Goal: Task Accomplishment & Management: Manage account settings

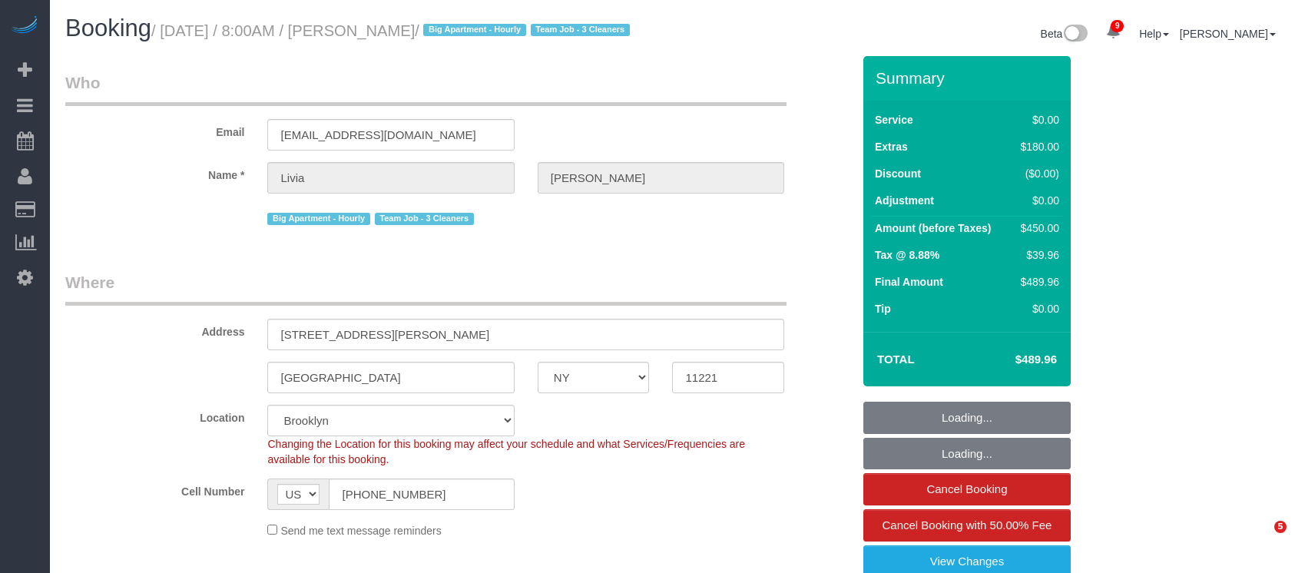
select select "NY"
select select "string:stripe-pm_1S21Yk4VGloSiKo74FmK1m63"
select select "spot1"
select select "number:56"
select select "number:90"
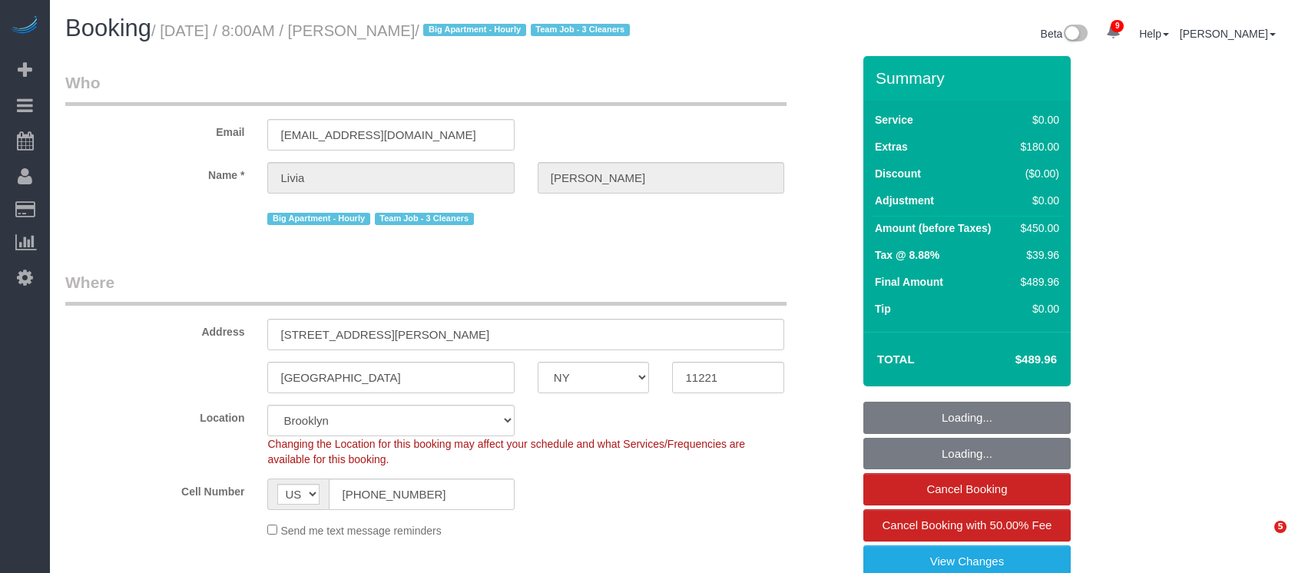
select select "number:15"
select select "number:5"
select select
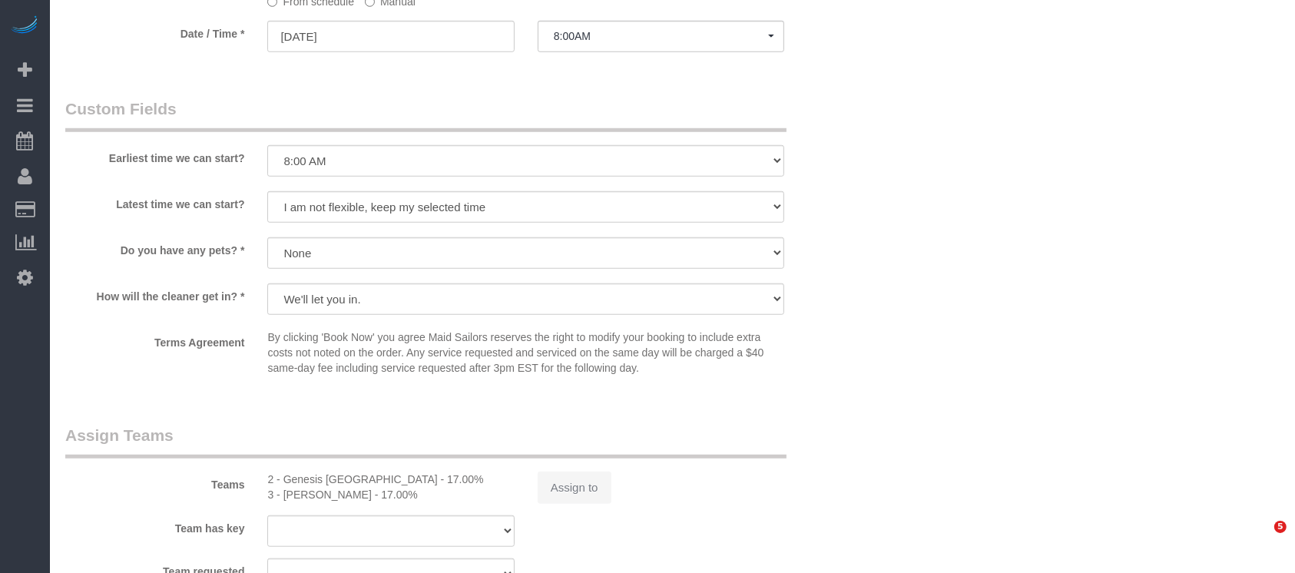
select select "object:1244"
select select "spot44"
select select "3"
select select "2"
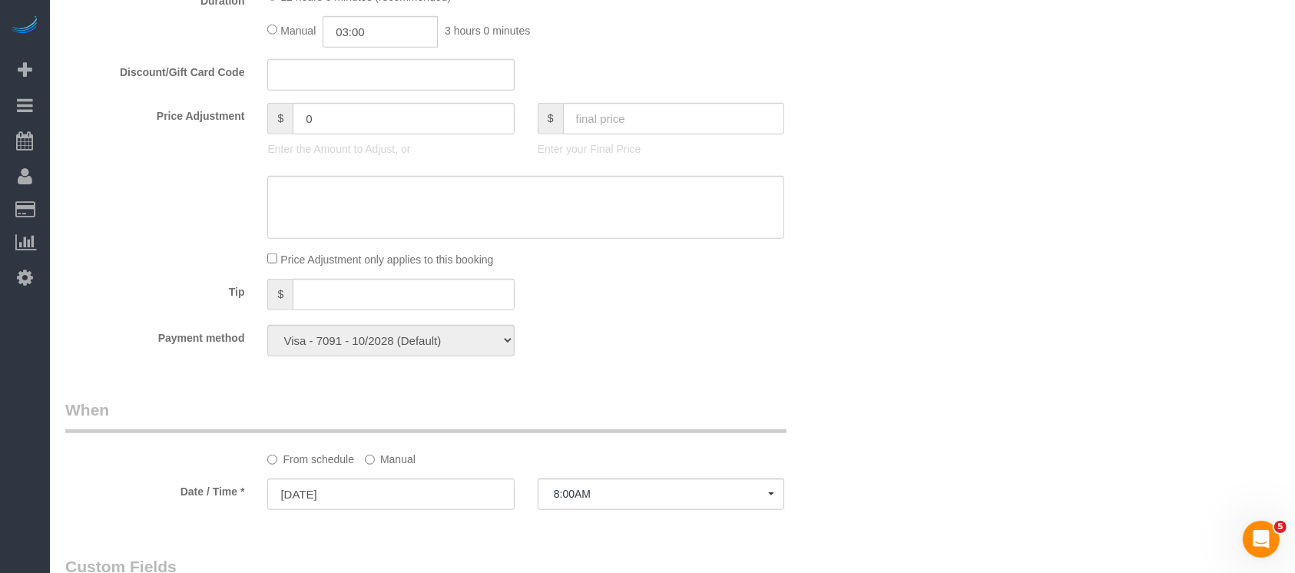
select select "3"
select select "2"
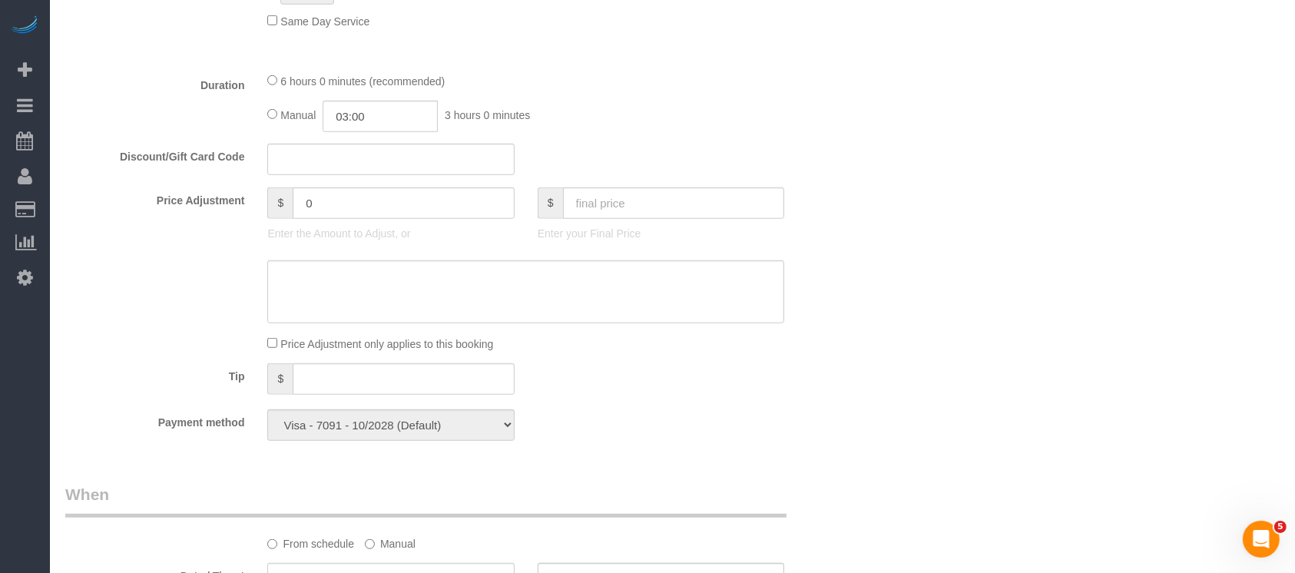
scroll to position [1050, 0]
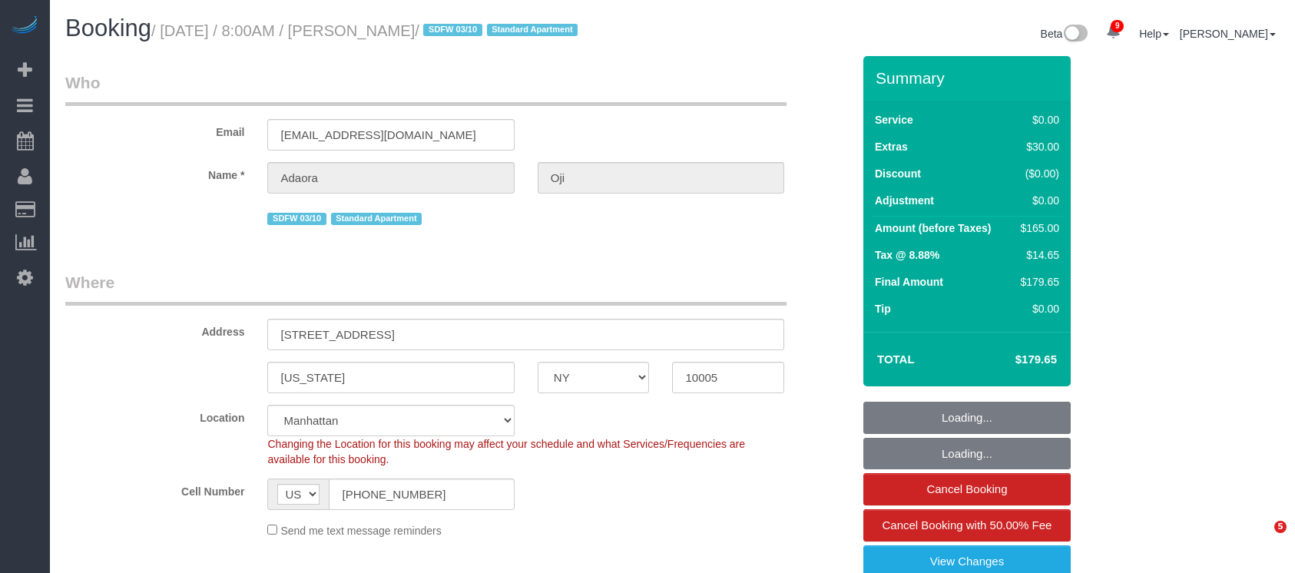
select select "NY"
select select "string:stripe-pm_1S27M44VGloSiKo7mMyU5Apg"
select select "spot1"
select select "number:56"
select select "number:90"
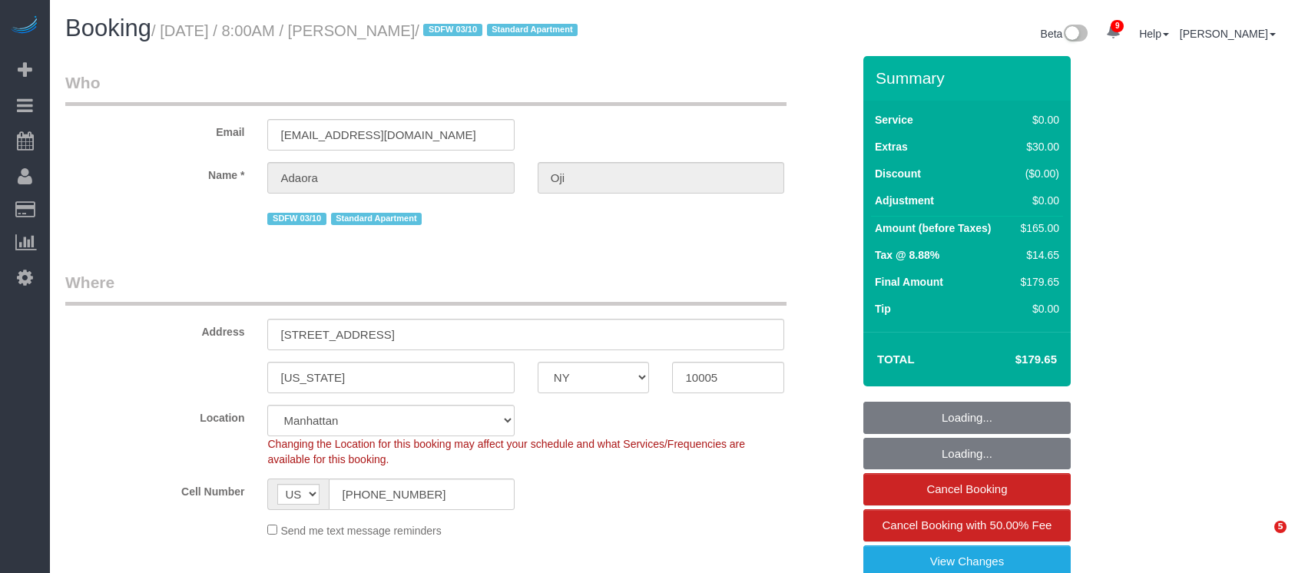
select select "number:15"
select select "number:6"
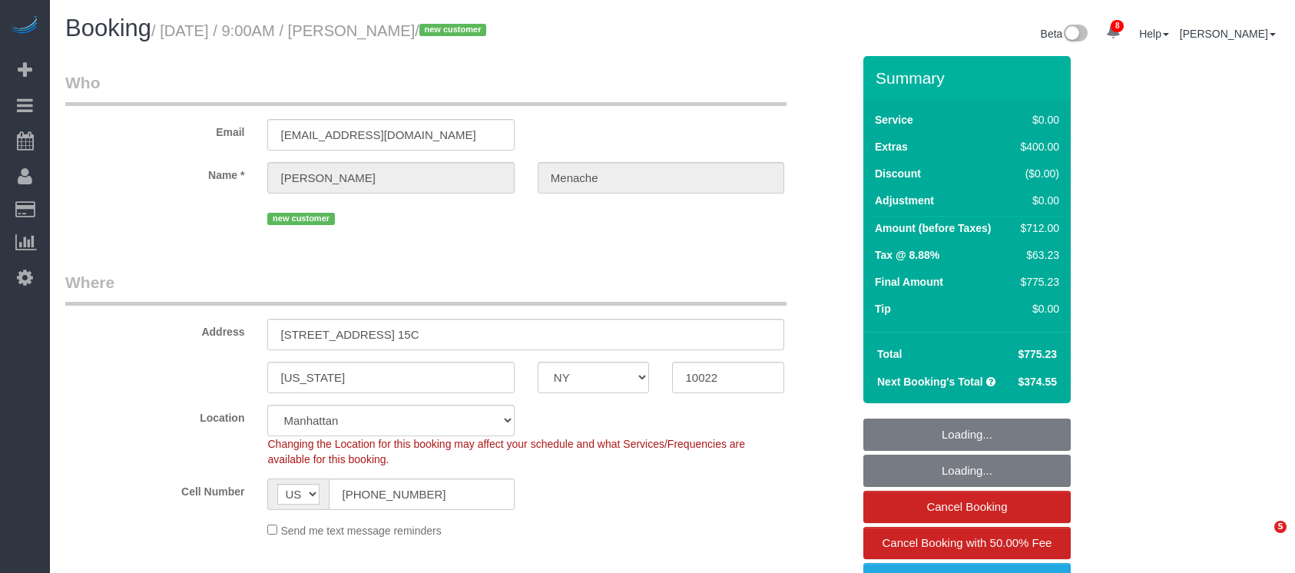
select select "NY"
select select "number:56"
select select "number:70"
select select "number:15"
select select "number:5"
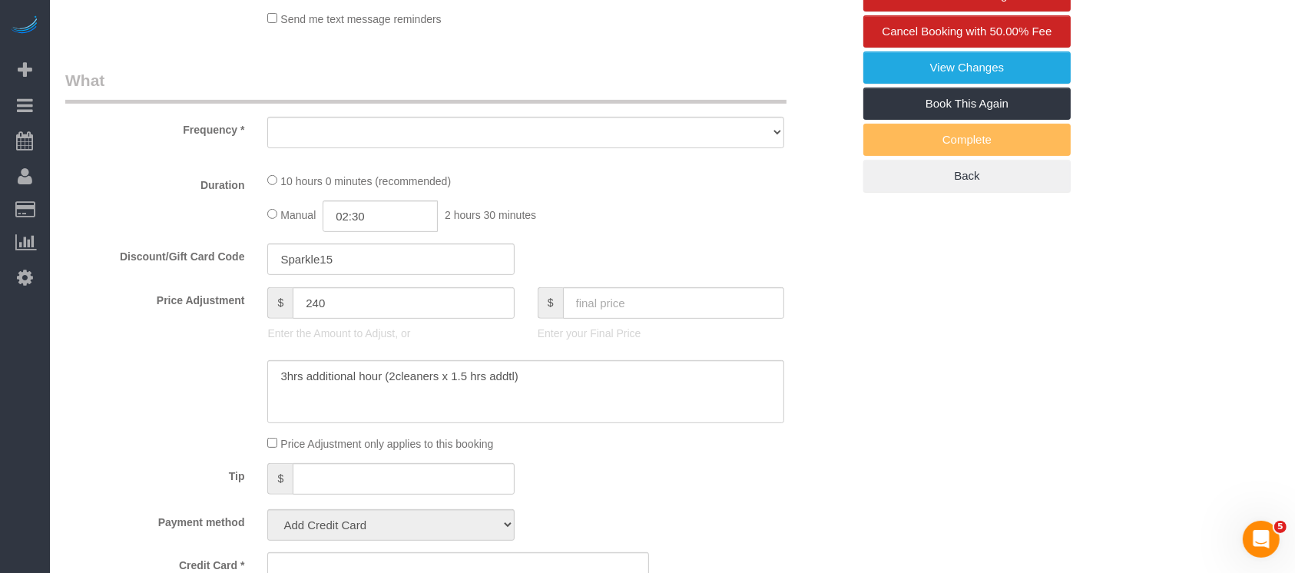
select select "object:858"
select select "spot1"
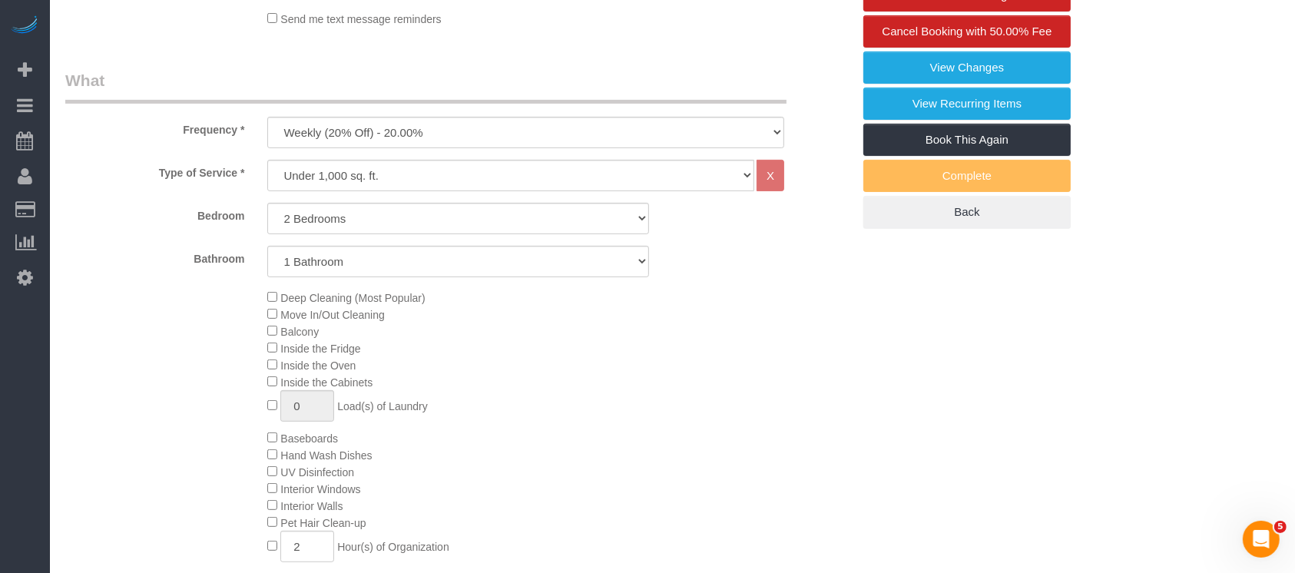
select select "object:1404"
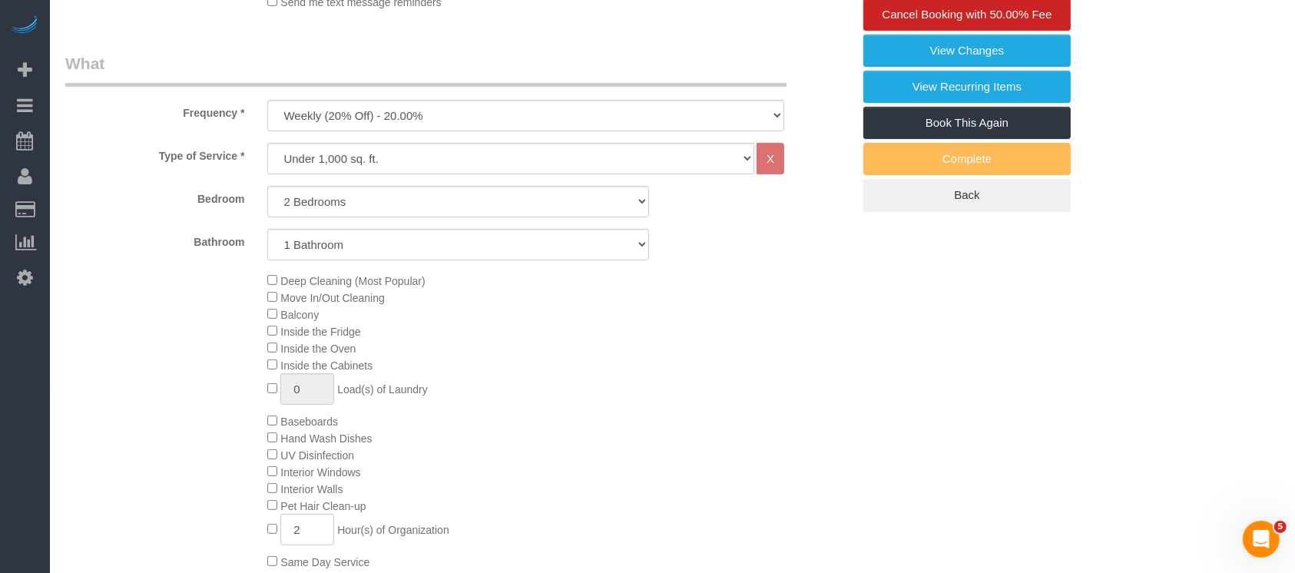
select select "string:stripe-pm_1S14GQ4VGloSiKo7FtdT7e7N"
select select "2"
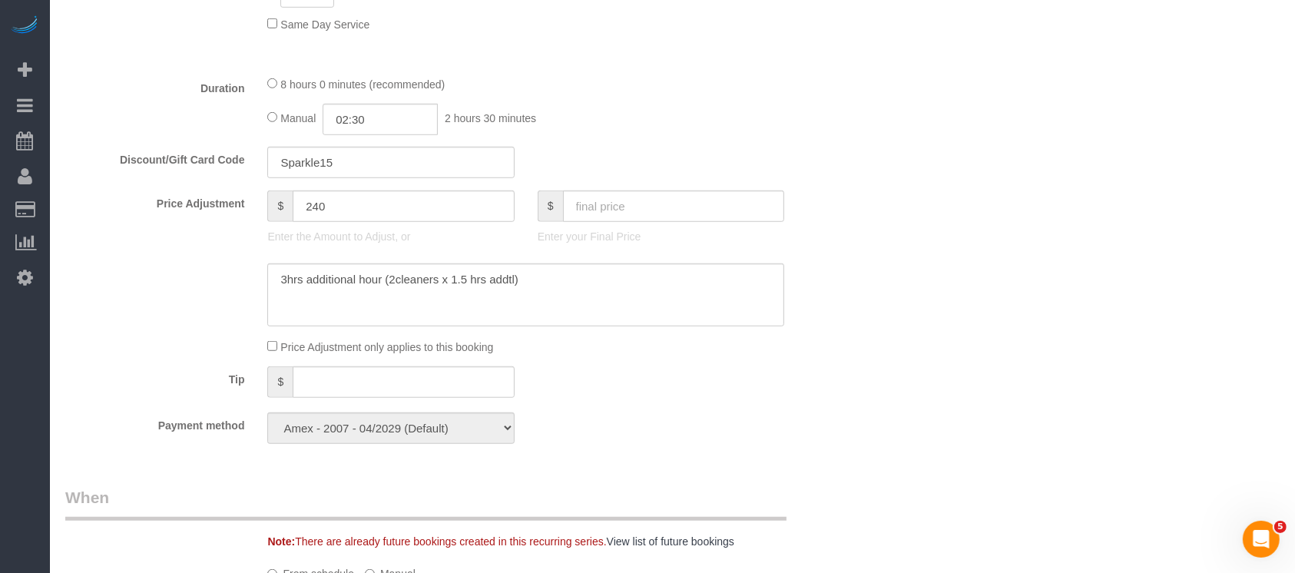
scroll to position [1126, 0]
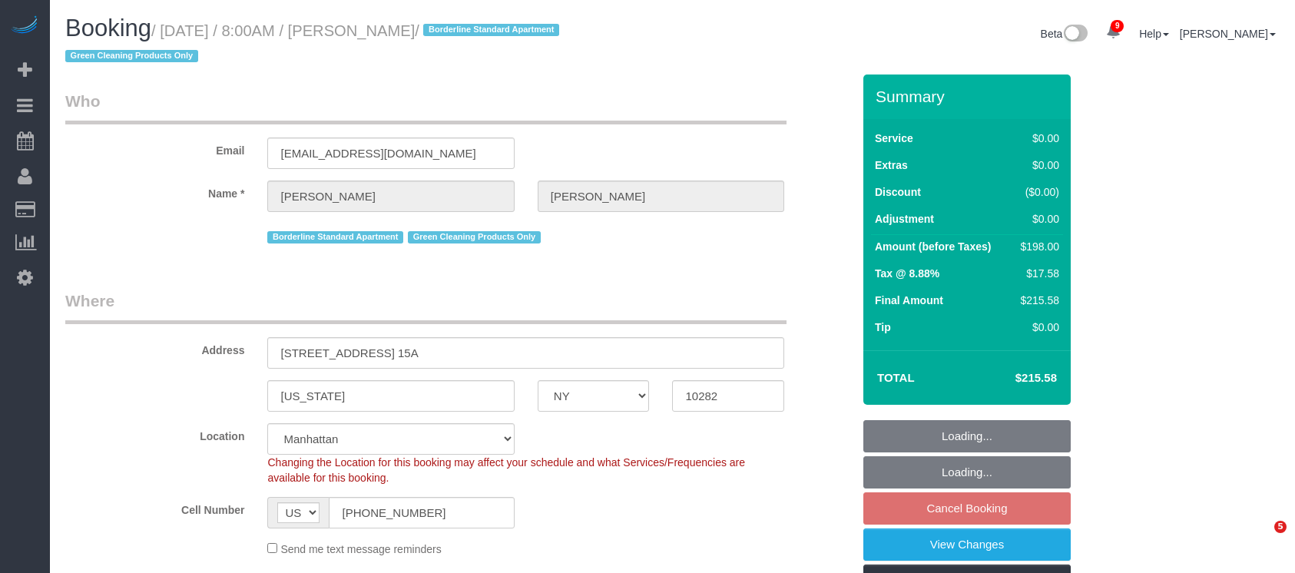
select select "NY"
select select "2"
select select "spot1"
select select "number:56"
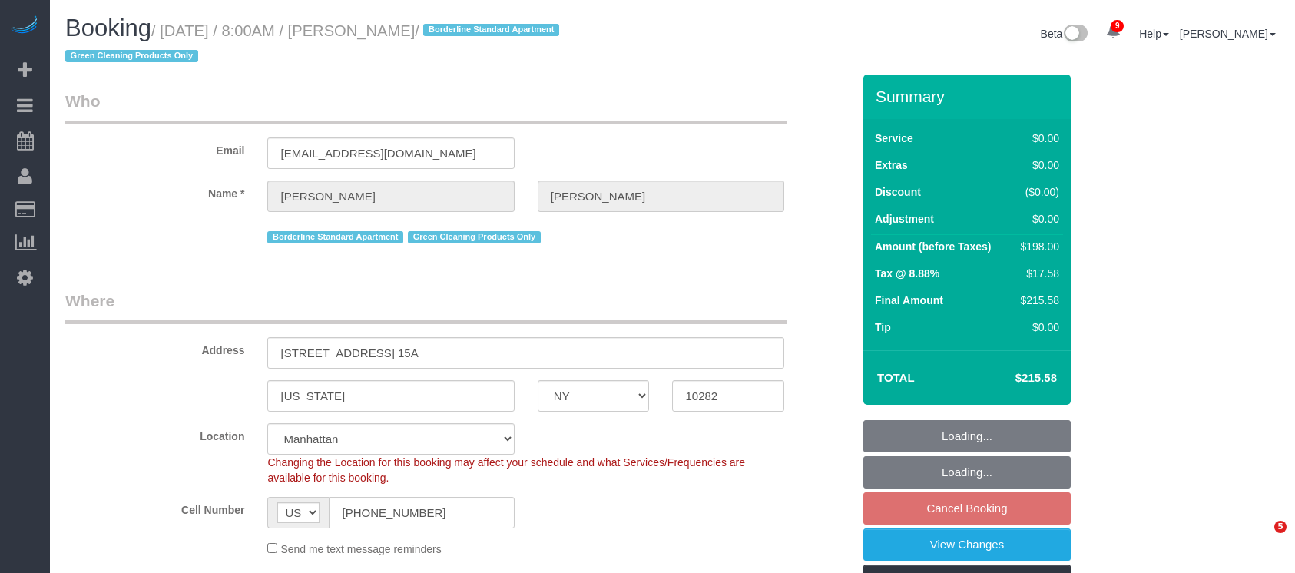
select select "number:72"
select select "number:15"
select select "number:5"
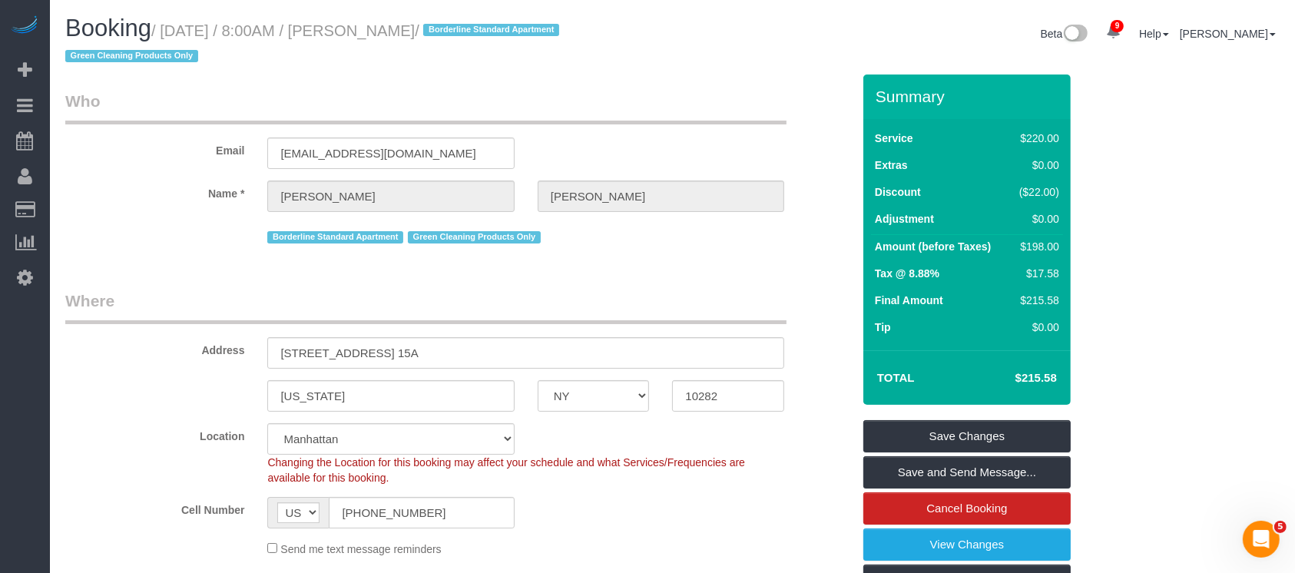
drag, startPoint x: 164, startPoint y: 30, endPoint x: 498, endPoint y: 22, distance: 334.9
click at [498, 22] on small "/ September 03, 2025 / 8:00AM / Laura Consalvo / Borderline Standard Apartment …" at bounding box center [314, 43] width 498 height 43
copy small "September 03, 2025 / 8:00AM / Laura Consalvo"
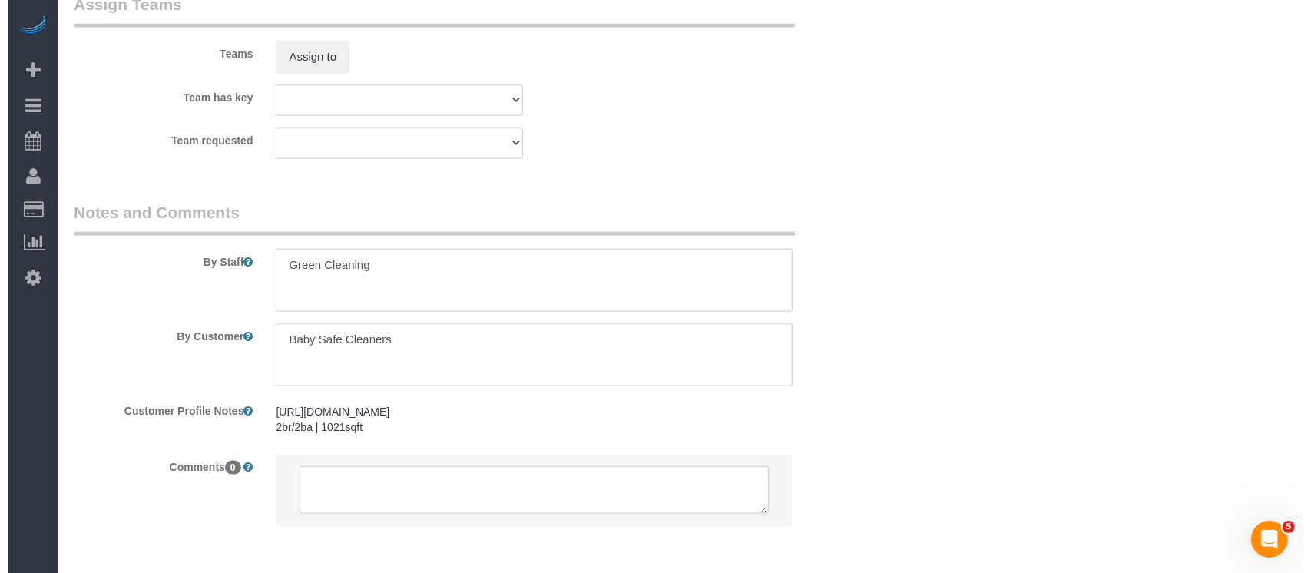
scroll to position [1957, 0]
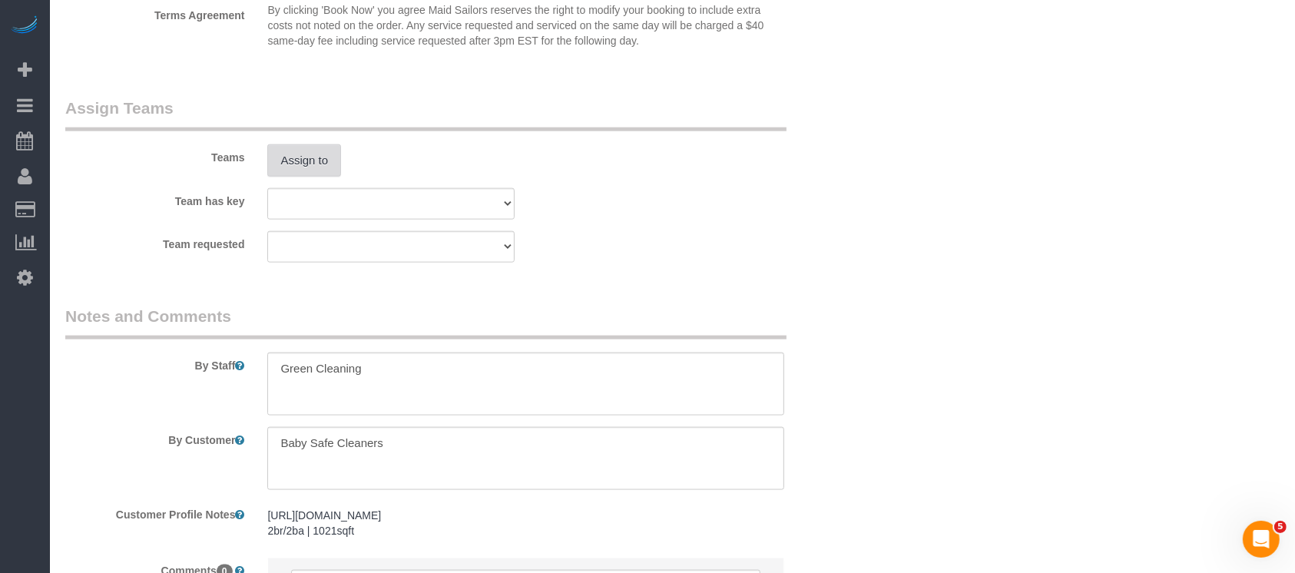
drag, startPoint x: 314, startPoint y: 151, endPoint x: 349, endPoint y: 151, distance: 34.6
click at [316, 151] on div "Teams Assign to" at bounding box center [458, 137] width 809 height 80
click at [312, 156] on button "Assign to" at bounding box center [304, 160] width 74 height 32
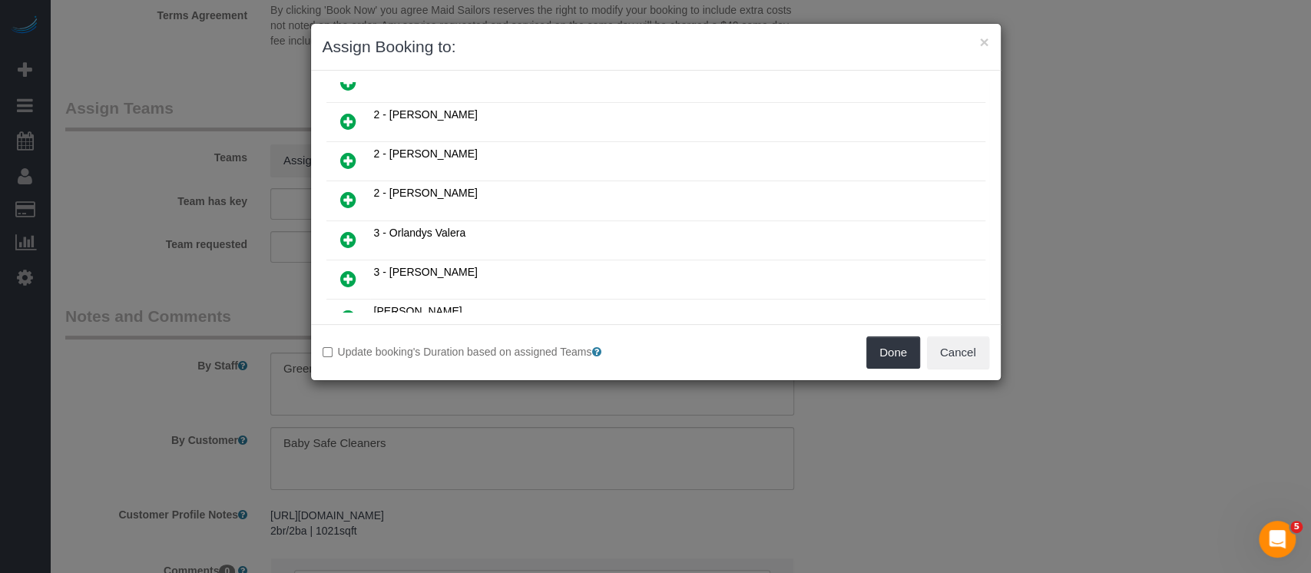
scroll to position [511, 0]
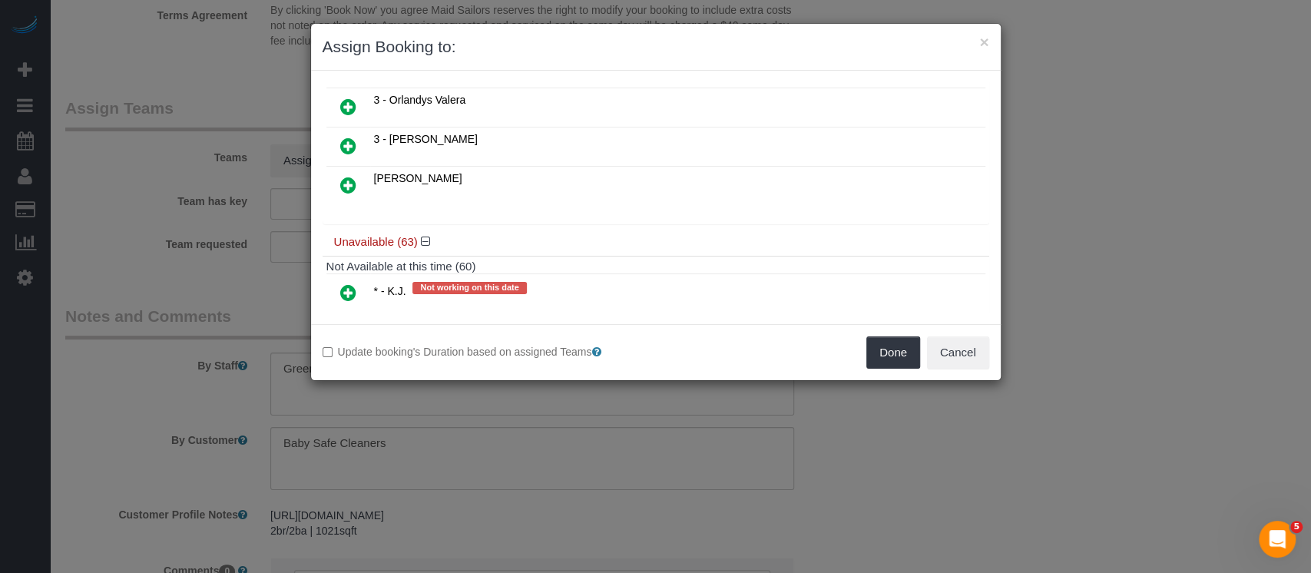
click at [350, 137] on icon at bounding box center [348, 146] width 16 height 18
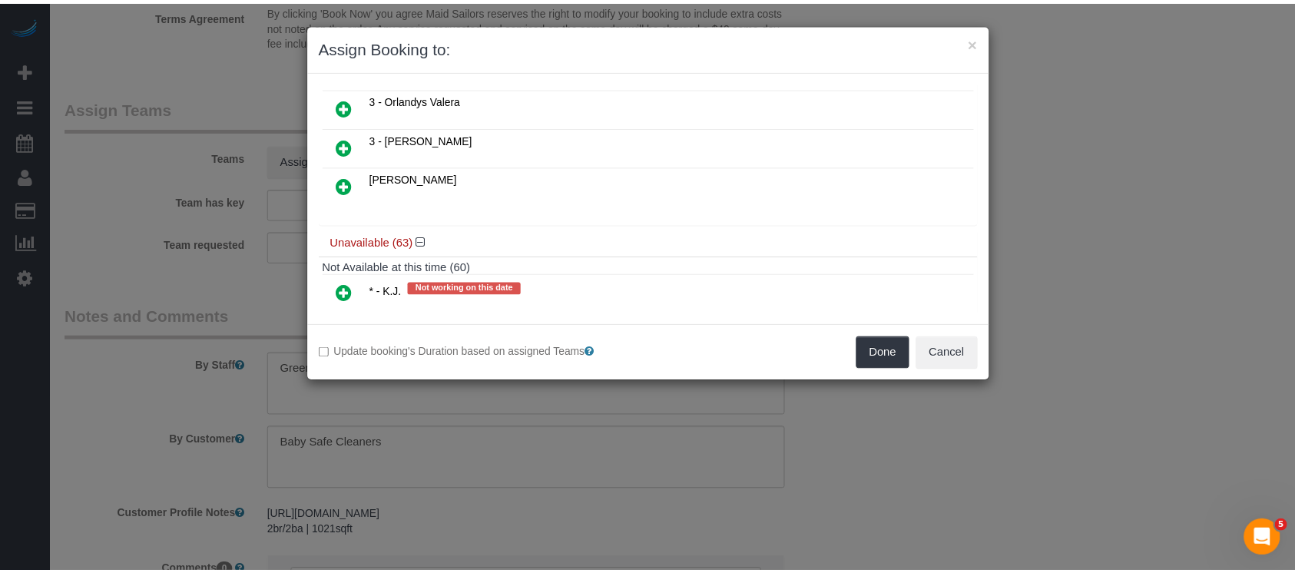
scroll to position [547, 0]
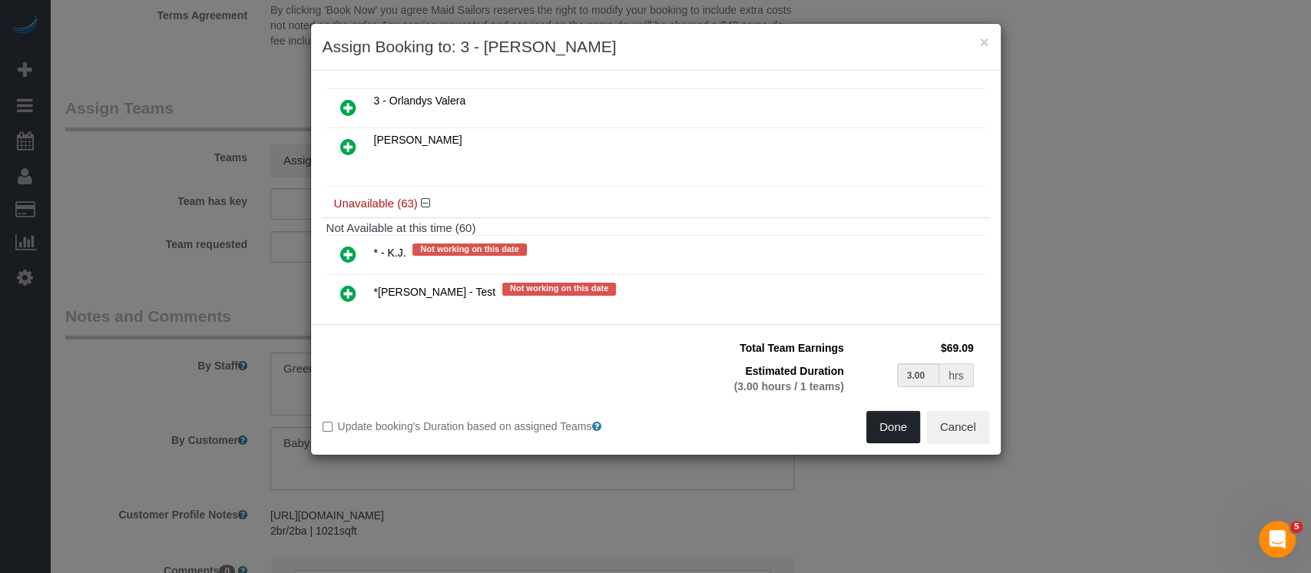
click at [885, 433] on button "Done" at bounding box center [893, 427] width 54 height 32
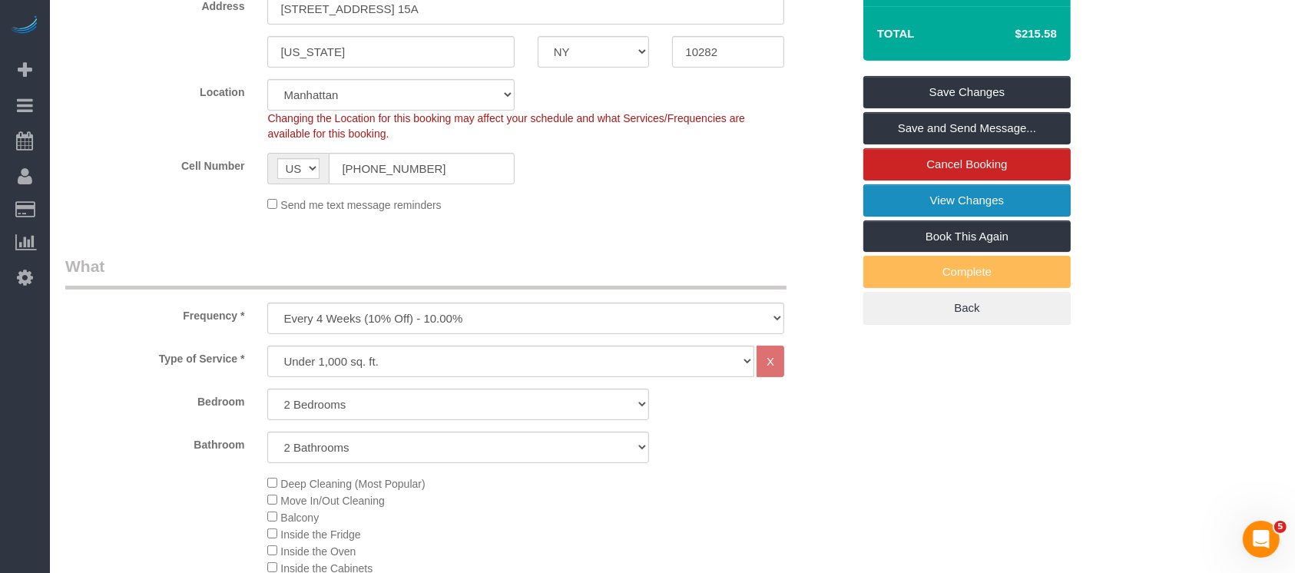
scroll to position [114, 0]
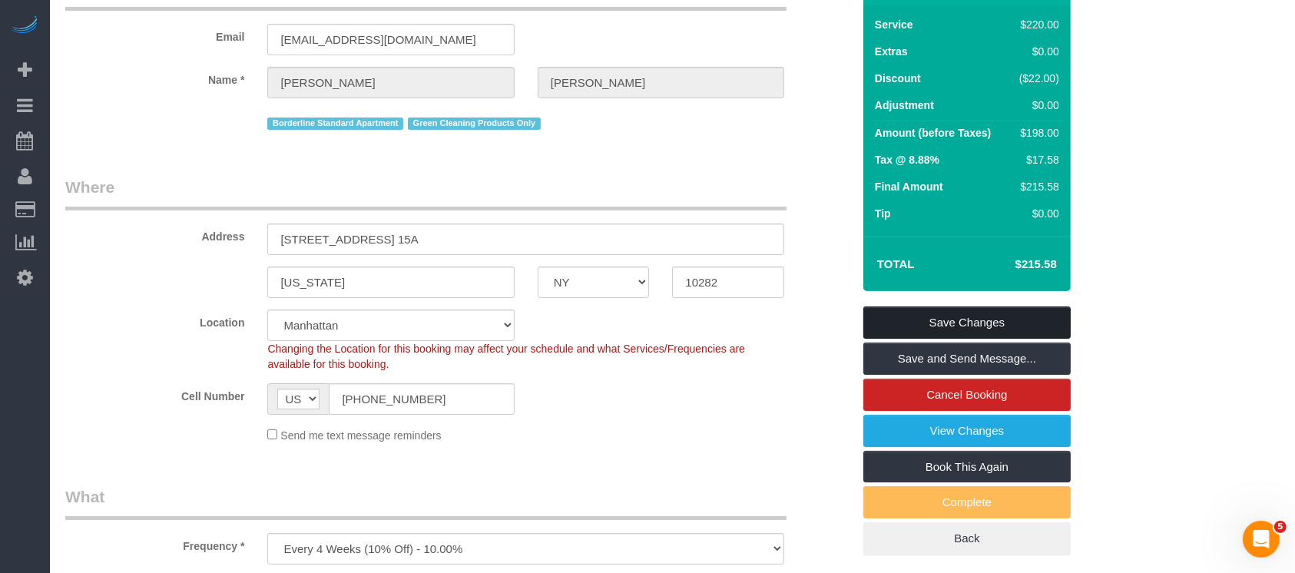
drag, startPoint x: 1012, startPoint y: 316, endPoint x: 921, endPoint y: 267, distance: 102.7
click at [1012, 314] on link "Save Changes" at bounding box center [966, 322] width 207 height 32
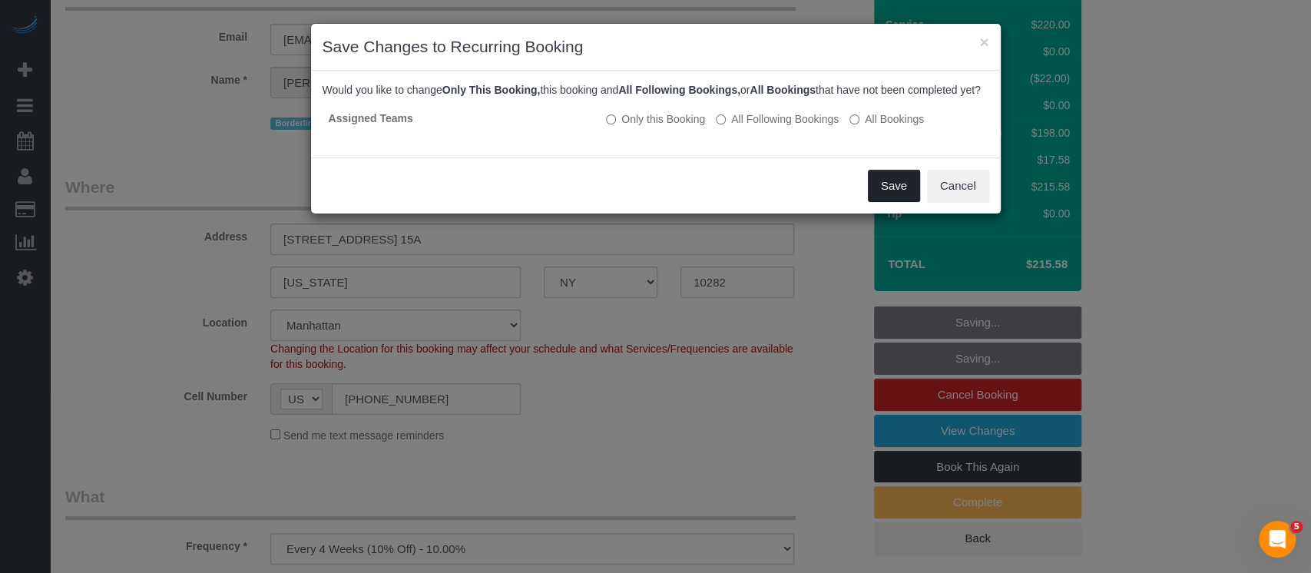
drag, startPoint x: 885, startPoint y: 194, endPoint x: 887, endPoint y: 204, distance: 10.9
click at [886, 194] on button "Save" at bounding box center [894, 186] width 52 height 32
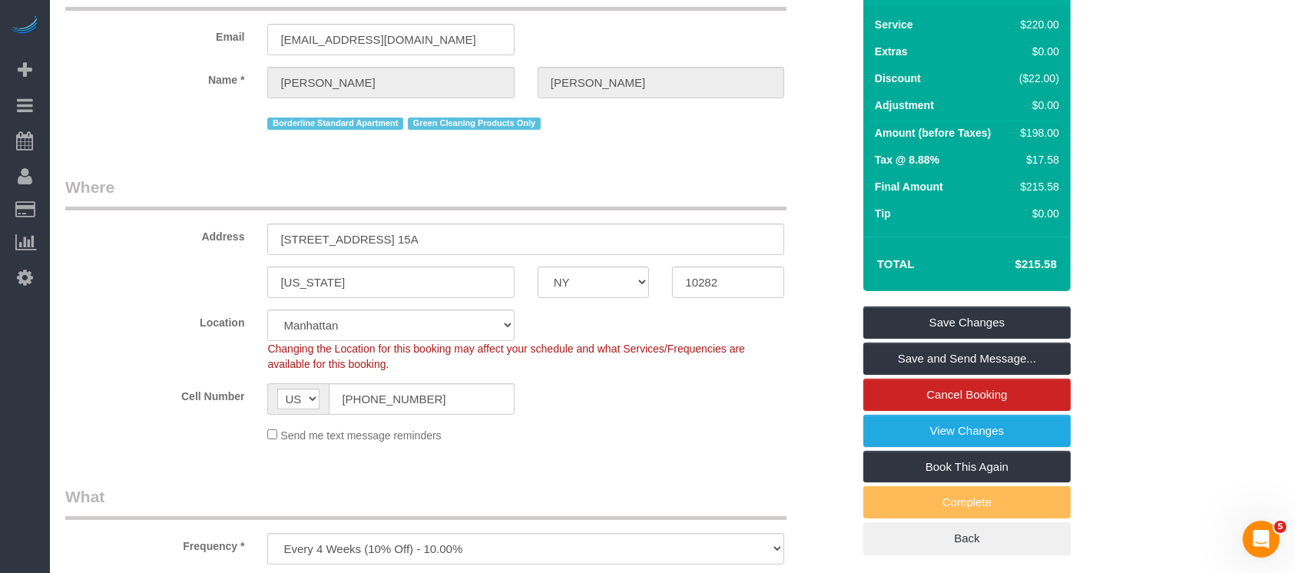
select select "**********"
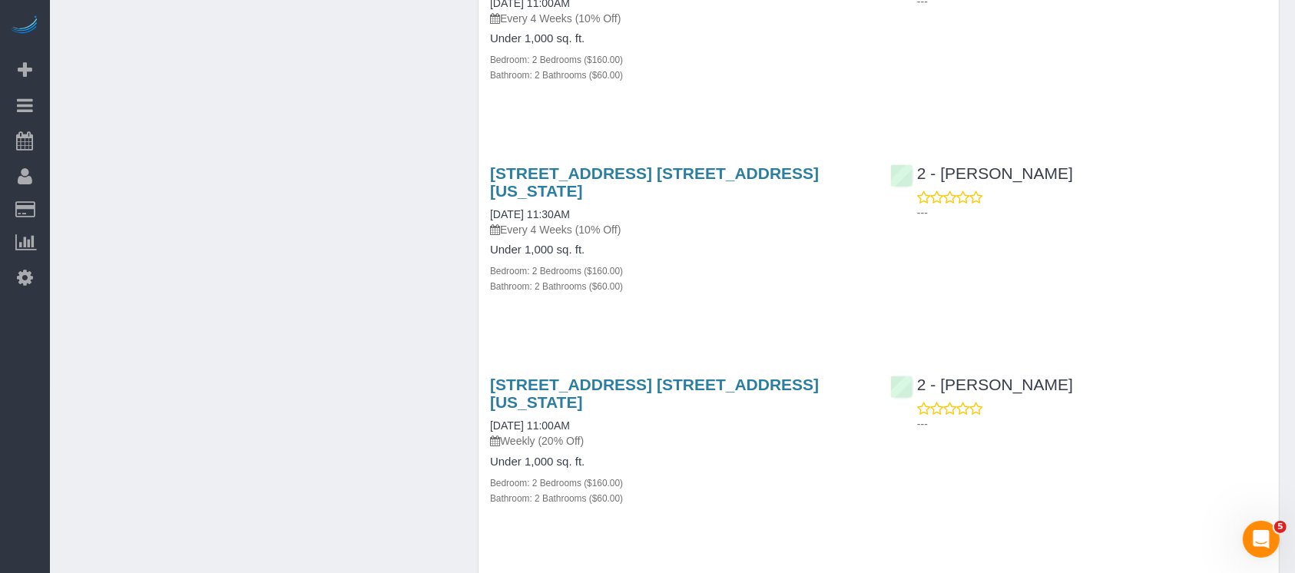
scroll to position [1126, 0]
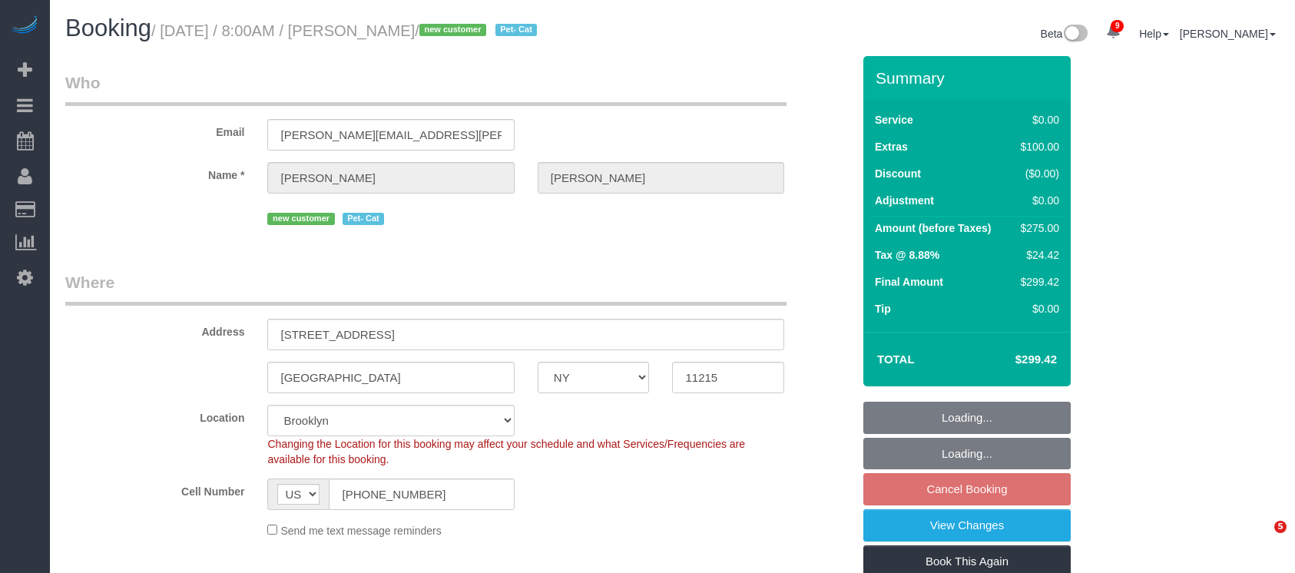
select select "NY"
select select "2"
select select "spot60"
select select "number:56"
select select "number:71"
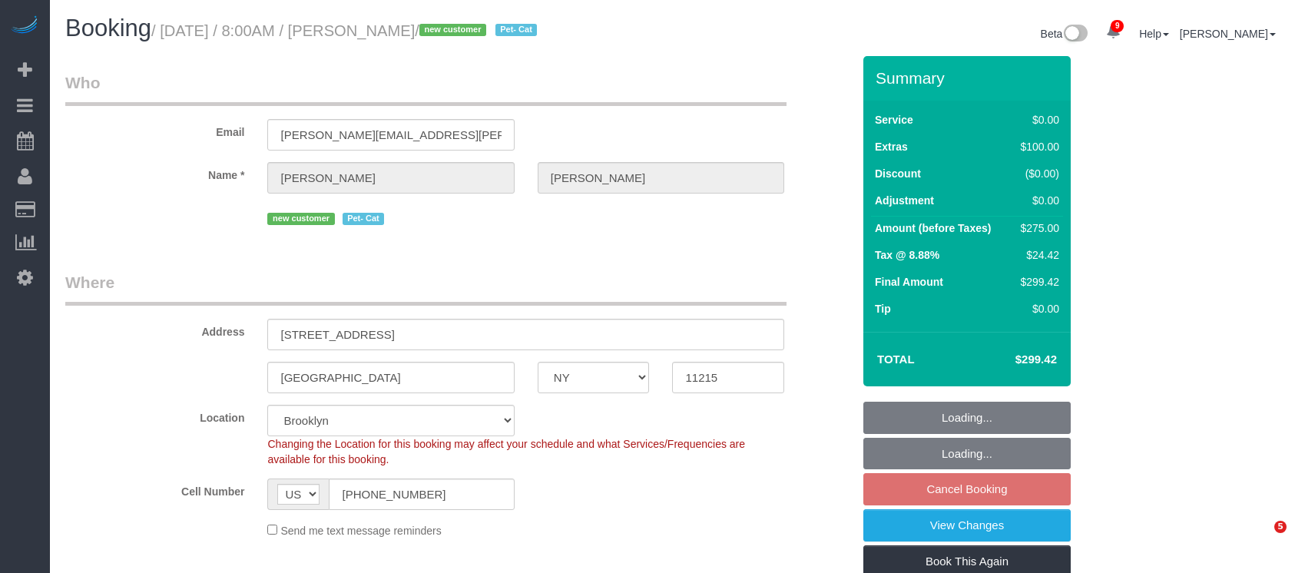
select select "number:14"
select select "number:5"
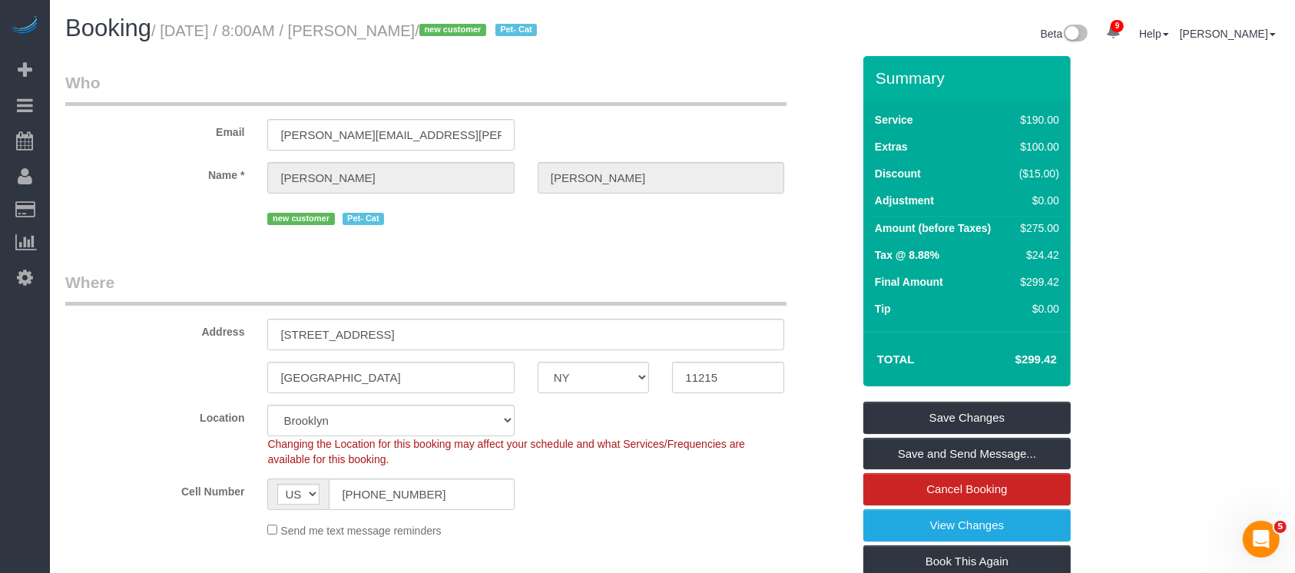
drag, startPoint x: 169, startPoint y: 30, endPoint x: 466, endPoint y: 28, distance: 297.2
click at [466, 28] on small "/ September 03, 2025 / 8:00AM / Kim Cohan / new customer Pet- Cat" at bounding box center [346, 30] width 390 height 17
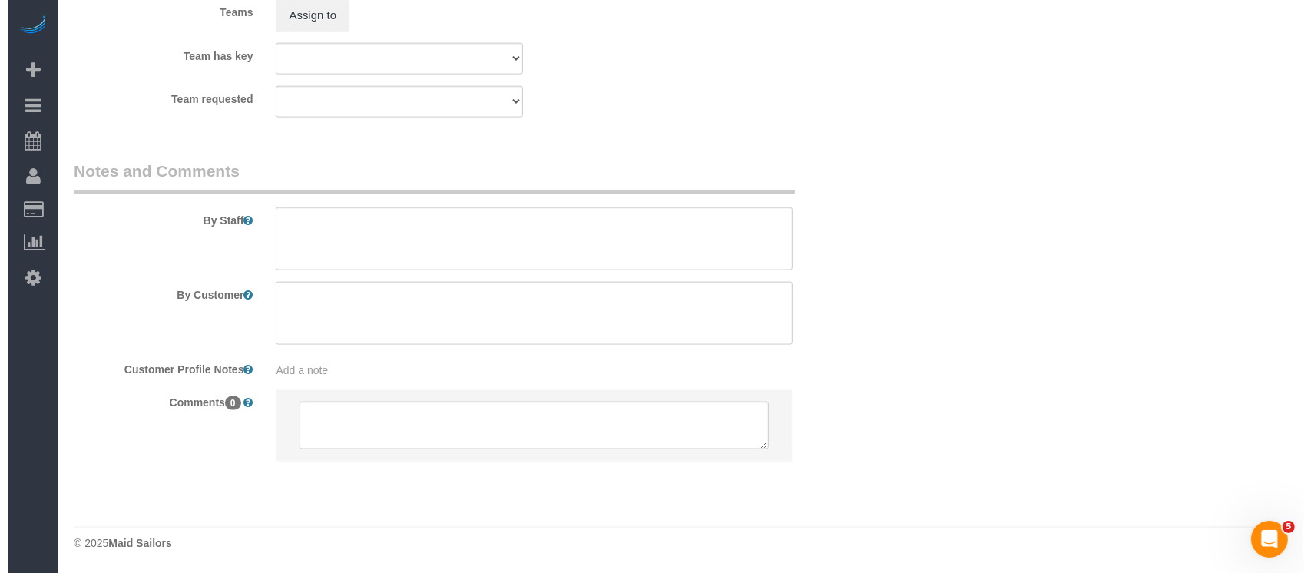
scroll to position [1782, 0]
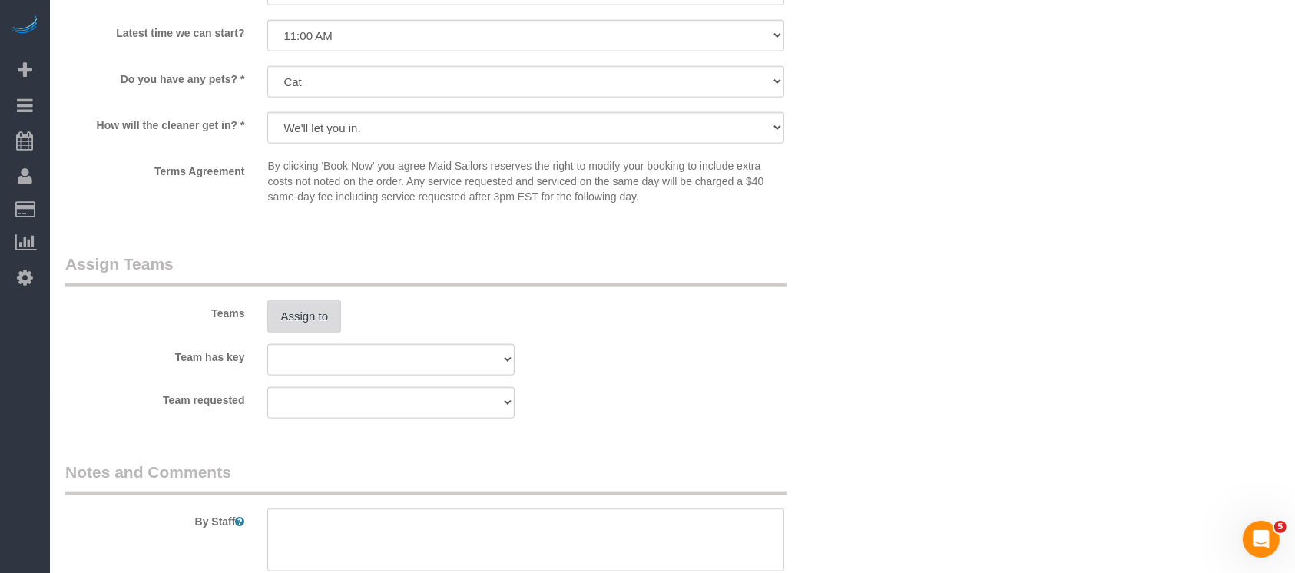
click at [287, 322] on button "Assign to" at bounding box center [304, 316] width 74 height 32
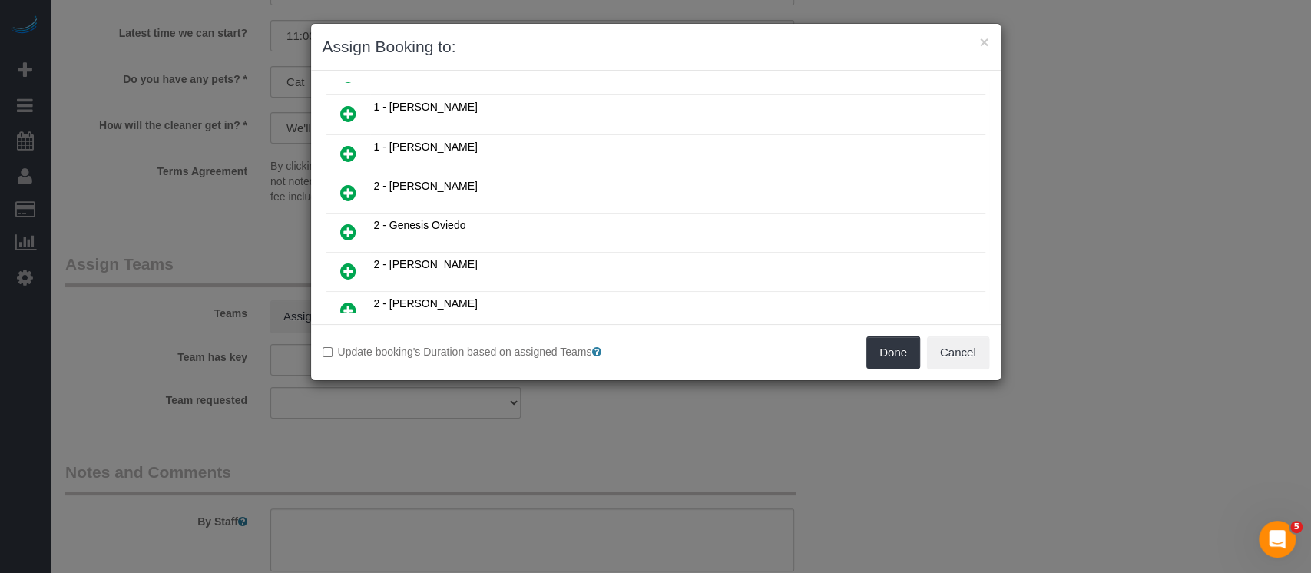
scroll to position [204, 0]
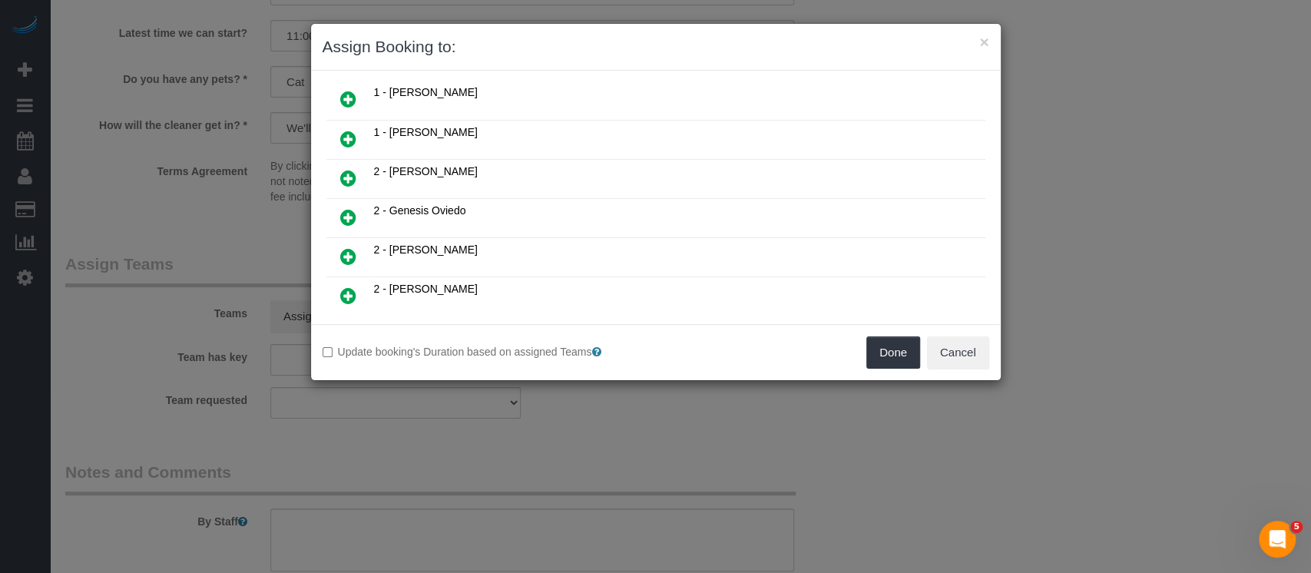
drag, startPoint x: 344, startPoint y: 247, endPoint x: 500, endPoint y: 262, distance: 156.6
click at [345, 247] on icon at bounding box center [348, 256] width 16 height 18
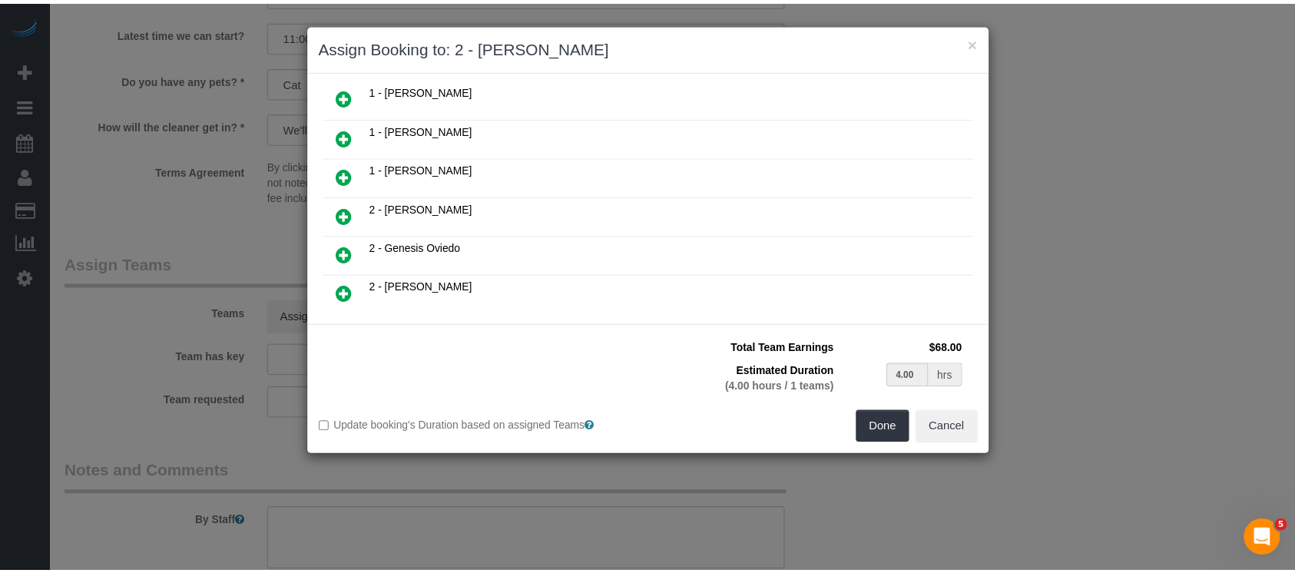
scroll to position [240, 0]
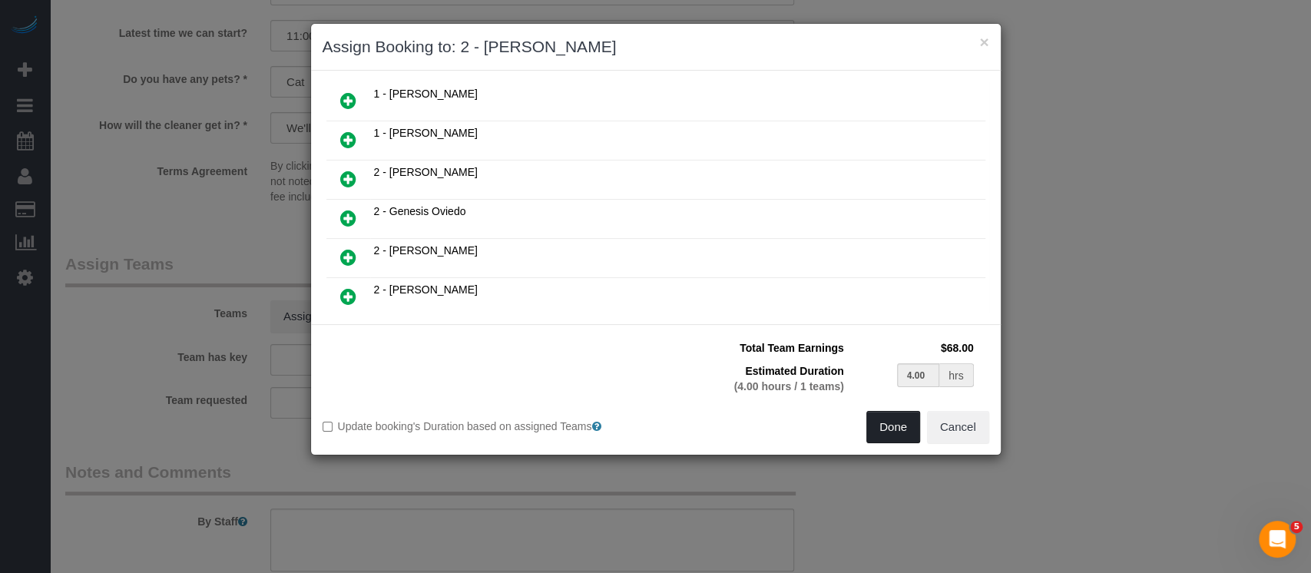
click at [892, 422] on button "Done" at bounding box center [893, 427] width 54 height 32
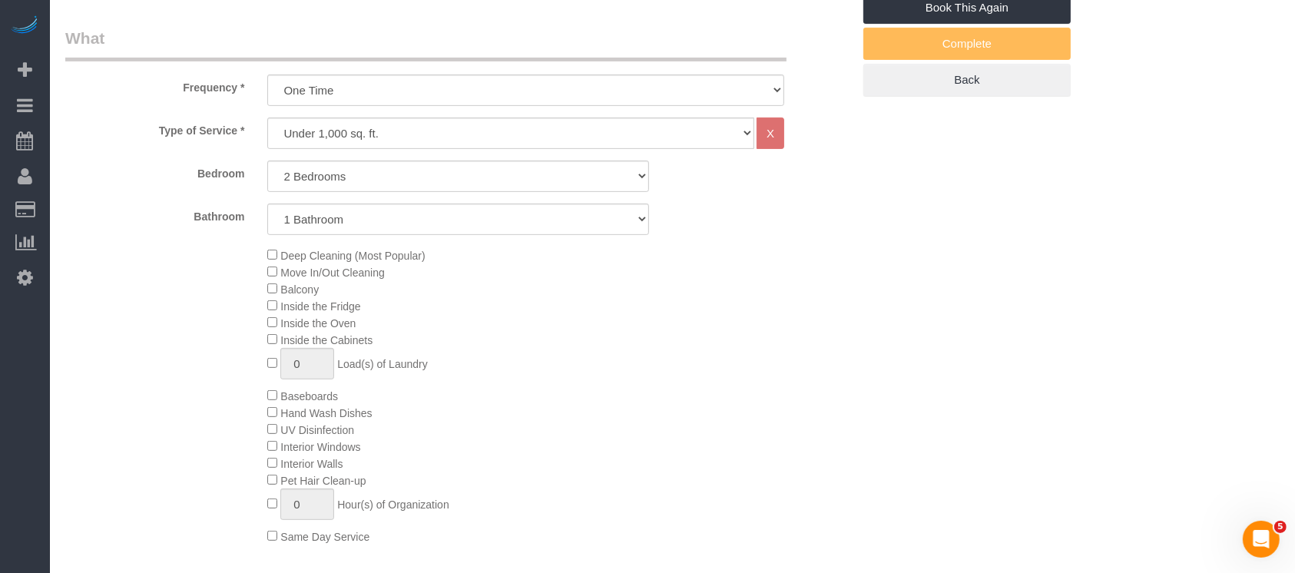
scroll to position [42, 0]
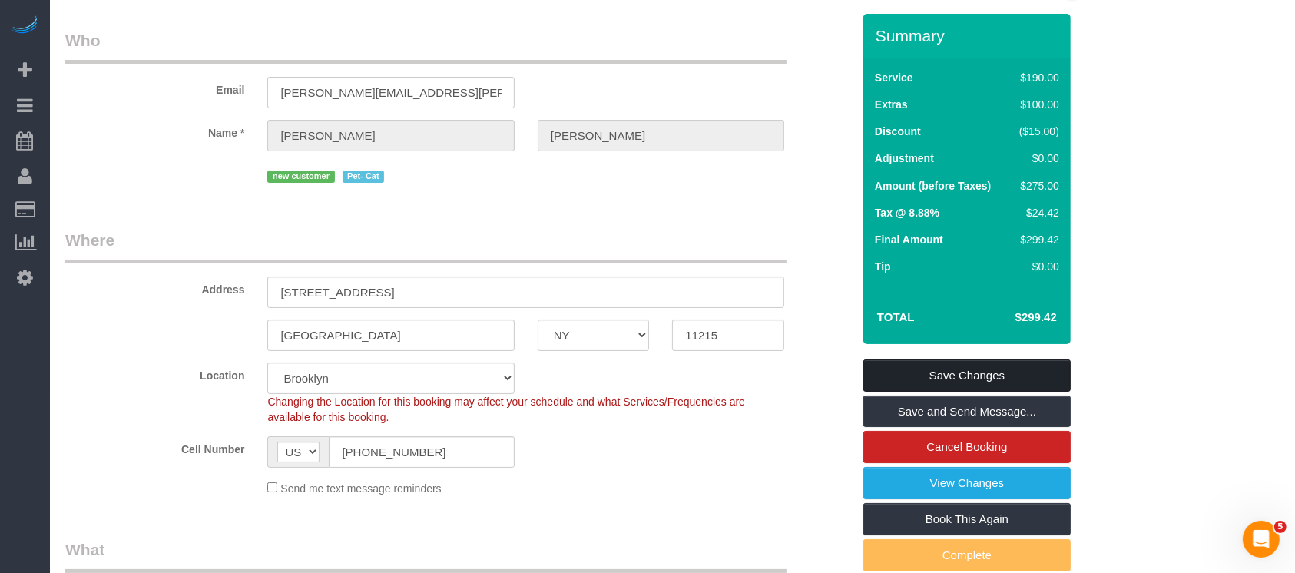
drag, startPoint x: 975, startPoint y: 372, endPoint x: 971, endPoint y: 364, distance: 9.6
click at [975, 372] on link "Save Changes" at bounding box center [966, 375] width 207 height 32
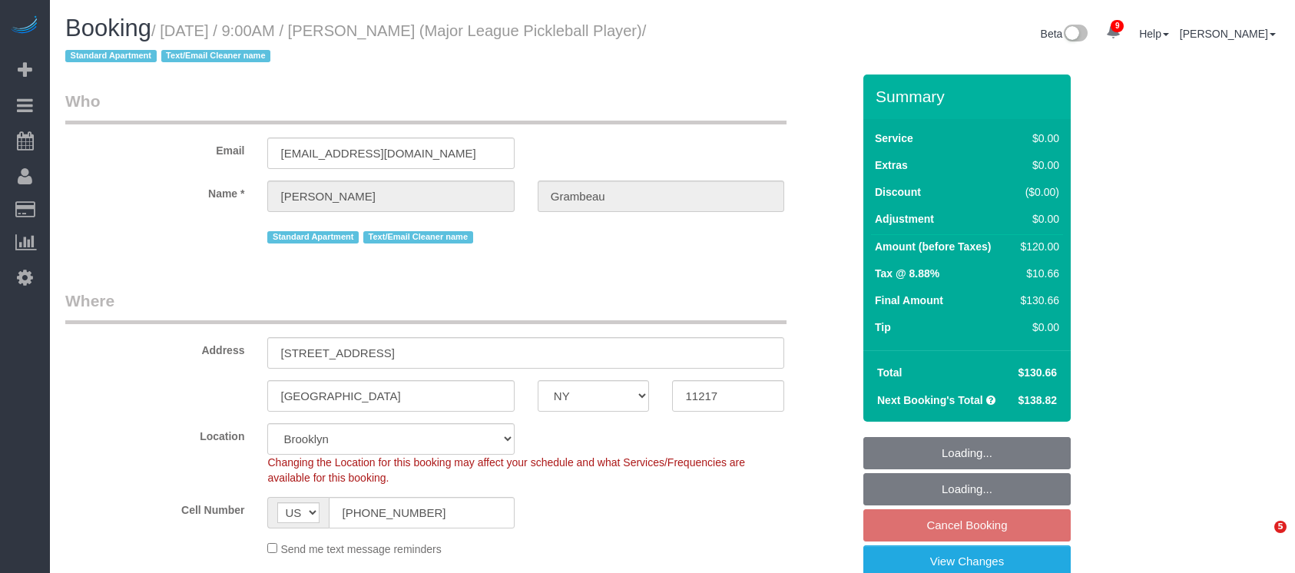
select select "NY"
select select "number:57"
select select "number:75"
select select "number:15"
select select "number:6"
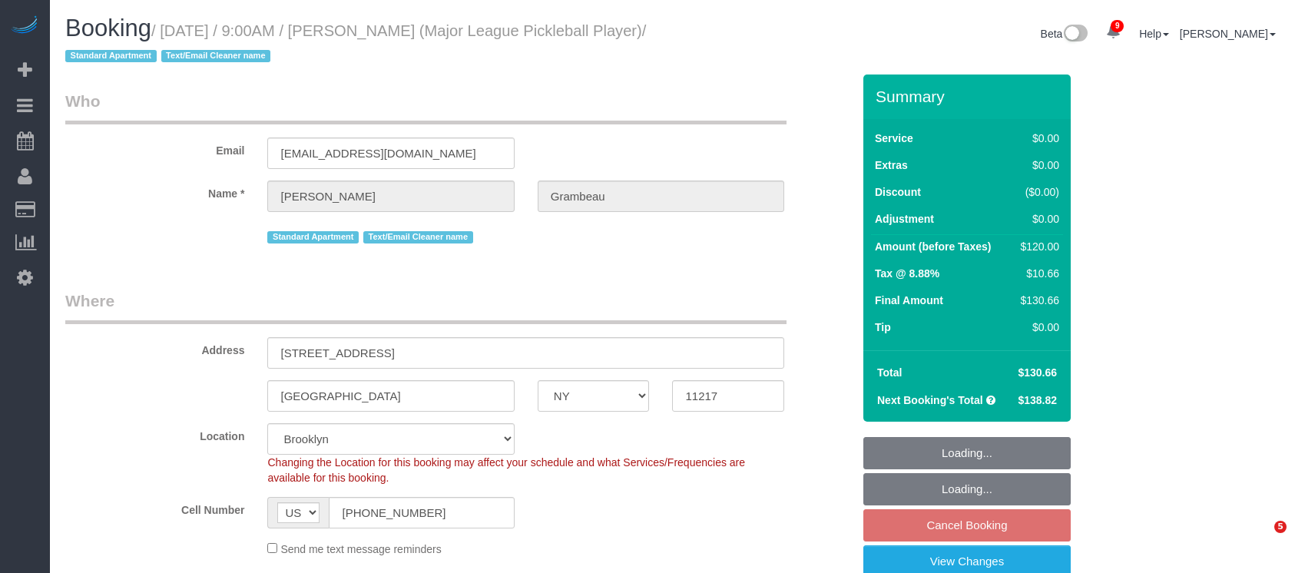
select select "spot61"
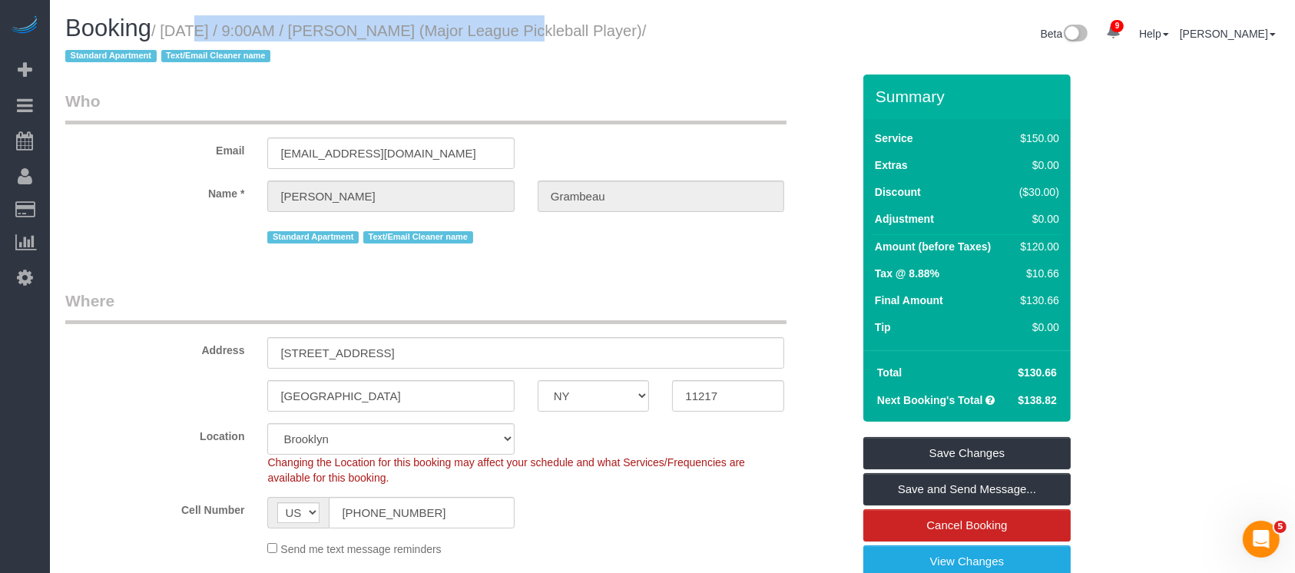
drag, startPoint x: 166, startPoint y: 31, endPoint x: 511, endPoint y: 25, distance: 344.8
click at [511, 25] on small "/ September 03, 2025 / 9:00AM / Kelsey Grambeau (Major League Pickleball Player…" at bounding box center [355, 43] width 581 height 43
copy small "September 03, 2025 / 9:00AM / Kelsey Grambeau"
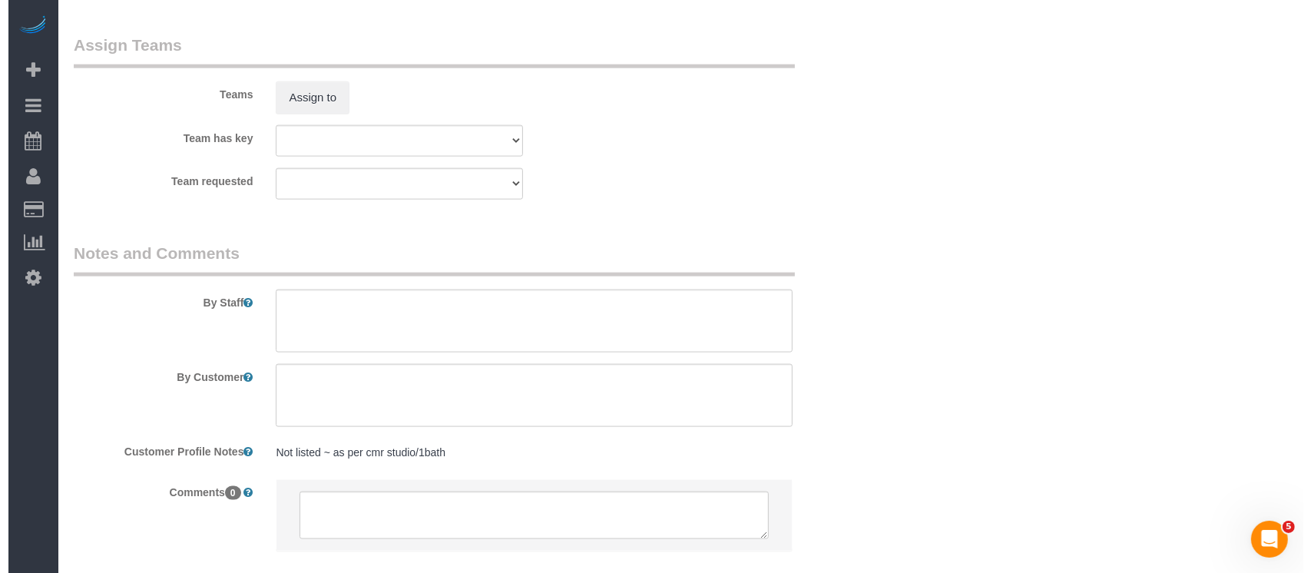
scroll to position [2047, 0]
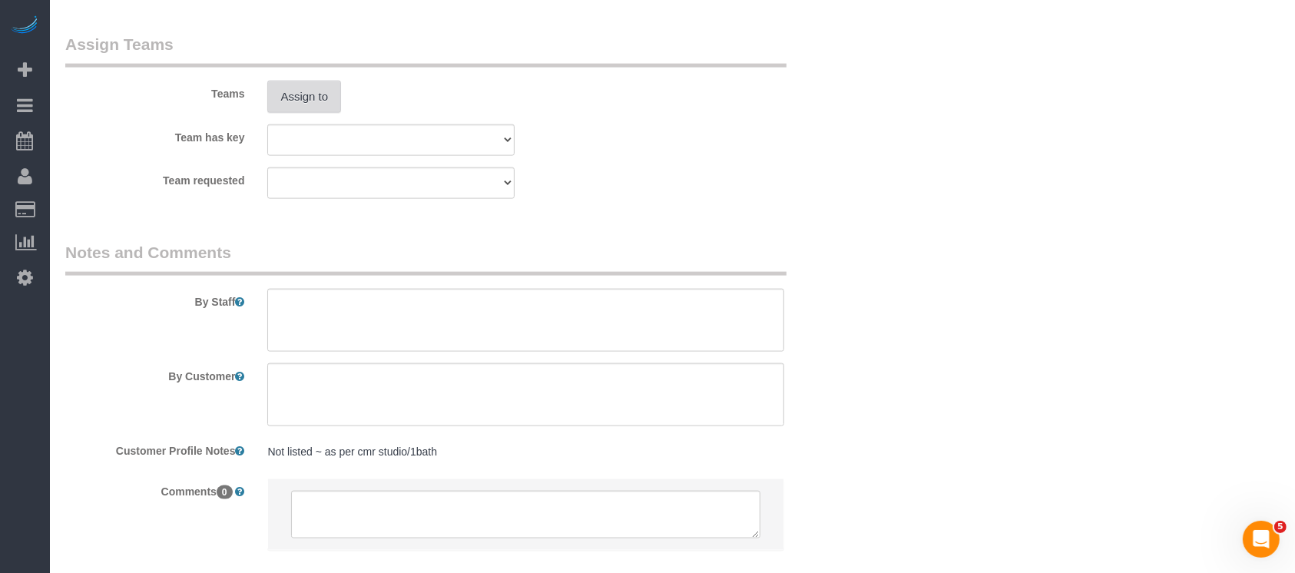
click at [322, 108] on button "Assign to" at bounding box center [304, 97] width 74 height 32
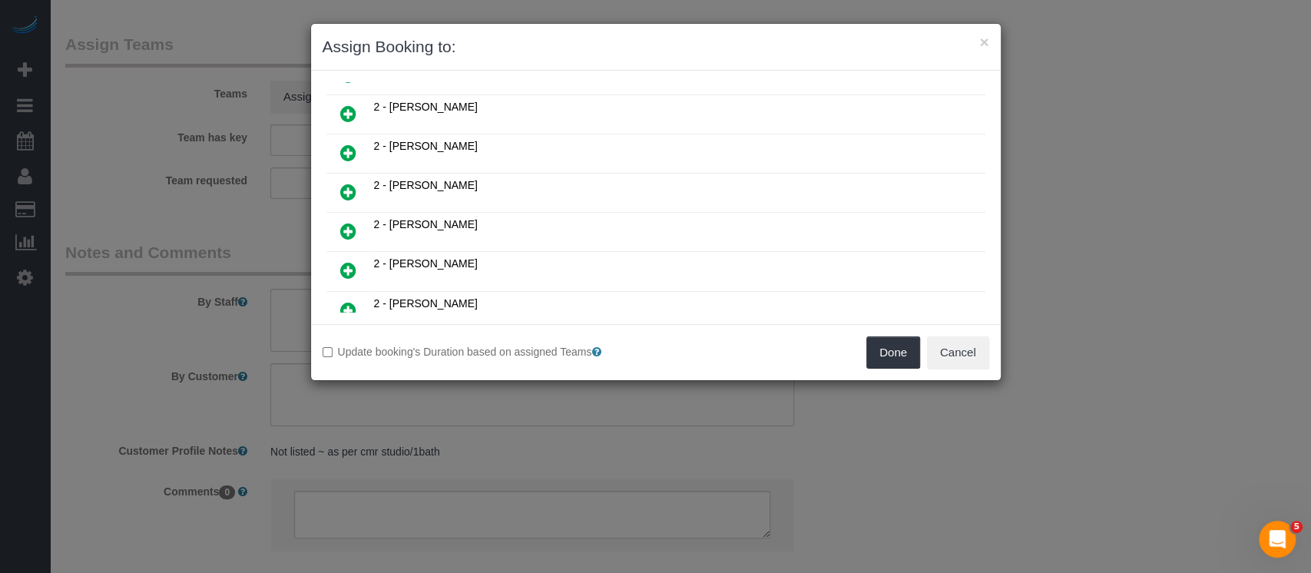
scroll to position [614, 0]
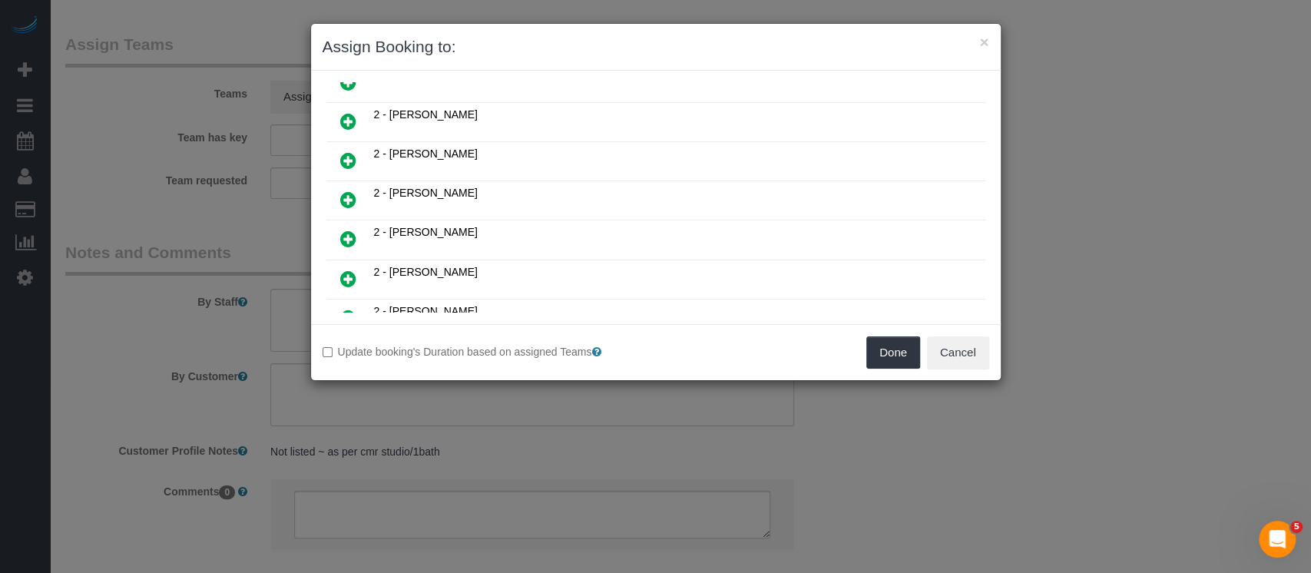
drag, startPoint x: 350, startPoint y: 220, endPoint x: 377, endPoint y: 217, distance: 27.0
click at [350, 230] on icon at bounding box center [348, 239] width 16 height 18
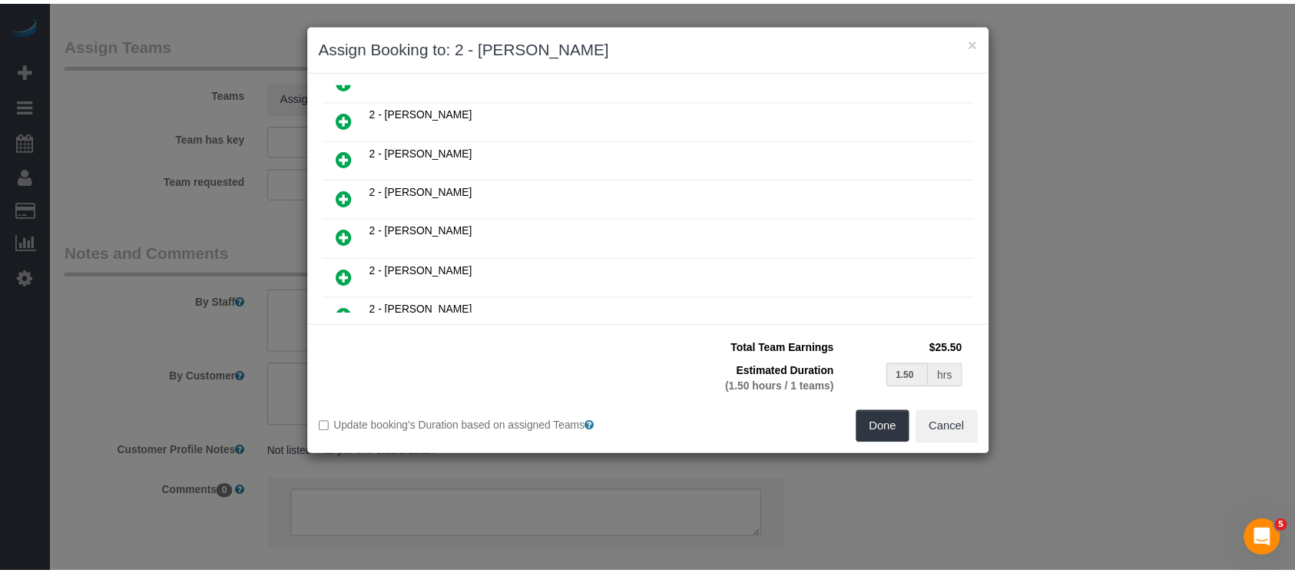
scroll to position [650, 0]
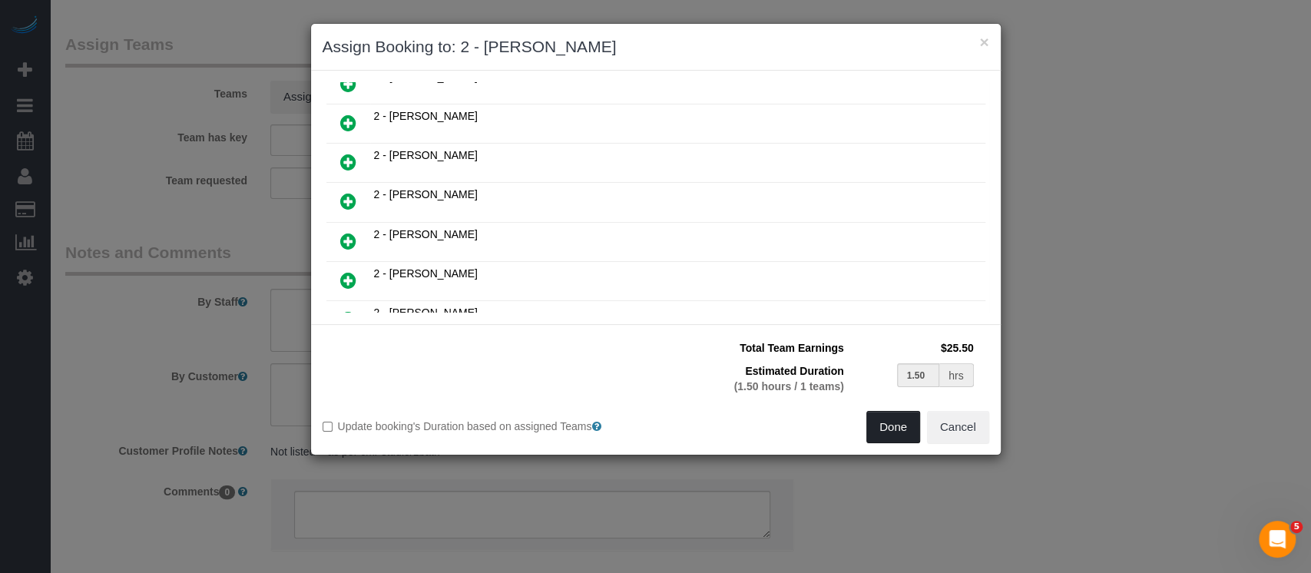
click at [901, 432] on button "Done" at bounding box center [893, 427] width 54 height 32
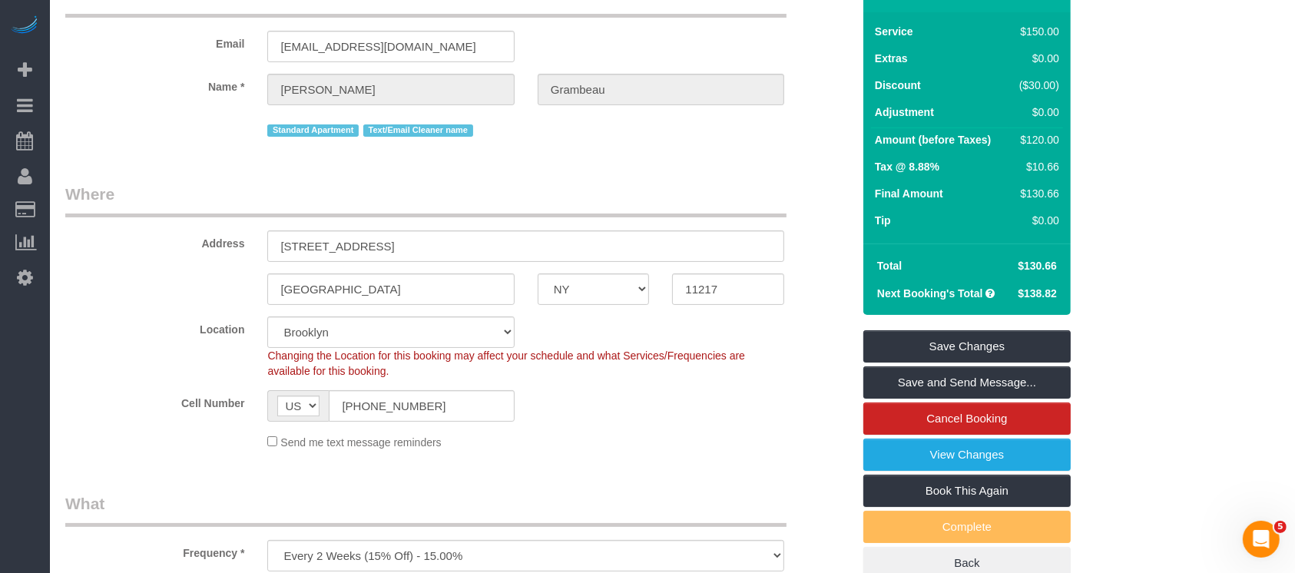
scroll to position [0, 0]
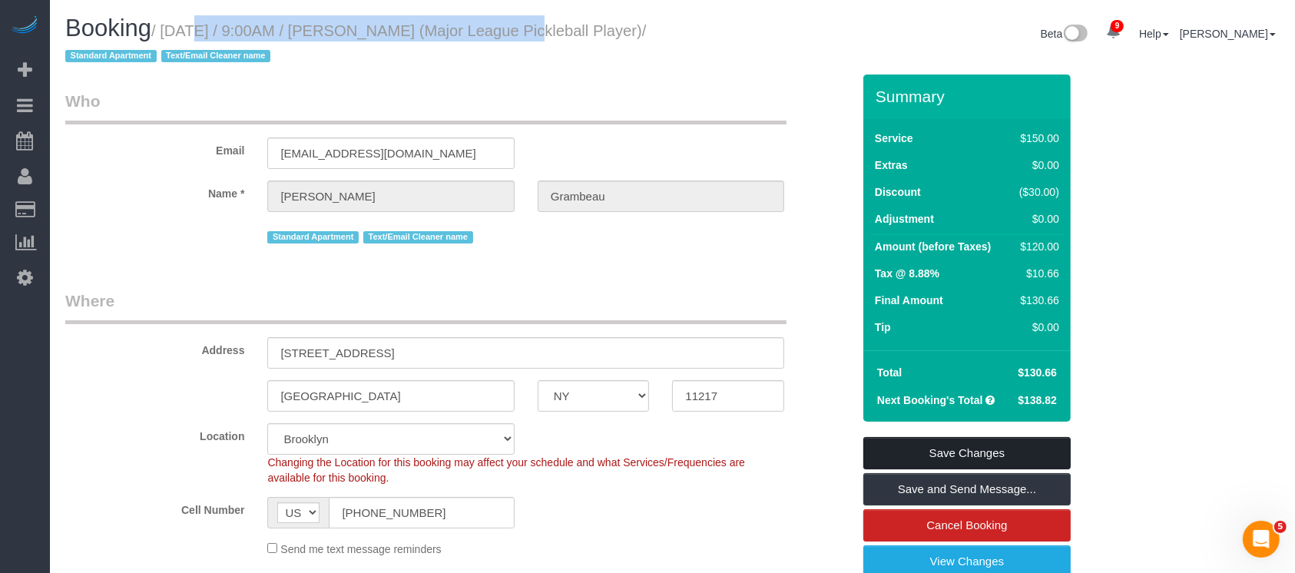
click at [994, 451] on link "Save Changes" at bounding box center [966, 453] width 207 height 32
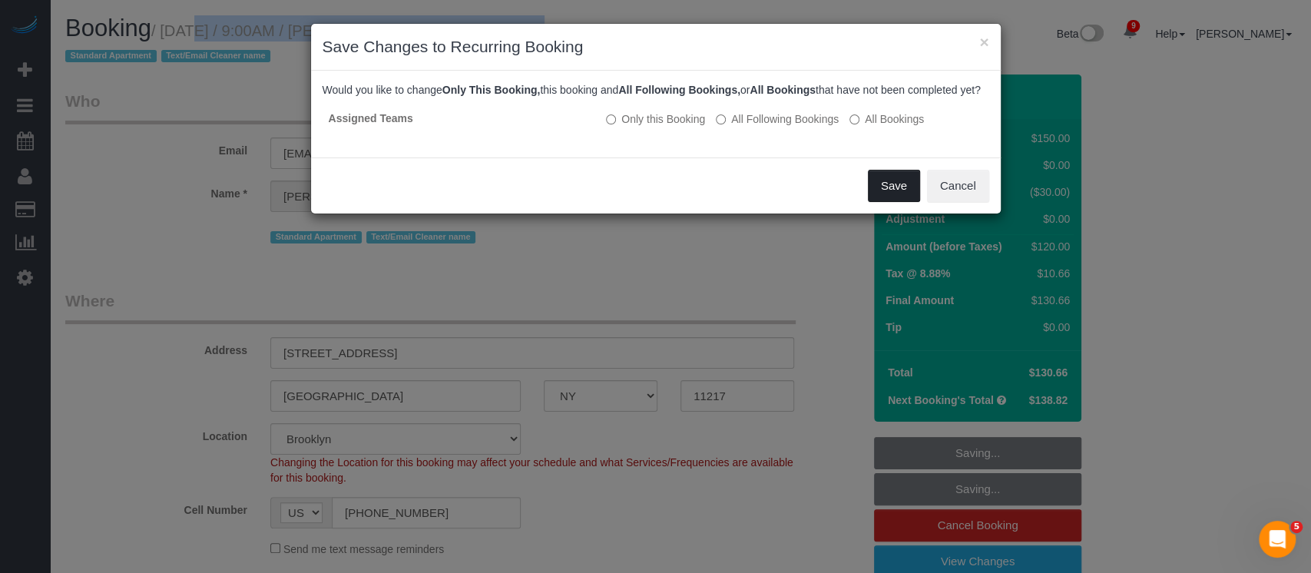
click at [895, 195] on button "Save" at bounding box center [894, 186] width 52 height 32
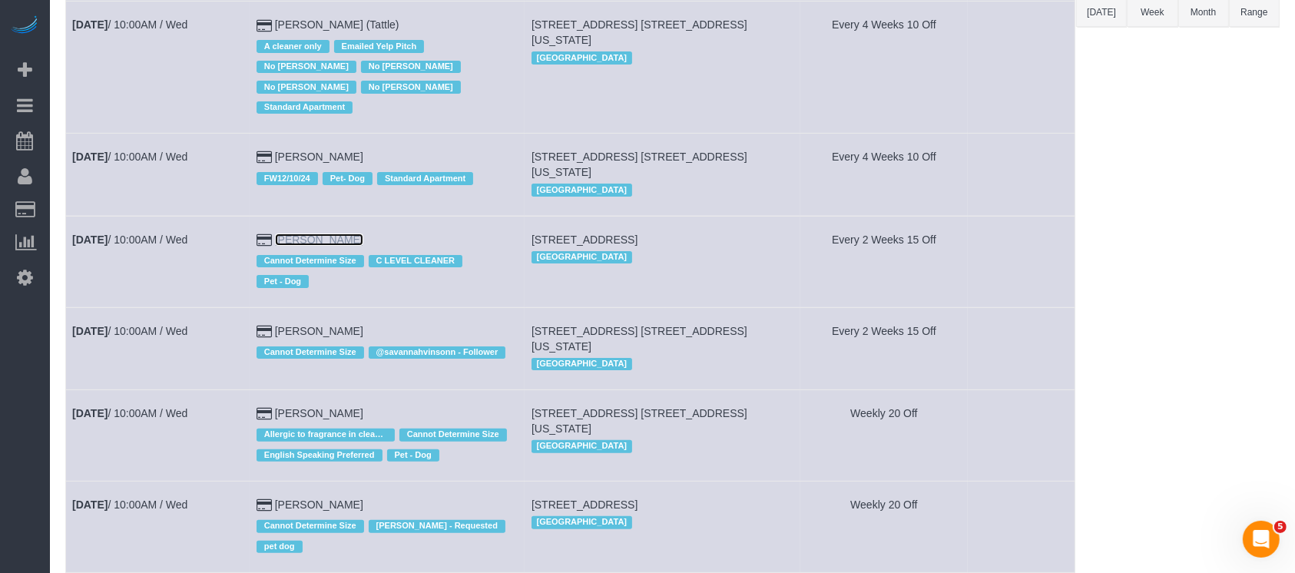
scroll to position [409, 0]
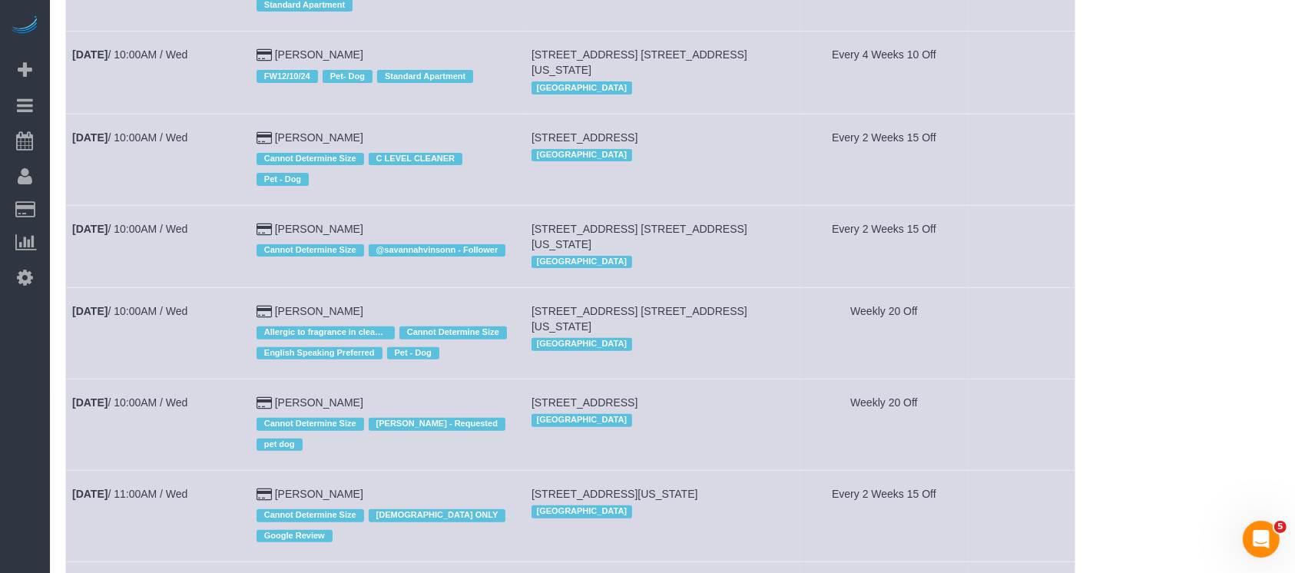
drag, startPoint x: 308, startPoint y: 180, endPoint x: 253, endPoint y: 210, distance: 62.5
click at [210, 218] on td "Sep 3rd / 10:00AM / Wed" at bounding box center [158, 246] width 184 height 82
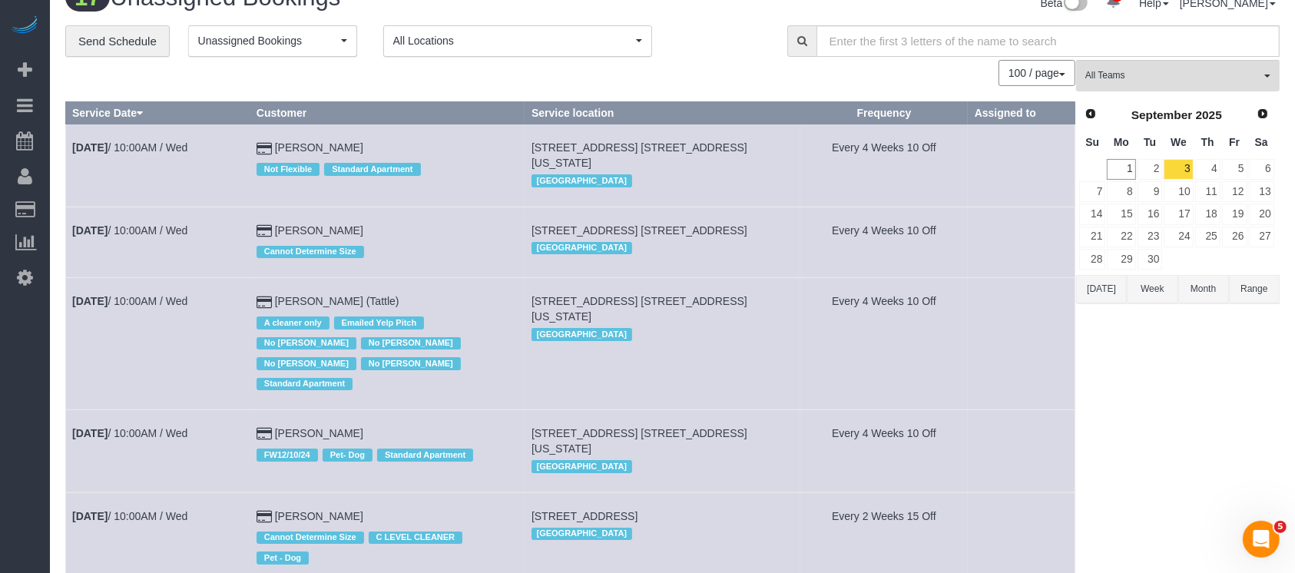
scroll to position [0, 0]
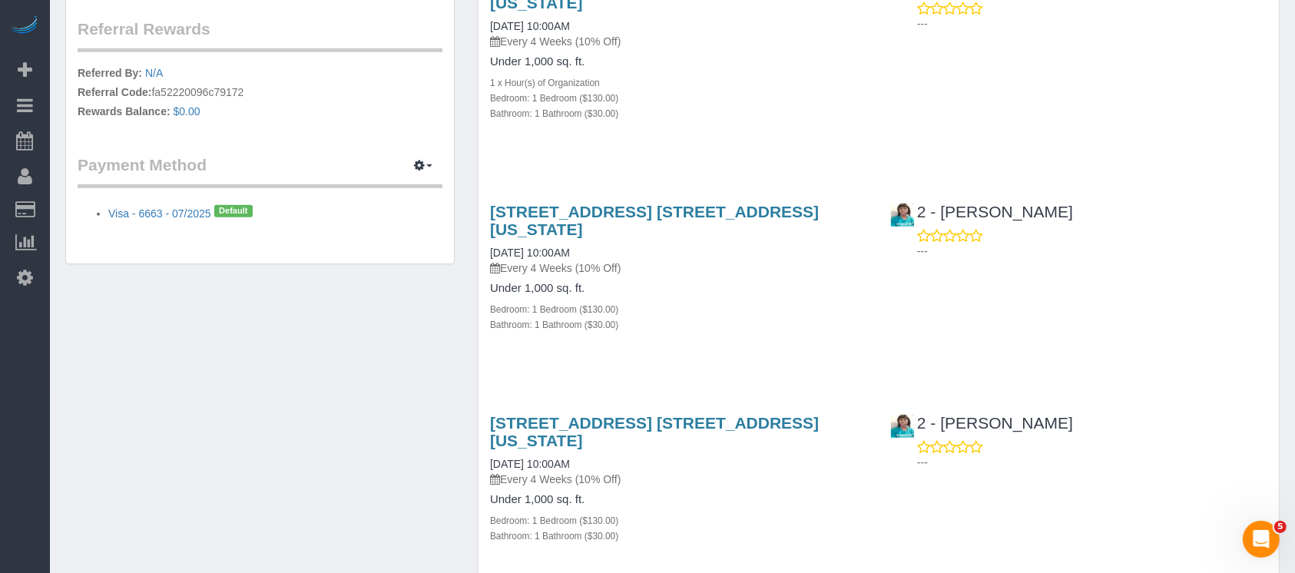
scroll to position [615, 0]
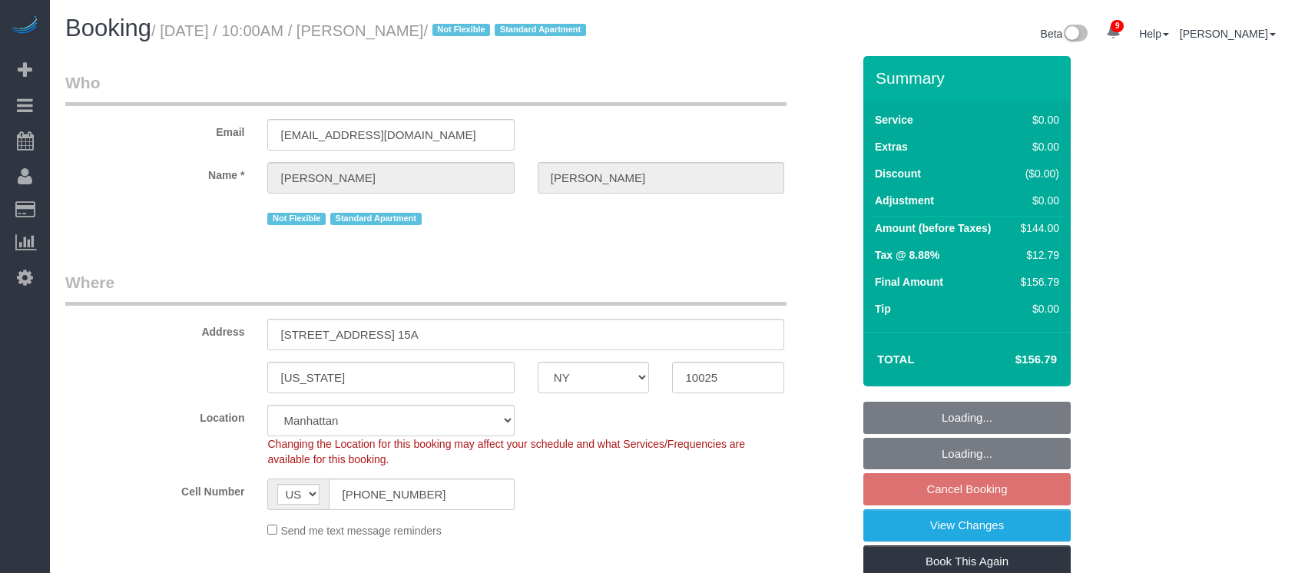
select select "NY"
select select "1"
select select "spot3"
select select "number:89"
select select "number:70"
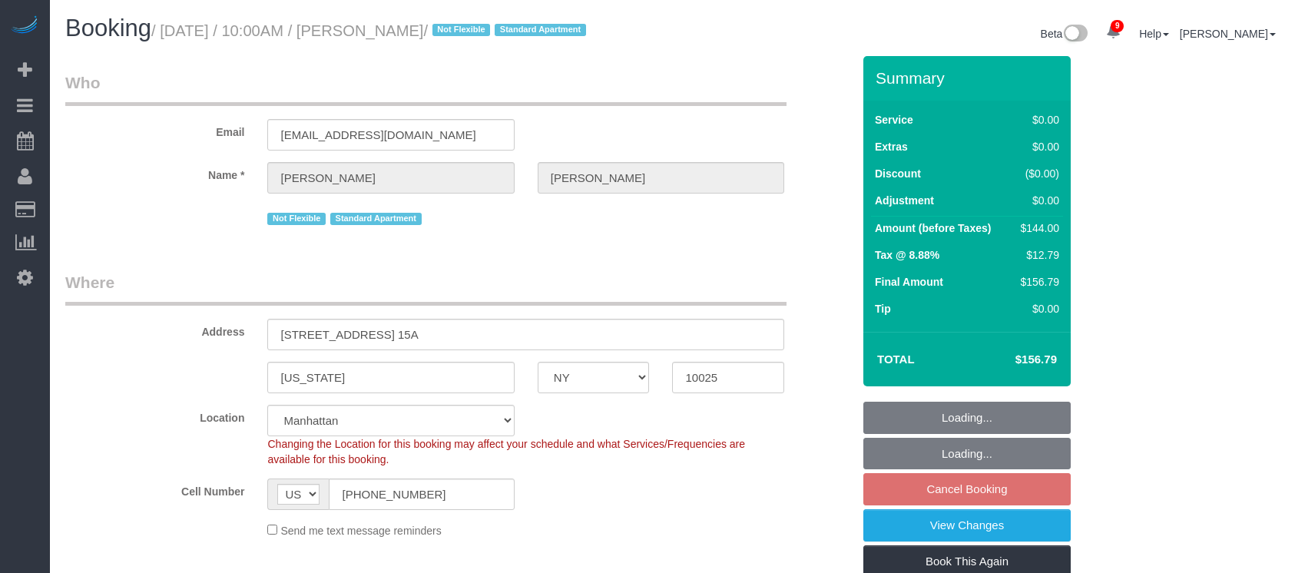
select select "number:15"
select select "number:6"
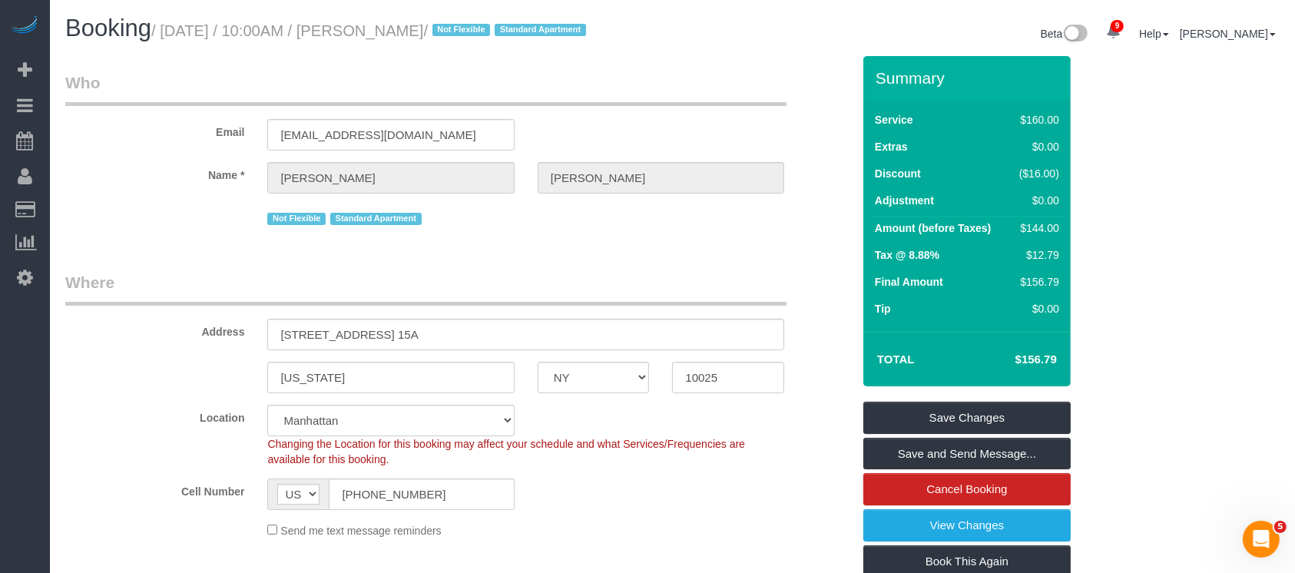
drag, startPoint x: 160, startPoint y: 26, endPoint x: 389, endPoint y: 32, distance: 229.7
click at [389, 32] on small "/ [DATE] / 10:00AM / [PERSON_NAME] / Not Flexible Standard Apartment" at bounding box center [370, 30] width 439 height 17
drag, startPoint x: 379, startPoint y: 68, endPoint x: 293, endPoint y: 52, distance: 88.3
click at [376, 48] on div "Booking / [DATE] / 10:00AM / [PERSON_NAME] / Not Flexible Standard Apartment" at bounding box center [363, 31] width 619 height 33
drag, startPoint x: 166, startPoint y: 28, endPoint x: 491, endPoint y: 29, distance: 325.6
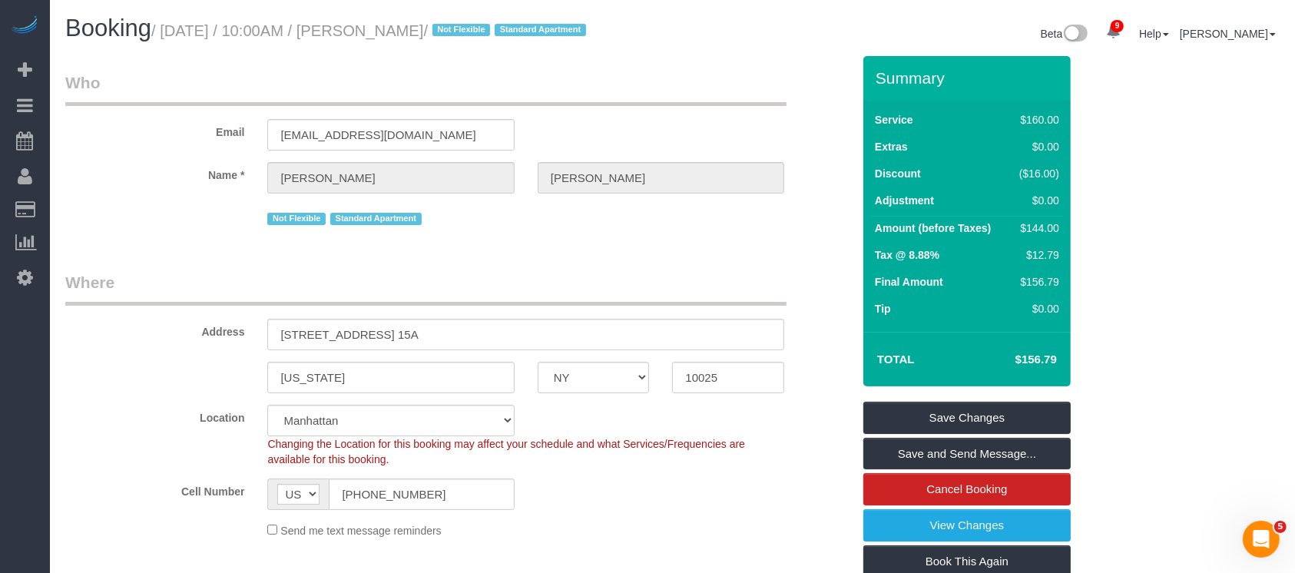
click at [491, 29] on small "/ September 03, 2025 / 10:00AM / Marcus Taylor / Not Flexible Standard Apartment" at bounding box center [370, 30] width 439 height 17
copy small "September 03, 2025 / 10:00AM / Marcus Taylor"
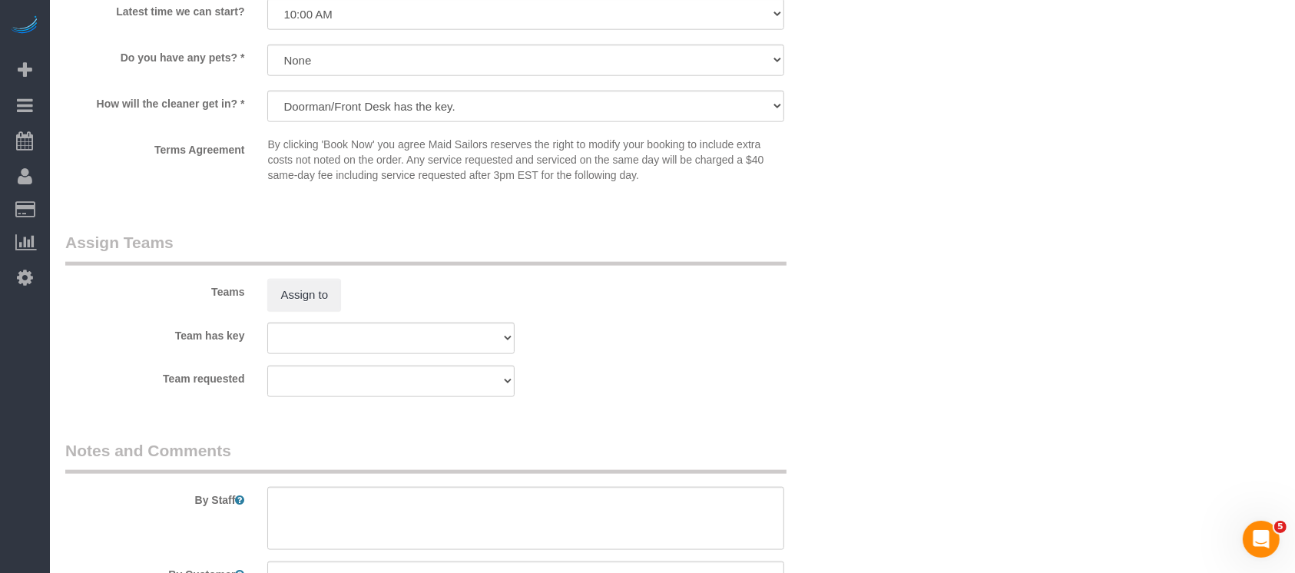
scroll to position [2070, 0]
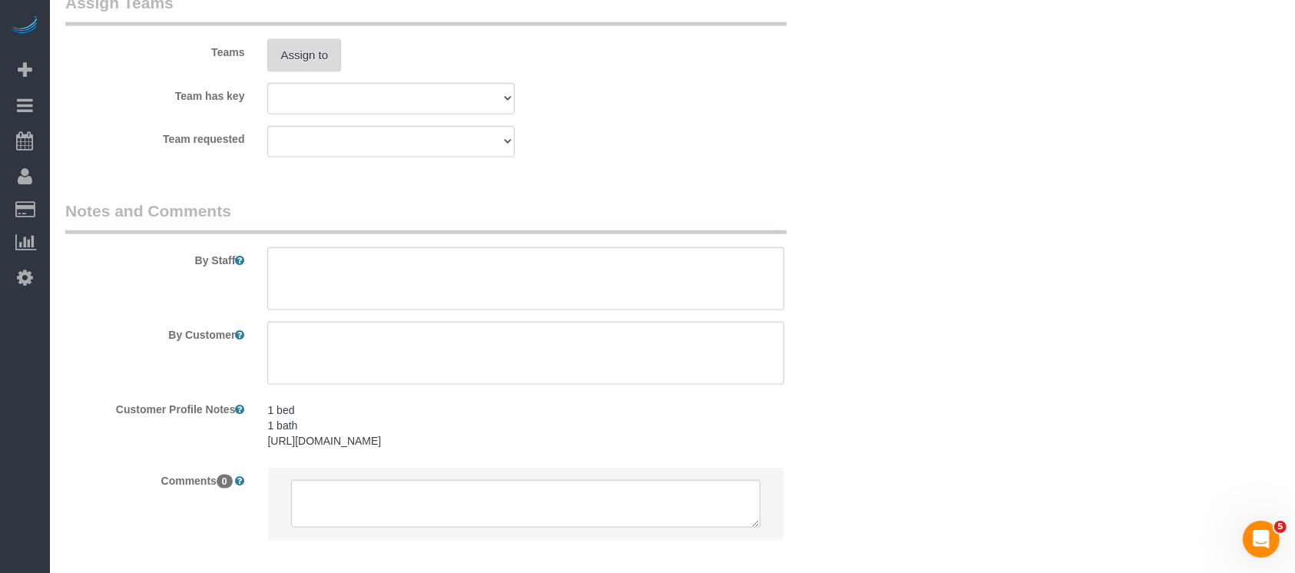
click at [297, 71] on button "Assign to" at bounding box center [304, 55] width 74 height 32
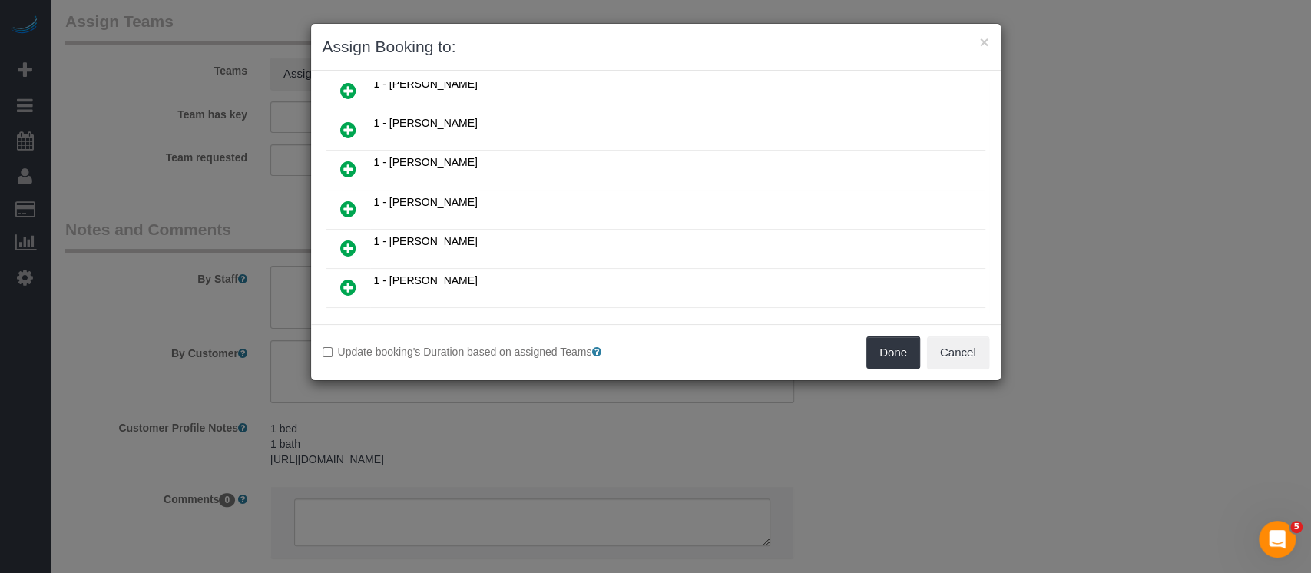
scroll to position [307, 0]
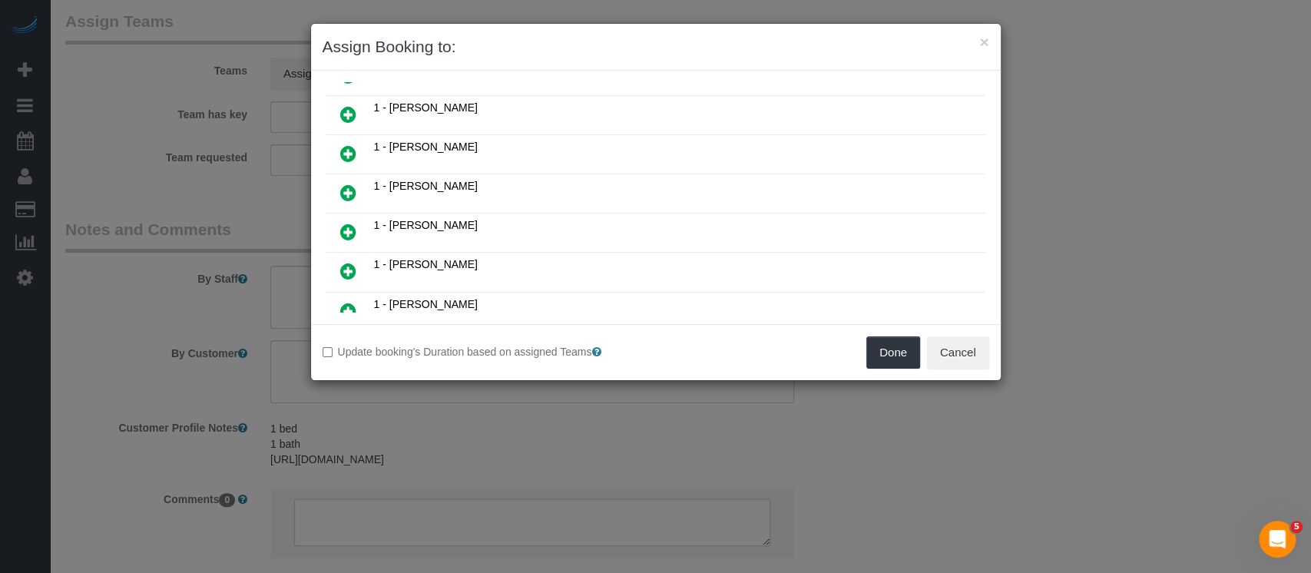
drag, startPoint x: 344, startPoint y: 146, endPoint x: 460, endPoint y: 205, distance: 130.2
click at [344, 148] on icon at bounding box center [348, 153] width 16 height 18
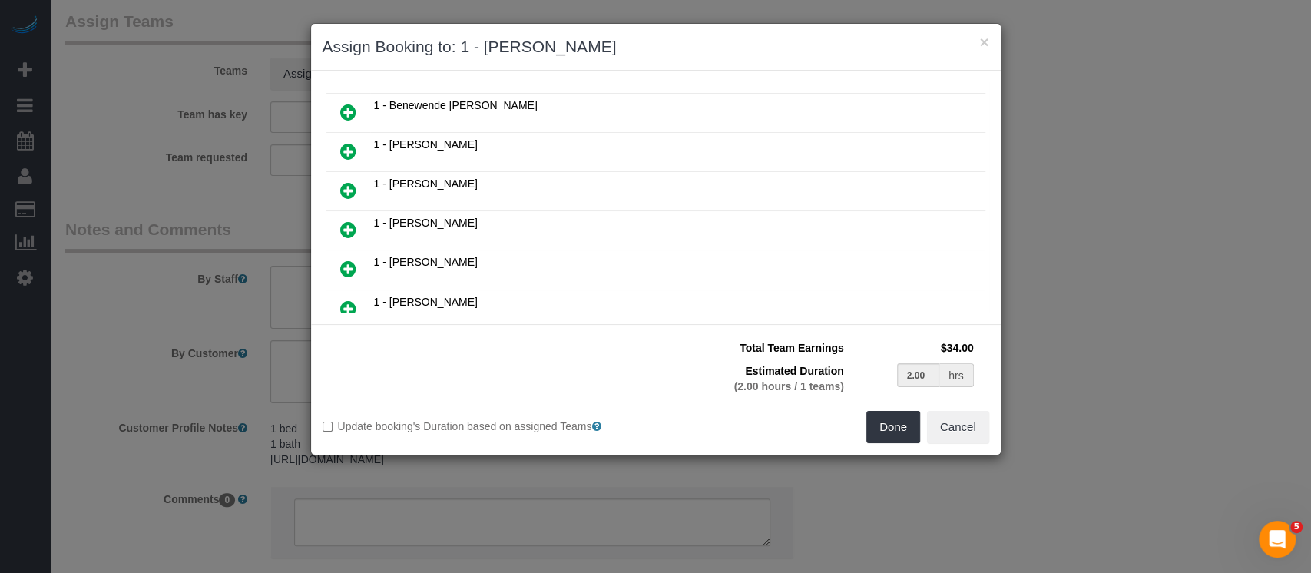
scroll to position [343, 0]
click at [907, 433] on button "Done" at bounding box center [893, 427] width 54 height 32
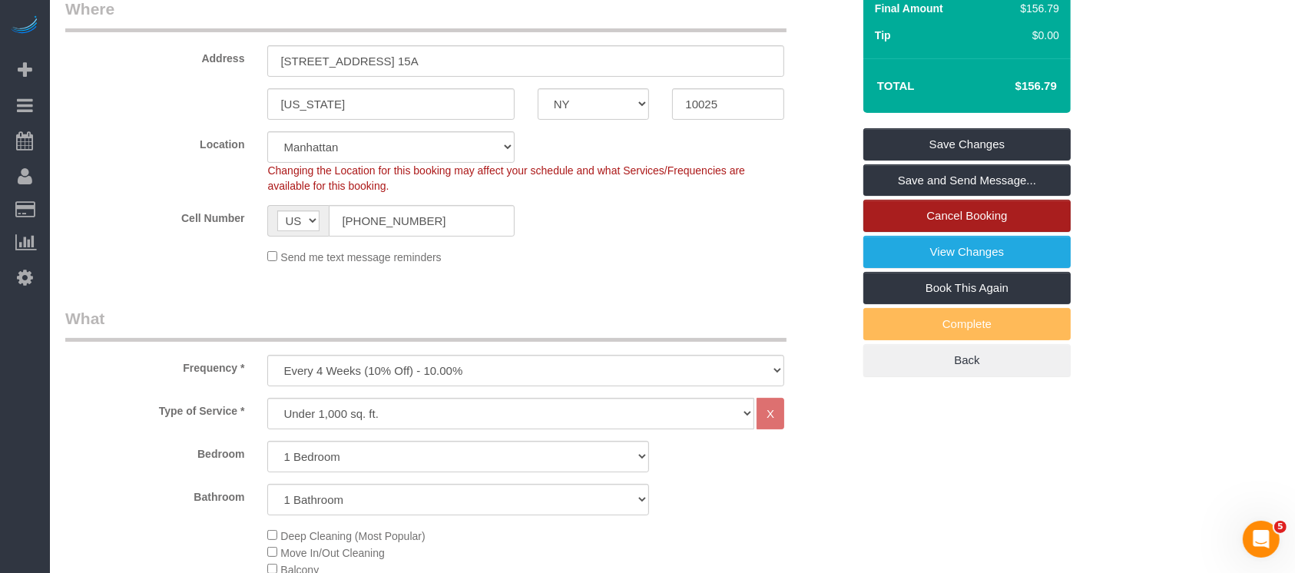
scroll to position [125, 0]
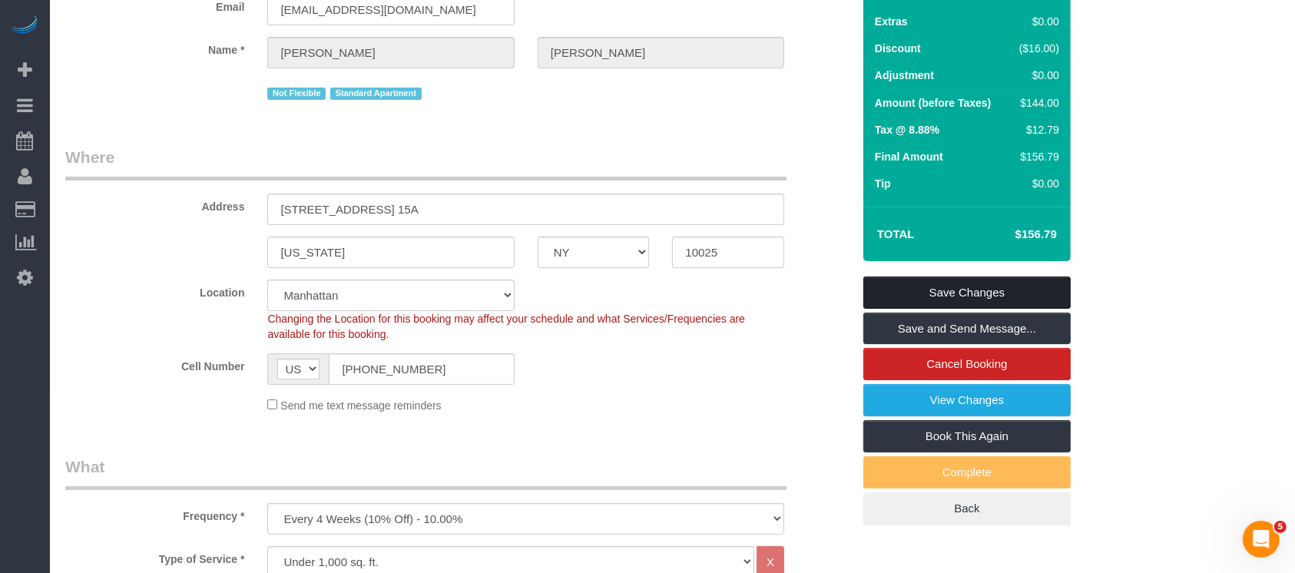
click at [1007, 304] on link "Save Changes" at bounding box center [966, 292] width 207 height 32
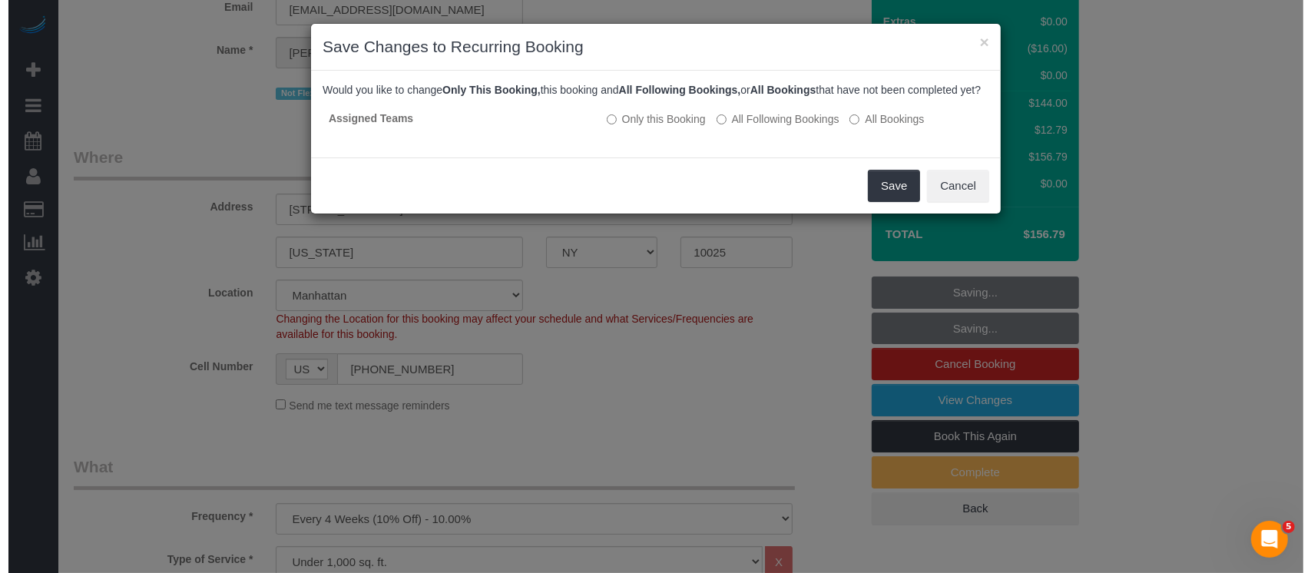
scroll to position [108, 0]
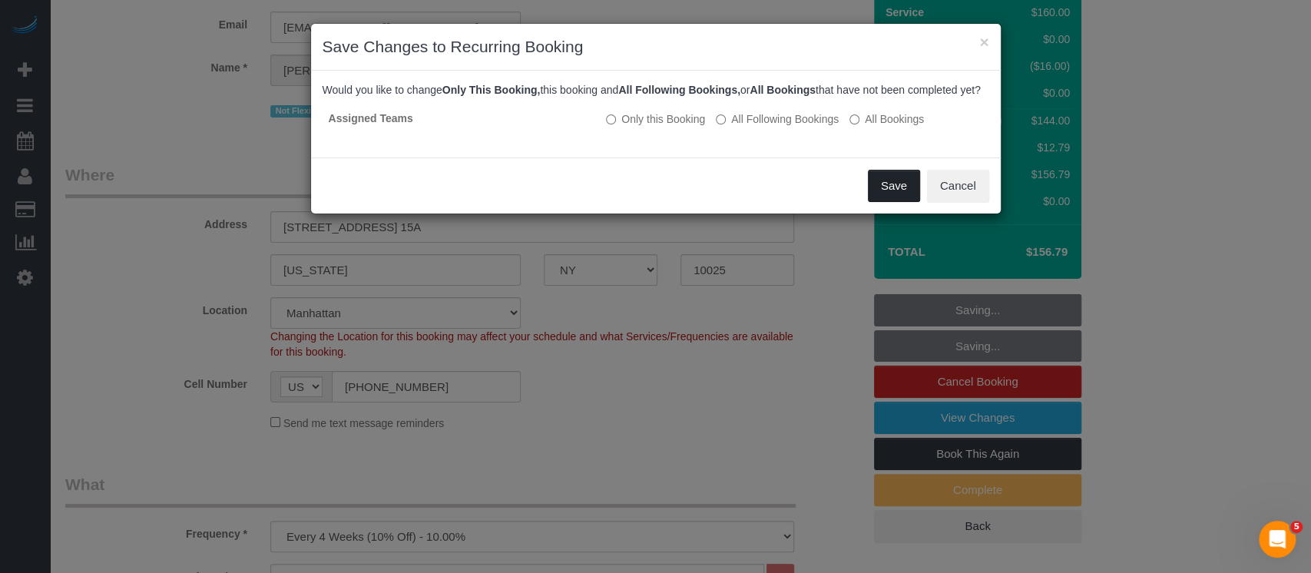
click at [891, 202] on button "Save" at bounding box center [894, 186] width 52 height 32
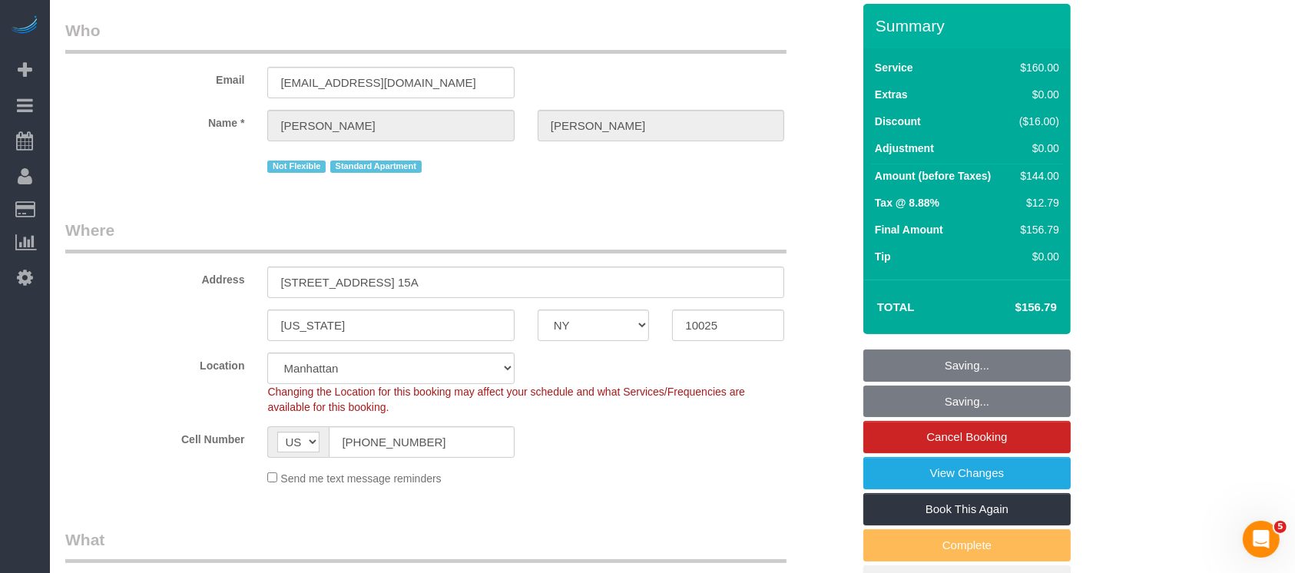
scroll to position [0, 0]
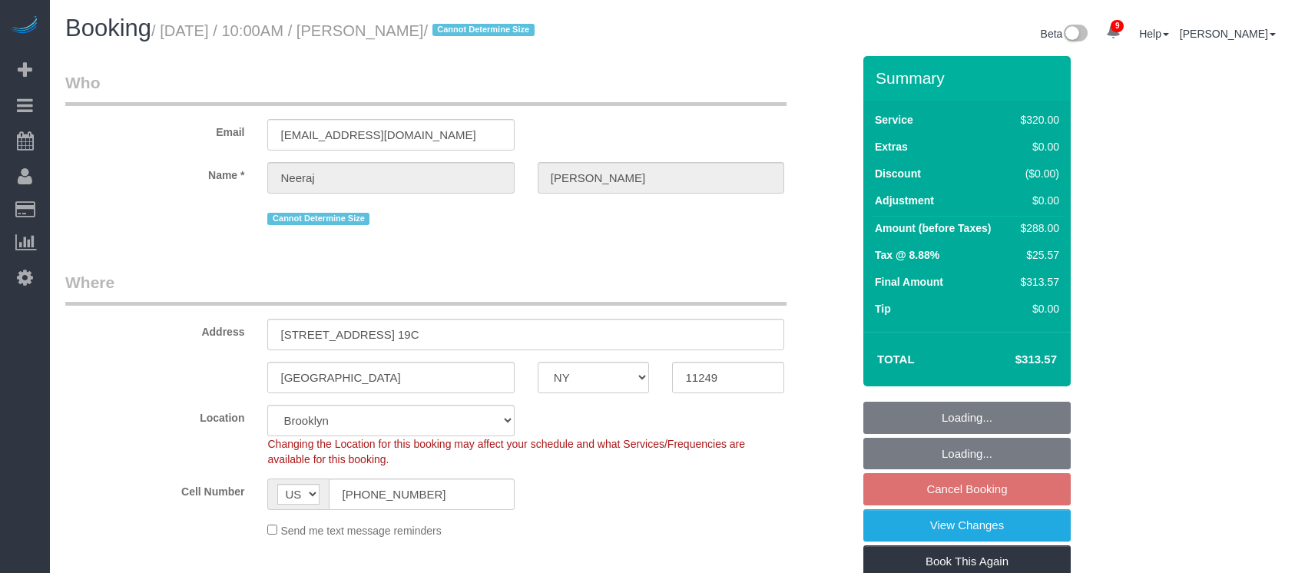
select select "NY"
select select "240"
select select "spot62"
select select "number:89"
select select "number:90"
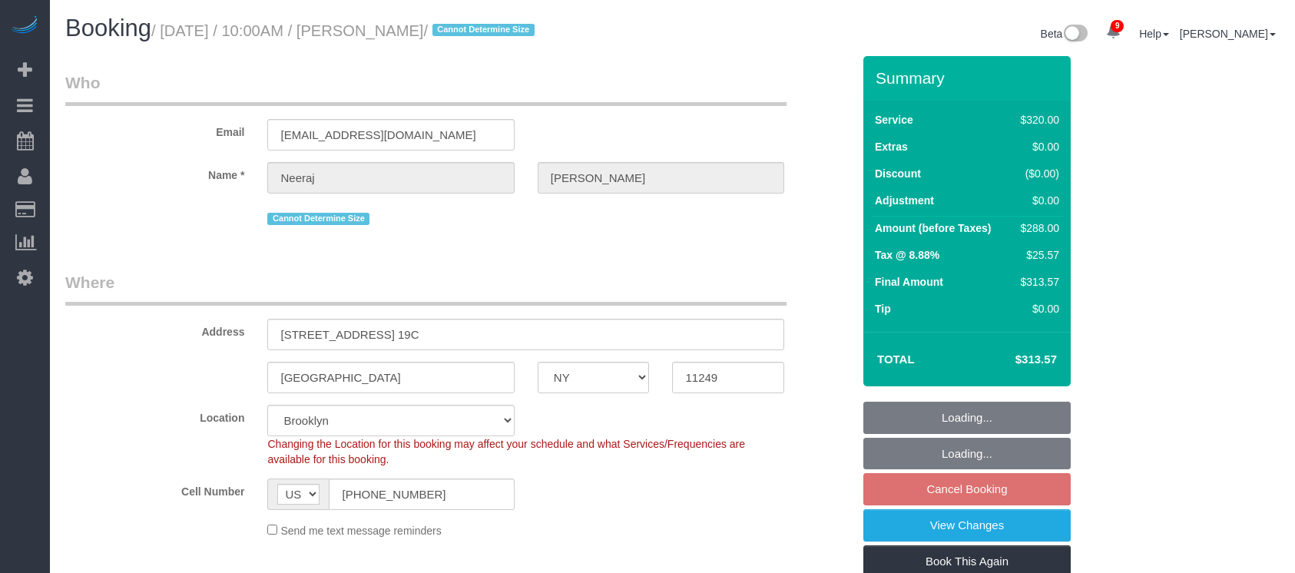
select select "number:15"
select select "number:5"
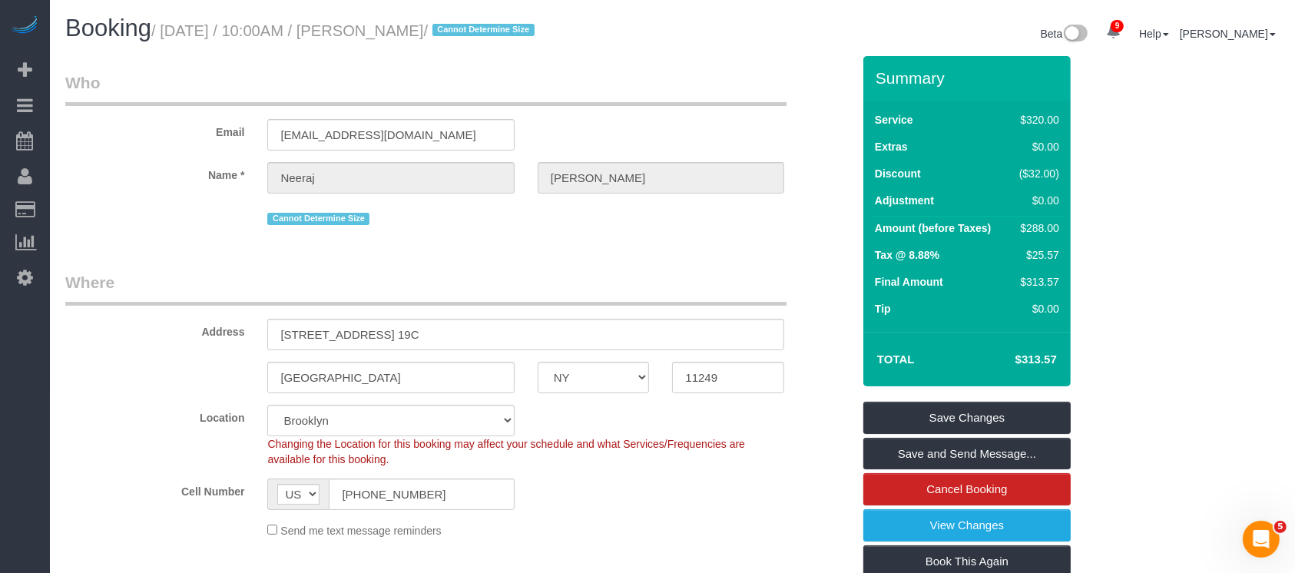
drag, startPoint x: 161, startPoint y: 32, endPoint x: 522, endPoint y: 31, distance: 360.9
click at [522, 31] on small "/ September 03, 2025 / 10:00AM / Neeraj Devulapalli / Cannot Determine Size" at bounding box center [345, 30] width 388 height 17
click at [671, 82] on legend "Who" at bounding box center [425, 88] width 721 height 35
drag, startPoint x: 163, startPoint y: 31, endPoint x: 524, endPoint y: 35, distance: 361.7
click at [524, 35] on small "/ September 03, 2025 / 10:00AM / Neeraj Devulapalli / Cannot Determine Size" at bounding box center [345, 30] width 388 height 17
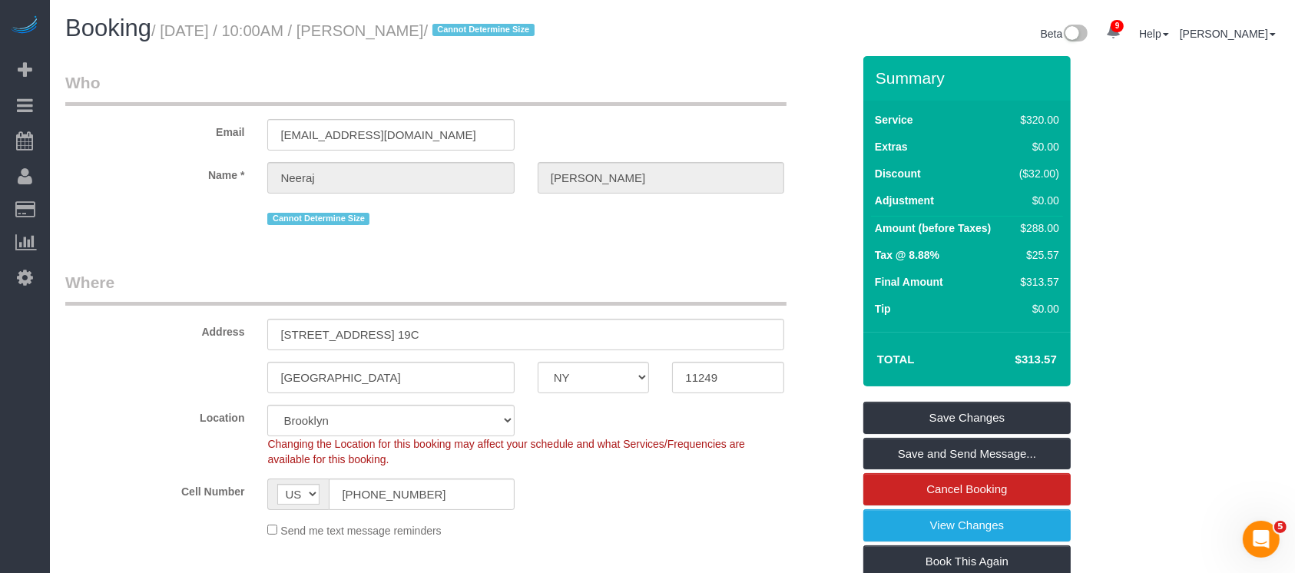
copy small "September 03, 2025 / 10:00AM / Neeraj Devulapalli"
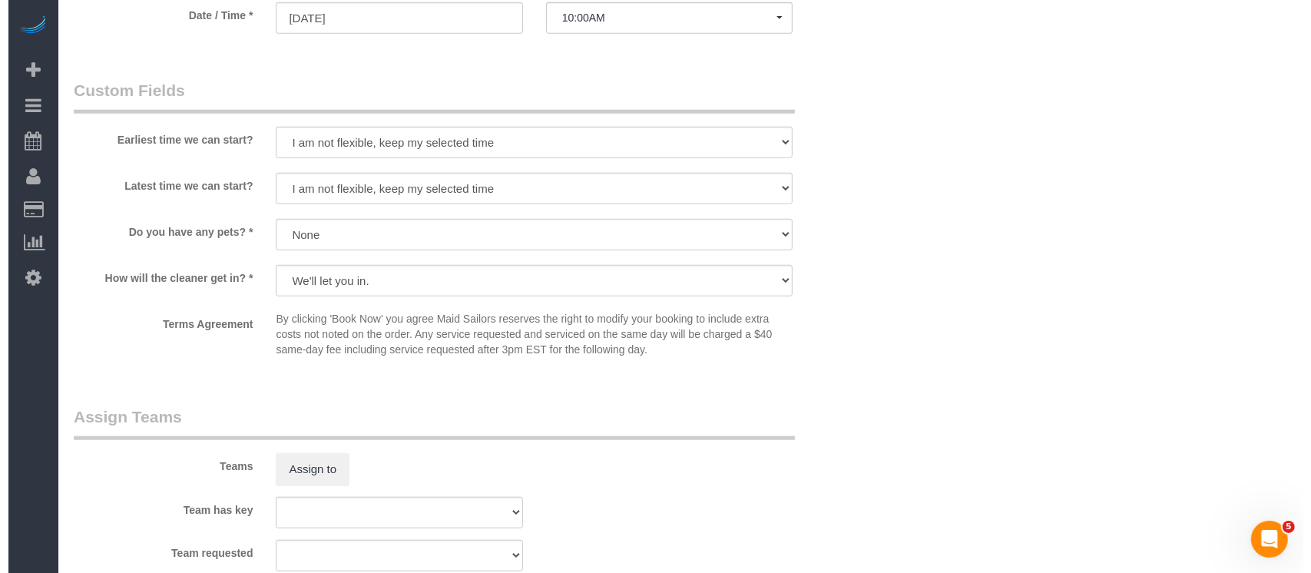
scroll to position [1740, 0]
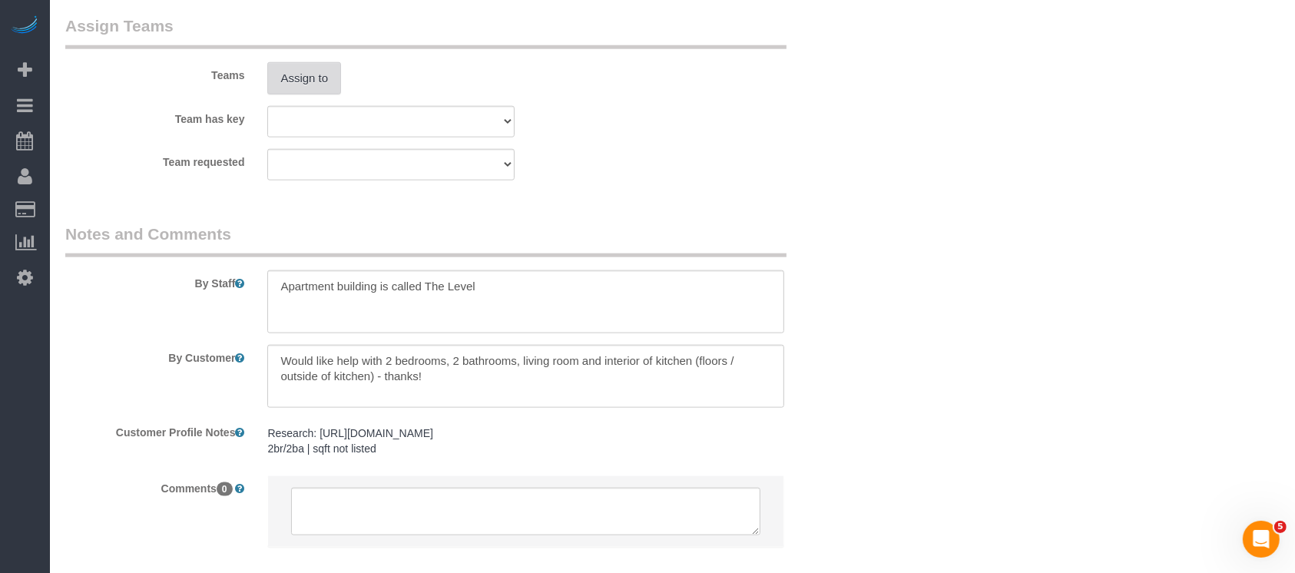
click at [303, 77] on button "Assign to" at bounding box center [304, 78] width 74 height 32
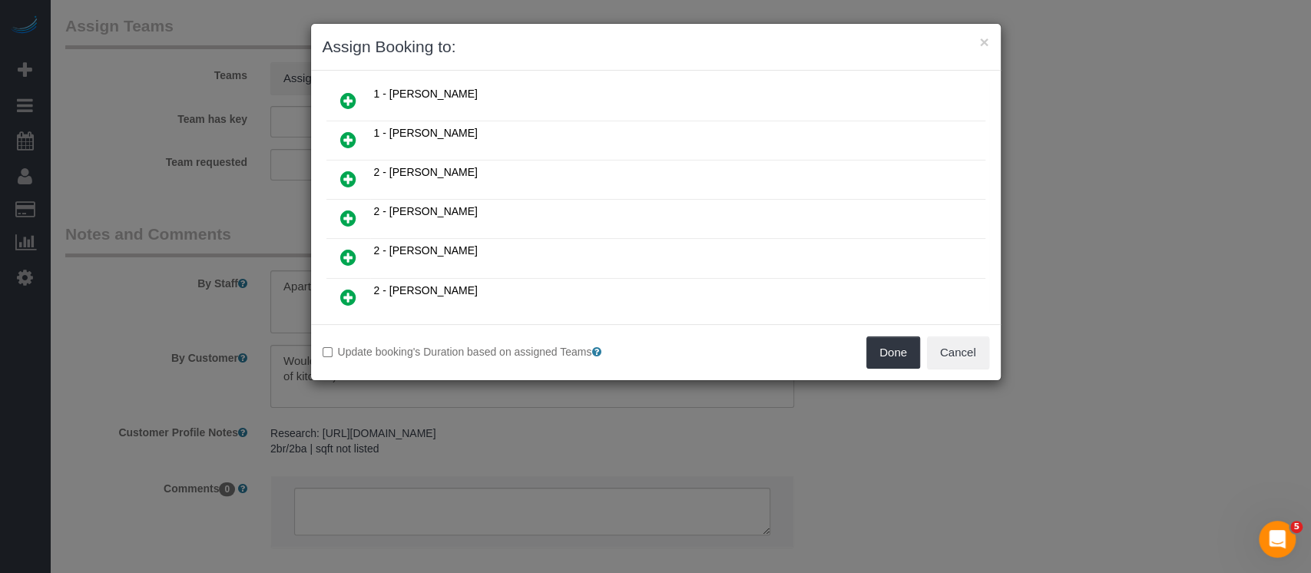
scroll to position [716, 0]
click at [347, 127] on icon at bounding box center [348, 136] width 16 height 18
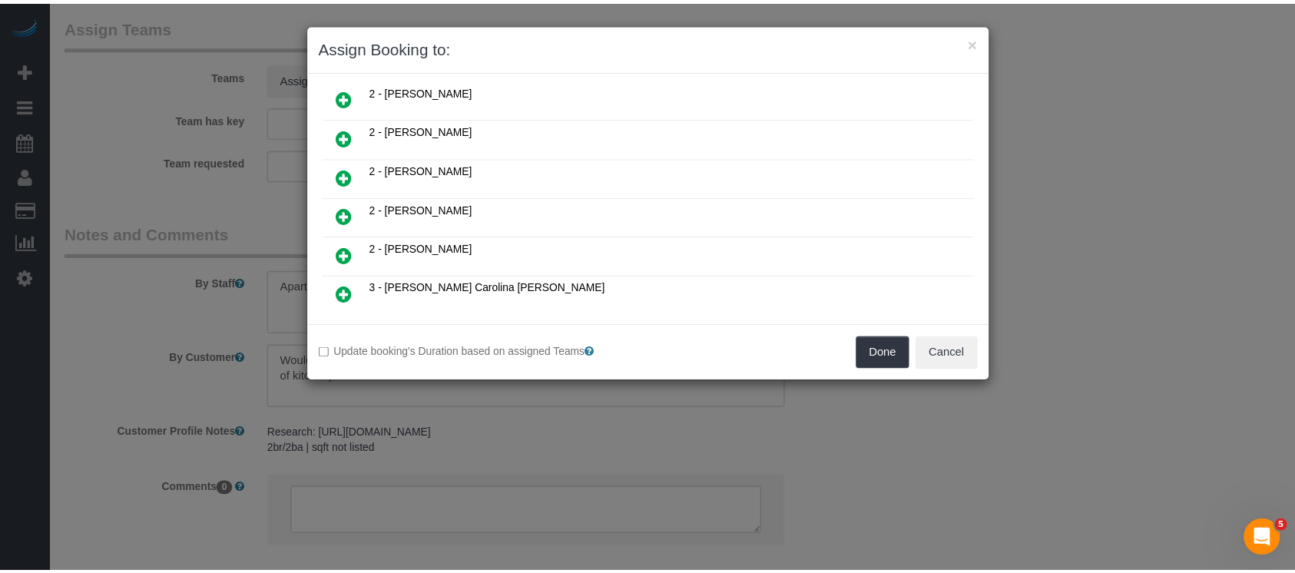
scroll to position [753, 0]
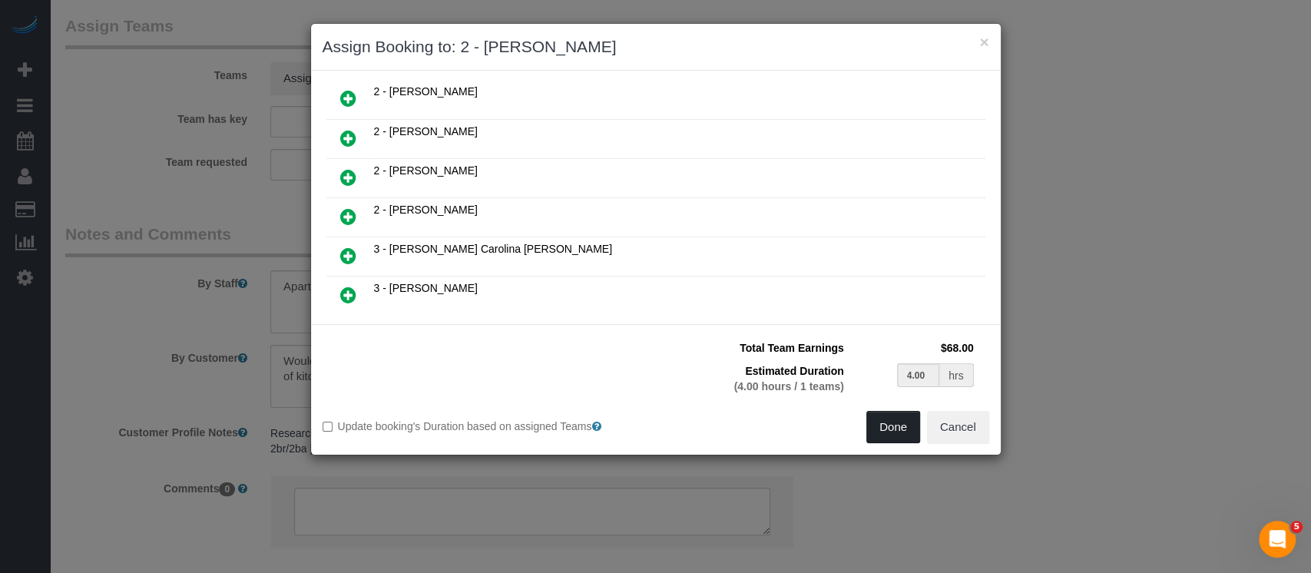
click at [886, 434] on button "Done" at bounding box center [893, 427] width 54 height 32
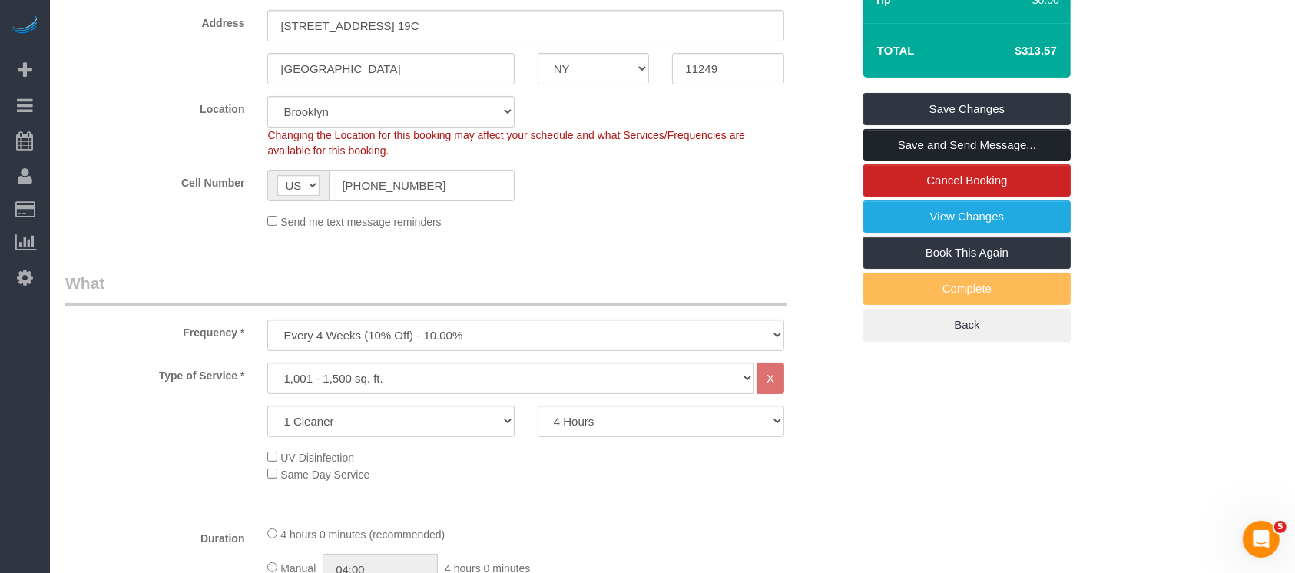
scroll to position [102, 0]
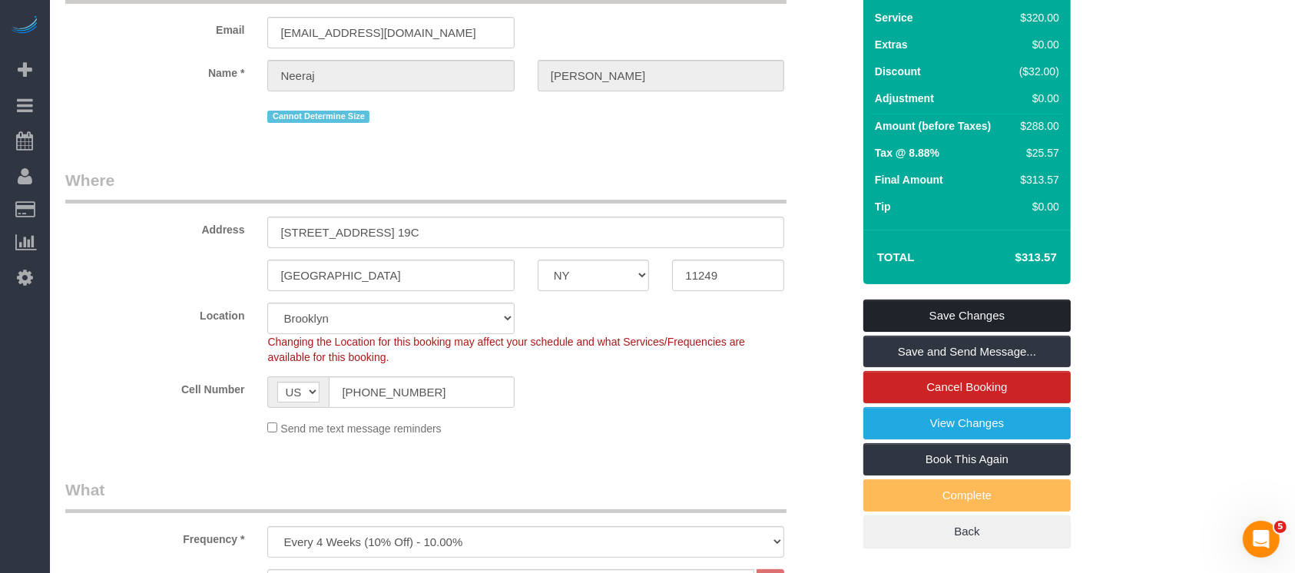
click at [998, 307] on link "Save Changes" at bounding box center [966, 315] width 207 height 32
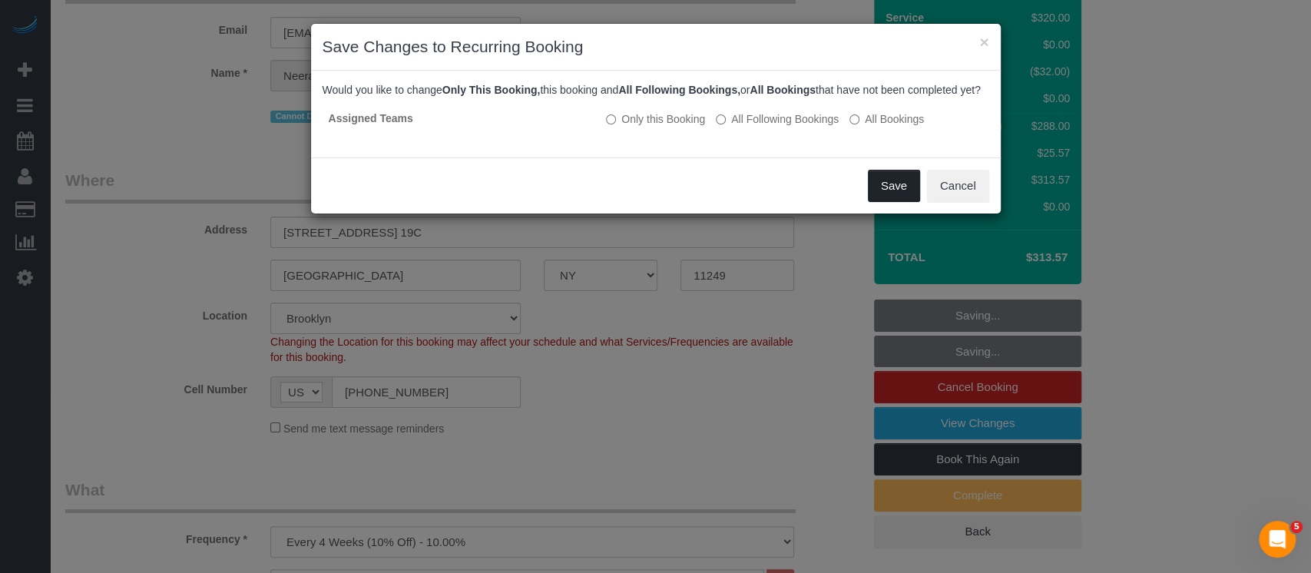
click at [885, 197] on button "Save" at bounding box center [894, 186] width 52 height 32
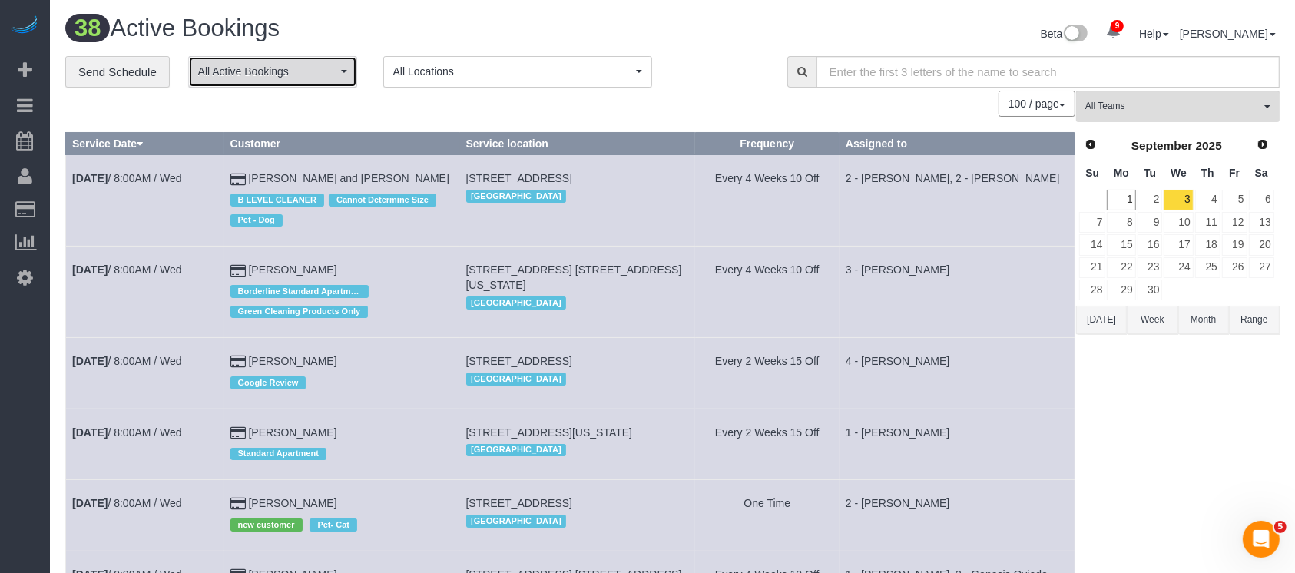
click at [327, 74] on span "All Active Bookings" at bounding box center [267, 71] width 139 height 15
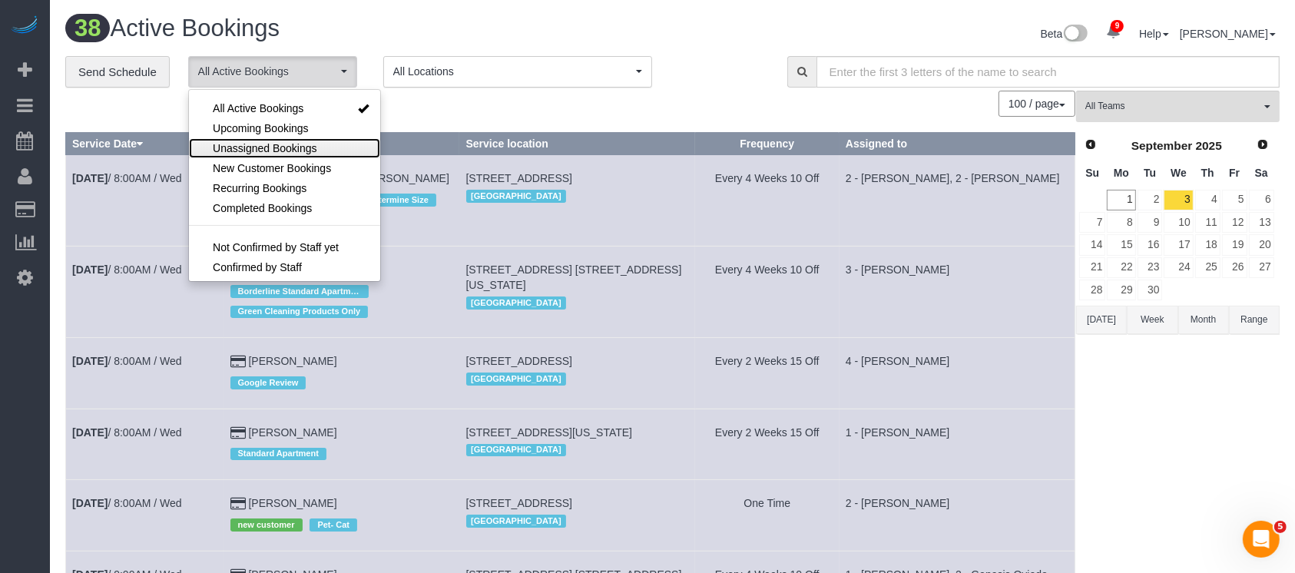
click at [291, 149] on span "Unassigned Bookings" at bounding box center [265, 148] width 104 height 15
select select "**********"
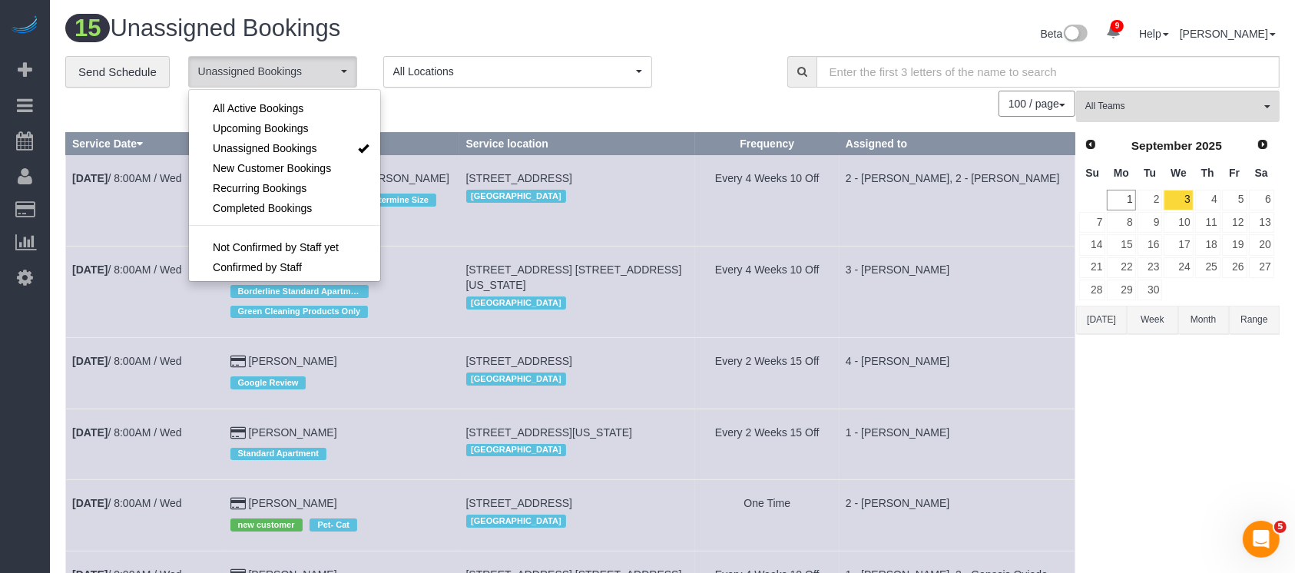
click at [532, 108] on div "100 / page 10 / page 20 / page 30 / page 40 / page 50 / page 100 / page" at bounding box center [570, 104] width 1010 height 26
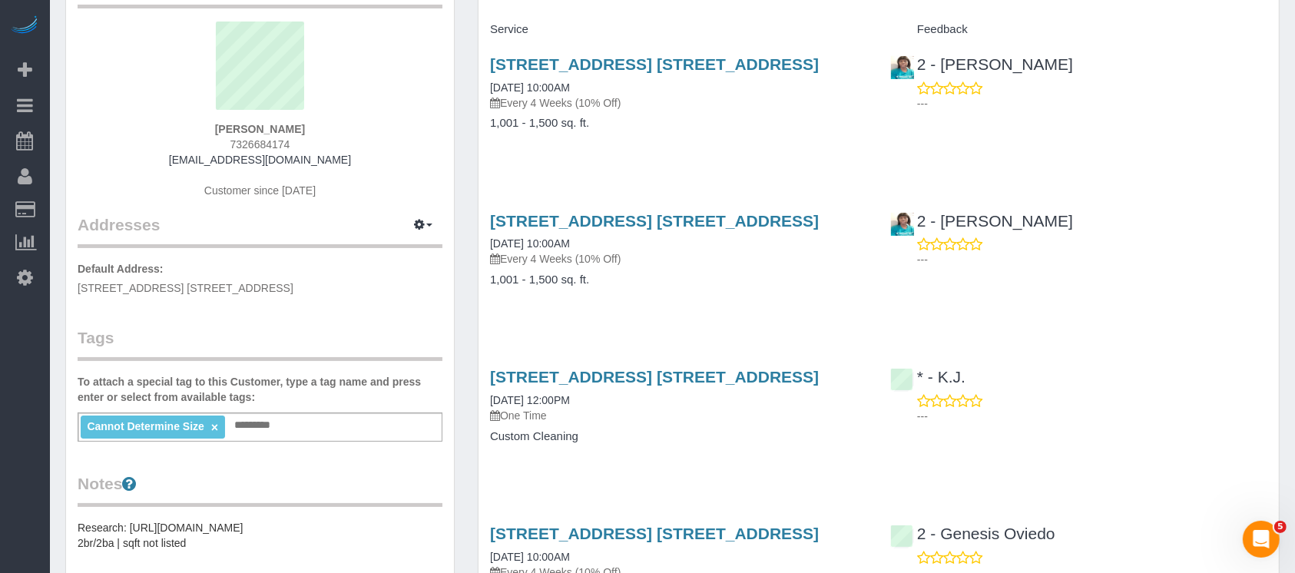
scroll to position [102, 0]
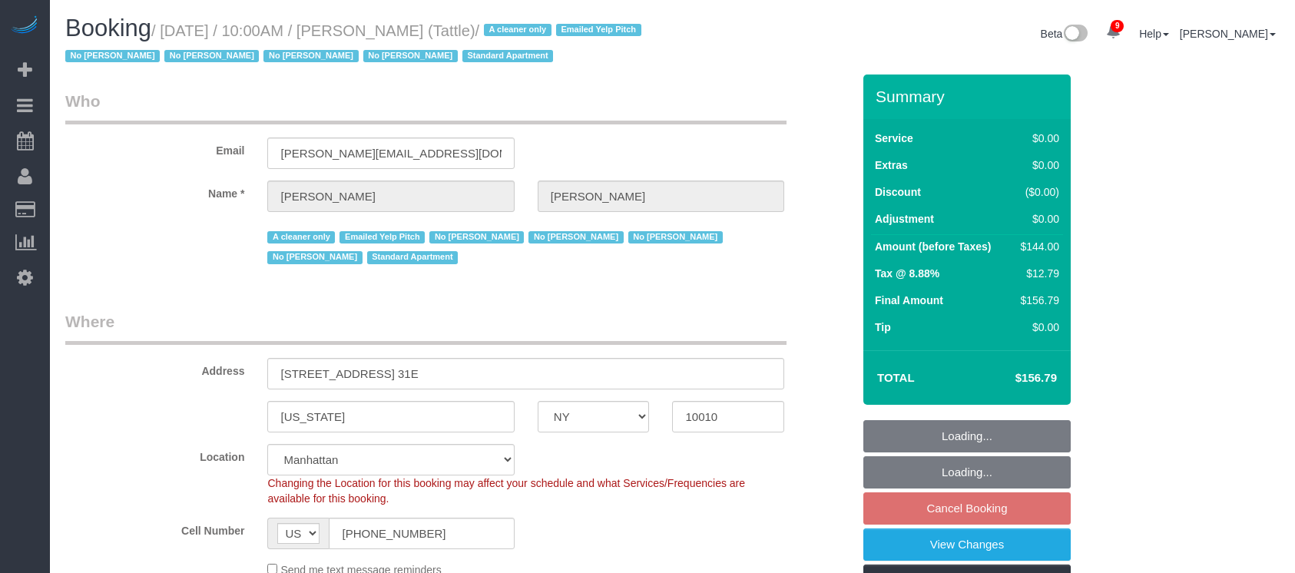
select select "NY"
select select "1"
select select "spot3"
select select "number:89"
select select "number:90"
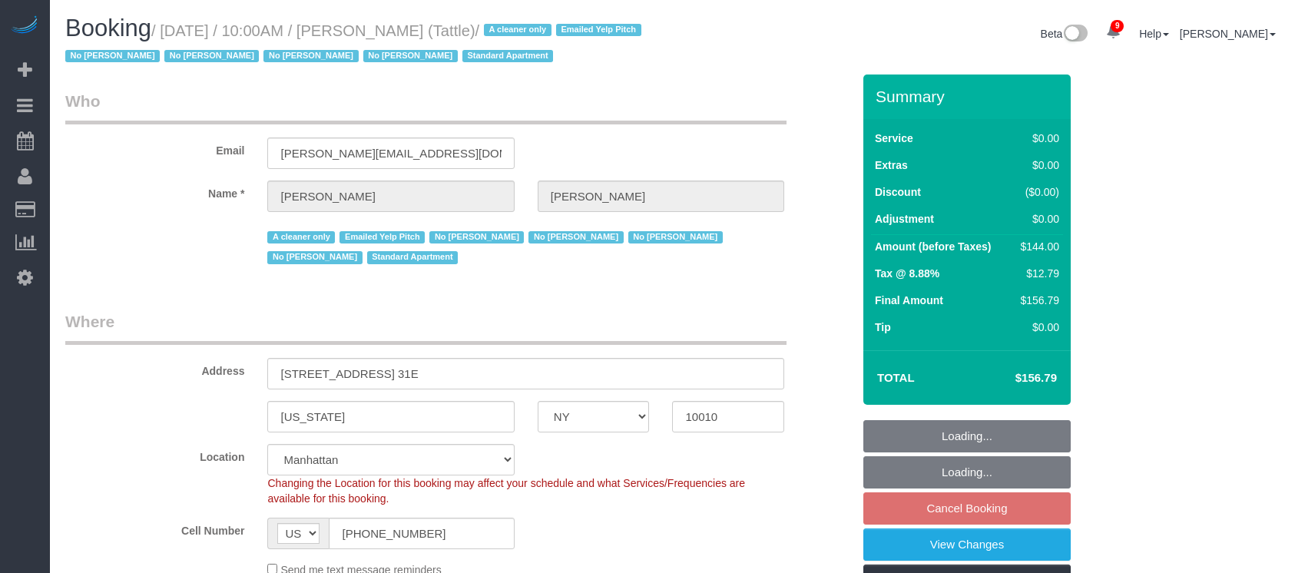
select select "number:15"
select select "number:5"
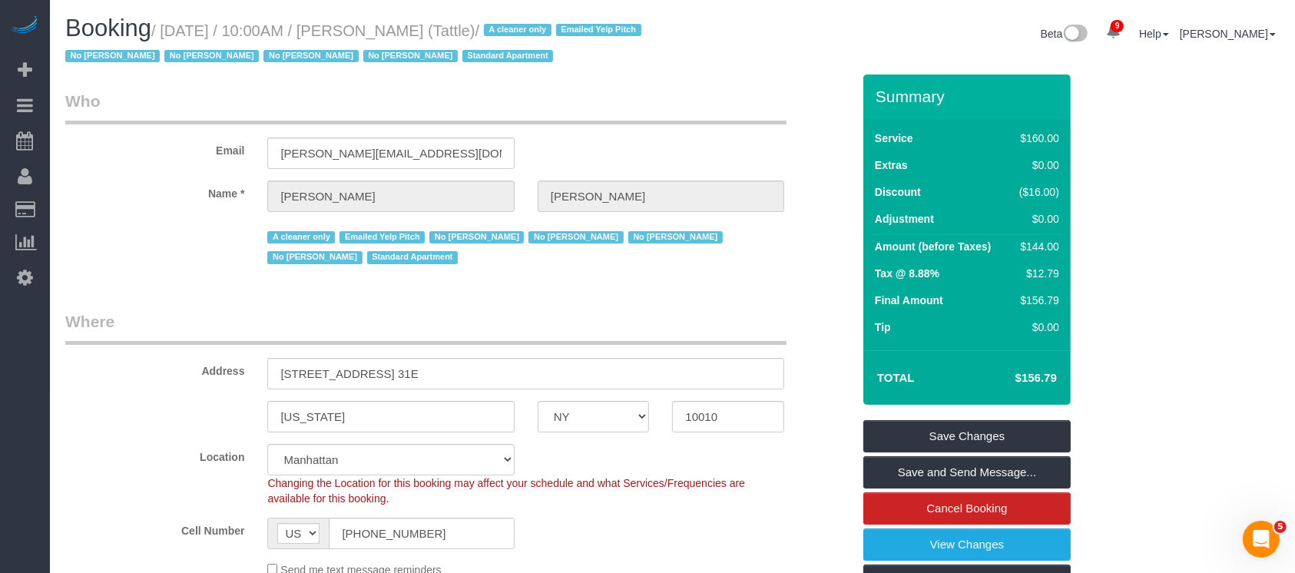
drag, startPoint x: 160, startPoint y: 28, endPoint x: 482, endPoint y: 24, distance: 322.5
click at [482, 24] on small "/ [DATE] / 10:00AM / [PERSON_NAME] (Tattle) / A cleaner only Emailed Yelp Pitch…" at bounding box center [355, 43] width 581 height 43
click at [450, 72] on div "Booking / [DATE] / 10:00AM / [PERSON_NAME] (Tattle) / A cleaner only Emailed Ye…" at bounding box center [363, 44] width 619 height 59
drag, startPoint x: 168, startPoint y: 28, endPoint x: 485, endPoint y: 34, distance: 317.2
click at [481, 34] on small "/ [DATE] / 10:00AM / [PERSON_NAME] (Tattle) / A cleaner only Emailed Yelp Pitch…" at bounding box center [355, 43] width 581 height 43
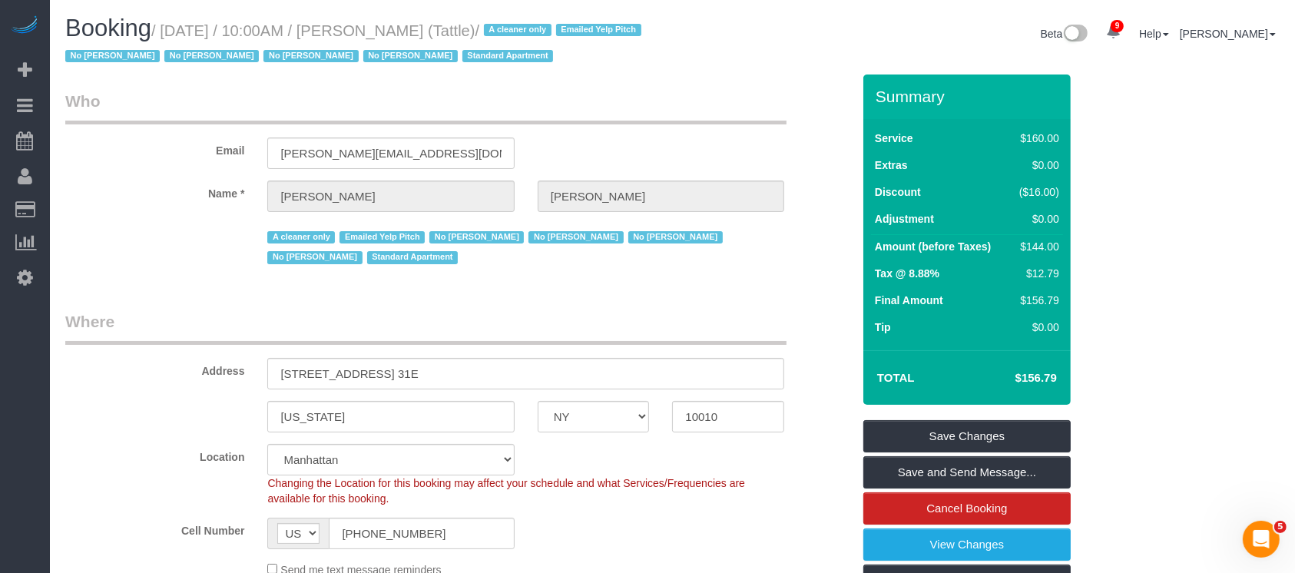
copy small "[DATE] / 10:00AM / [PERSON_NAME]"
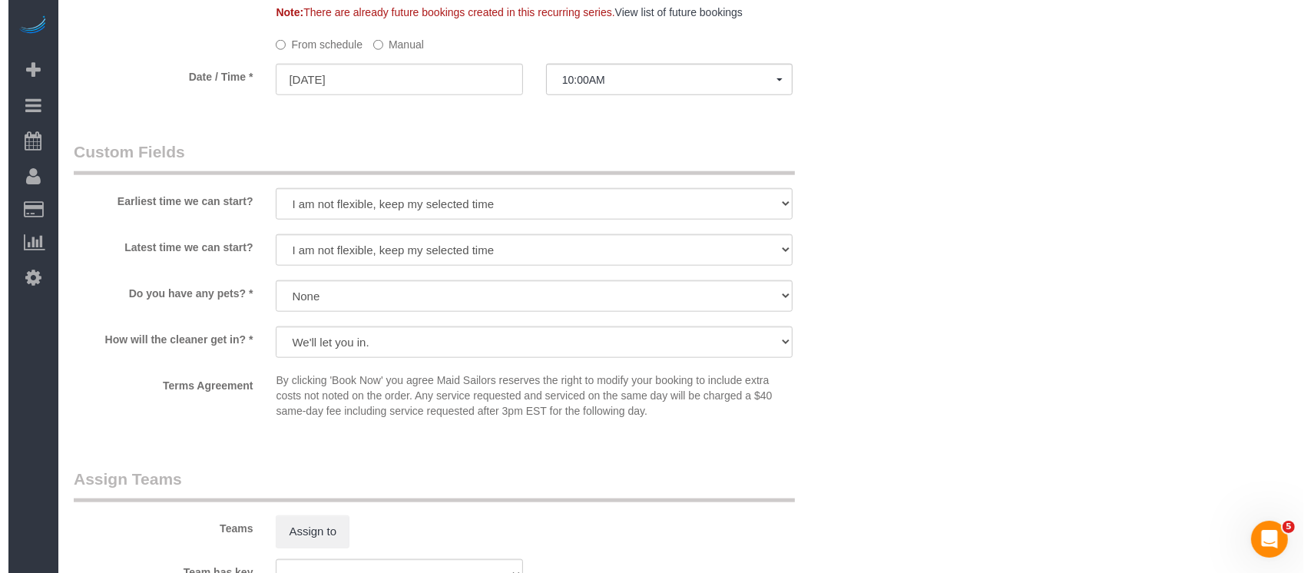
scroll to position [1843, 0]
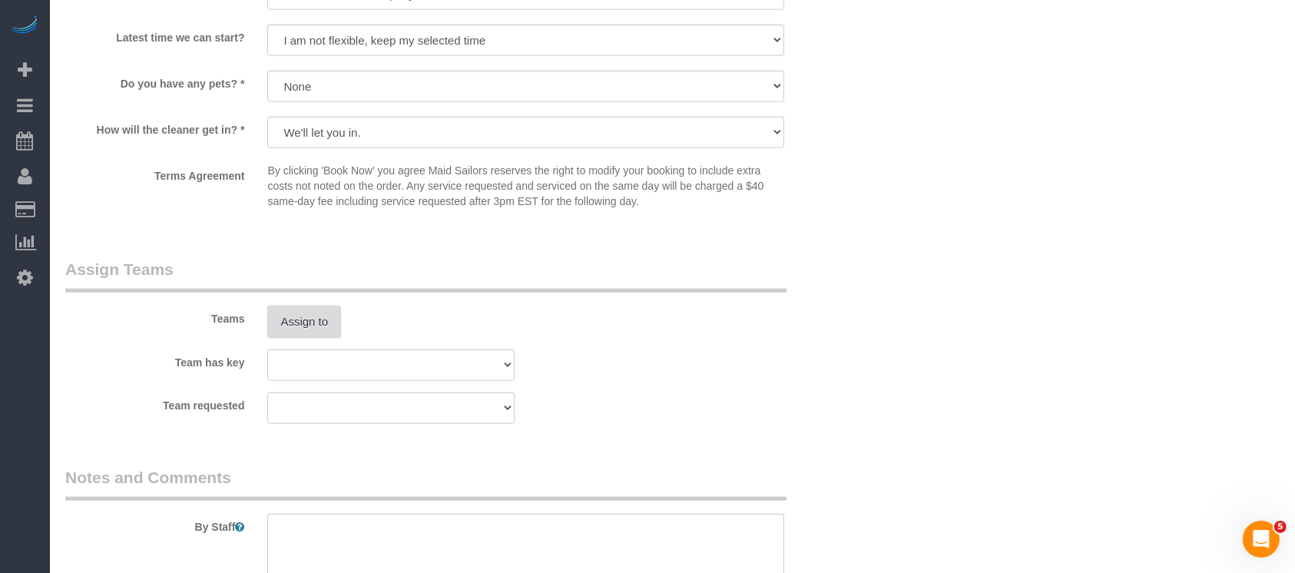
click at [330, 316] on button "Assign to" at bounding box center [304, 322] width 74 height 32
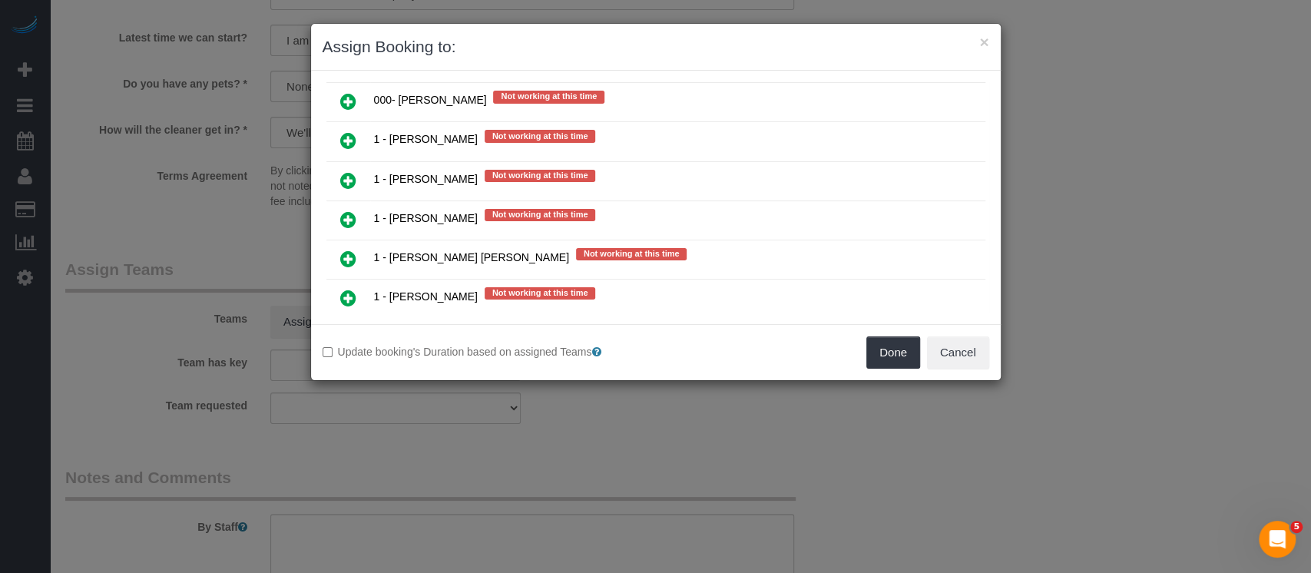
scroll to position [1126, 0]
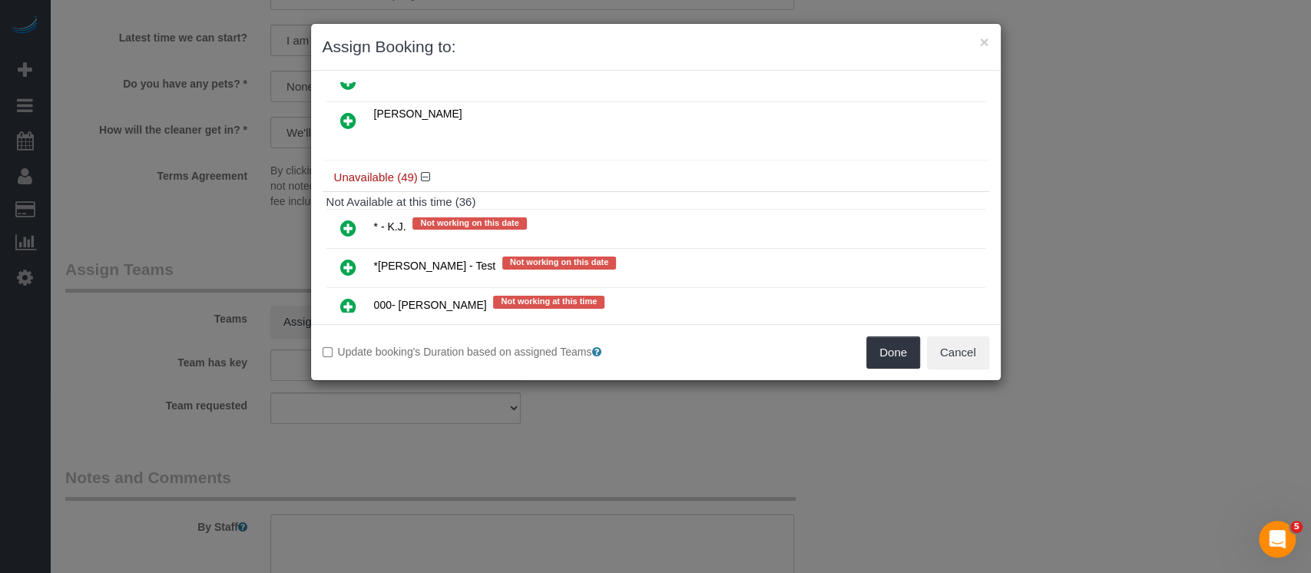
drag, startPoint x: 342, startPoint y: 273, endPoint x: 372, endPoint y: 266, distance: 30.6
click at [343, 297] on icon at bounding box center [348, 306] width 16 height 18
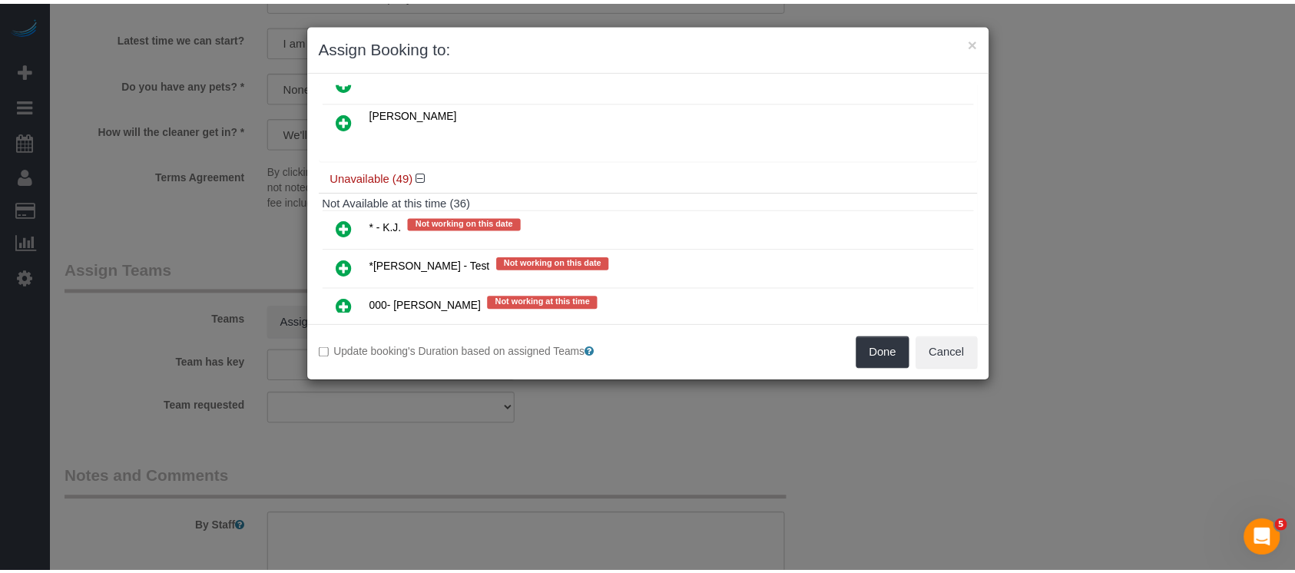
scroll to position [1161, 0]
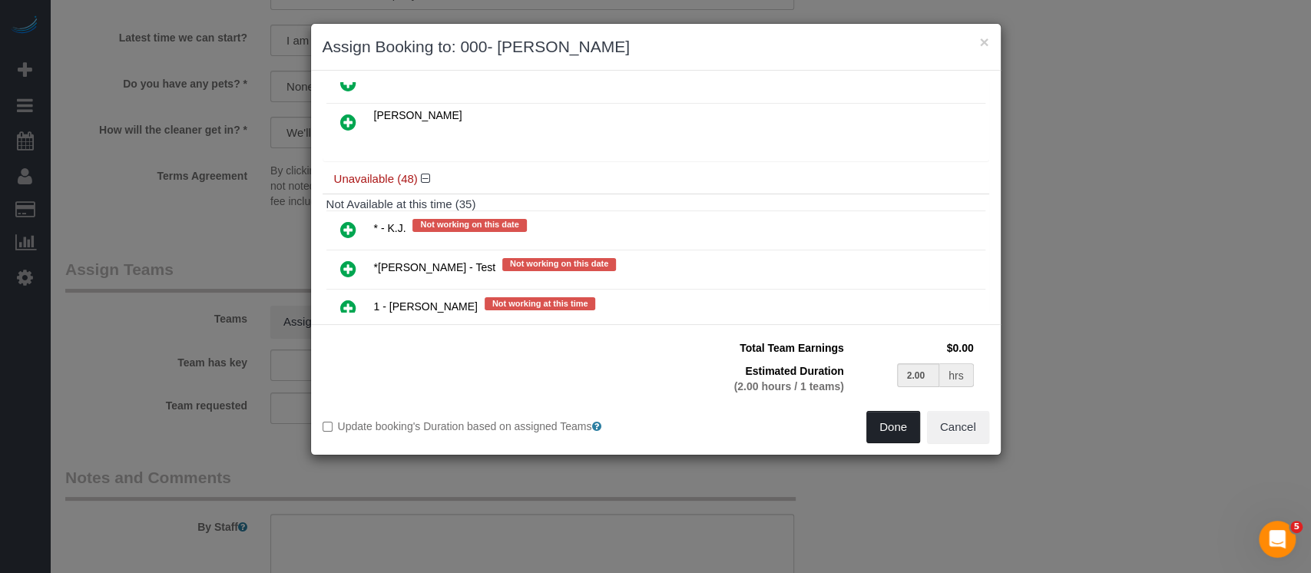
drag, startPoint x: 885, startPoint y: 435, endPoint x: 885, endPoint y: 396, distance: 38.4
click at [885, 433] on button "Done" at bounding box center [893, 427] width 54 height 32
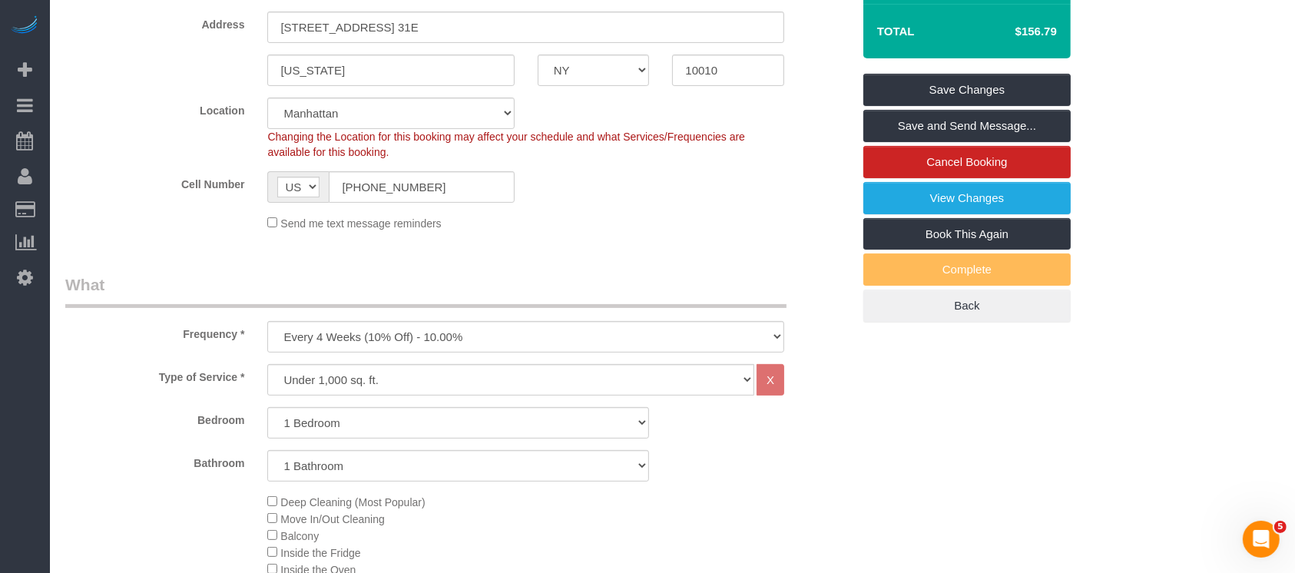
scroll to position [102, 0]
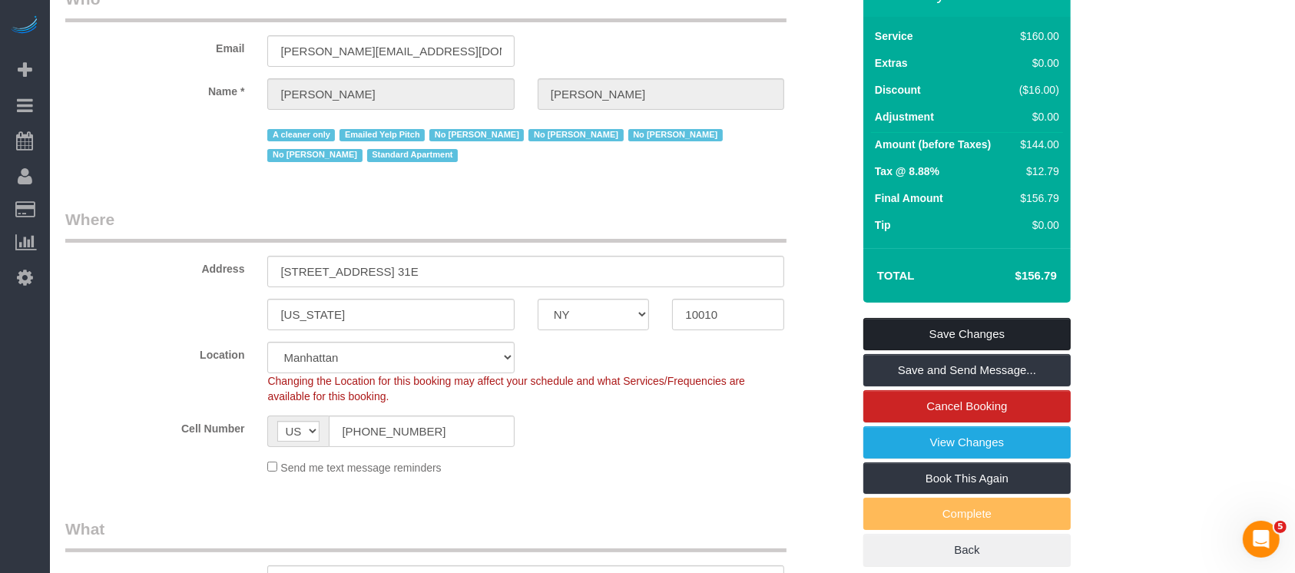
click at [1003, 331] on link "Save Changes" at bounding box center [966, 334] width 207 height 32
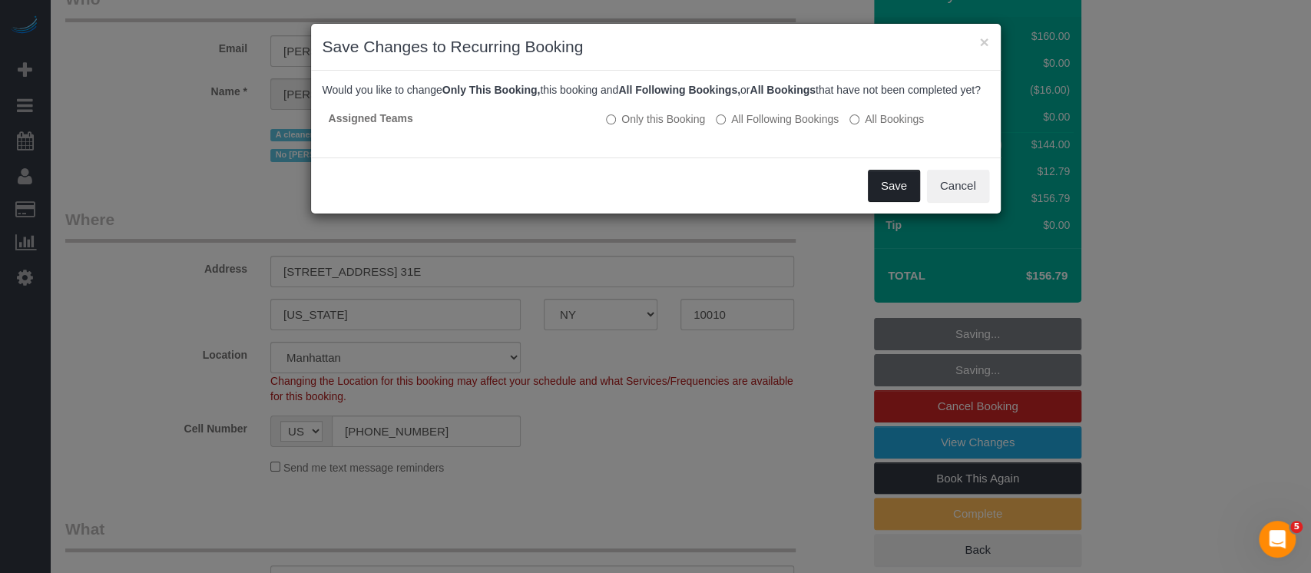
click at [891, 202] on button "Save" at bounding box center [894, 186] width 52 height 32
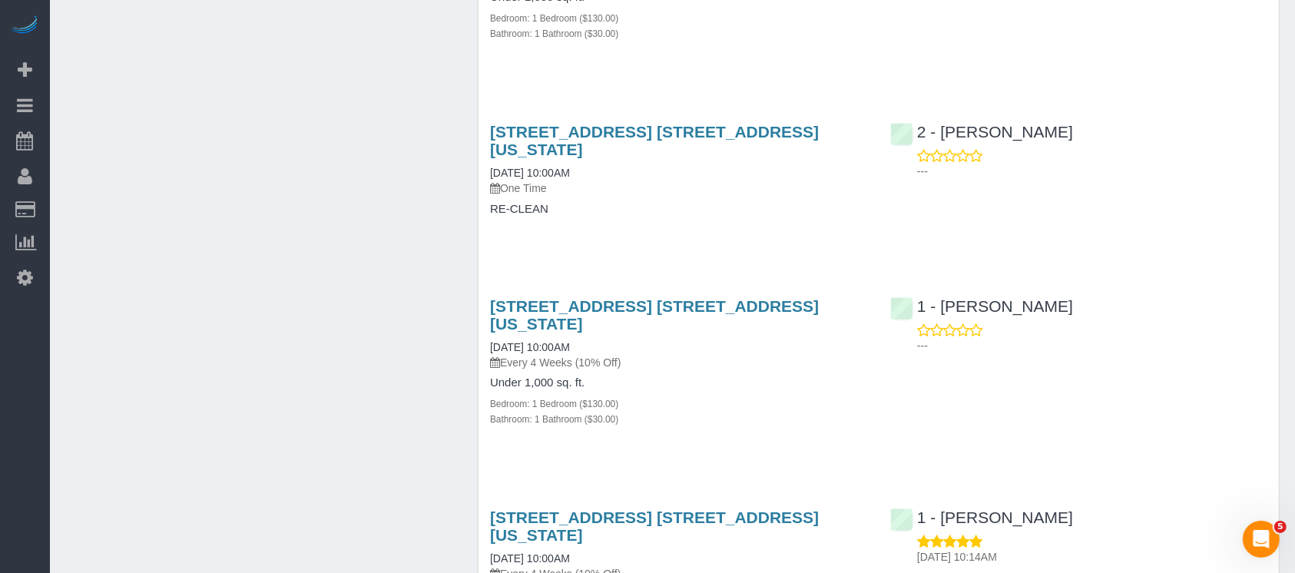
scroll to position [1433, 0]
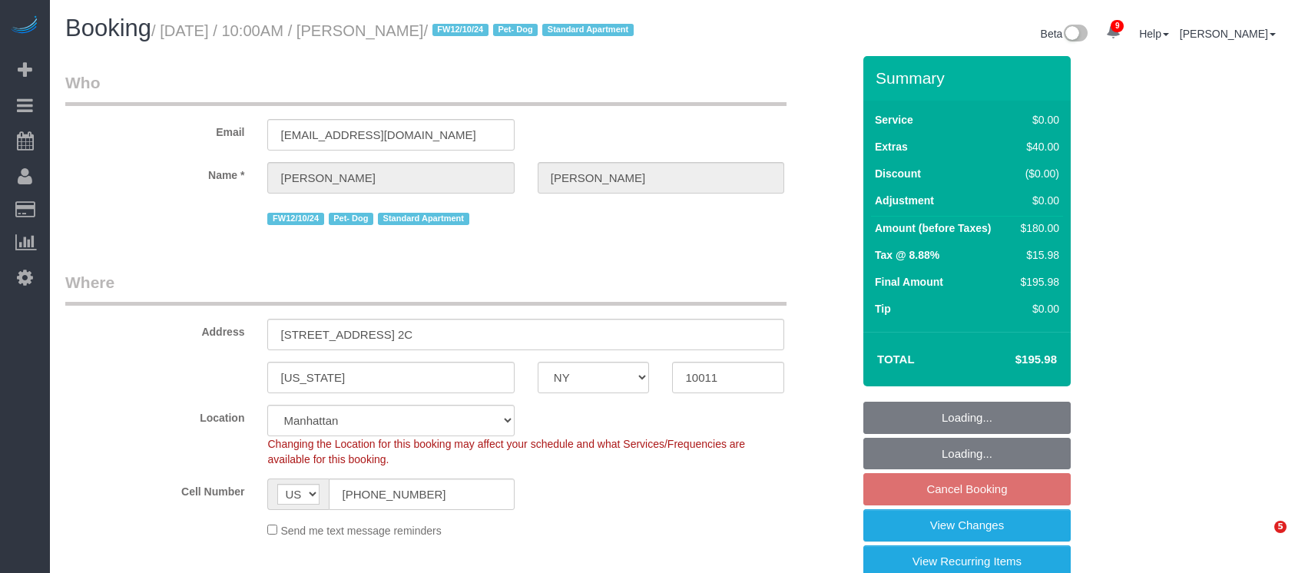
select select "NY"
select select "1"
select select "spot3"
select select "number:89"
select select "number:90"
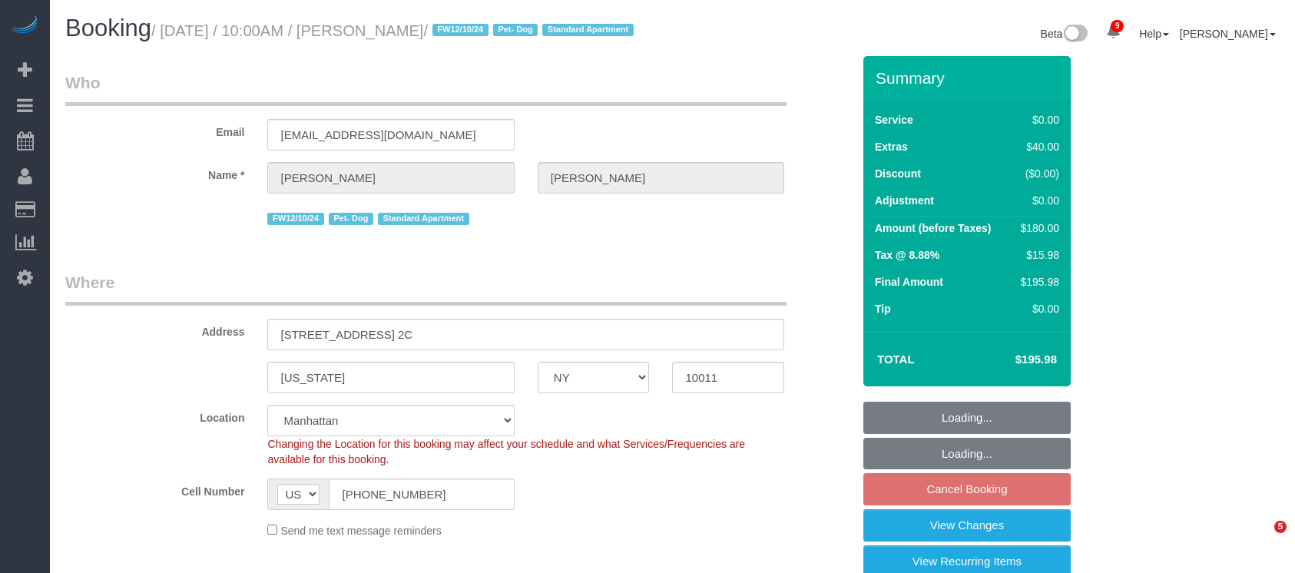
select select "number:13"
select select "number:5"
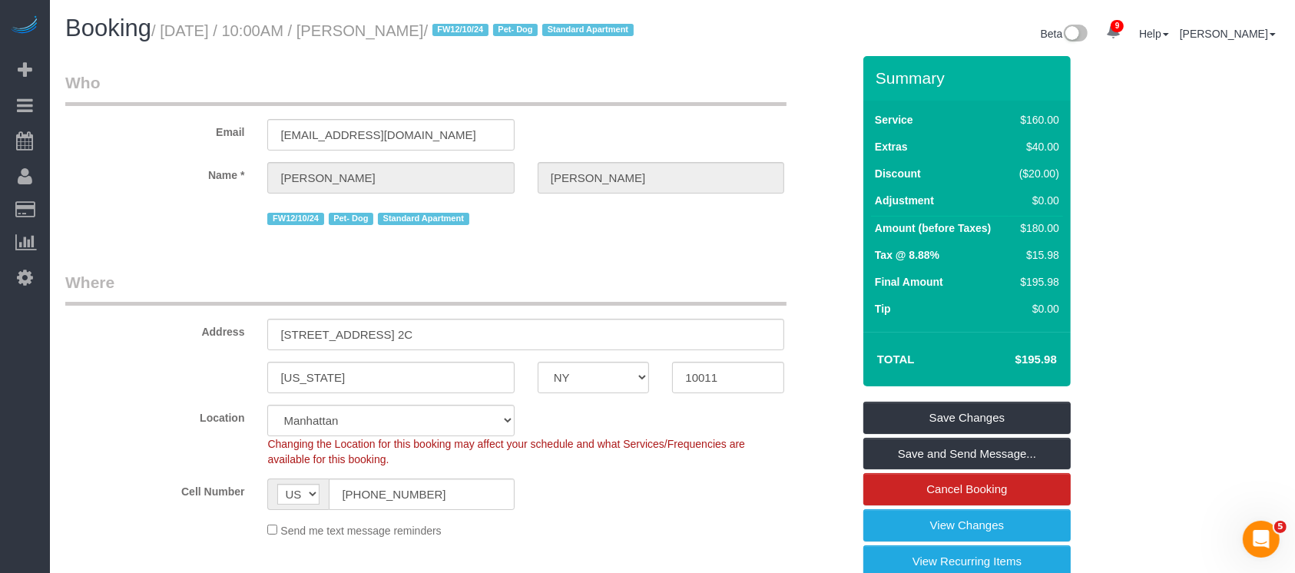
drag, startPoint x: 170, startPoint y: 28, endPoint x: 524, endPoint y: 28, distance: 354.8
click at [527, 28] on small "/ September 03, 2025 / 10:00AM / Amanda Silverstein / FW12/10/24 Pet- Dog Stand…" at bounding box center [394, 30] width 487 height 17
copy small "September 03, 2025 / 10:00AM / Amanda Silverstein"
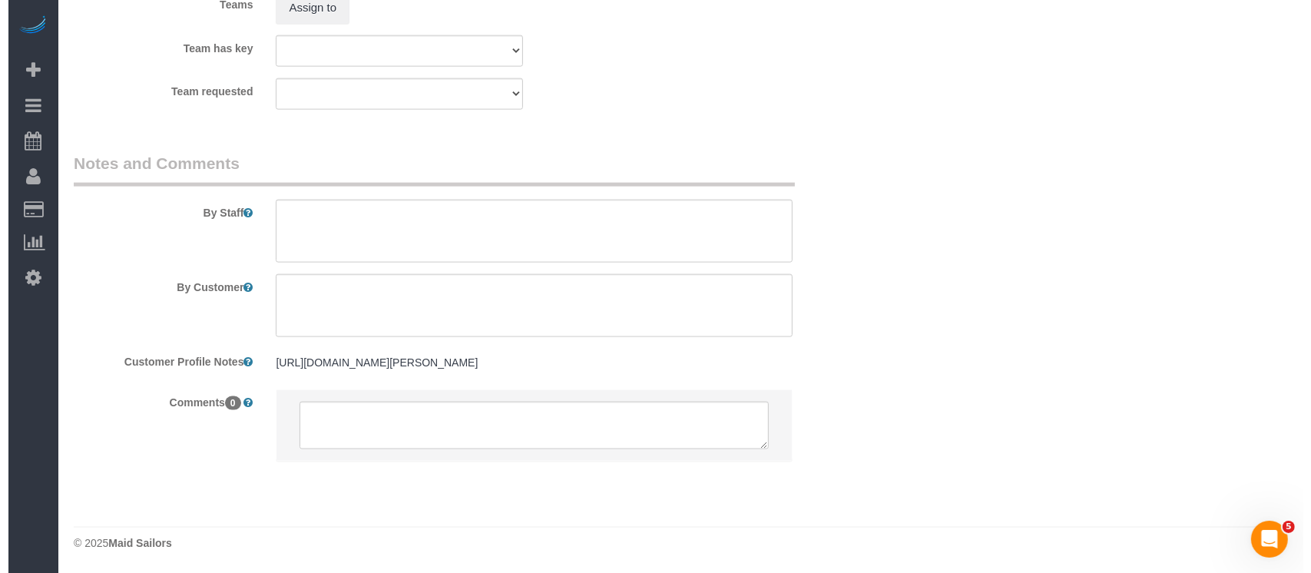
scroll to position [1808, 0]
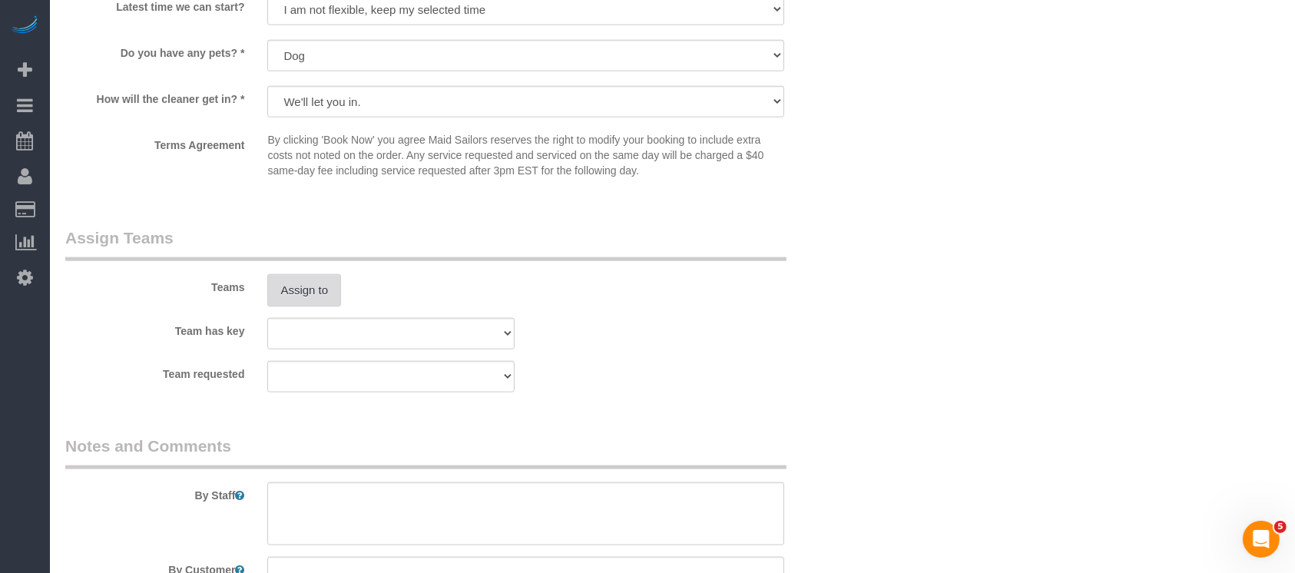
click at [288, 306] on button "Assign to" at bounding box center [304, 290] width 74 height 32
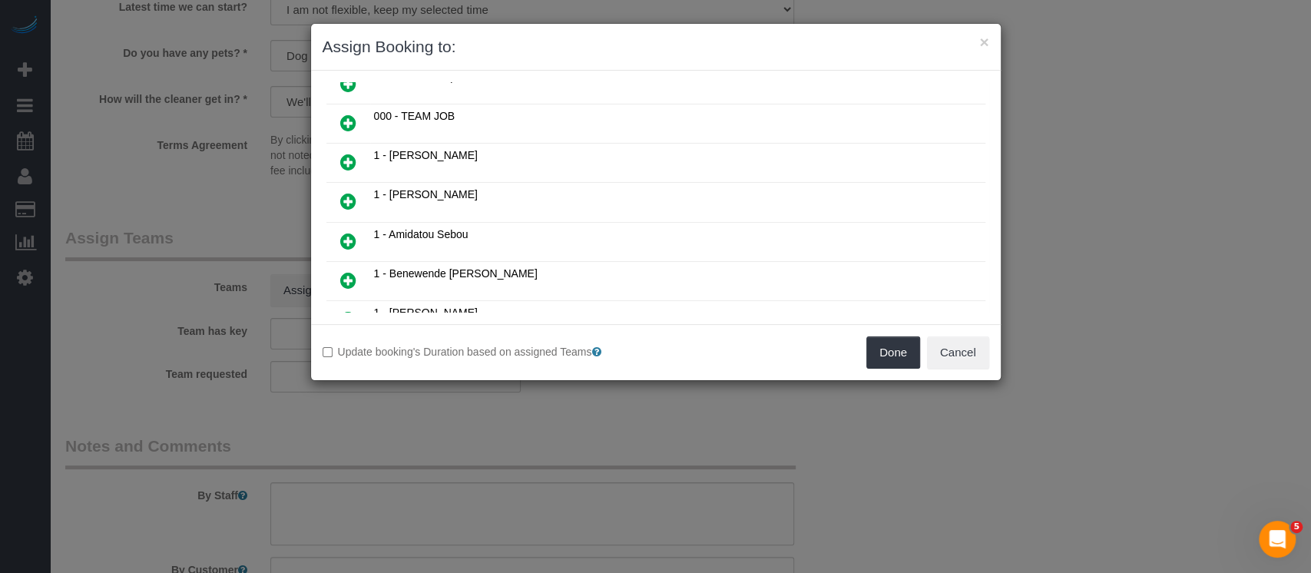
scroll to position [204, 0]
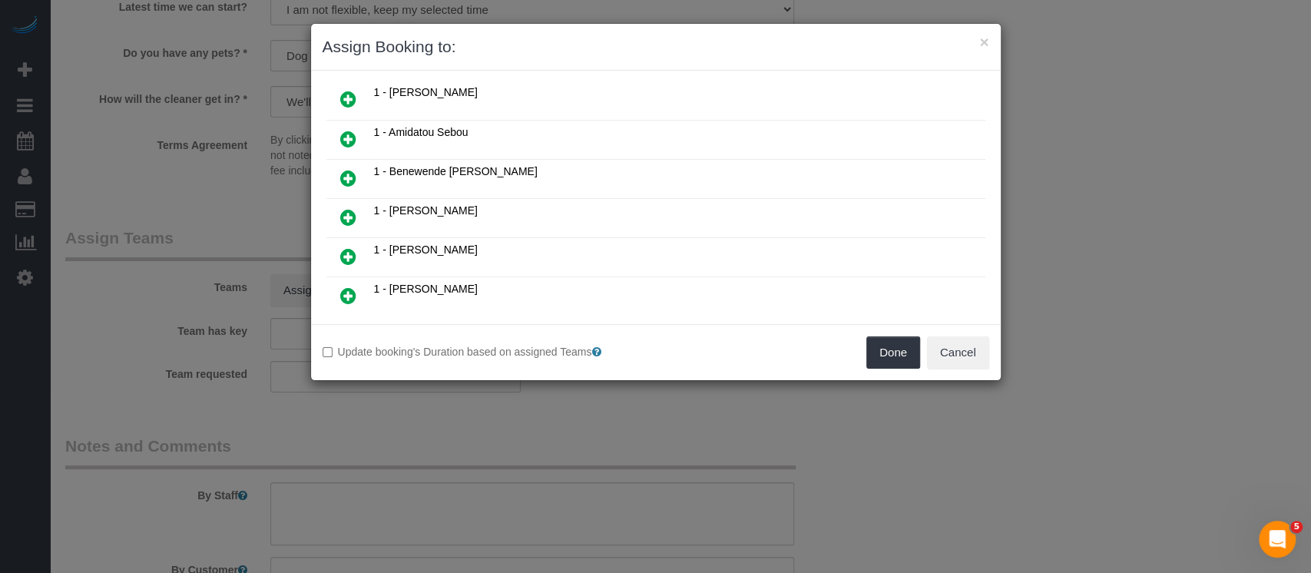
drag, startPoint x: 345, startPoint y: 168, endPoint x: 736, endPoint y: 210, distance: 393.0
click at [346, 169] on icon at bounding box center [348, 178] width 16 height 18
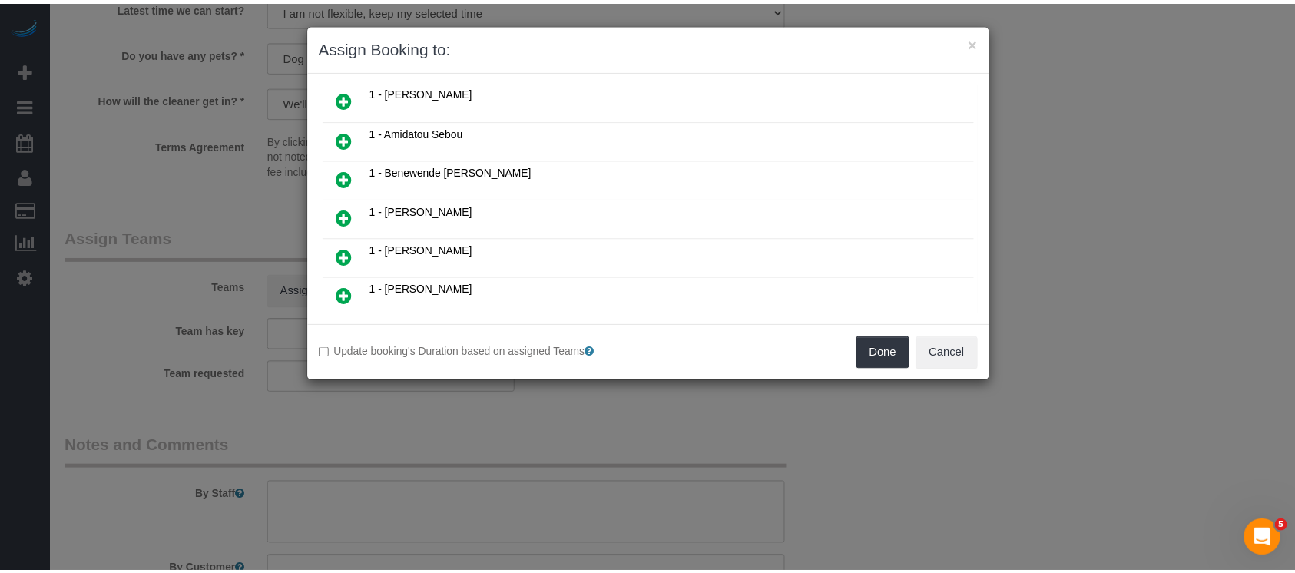
scroll to position [240, 0]
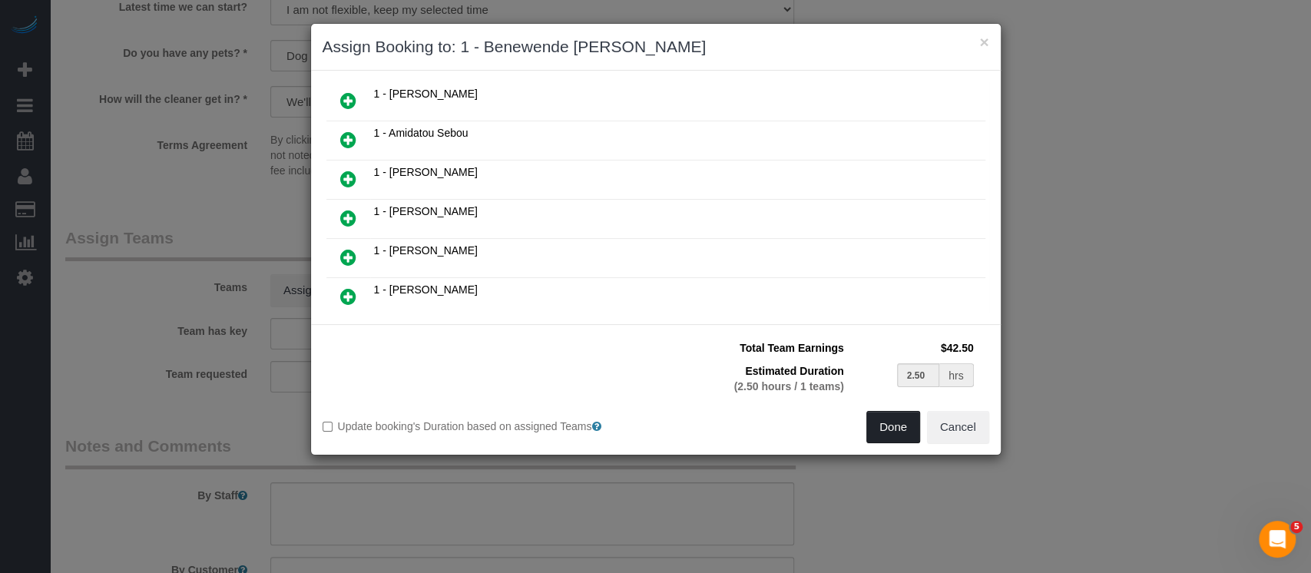
click at [901, 423] on button "Done" at bounding box center [893, 427] width 54 height 32
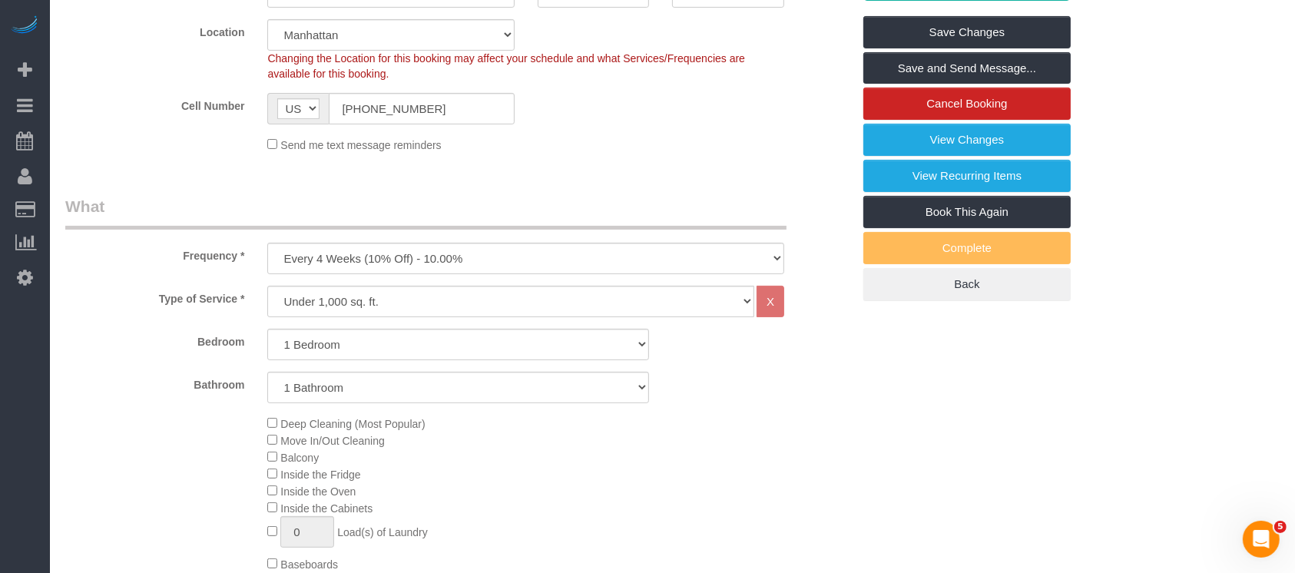
scroll to position [273, 0]
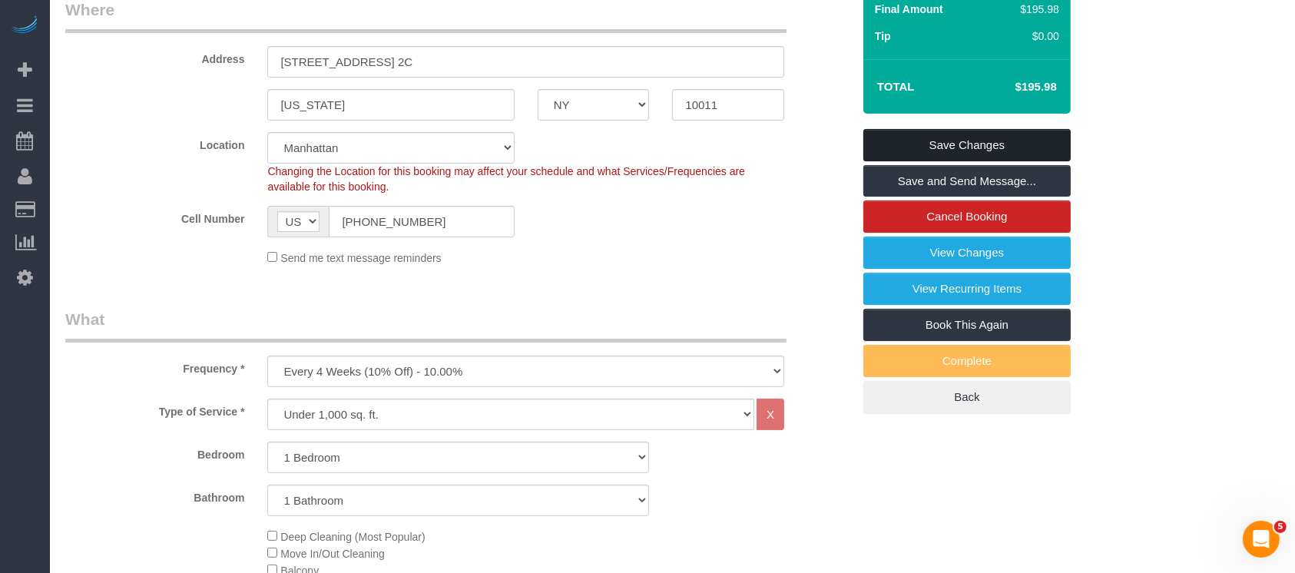
click at [987, 153] on link "Save Changes" at bounding box center [966, 145] width 207 height 32
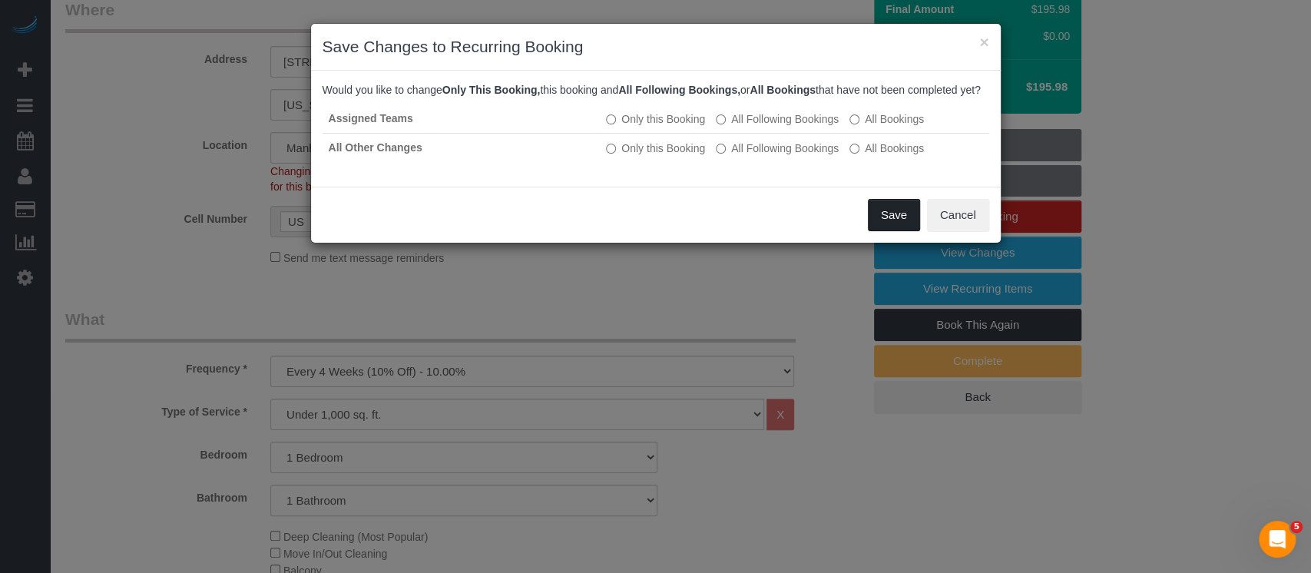
click at [898, 231] on button "Save" at bounding box center [894, 215] width 52 height 32
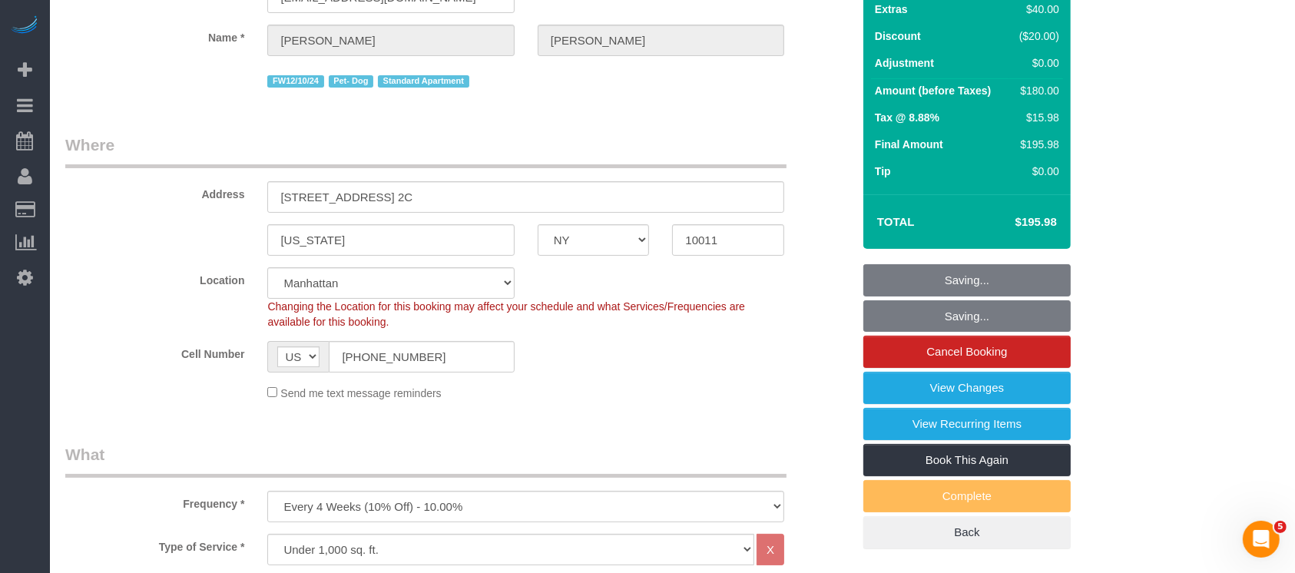
scroll to position [0, 0]
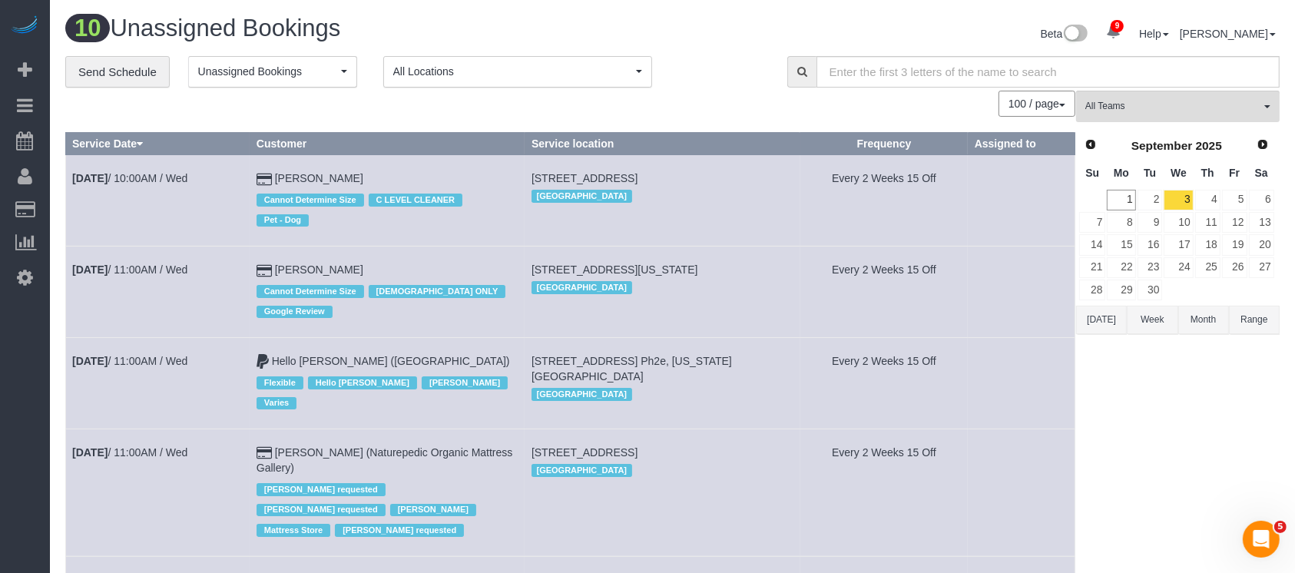
drag, startPoint x: 144, startPoint y: 271, endPoint x: 166, endPoint y: 322, distance: 55.1
click at [166, 323] on td "Sep 3rd / 11:00AM / Wed" at bounding box center [158, 291] width 184 height 91
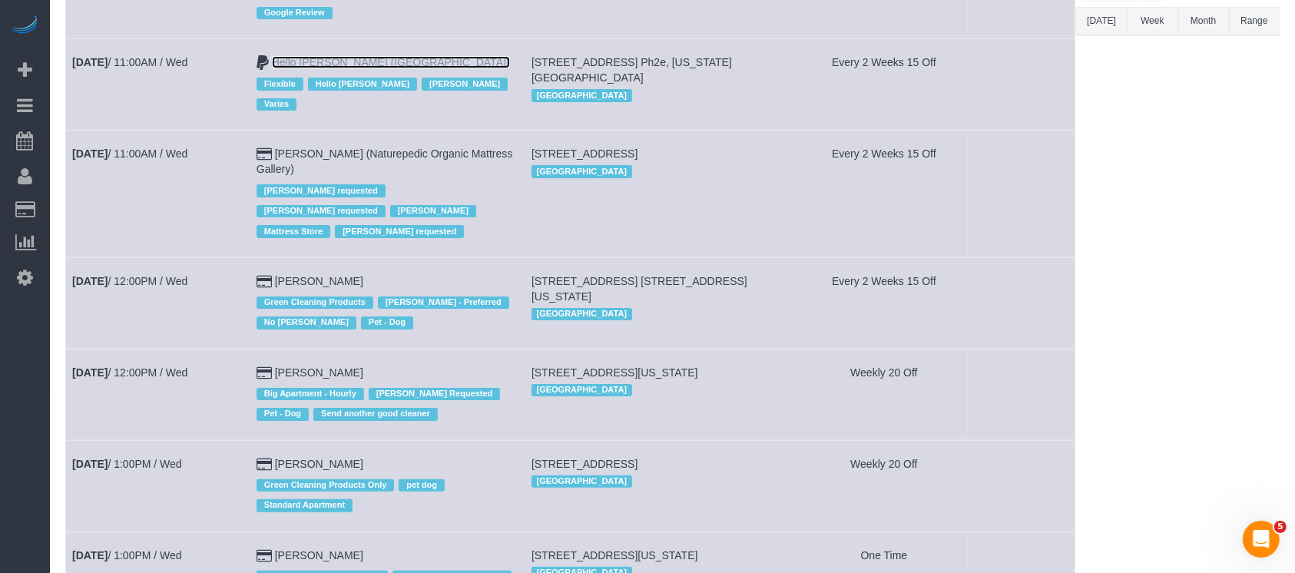
scroll to position [307, 0]
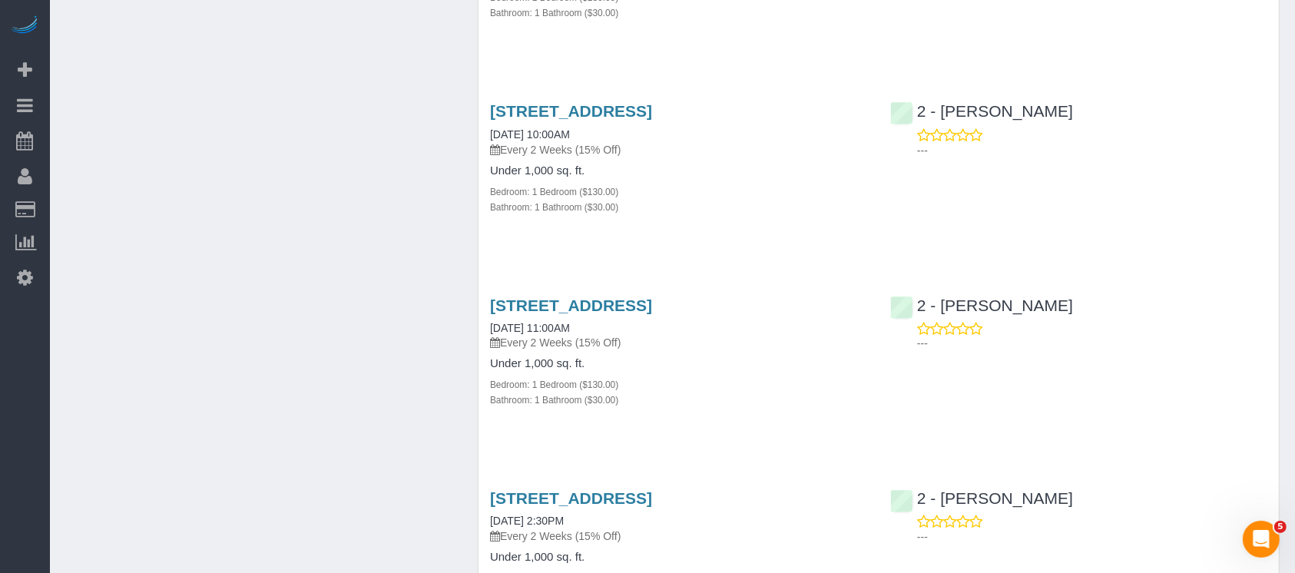
scroll to position [2661, 0]
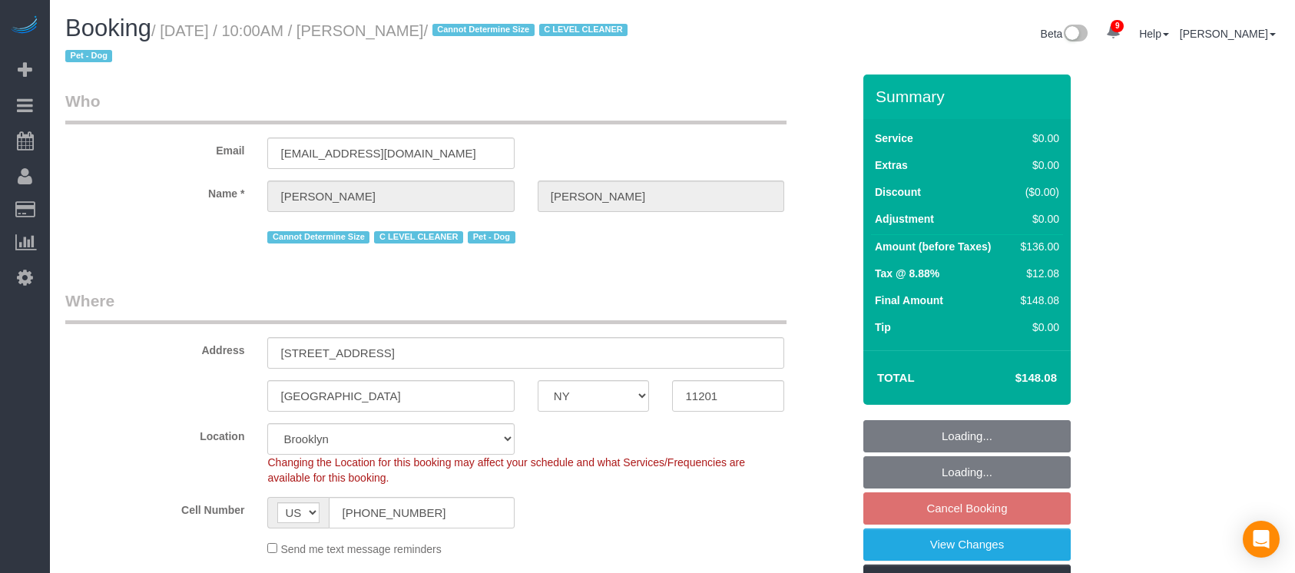
select select "NY"
select select "1"
select select "string:stripe-pm_1Nj3TP4VGloSiKo7GSDuJG2L"
select select "spot62"
select select "number:89"
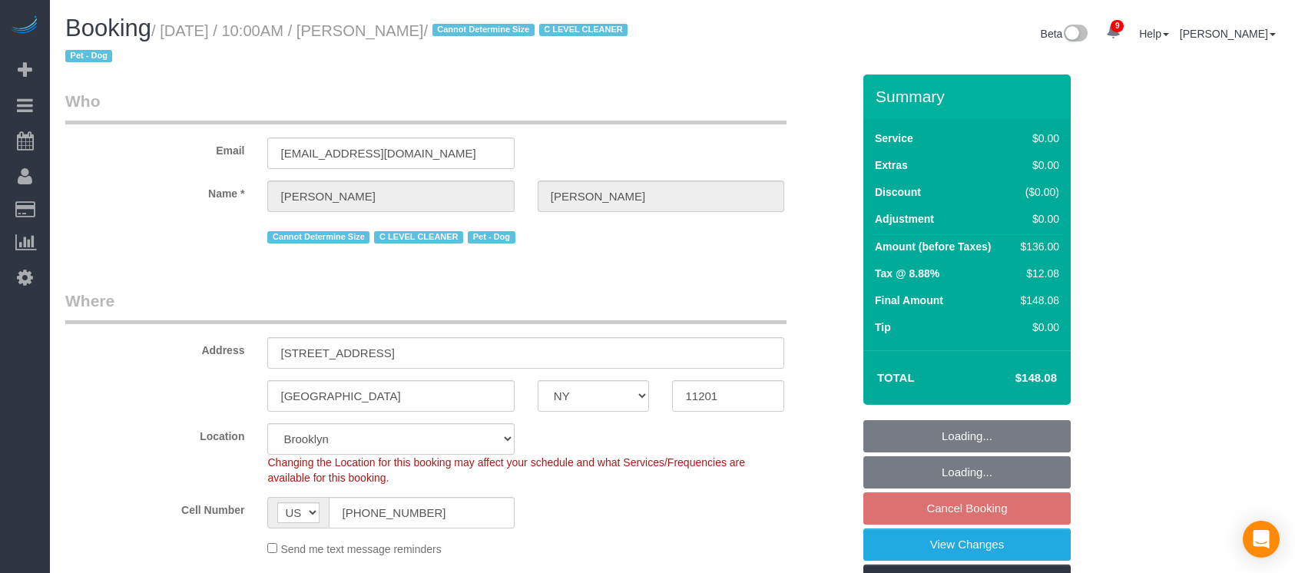
select select "number:90"
select select "number:13"
select select "number:6"
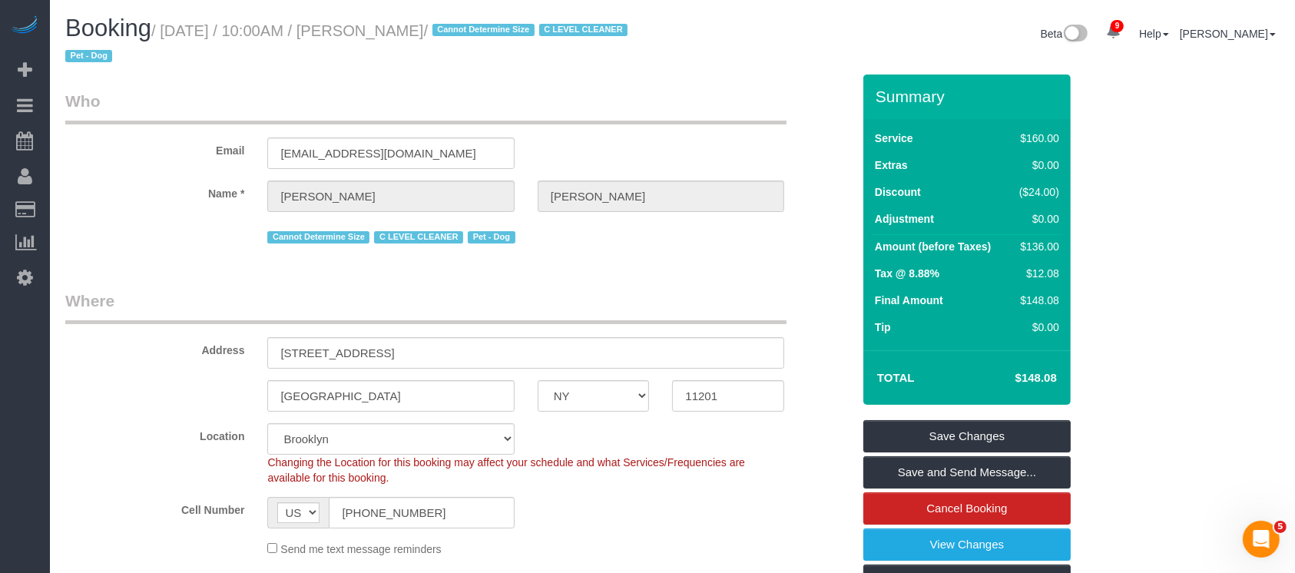
drag, startPoint x: 165, startPoint y: 33, endPoint x: 511, endPoint y: 28, distance: 345.6
click at [511, 28] on small "/ September 03, 2025 / 10:00AM / Roberta Taggart / Cannot Determine Size C LEVE…" at bounding box center [348, 43] width 567 height 43
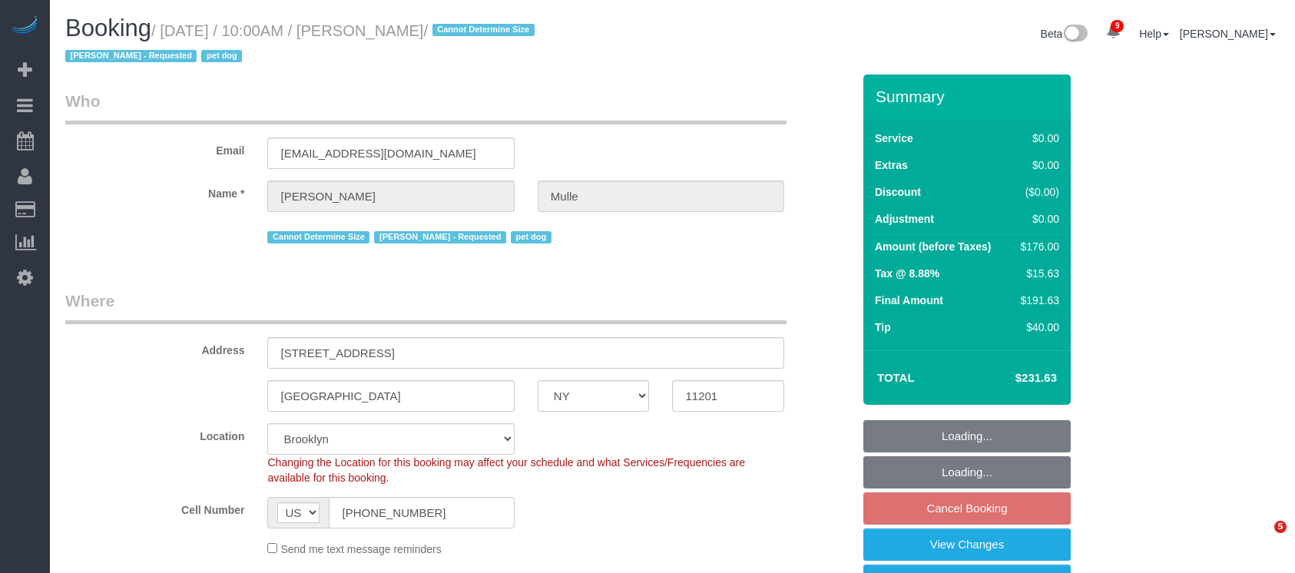
select select "NY"
select select "2"
select select "spot62"
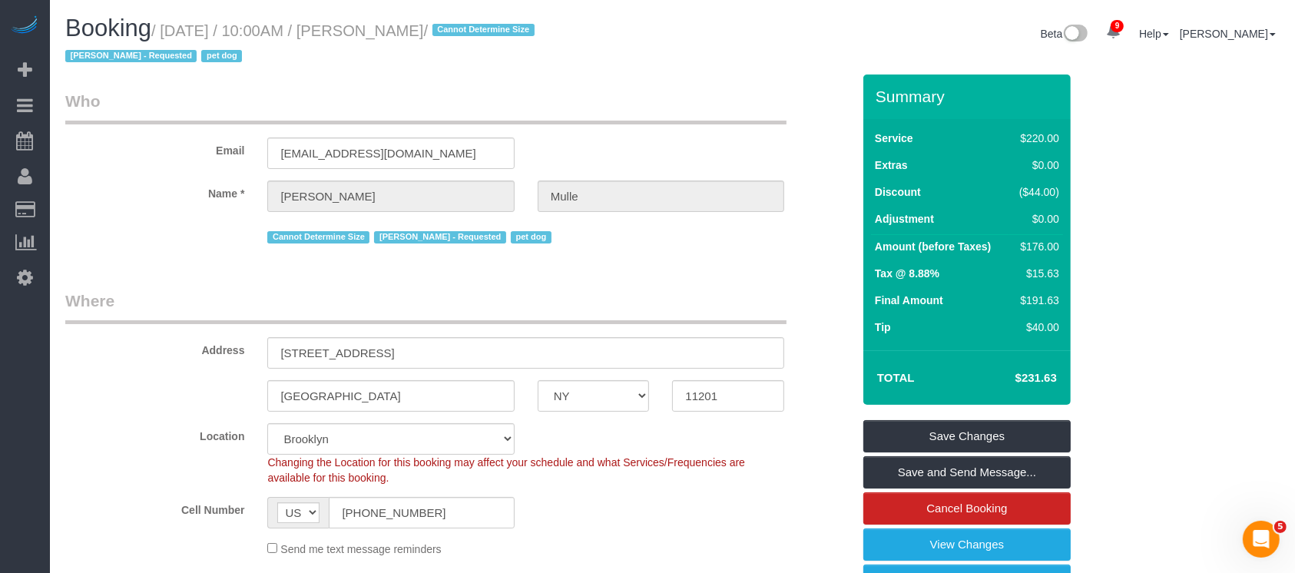
drag, startPoint x: 167, startPoint y: 31, endPoint x: 485, endPoint y: 50, distance: 318.5
click at [473, 33] on small "/ September 03, 2025 / 10:00AM / David Mulle / Cannot Determine Size Eveling Me…" at bounding box center [302, 43] width 474 height 43
copy small "September 03, 2025 / 10:00AM / David Mulle"
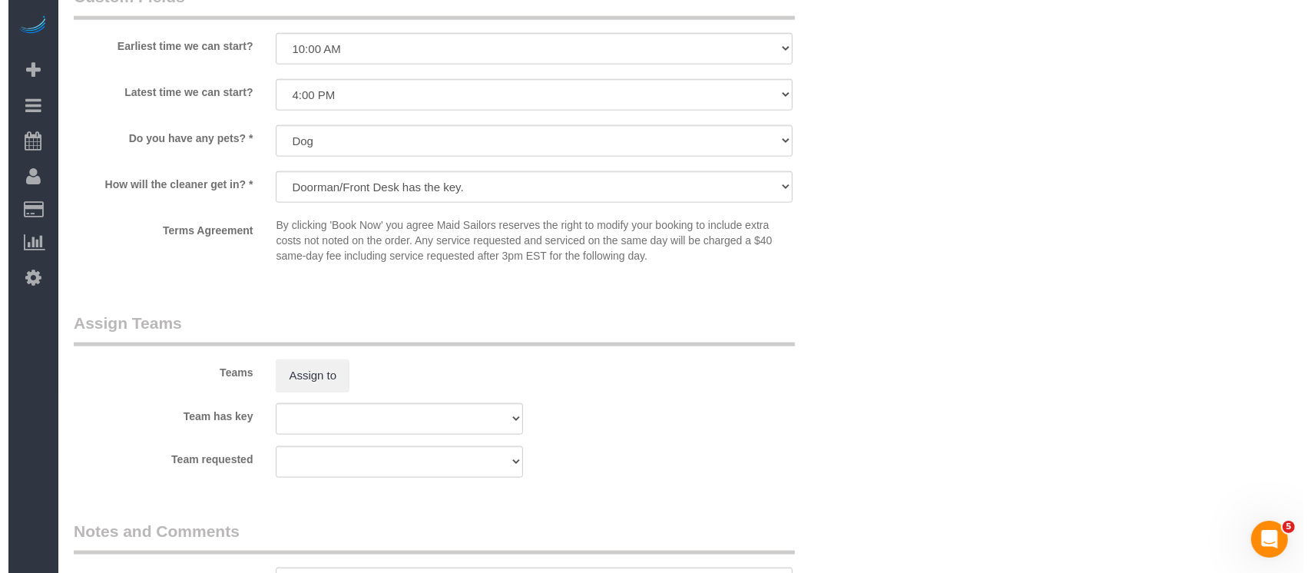
scroll to position [1945, 0]
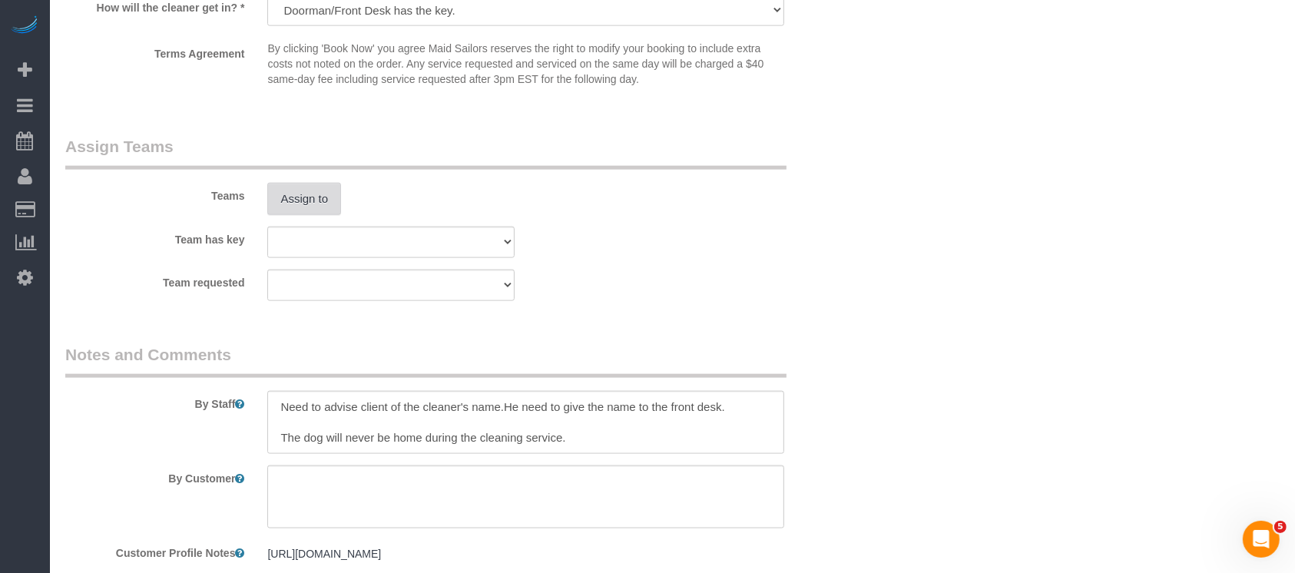
click at [309, 206] on button "Assign to" at bounding box center [304, 199] width 74 height 32
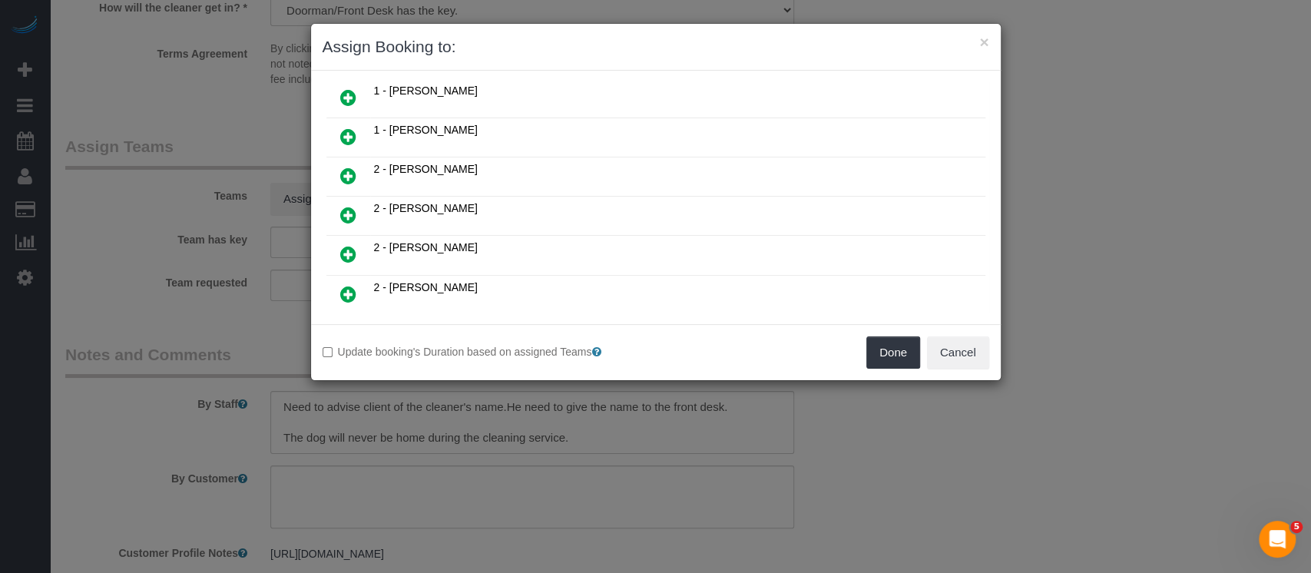
scroll to position [716, 0]
click at [342, 207] on icon at bounding box center [348, 216] width 16 height 18
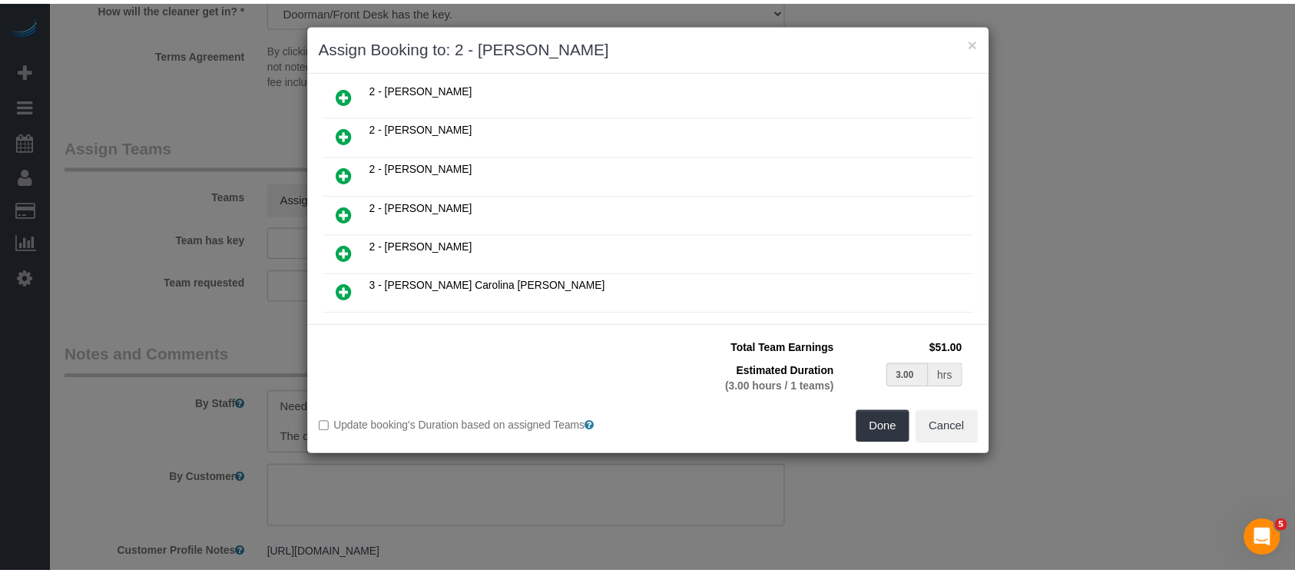
scroll to position [753, 0]
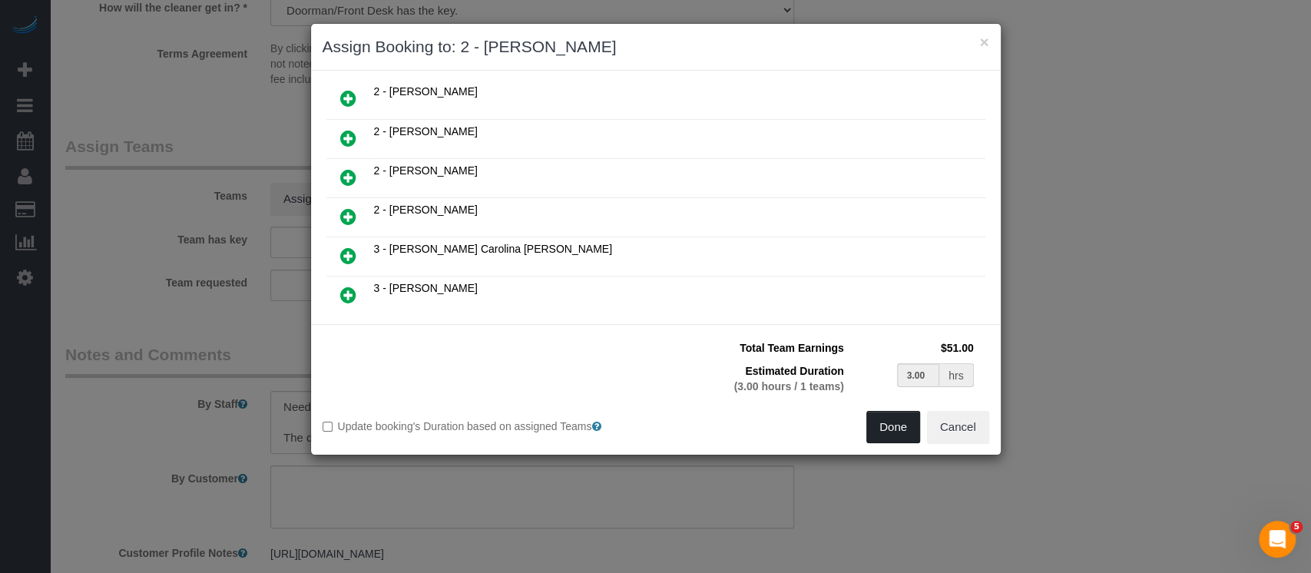
click at [888, 421] on button "Done" at bounding box center [893, 427] width 54 height 32
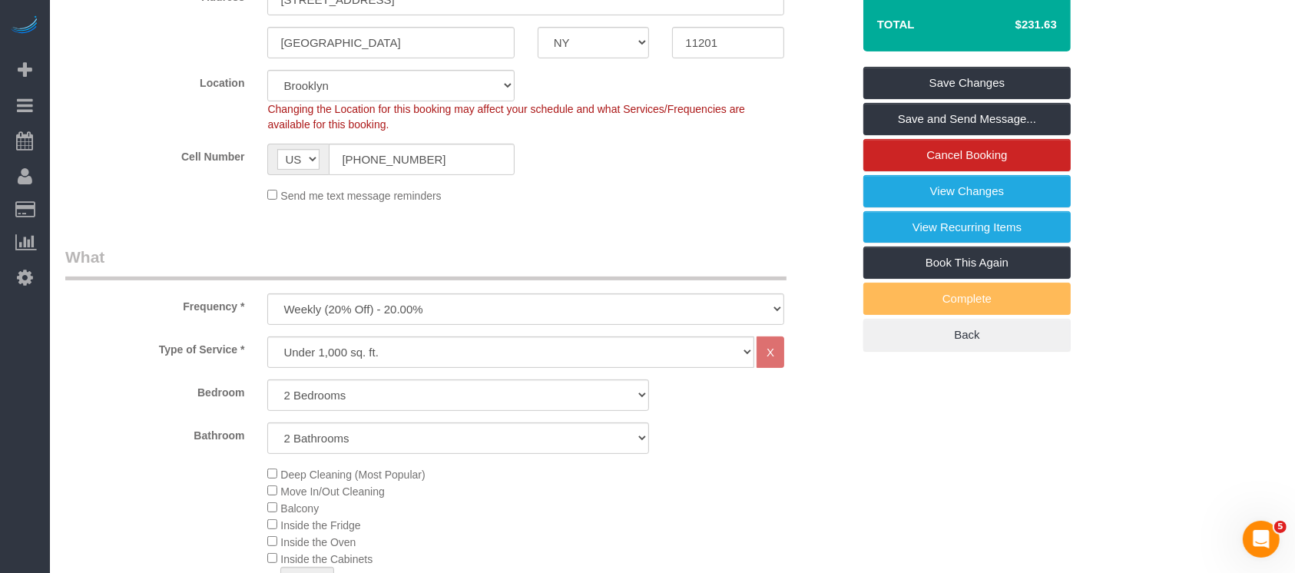
scroll to position [204, 0]
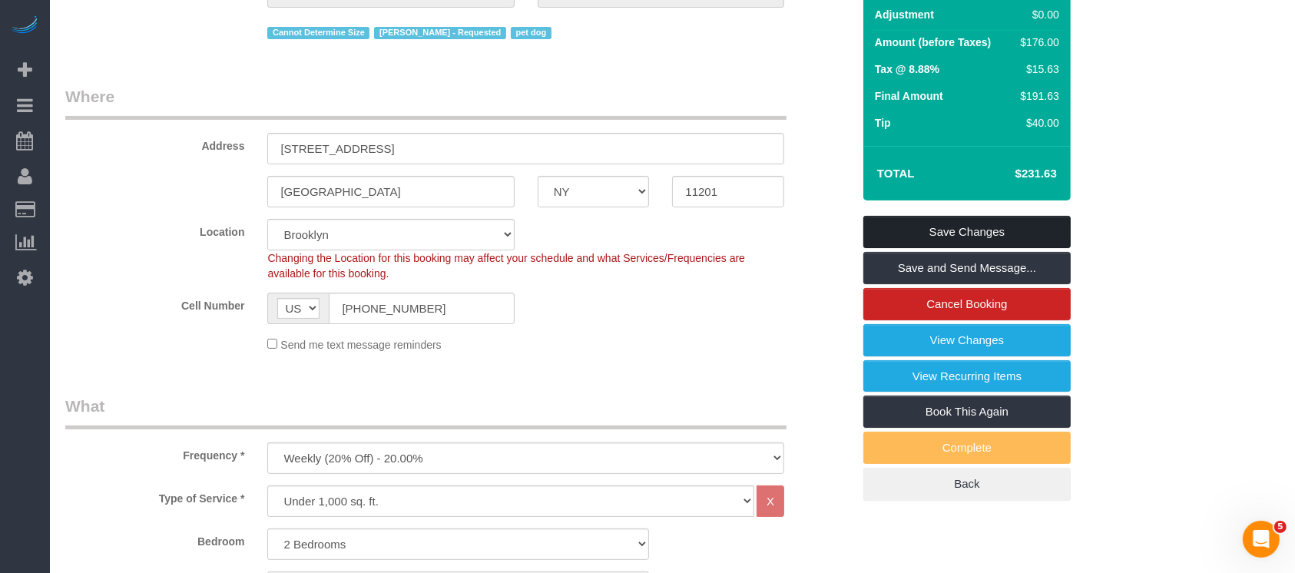
click at [1002, 220] on link "Save Changes" at bounding box center [966, 232] width 207 height 32
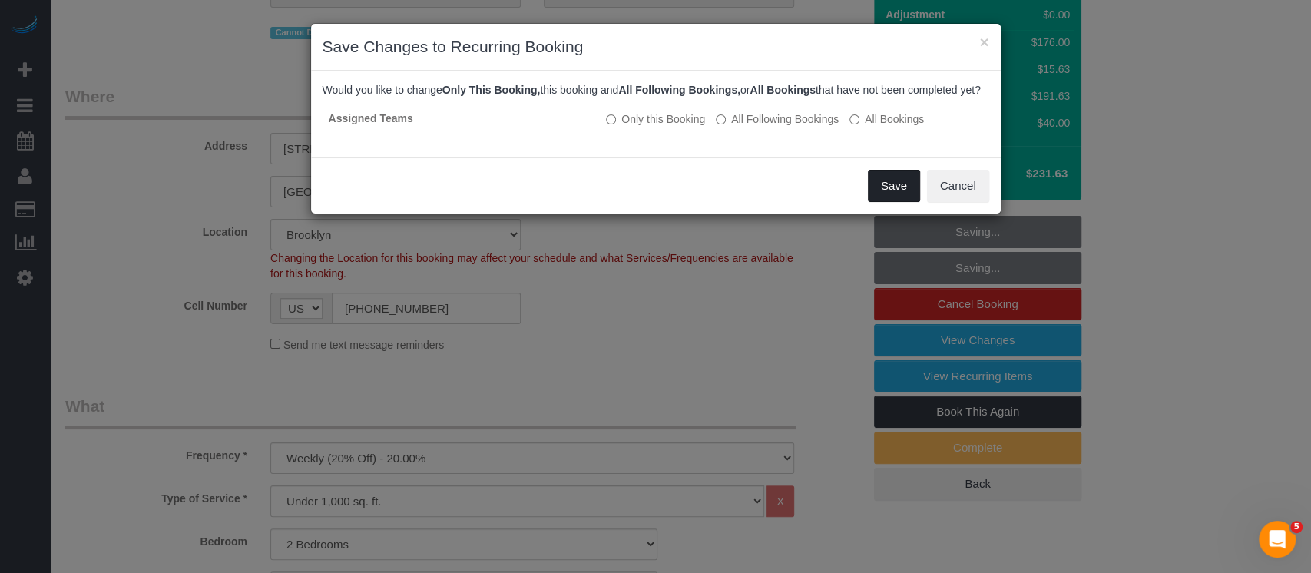
click at [901, 200] on button "Save" at bounding box center [894, 186] width 52 height 32
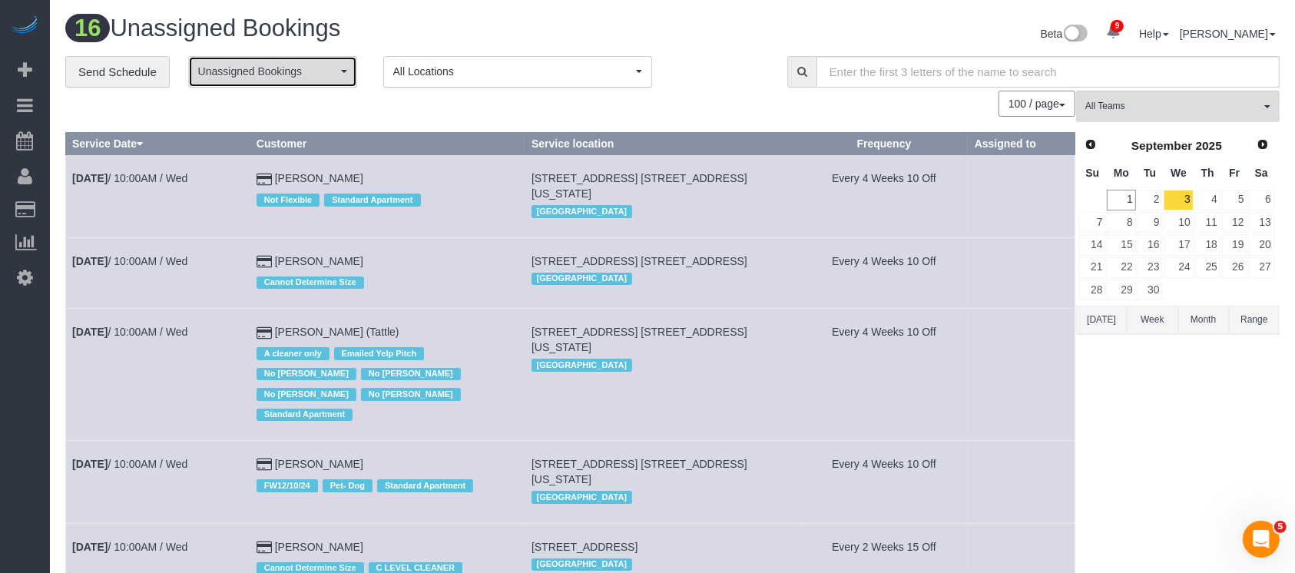
click at [310, 71] on span "Unassigned Bookings" at bounding box center [267, 71] width 139 height 15
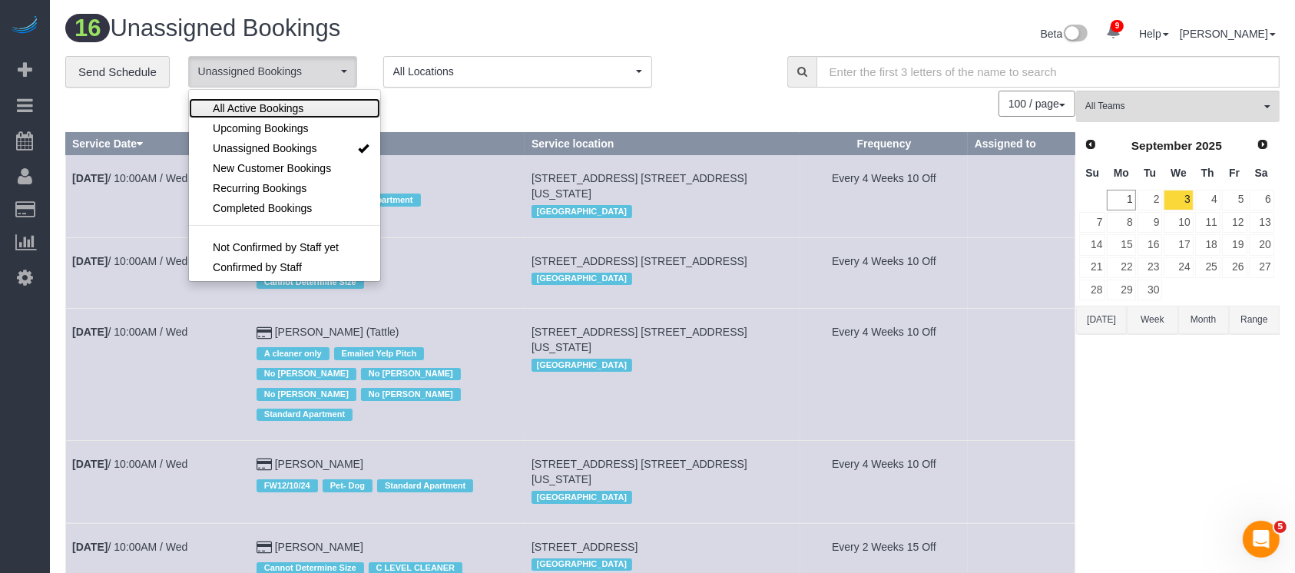
drag, startPoint x: 288, startPoint y: 103, endPoint x: 485, endPoint y: 108, distance: 197.4
click at [289, 104] on span "All Active Bookings" at bounding box center [258, 108] width 91 height 15
select select "***"
click at [495, 108] on div "100 / page 10 / page 20 / page 30 / page 40 / page 50 / page 100 / page" at bounding box center [570, 104] width 1010 height 26
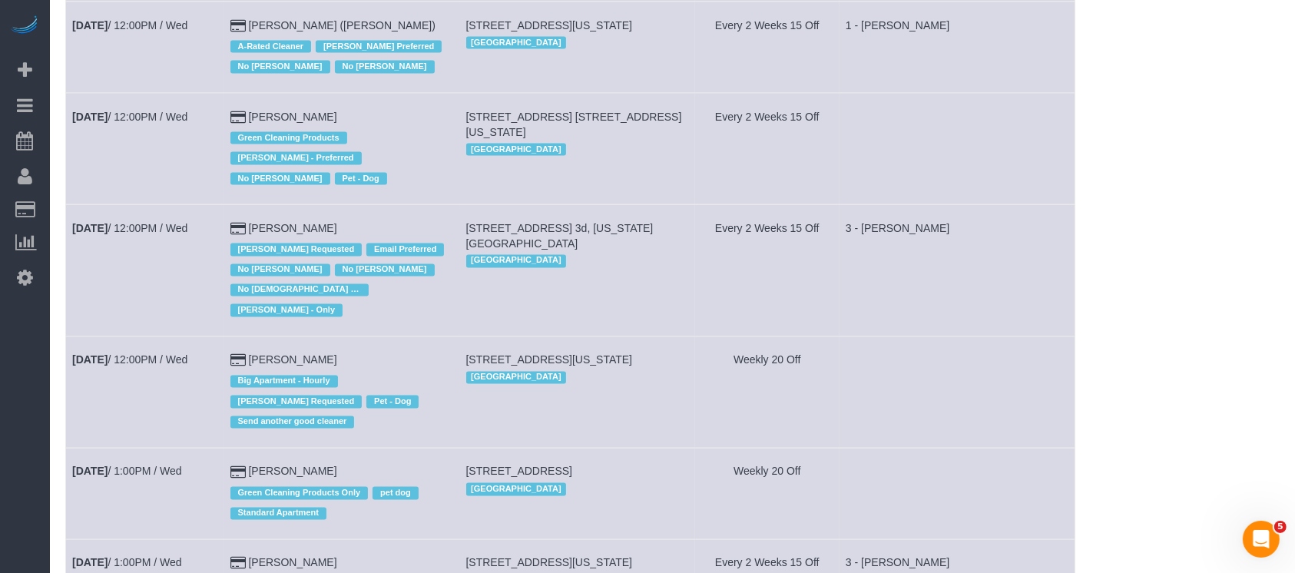
scroll to position [3174, 0]
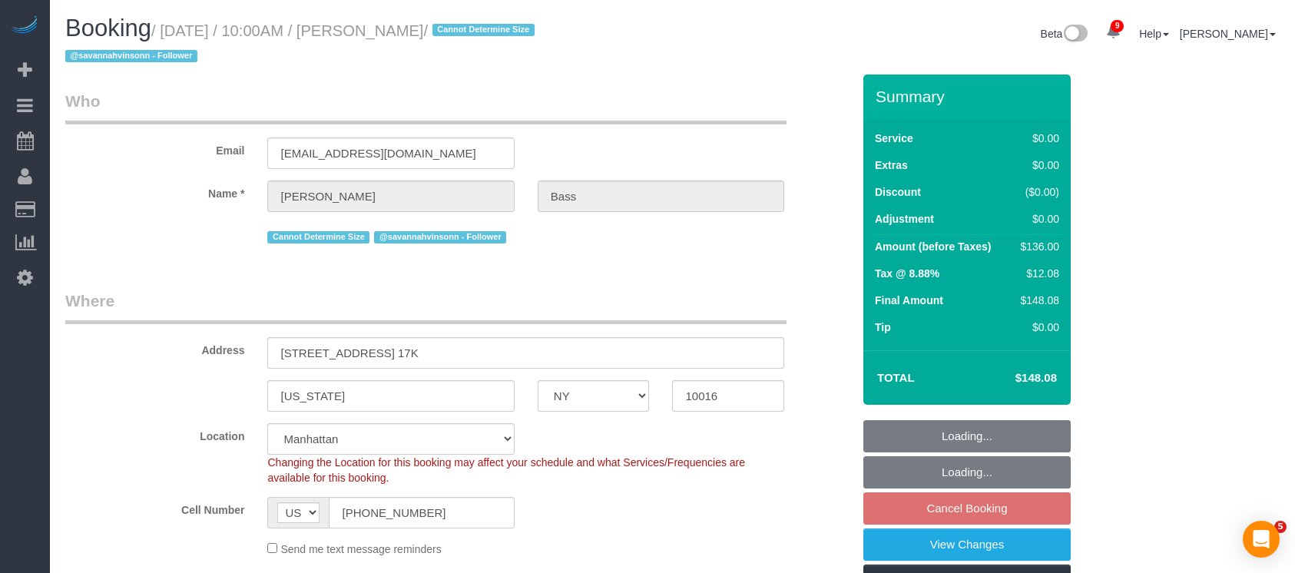
select select "NY"
select select "1"
select select "number:63"
select select "number:90"
select select "number:15"
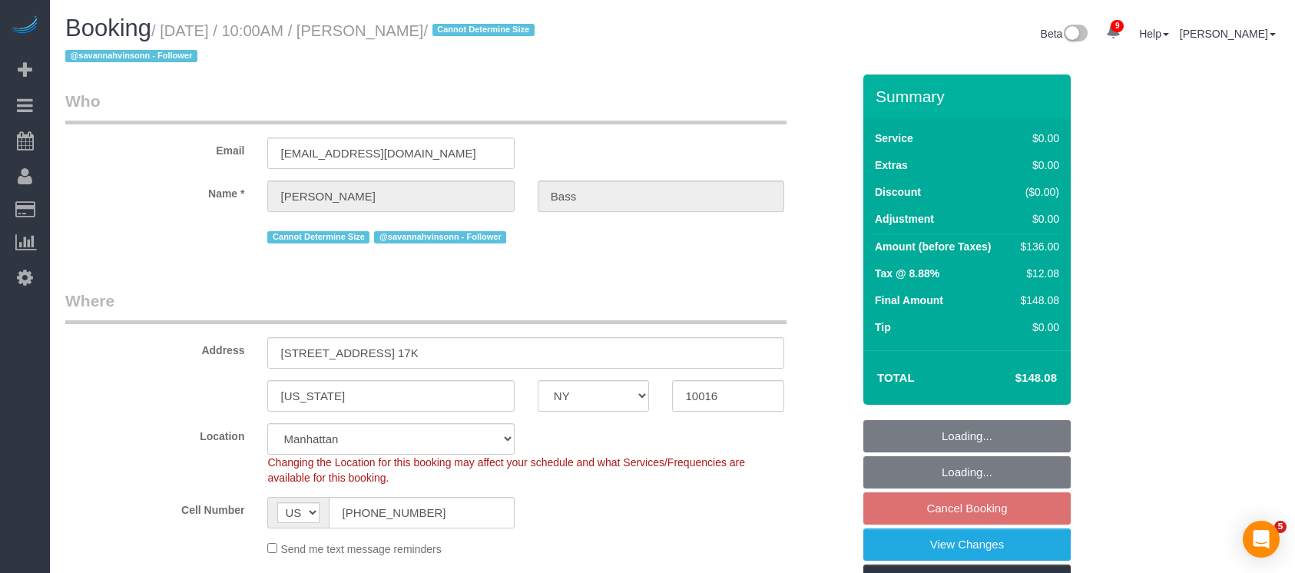
select select "number:6"
select select "spot61"
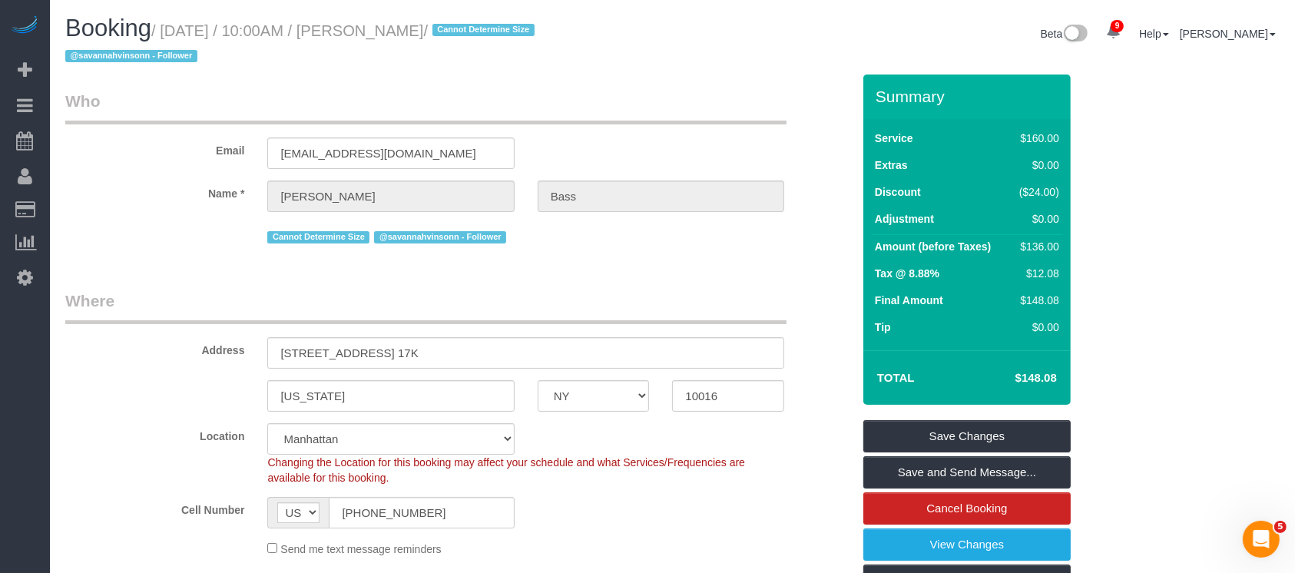
drag, startPoint x: 167, startPoint y: 29, endPoint x: 472, endPoint y: 31, distance: 305.6
click at [473, 31] on small "/ September 03, 2025 / 10:00AM / Emily Bass / Cannot Determine Size @savannahvi…" at bounding box center [302, 43] width 474 height 43
copy small "September 03, 2025 / 10:00AM / Emily Bass"
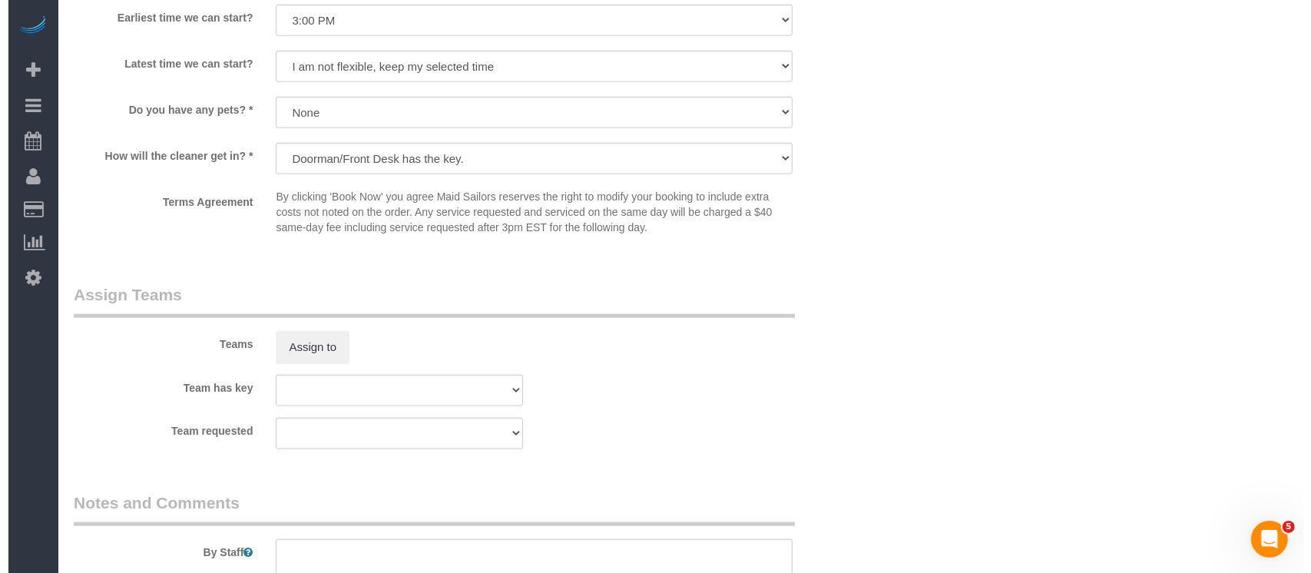
scroll to position [2047, 0]
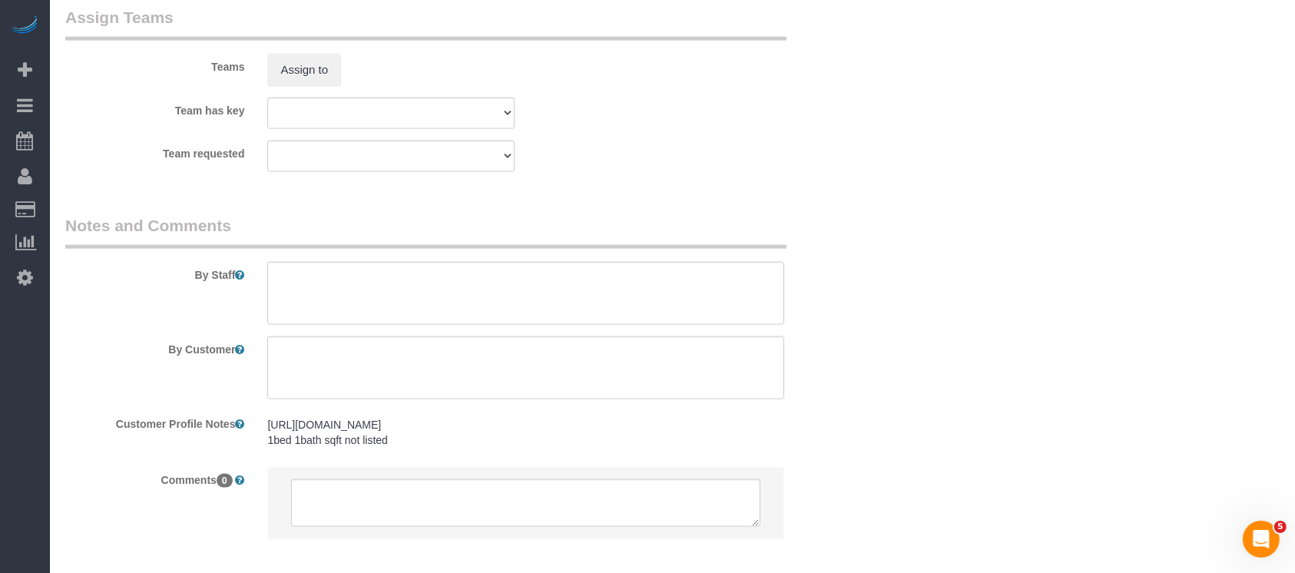
click at [306, 58] on div "Teams Assign to" at bounding box center [458, 46] width 809 height 80
click at [303, 70] on button "Assign to" at bounding box center [304, 70] width 74 height 32
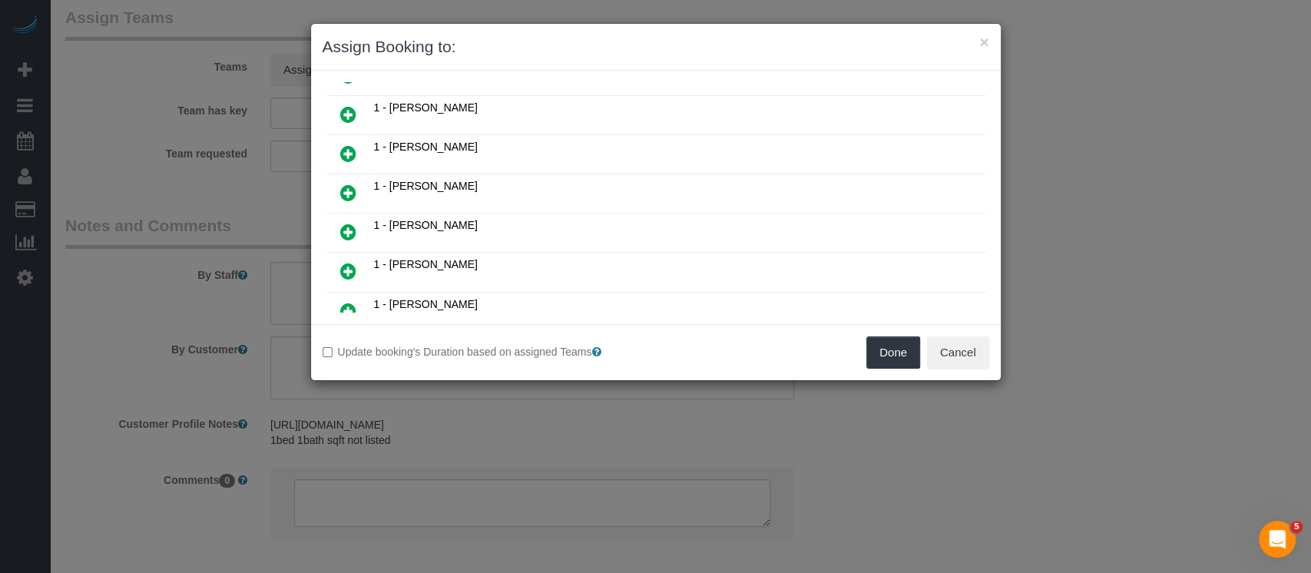
scroll to position [409, 0]
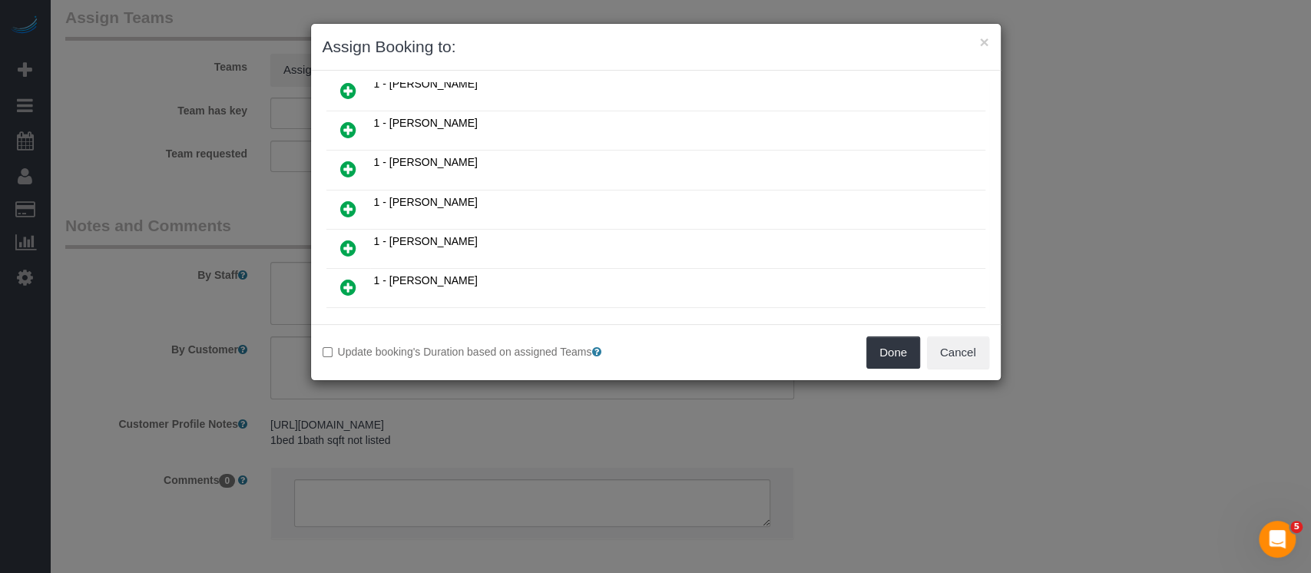
drag, startPoint x: 349, startPoint y: 195, endPoint x: 588, endPoint y: 225, distance: 240.7
click at [350, 200] on icon at bounding box center [348, 209] width 16 height 18
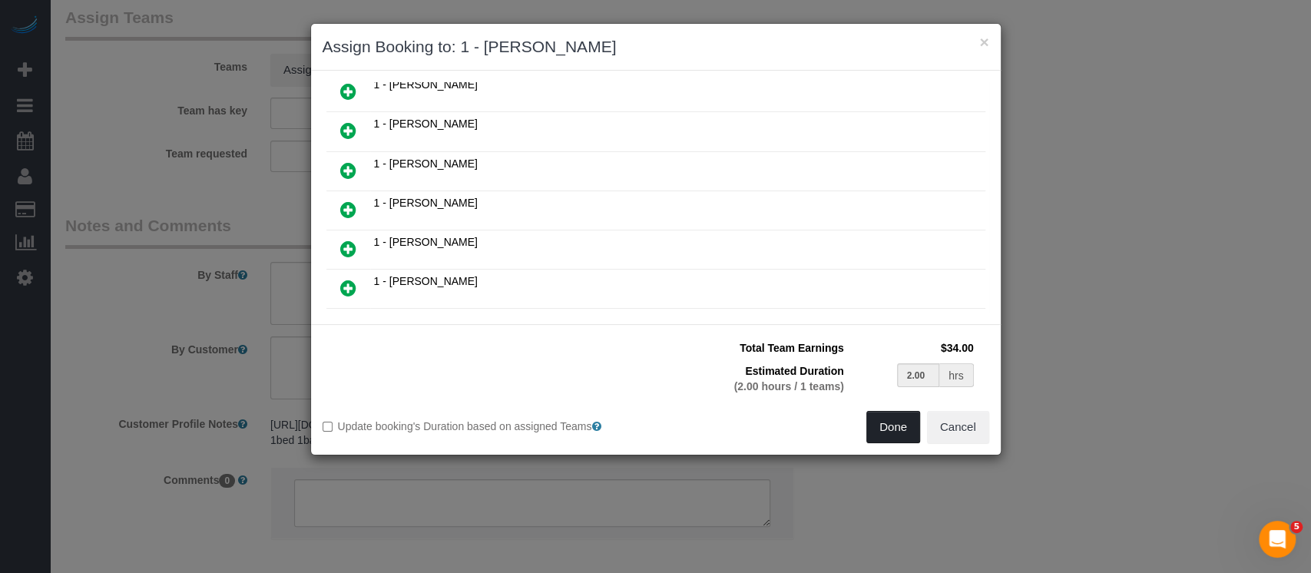
click at [899, 424] on button "Done" at bounding box center [893, 427] width 54 height 32
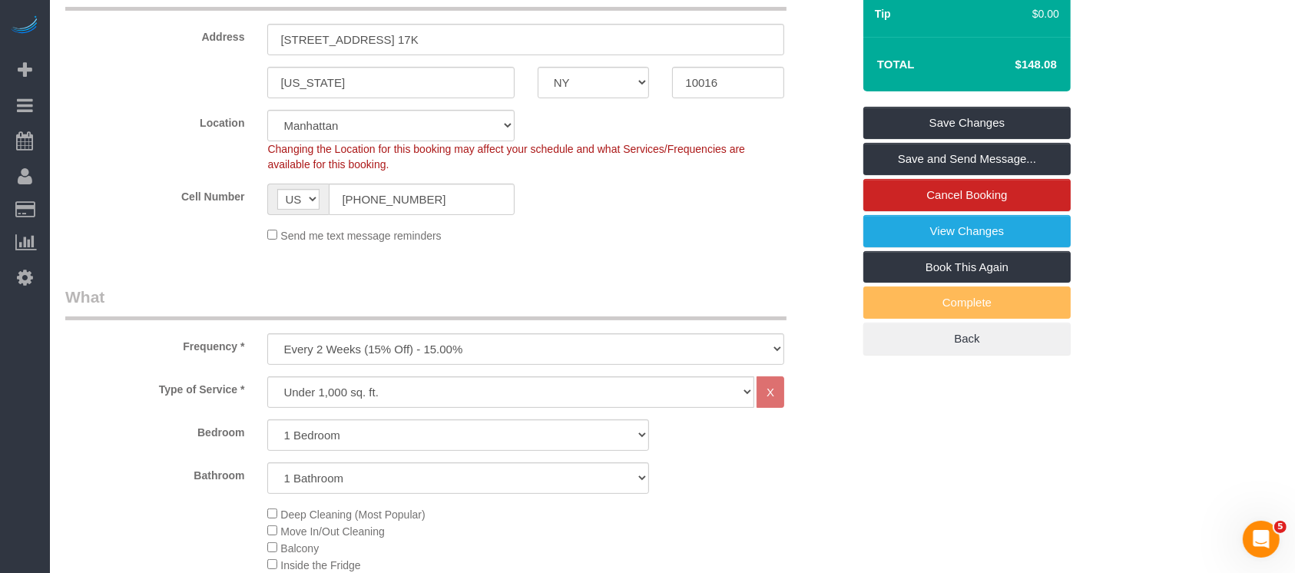
scroll to position [204, 0]
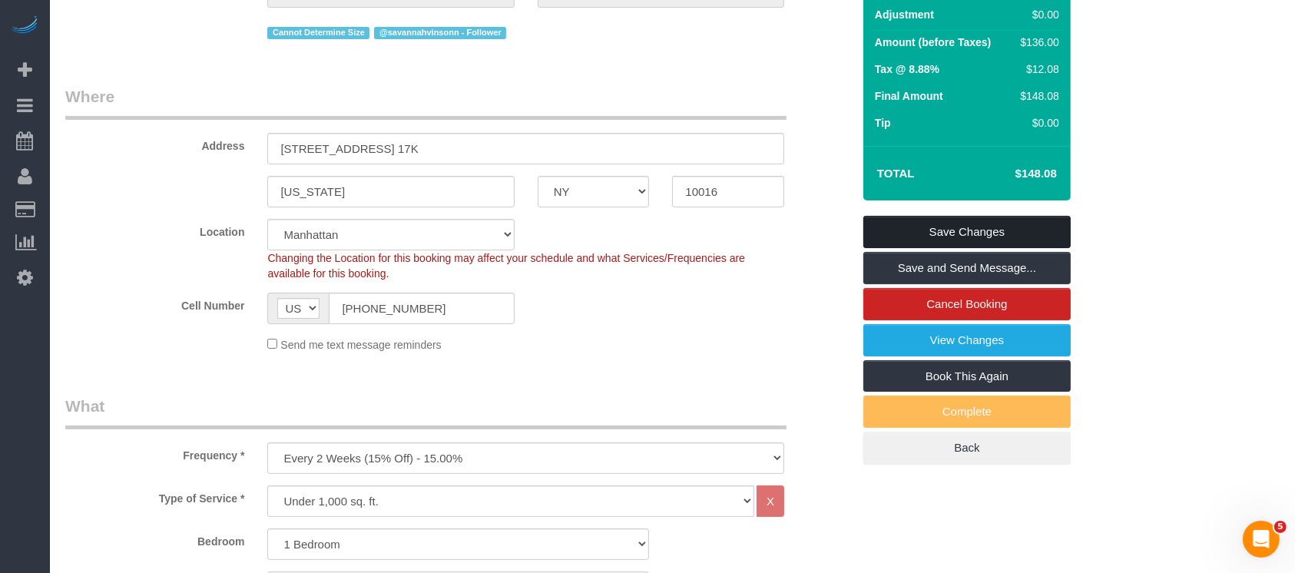
click at [992, 235] on link "Save Changes" at bounding box center [966, 232] width 207 height 32
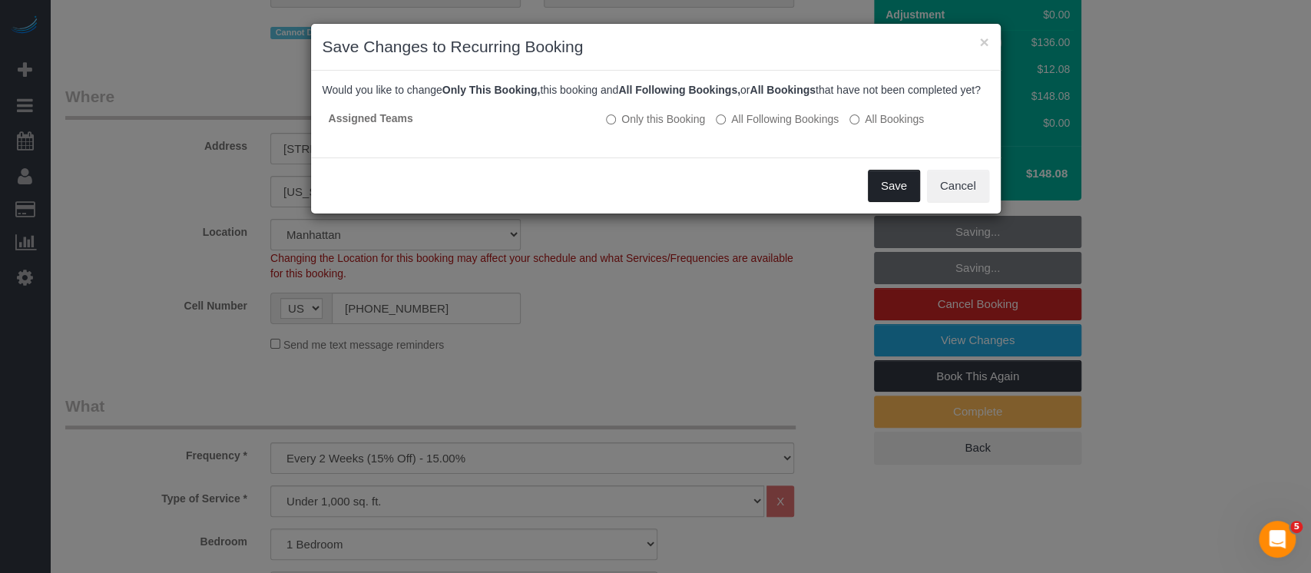
click at [895, 201] on button "Save" at bounding box center [894, 186] width 52 height 32
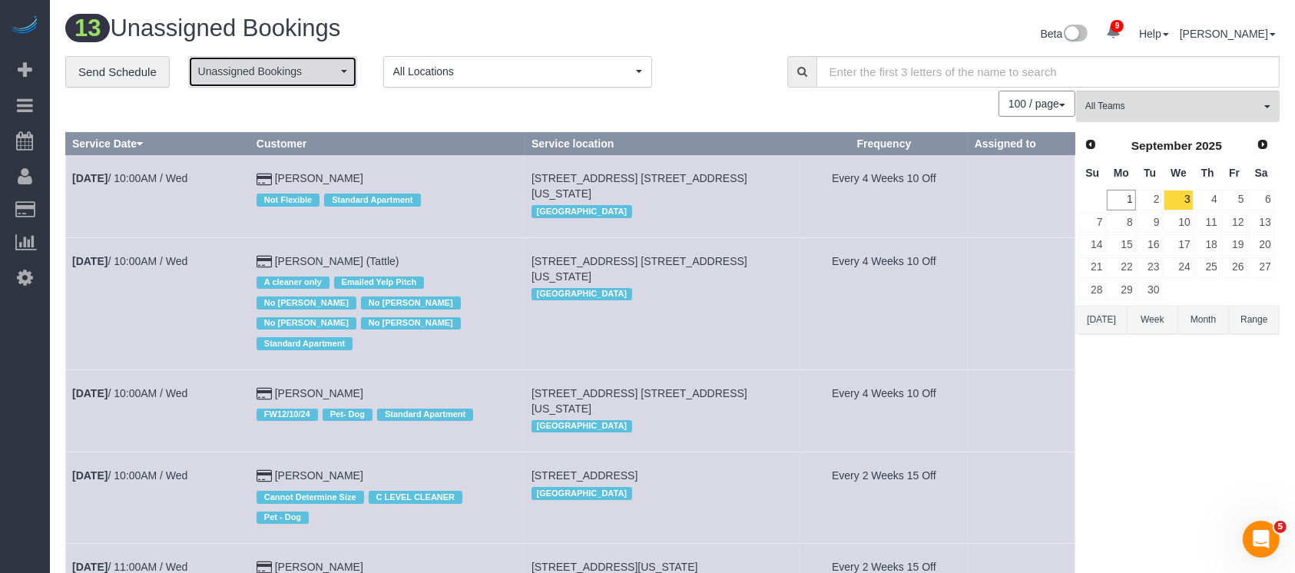
click at [301, 71] on span "Unassigned Bookings" at bounding box center [267, 71] width 139 height 15
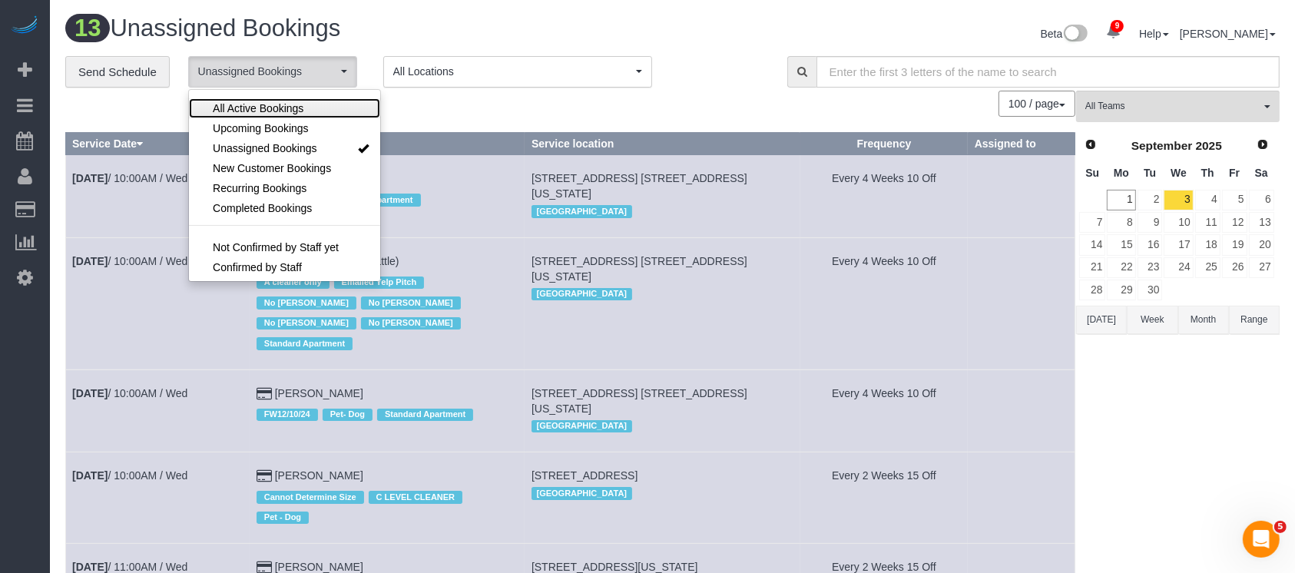
click at [283, 101] on span "All Active Bookings" at bounding box center [258, 108] width 91 height 15
click at [498, 98] on div "100 / page 10 / page 20 / page 30 / page 40 / page 50 / page 100 / page" at bounding box center [570, 104] width 1010 height 26
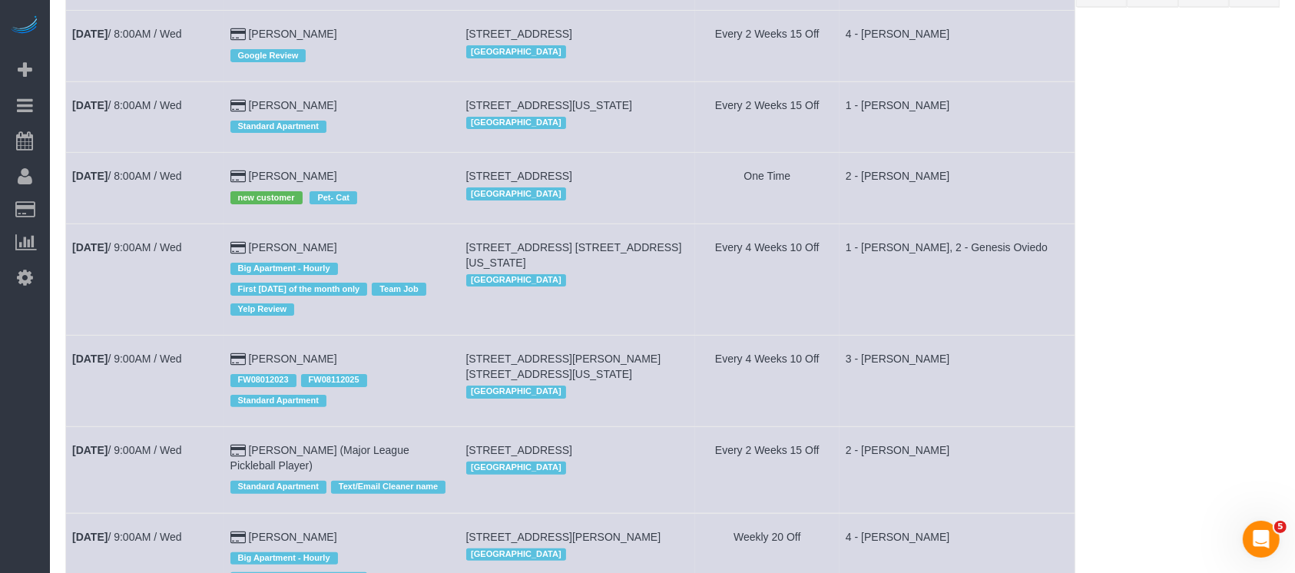
scroll to position [0, 0]
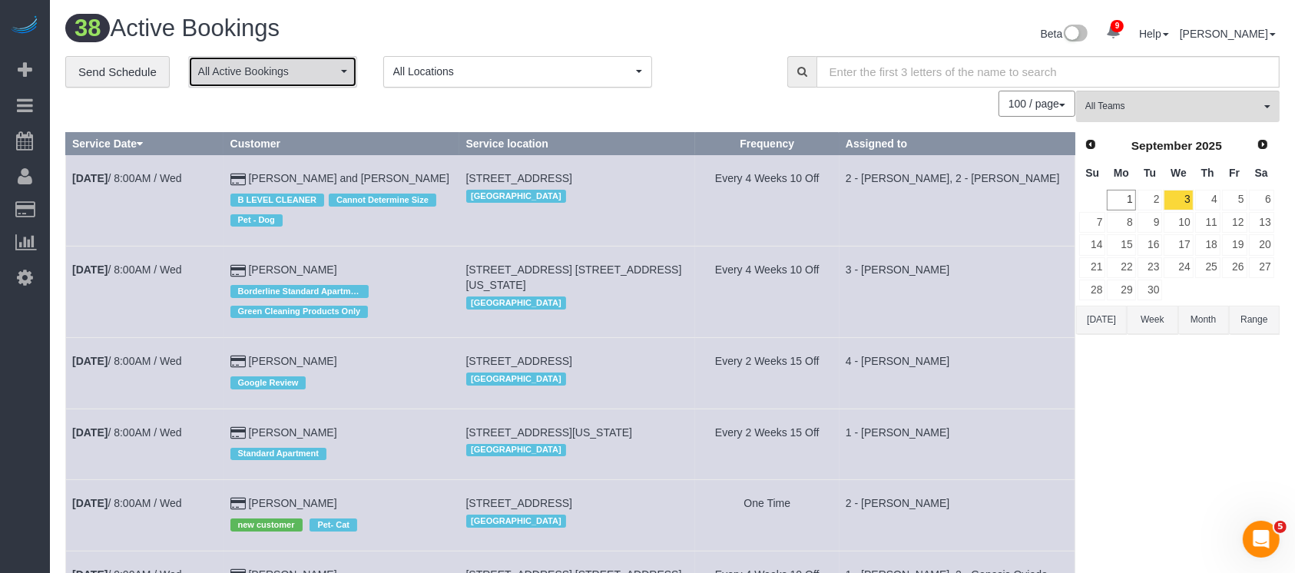
click at [342, 70] on span "button" at bounding box center [344, 71] width 6 height 3
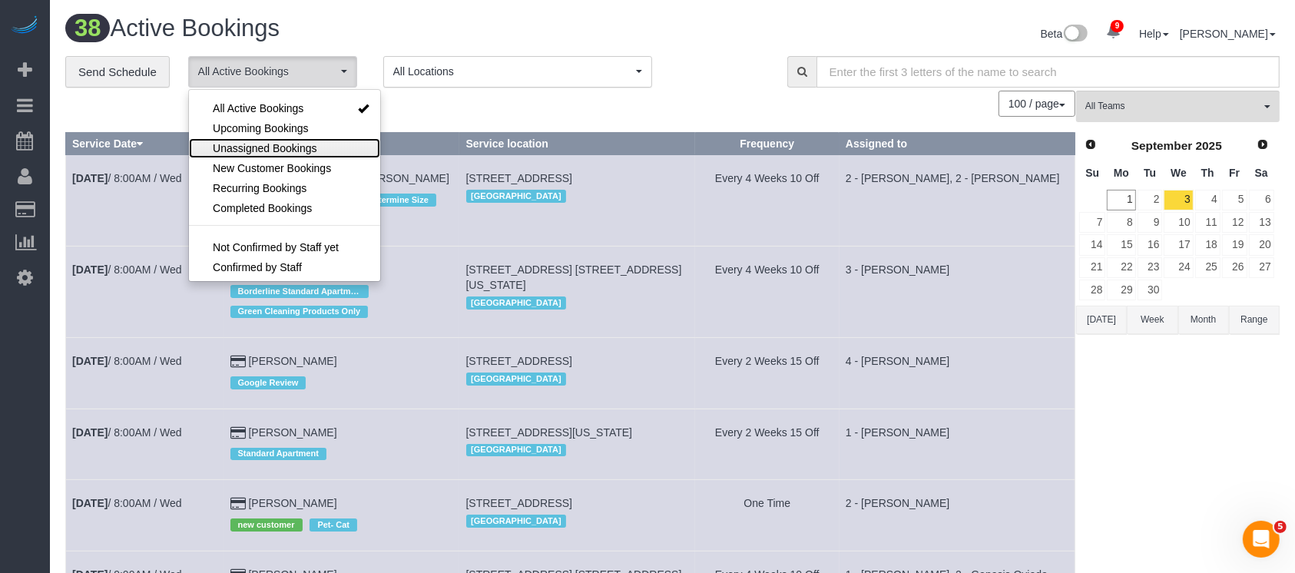
click at [304, 145] on span "Unassigned Bookings" at bounding box center [265, 148] width 104 height 15
select select "**********"
click at [455, 115] on div "100 / page 10 / page 20 / page 30 / page 40 / page 50 / page 100 / page" at bounding box center [570, 104] width 1010 height 26
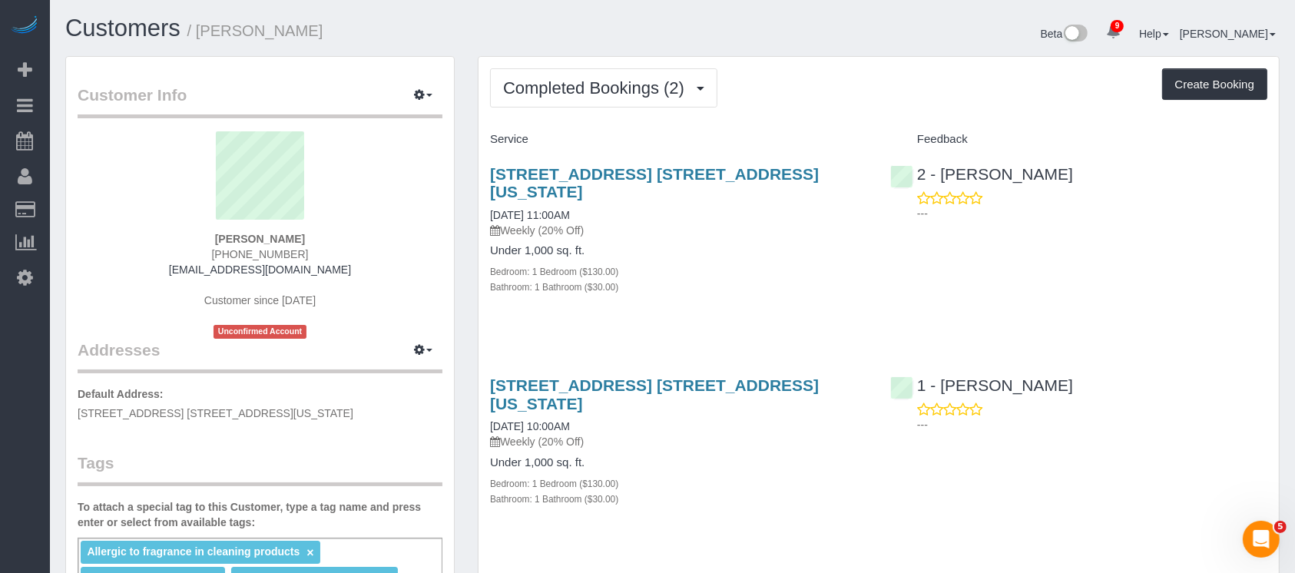
scroll to position [102, 0]
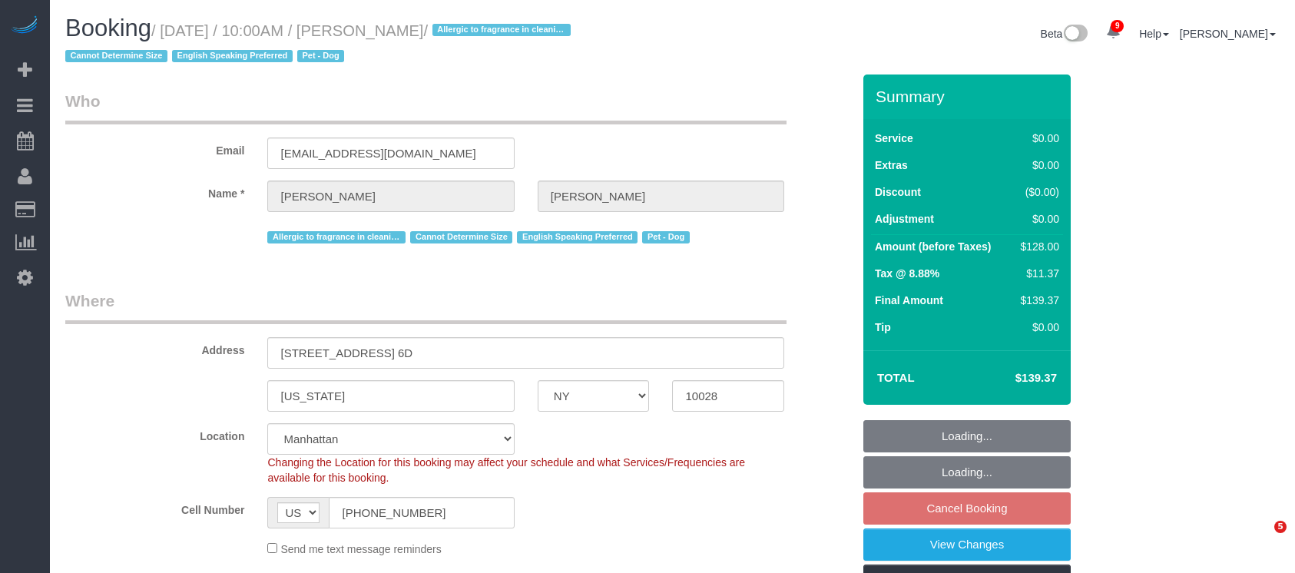
select select "NY"
select select "1"
select select "number:57"
select select "number:76"
select select "number:13"
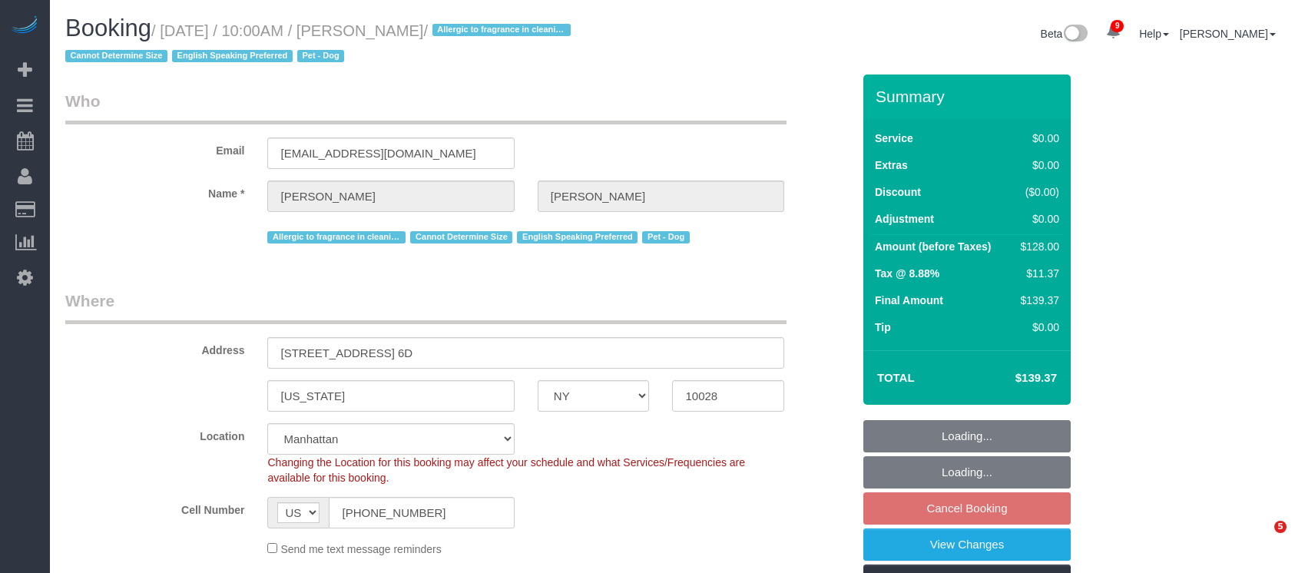
select select "number:5"
select select "spot61"
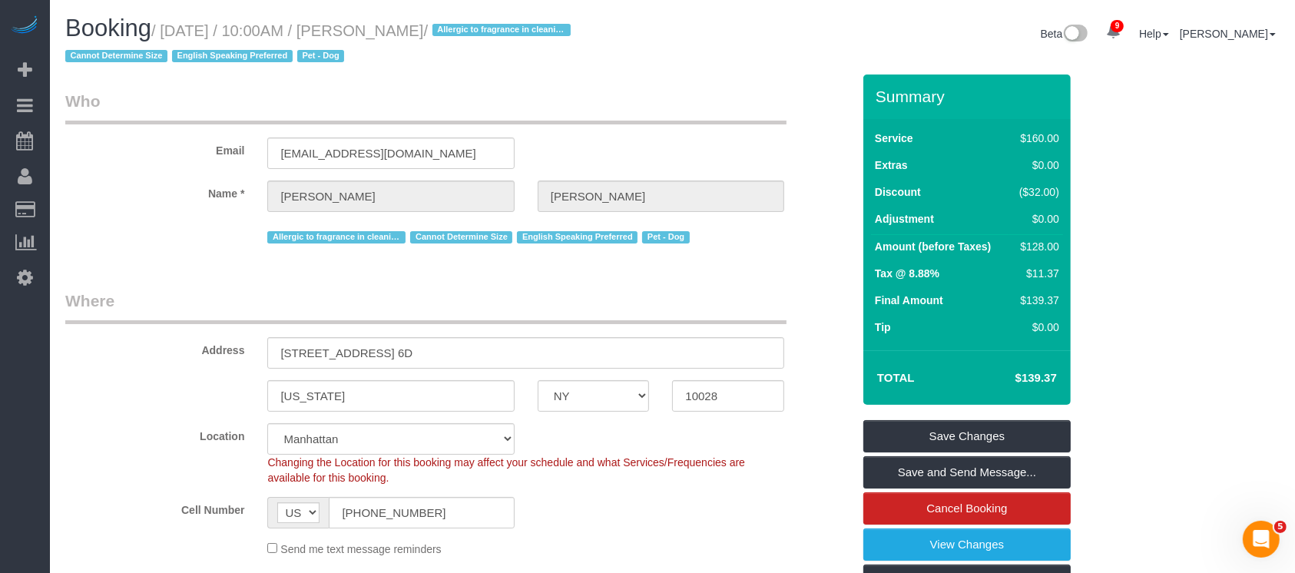
drag, startPoint x: 169, startPoint y: 29, endPoint x: 498, endPoint y: 21, distance: 328.8
click at [498, 25] on small "/ [DATE] / 10:00AM / [PERSON_NAME] / Allergic to fragrance in cleaning products…" at bounding box center [320, 43] width 510 height 43
copy small "[DATE] / 10:00AM / [PERSON_NAME]"
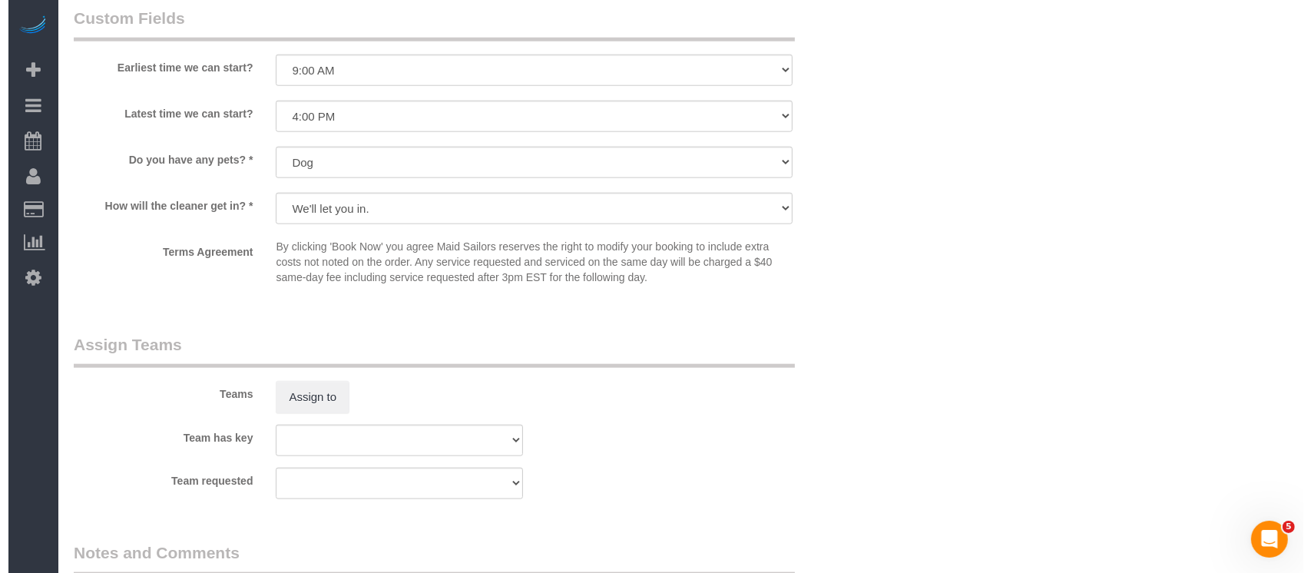
scroll to position [1843, 0]
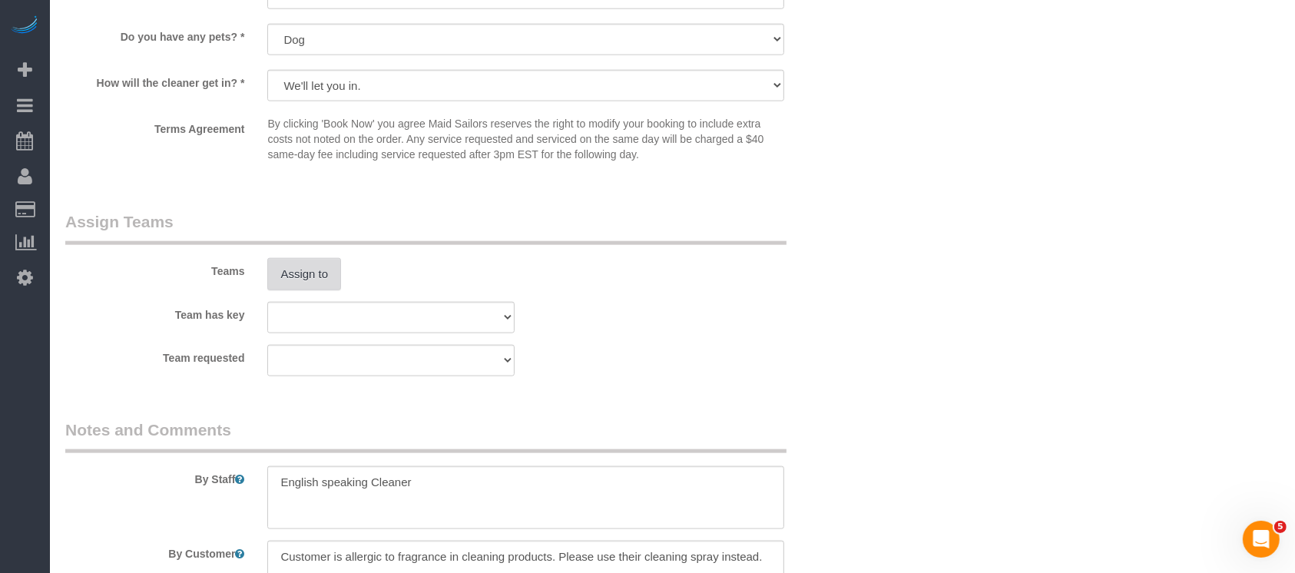
click at [289, 281] on button "Assign to" at bounding box center [304, 274] width 74 height 32
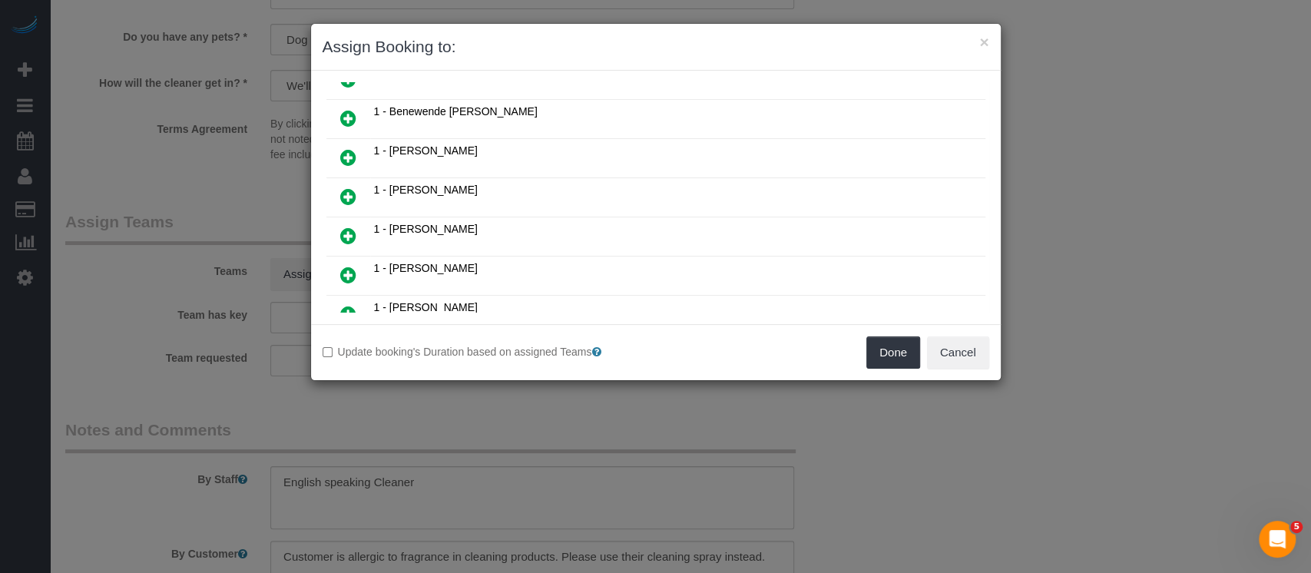
scroll to position [307, 0]
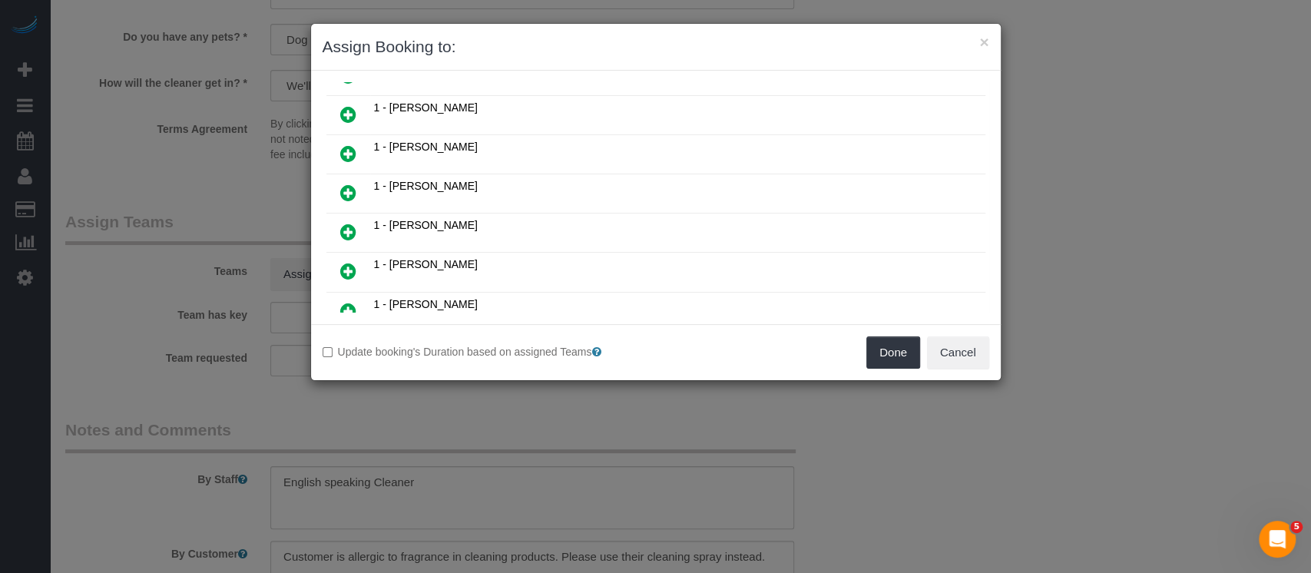
click at [342, 262] on icon at bounding box center [348, 271] width 16 height 18
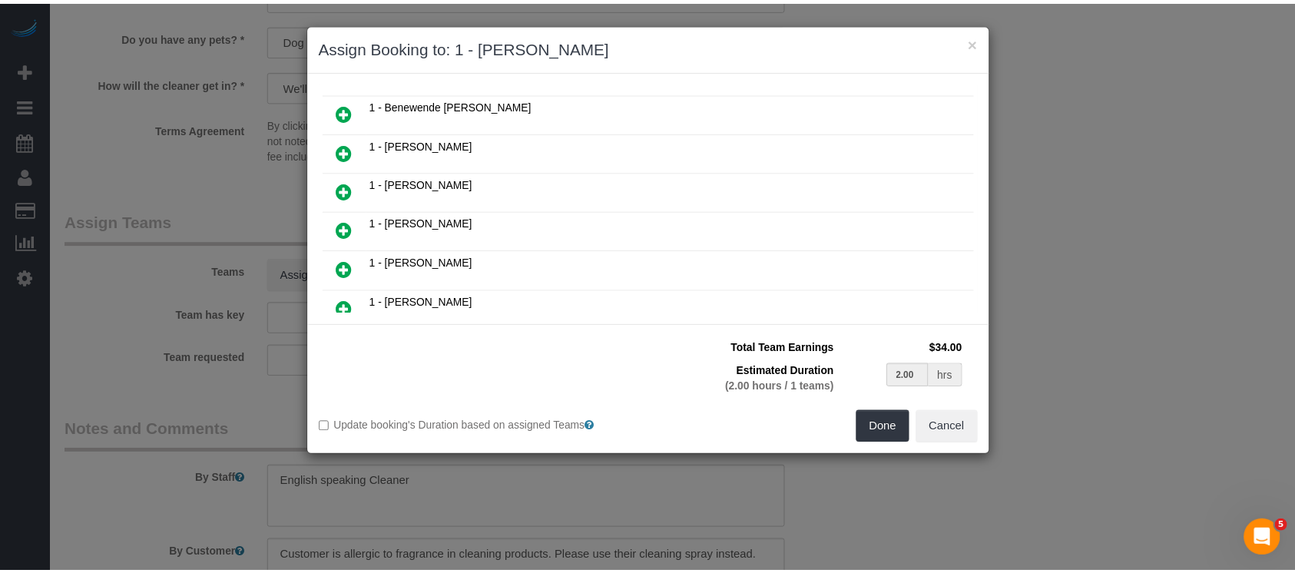
scroll to position [343, 0]
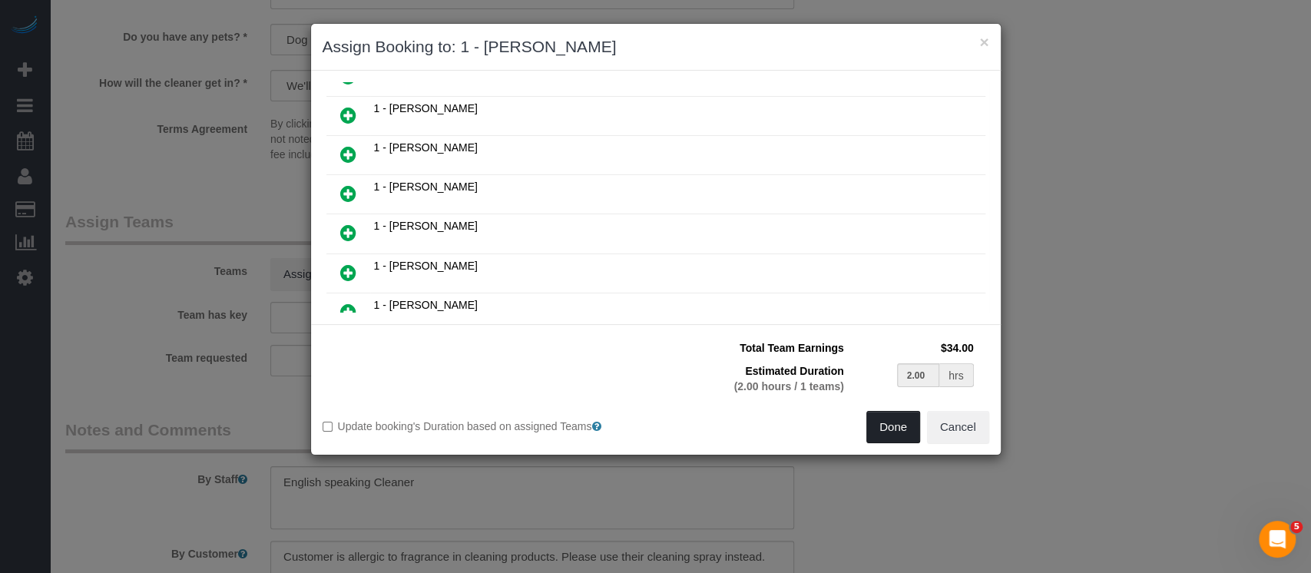
click at [887, 430] on button "Done" at bounding box center [893, 427] width 54 height 32
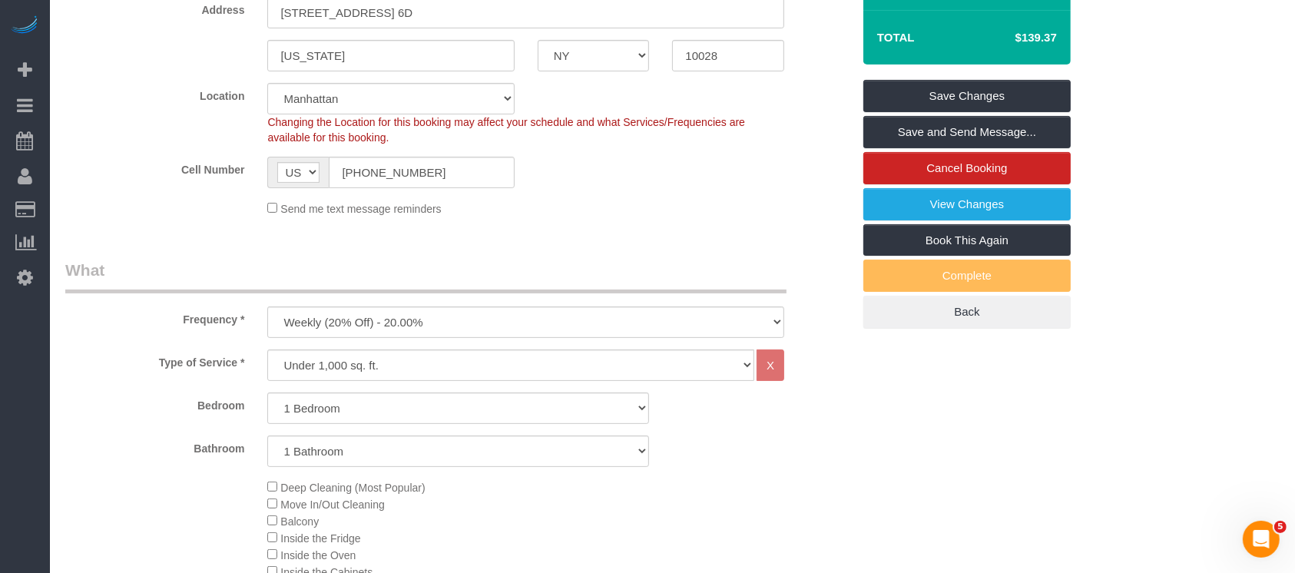
scroll to position [204, 0]
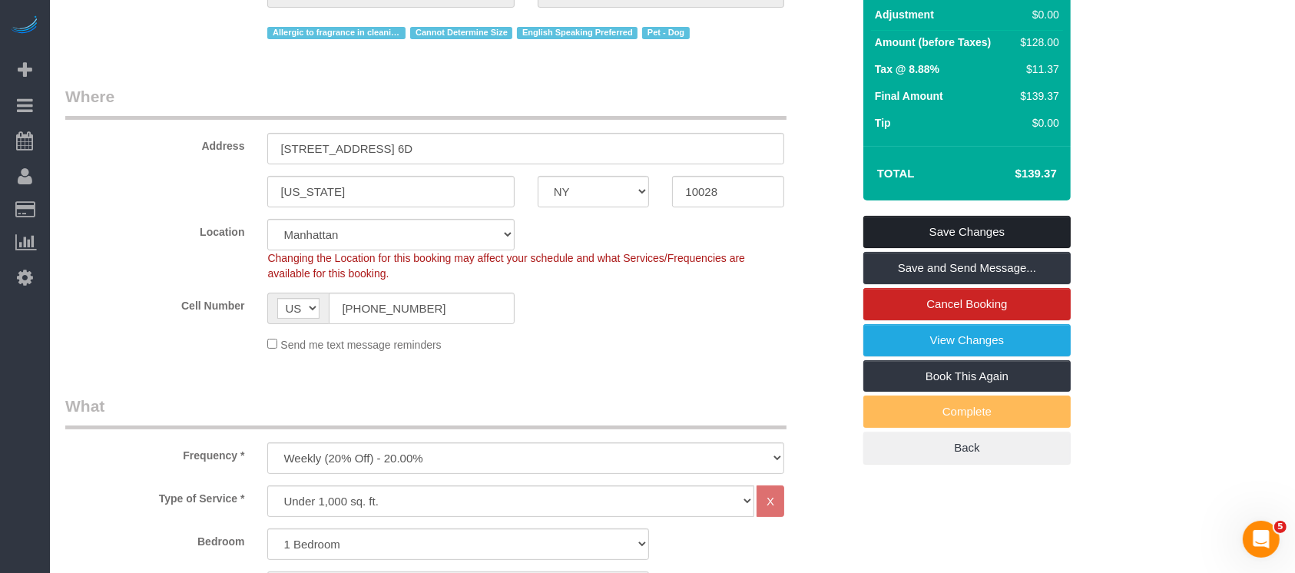
click at [1004, 226] on link "Save Changes" at bounding box center [966, 232] width 207 height 32
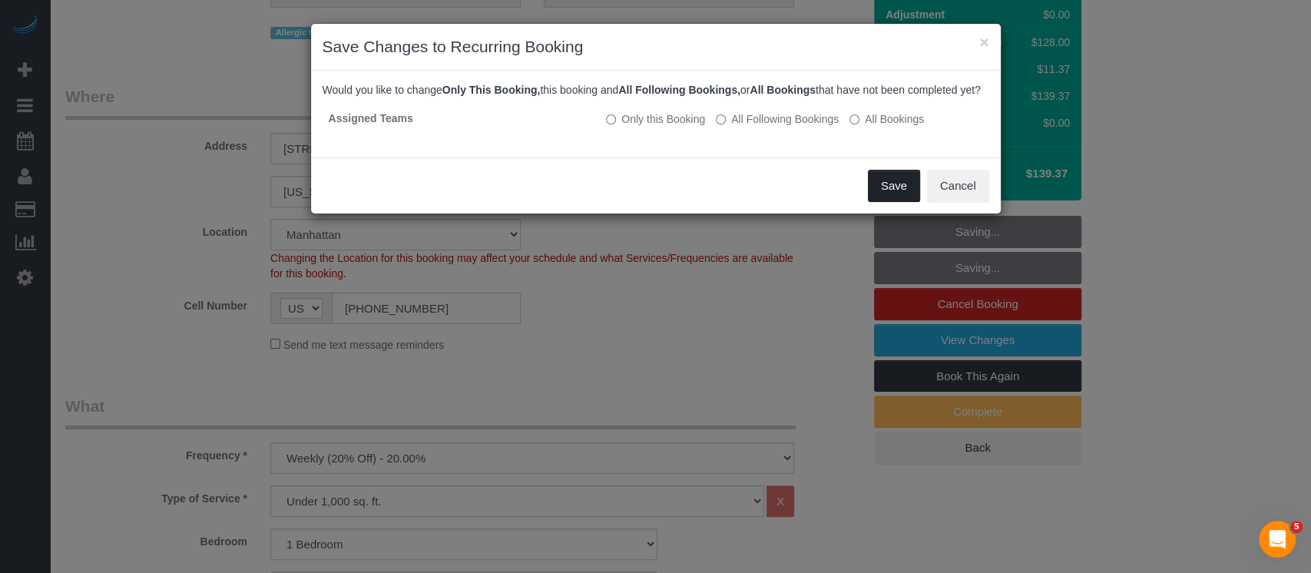
click at [889, 202] on button "Save" at bounding box center [894, 186] width 52 height 32
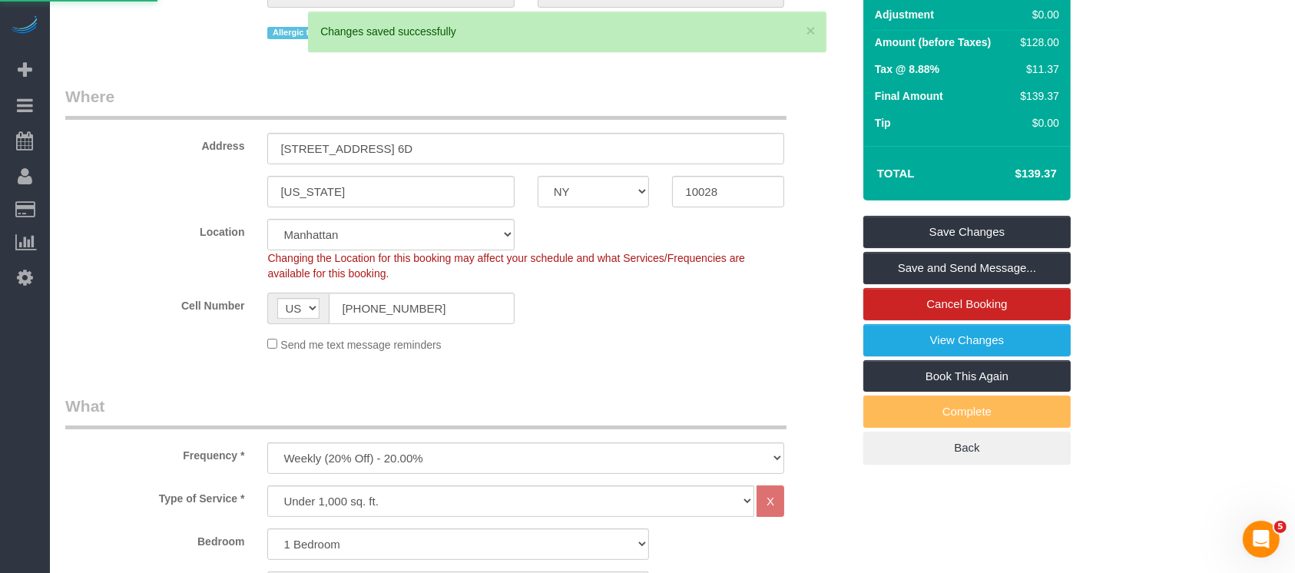
select select "**********"
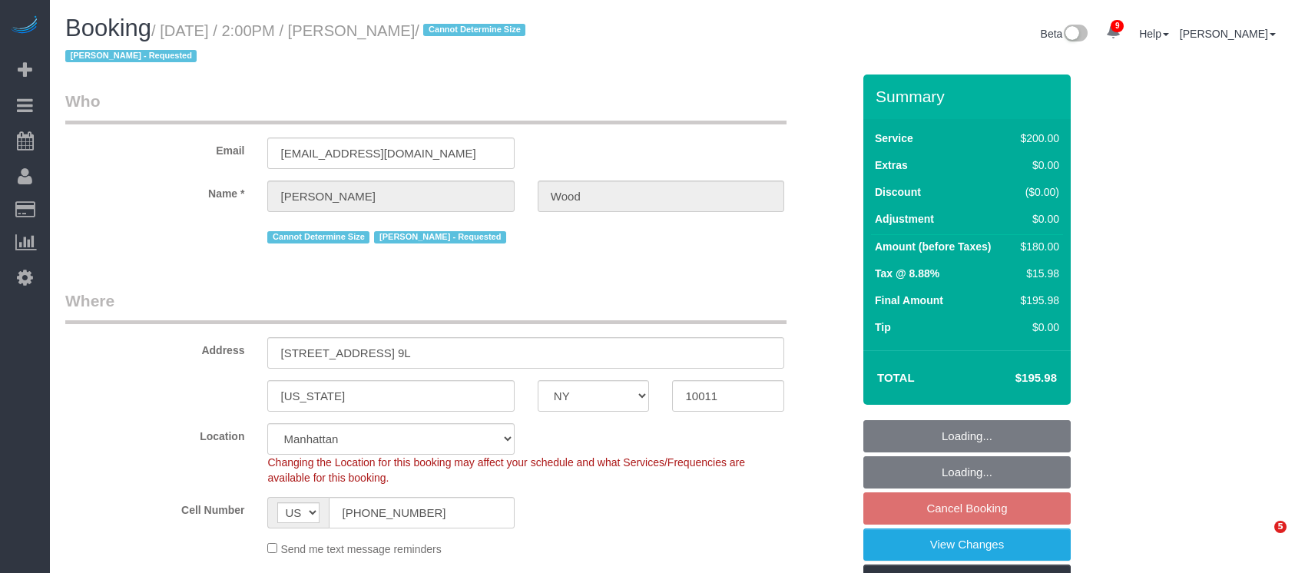
select select "NY"
select select "150"
select select "number:89"
select select "number:90"
select select "number:15"
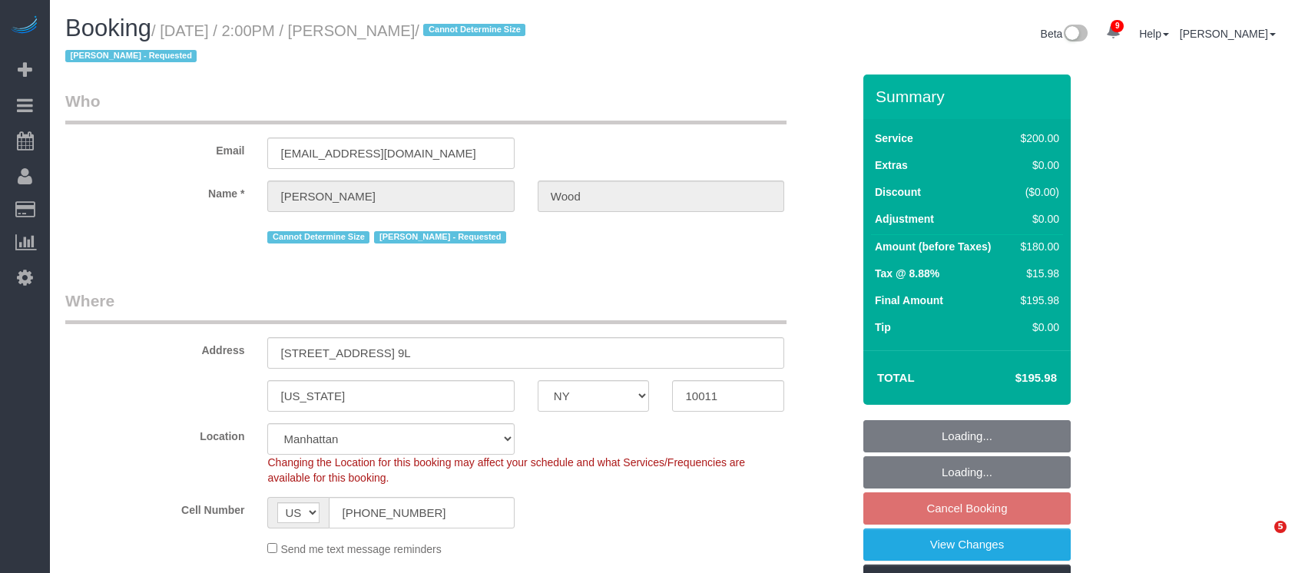
select select "number:6"
select select "object:1335"
select select "spot7"
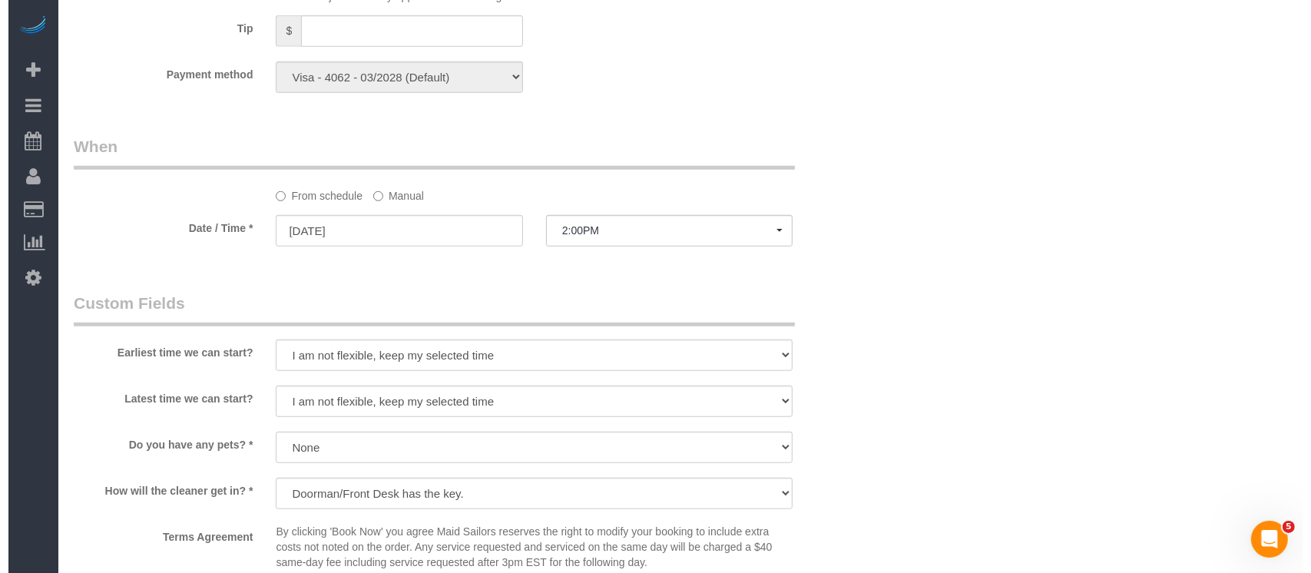
scroll to position [1536, 0]
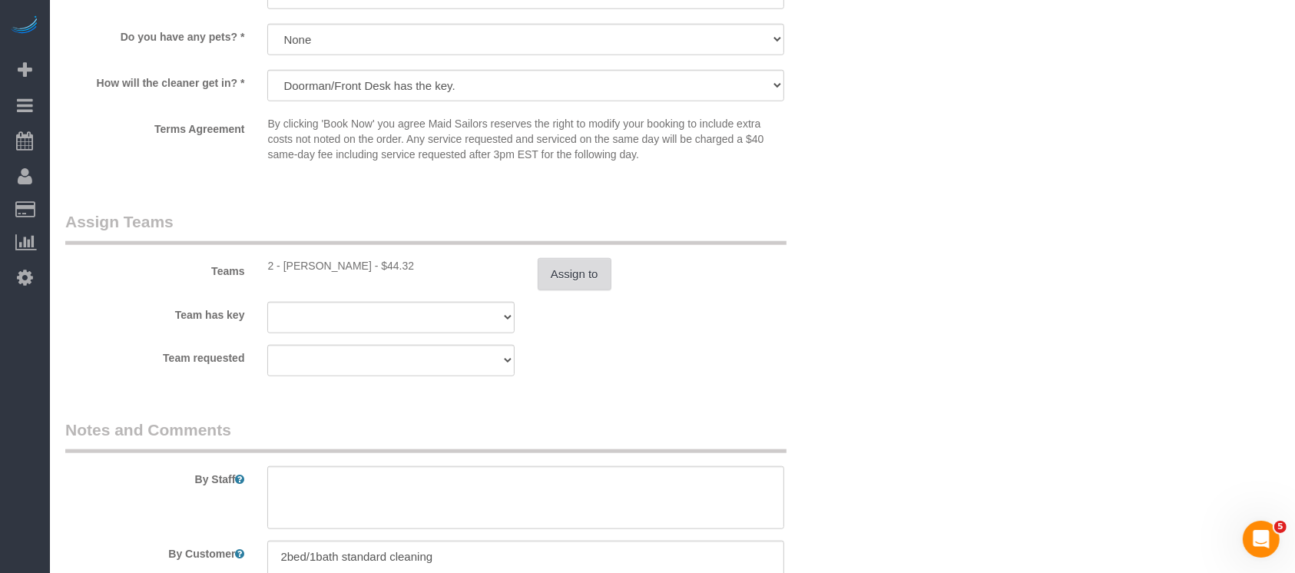
click at [585, 263] on button "Assign to" at bounding box center [575, 274] width 74 height 32
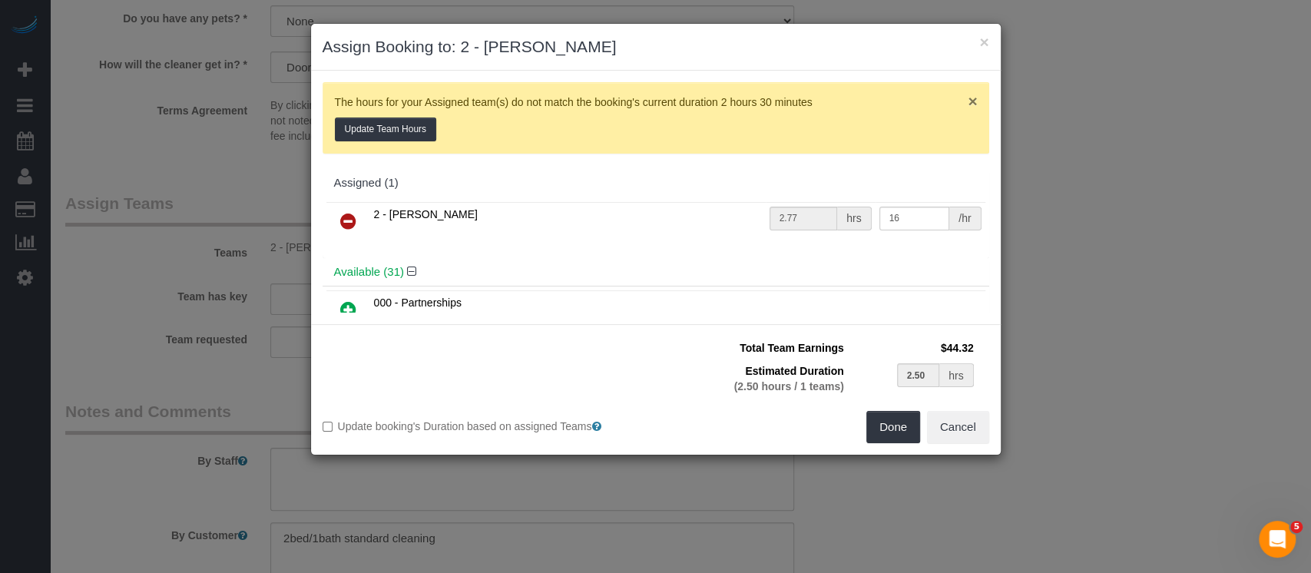
drag, startPoint x: 954, startPoint y: 96, endPoint x: 946, endPoint y: 100, distance: 9.3
click at [968, 97] on span "×" at bounding box center [972, 101] width 9 height 18
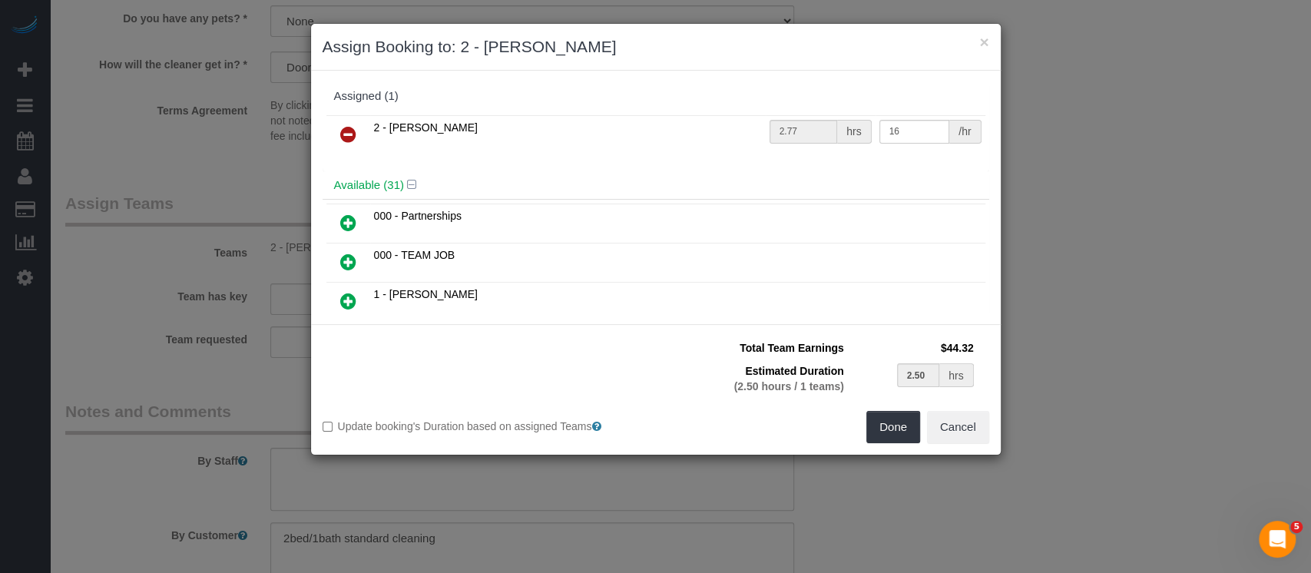
drag, startPoint x: 351, startPoint y: 133, endPoint x: 415, endPoint y: 147, distance: 65.4
click at [351, 132] on icon at bounding box center [348, 134] width 16 height 18
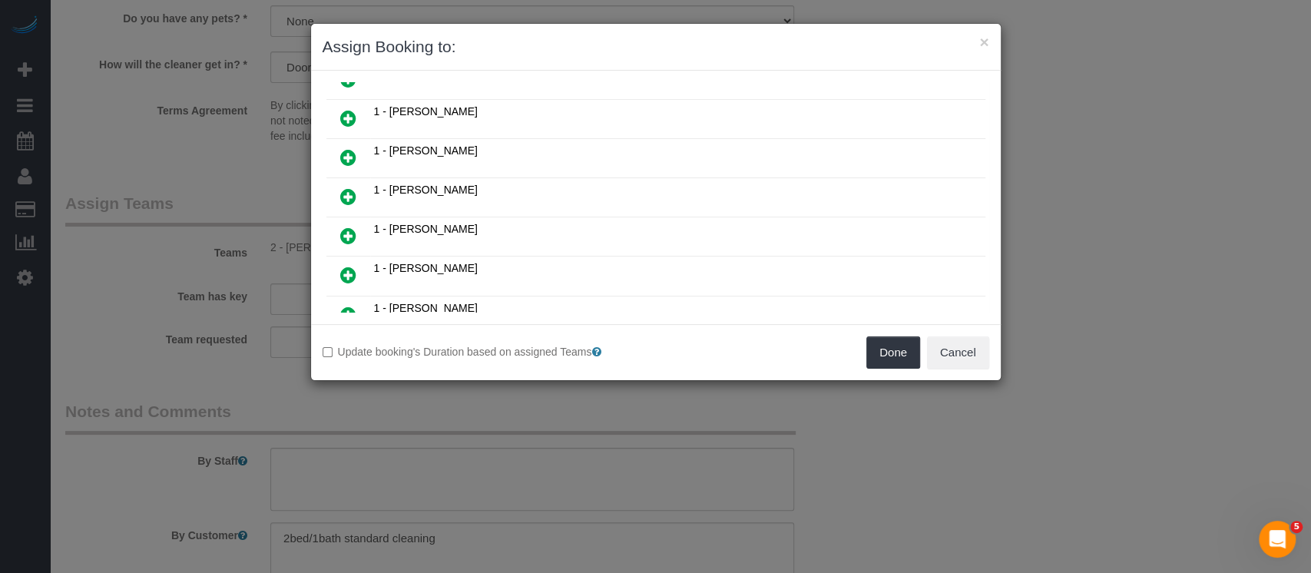
scroll to position [307, 0]
click at [346, 262] on icon at bounding box center [348, 271] width 16 height 18
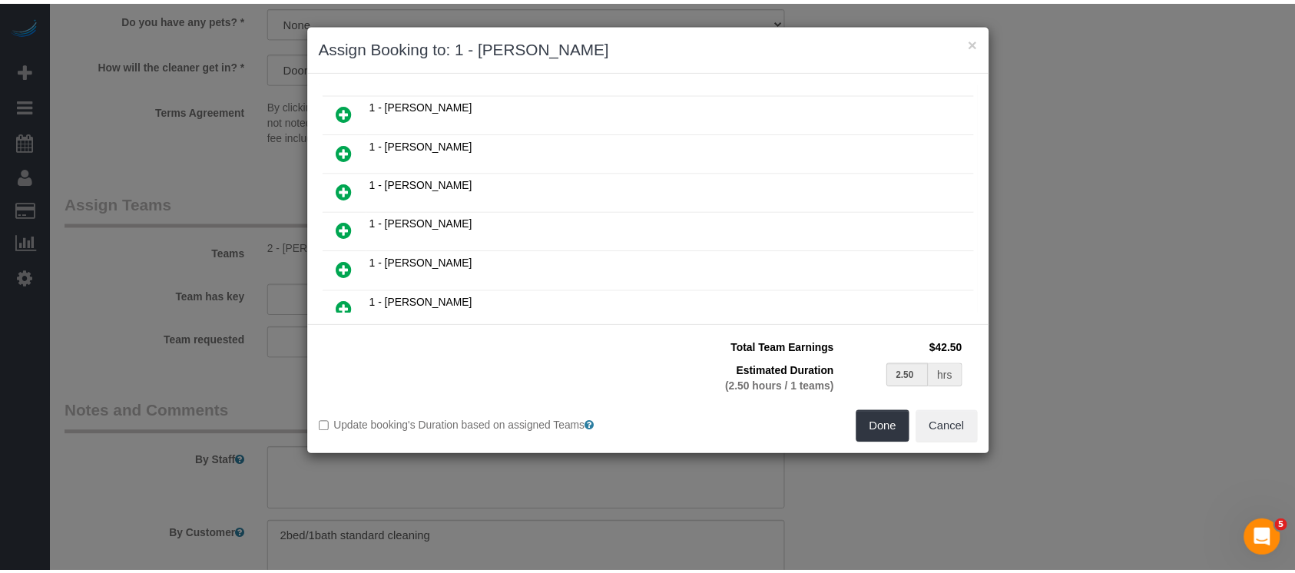
scroll to position [343, 0]
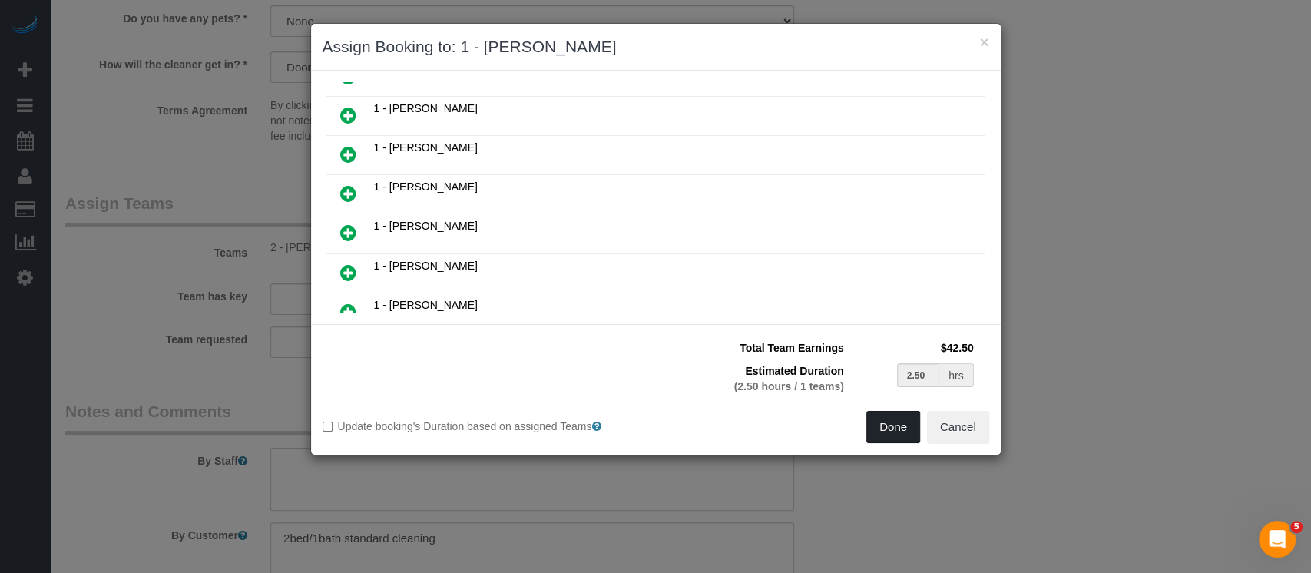
click at [888, 433] on button "Done" at bounding box center [893, 427] width 54 height 32
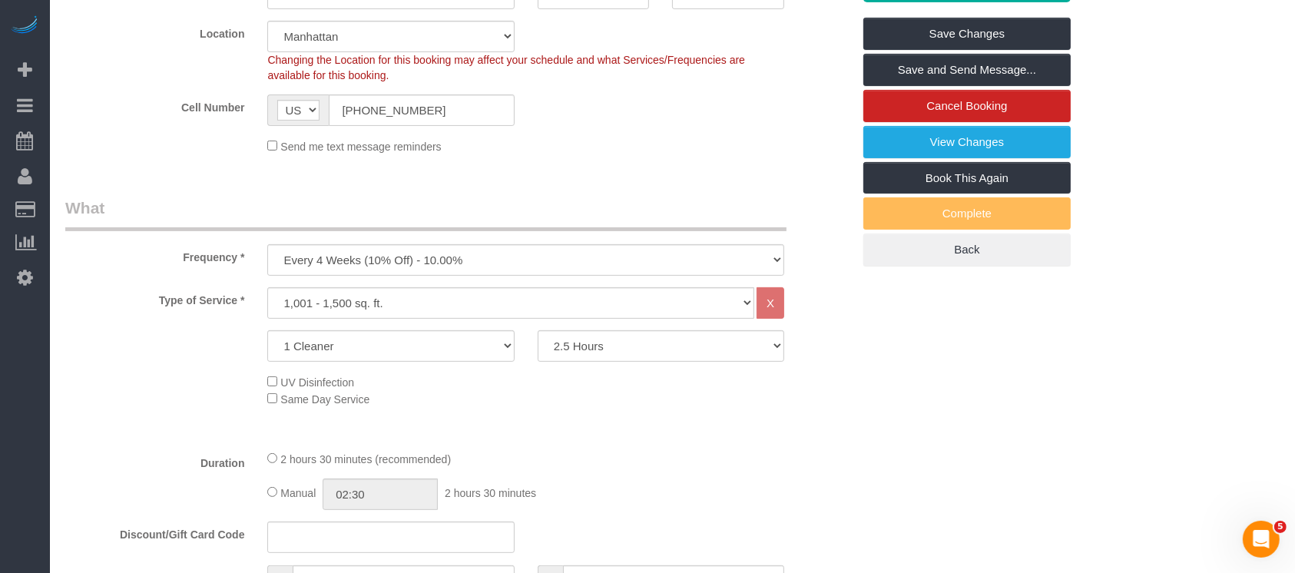
scroll to position [0, 0]
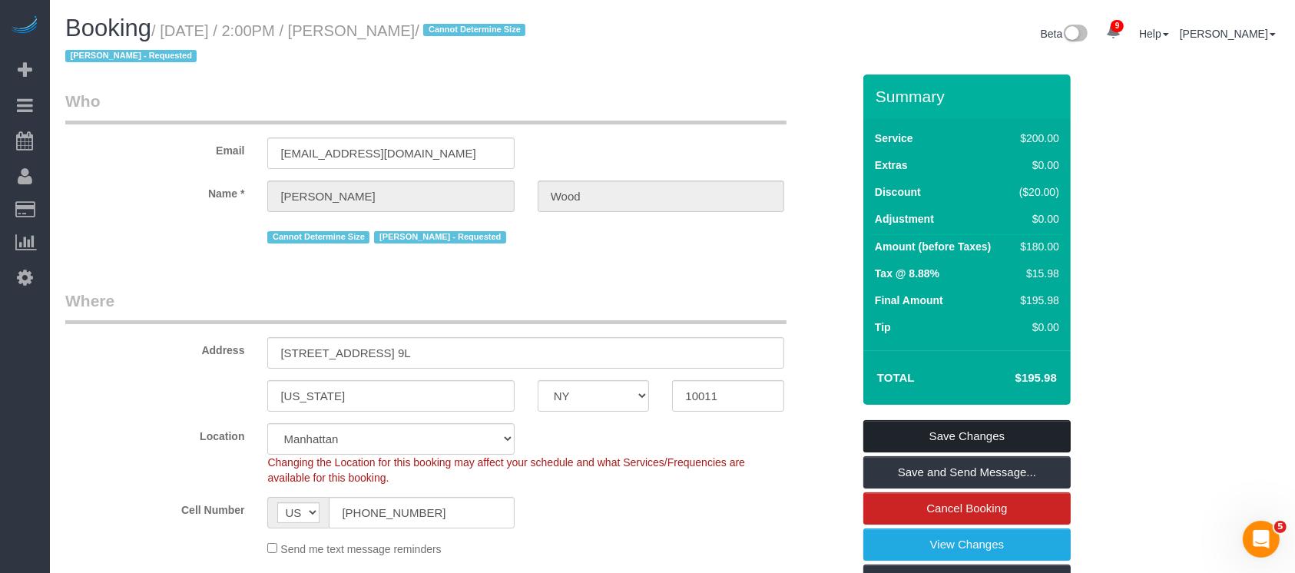
click at [996, 425] on link "Save Changes" at bounding box center [966, 436] width 207 height 32
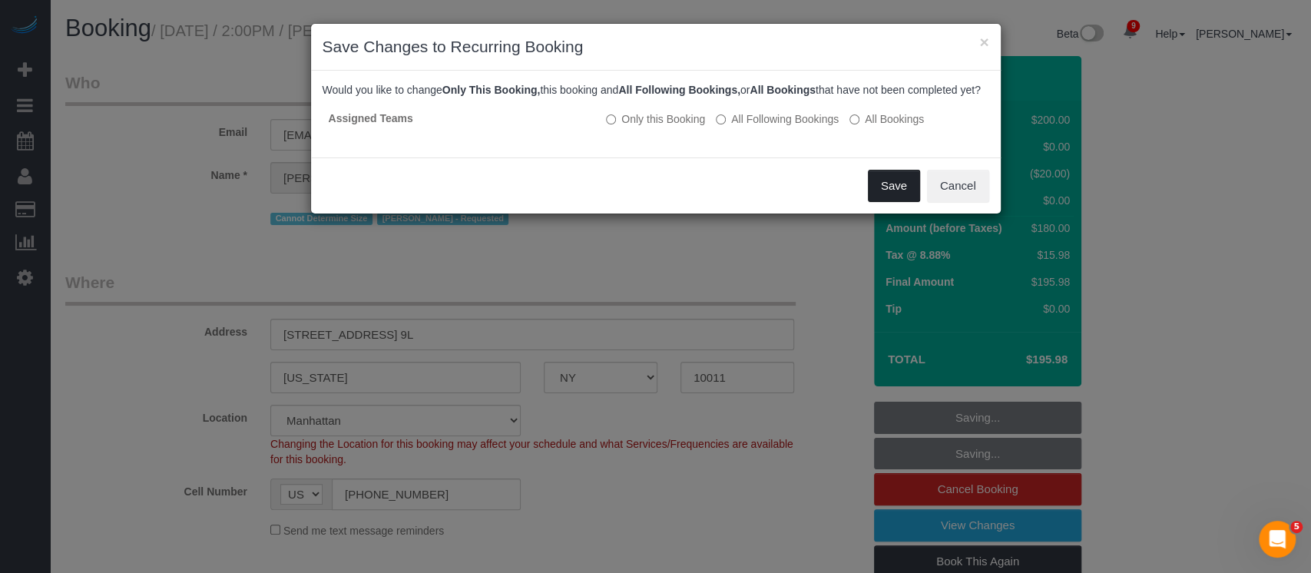
click at [896, 194] on button "Save" at bounding box center [894, 186] width 52 height 32
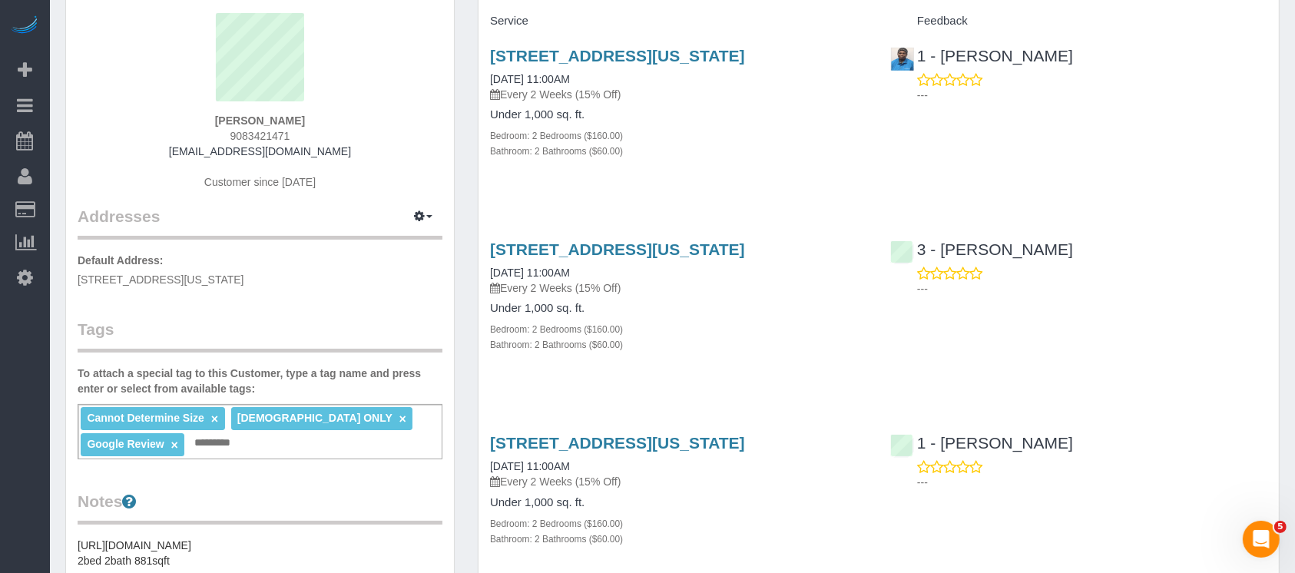
scroll to position [110, 0]
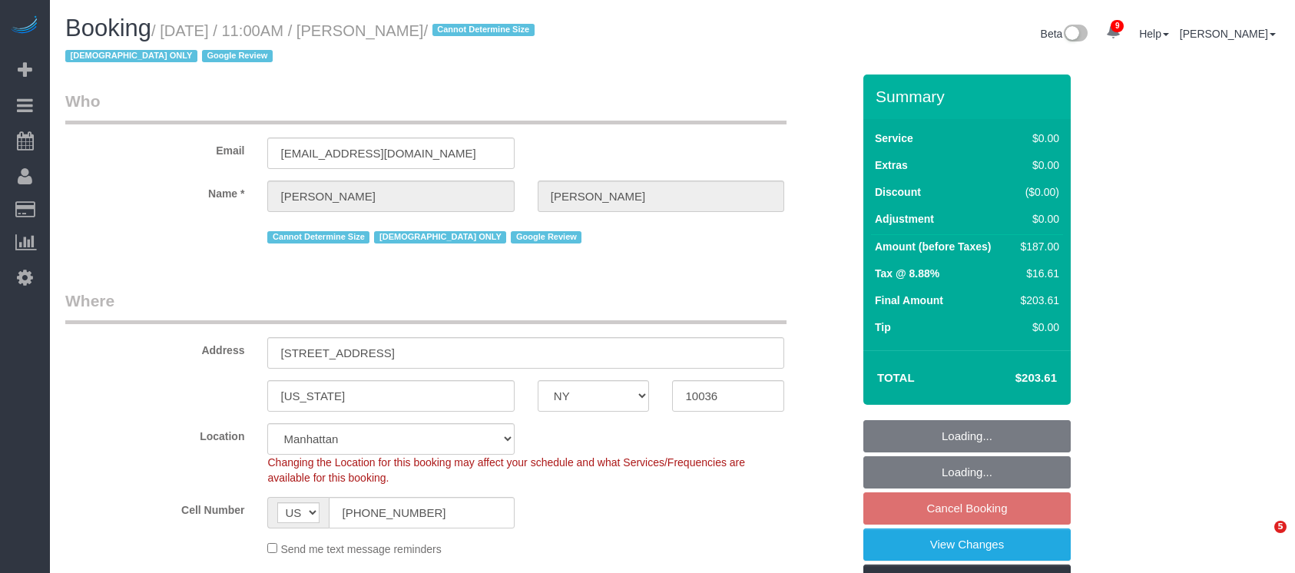
select select "NY"
select select "2"
select select "spot4"
select select "number:58"
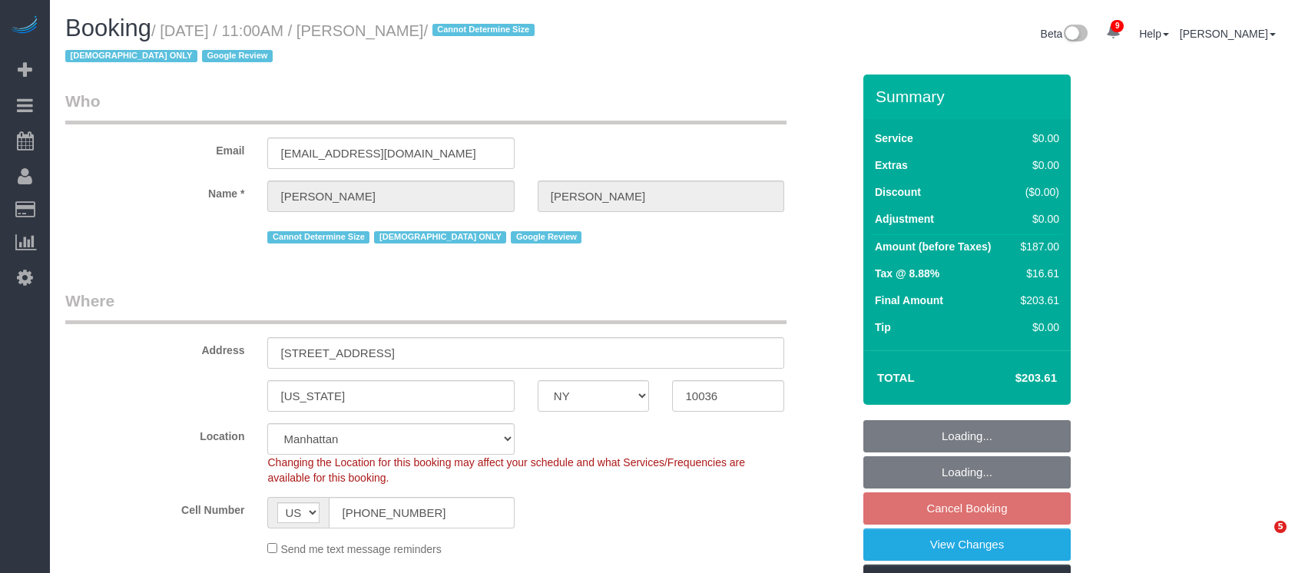
select select "number:73"
select select "number:15"
select select "number:6"
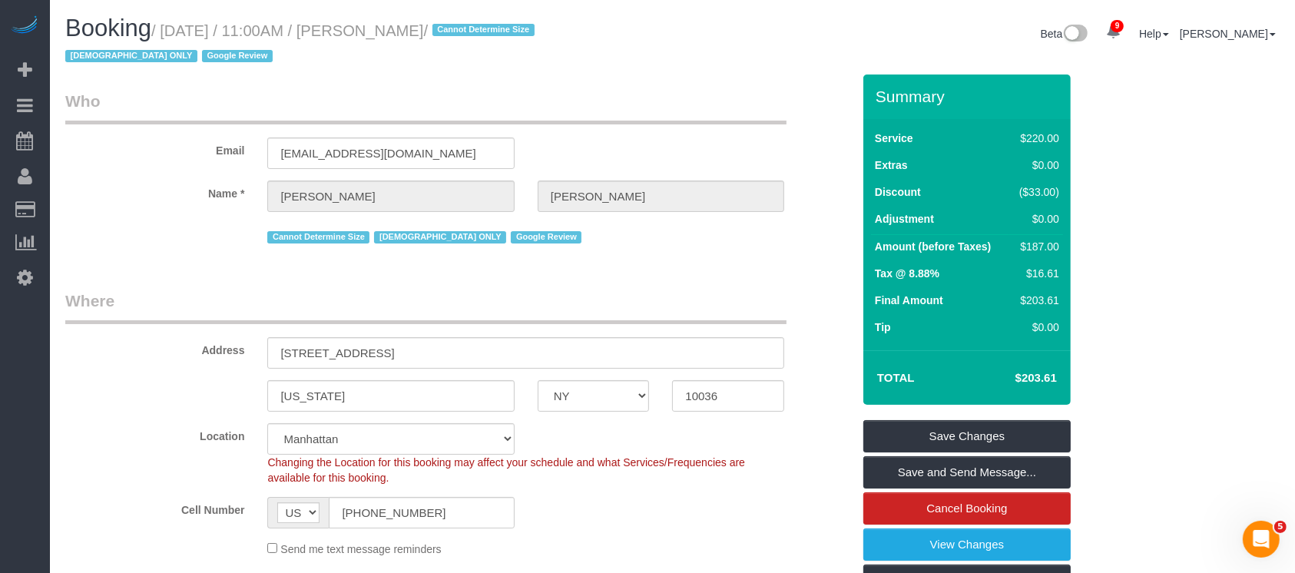
drag, startPoint x: 163, startPoint y: 28, endPoint x: 461, endPoint y: 82, distance: 303.6
click at [488, 25] on small "/ September 03, 2025 / 11:00AM / Holly Spector / Cannot Determine Size Female O…" at bounding box center [302, 43] width 474 height 43
copy small "September 03, 2025 / 11:00AM / Holly Spector"
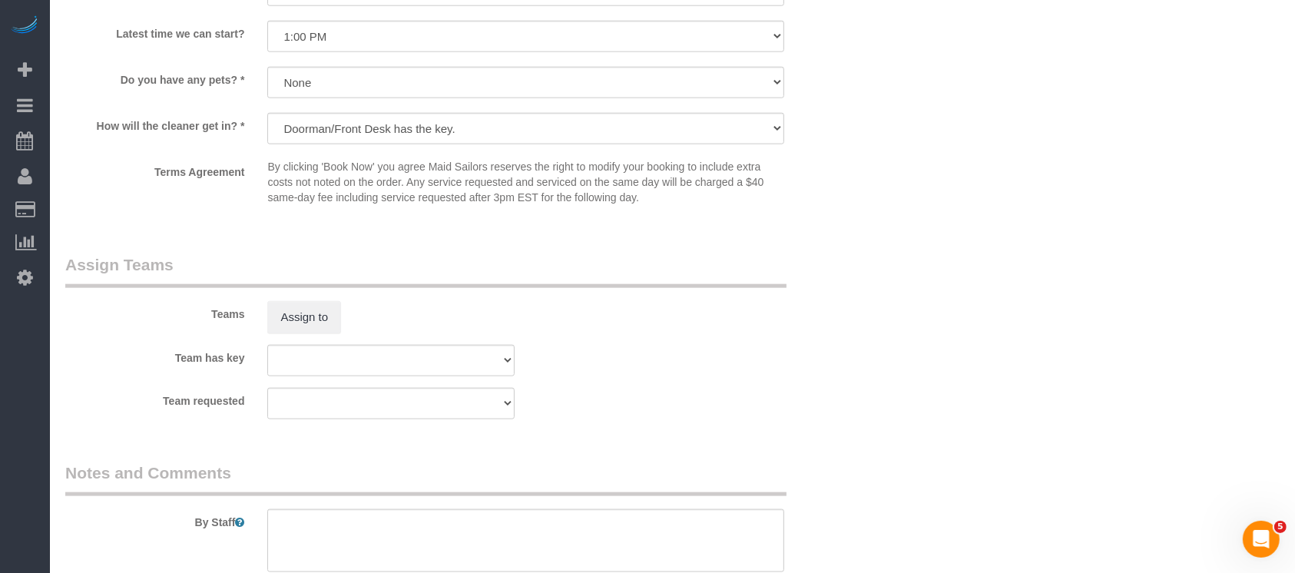
scroll to position [1945, 0]
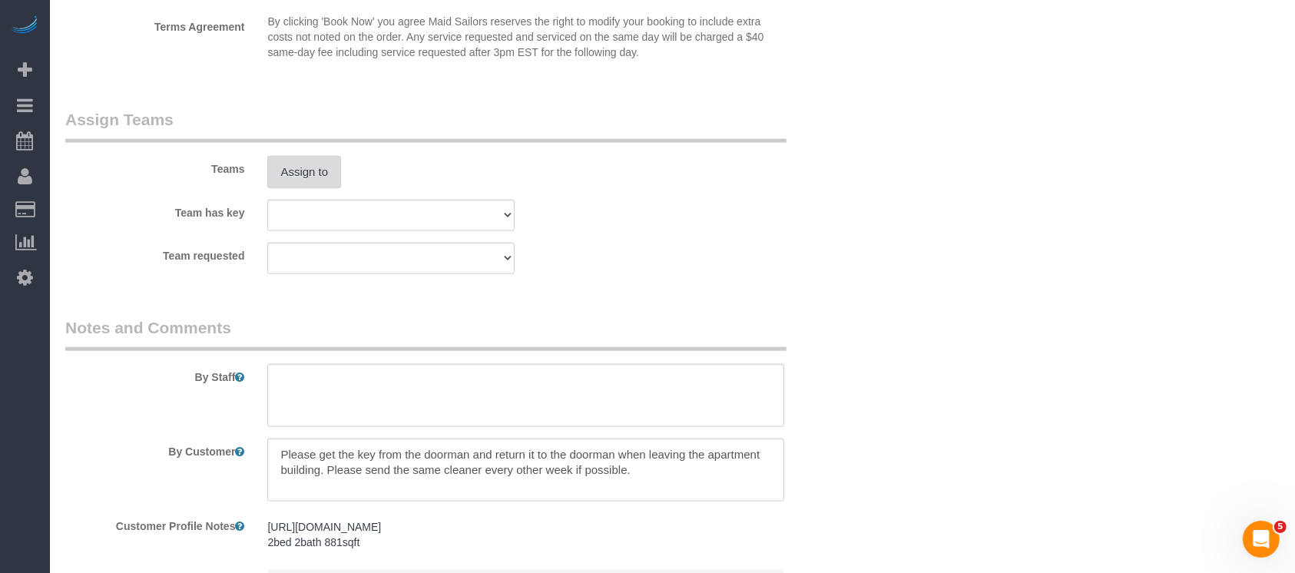
click at [303, 186] on button "Assign to" at bounding box center [304, 172] width 74 height 32
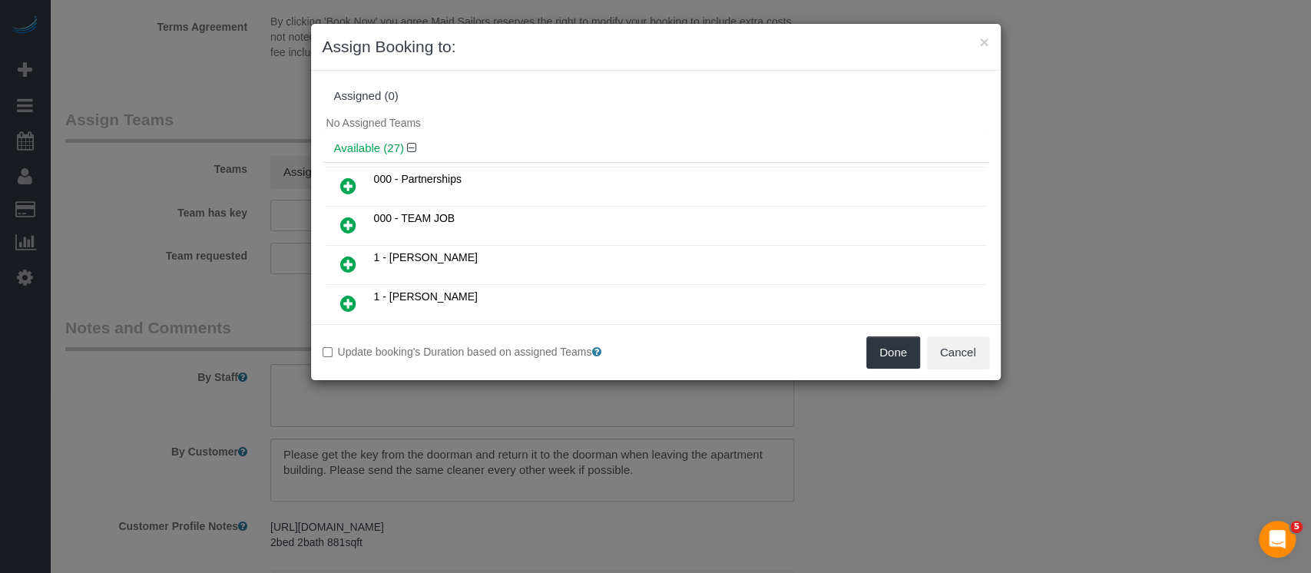
drag, startPoint x: 342, startPoint y: 263, endPoint x: 357, endPoint y: 261, distance: 15.5
click at [342, 261] on icon at bounding box center [348, 264] width 16 height 18
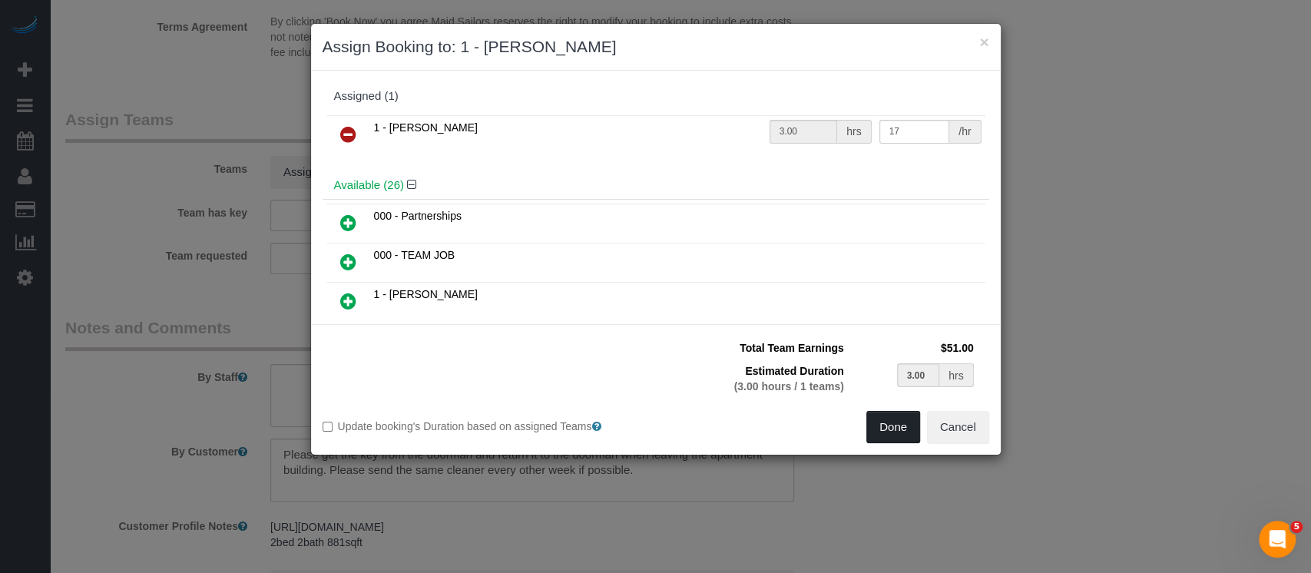
click at [893, 431] on button "Done" at bounding box center [893, 427] width 54 height 32
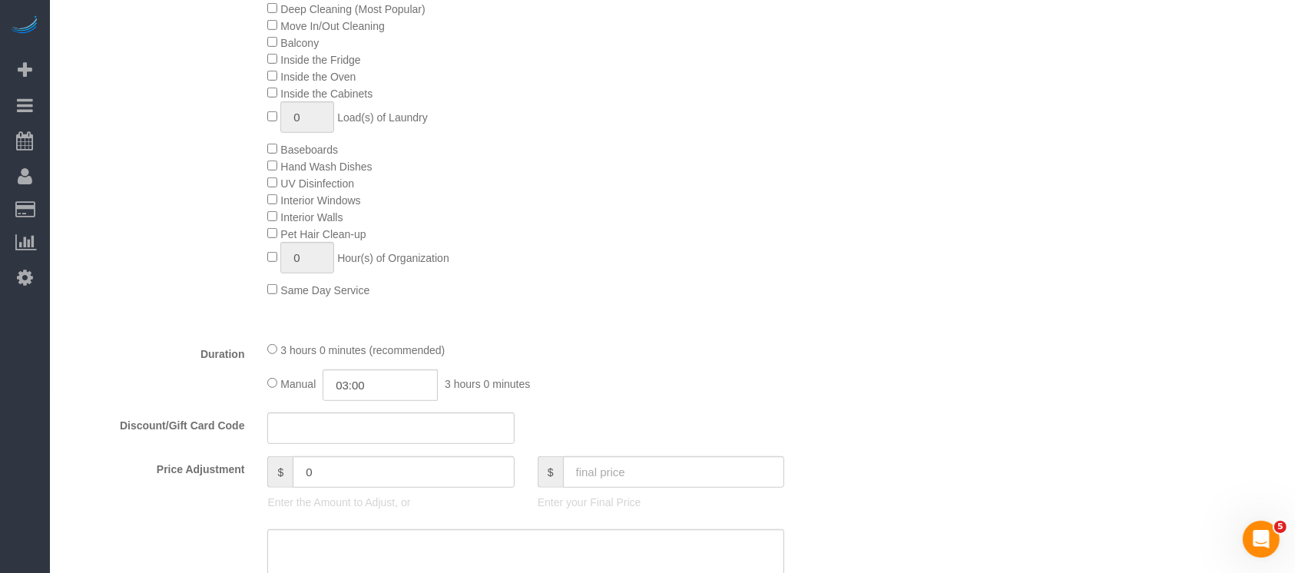
scroll to position [204, 0]
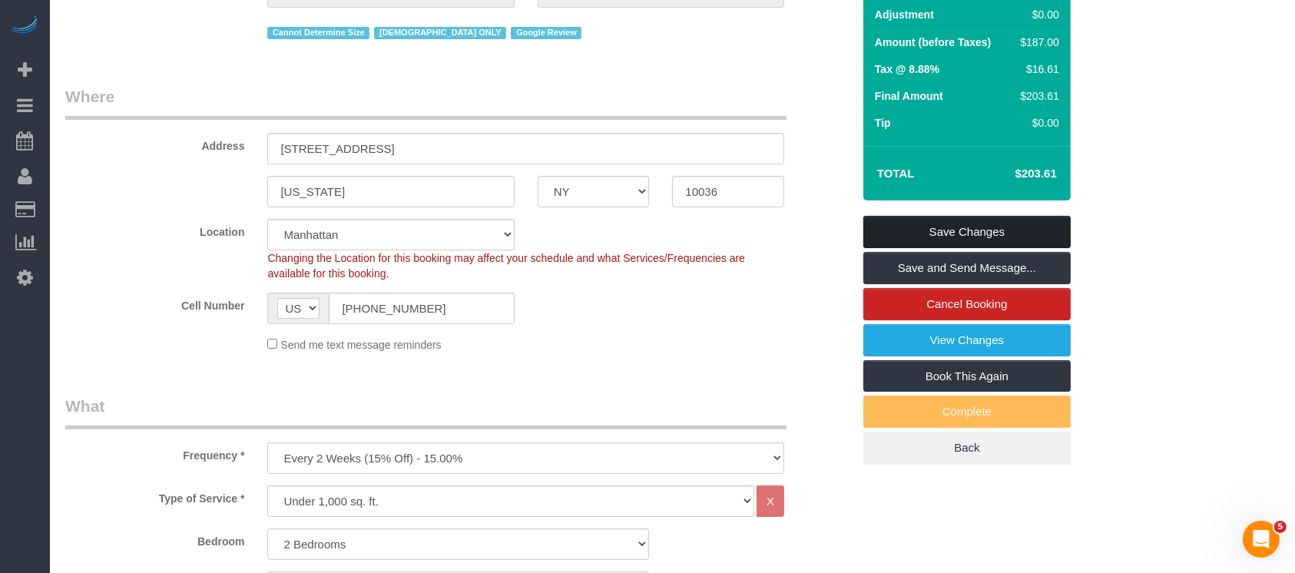
click at [950, 223] on link "Save Changes" at bounding box center [966, 232] width 207 height 32
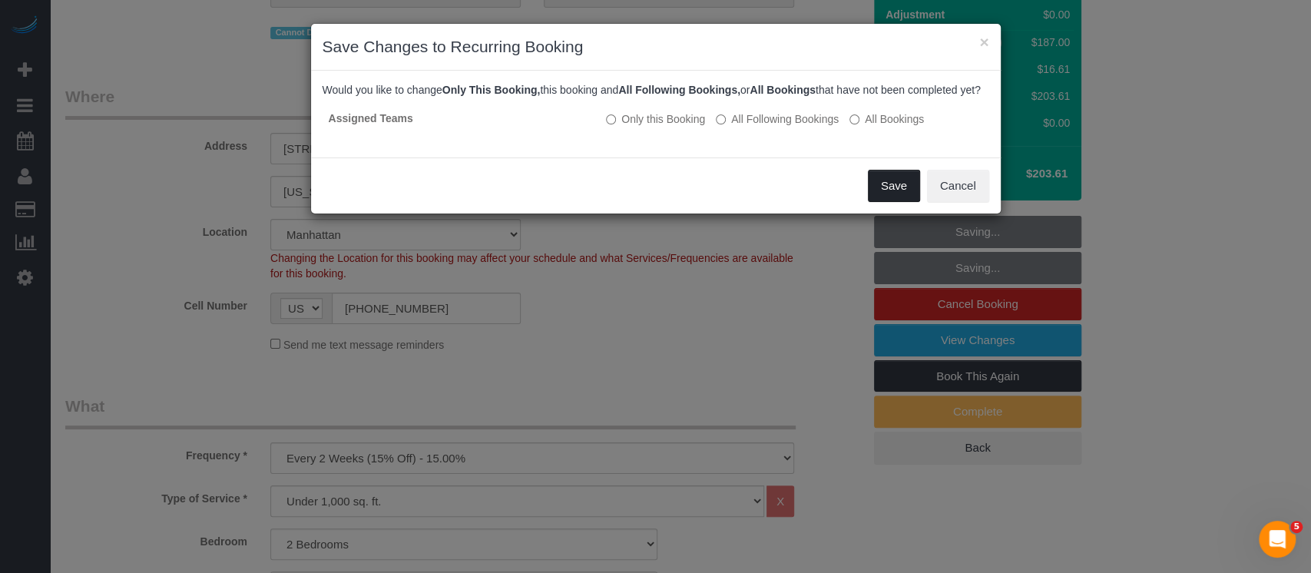
drag, startPoint x: 900, startPoint y: 195, endPoint x: 777, endPoint y: 89, distance: 162.2
click at [899, 197] on button "Save" at bounding box center [894, 186] width 52 height 32
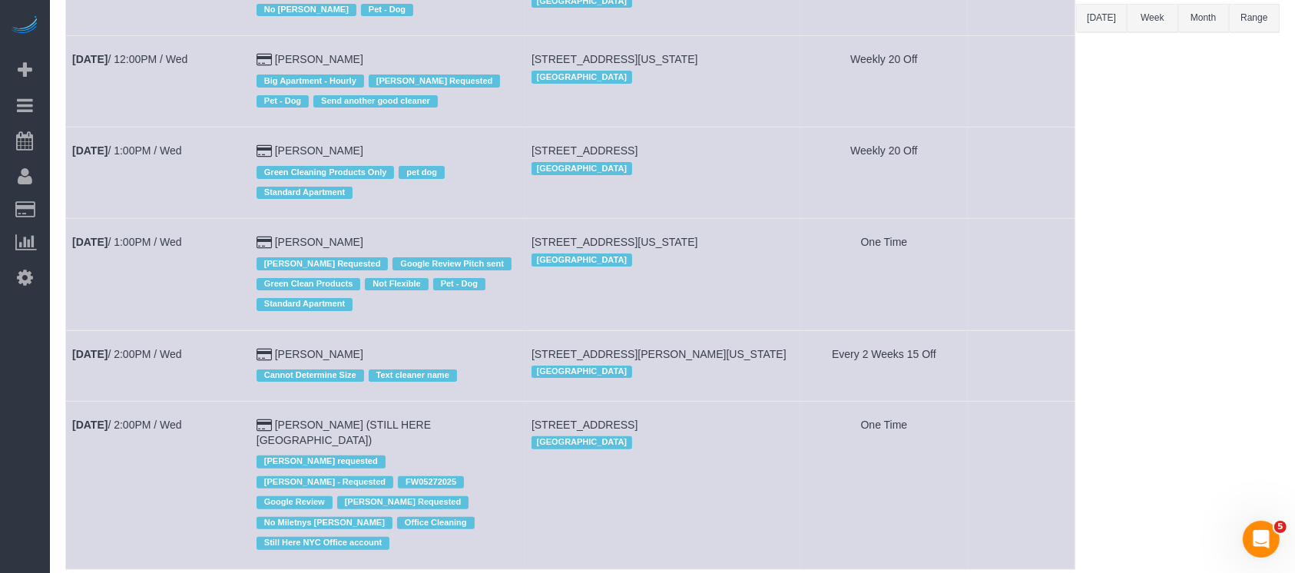
scroll to position [307, 0]
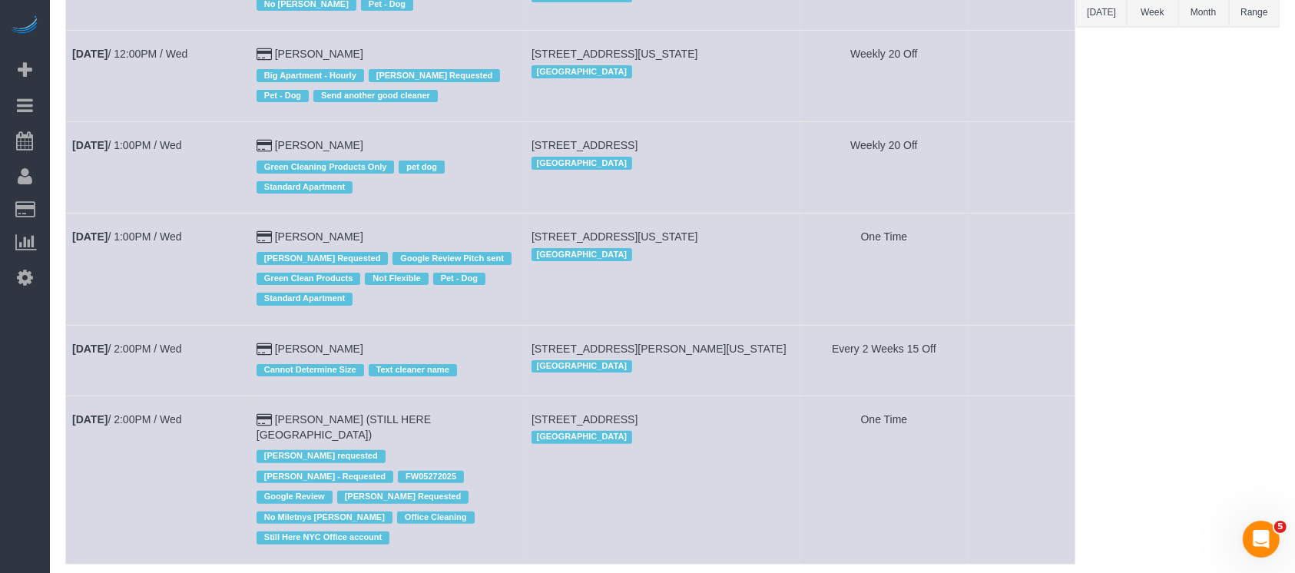
drag, startPoint x: 141, startPoint y: 58, endPoint x: 104, endPoint y: 67, distance: 37.8
click at [88, 69] on td "Sep 3rd / 12:00PM / Wed" at bounding box center [158, 76] width 184 height 91
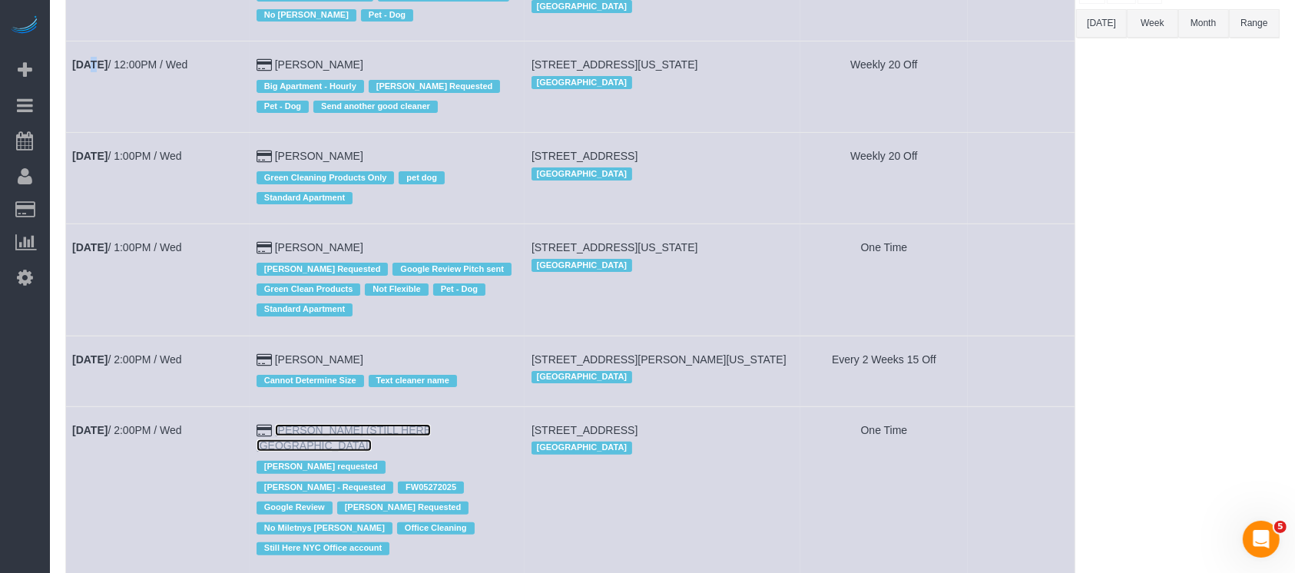
scroll to position [0, 0]
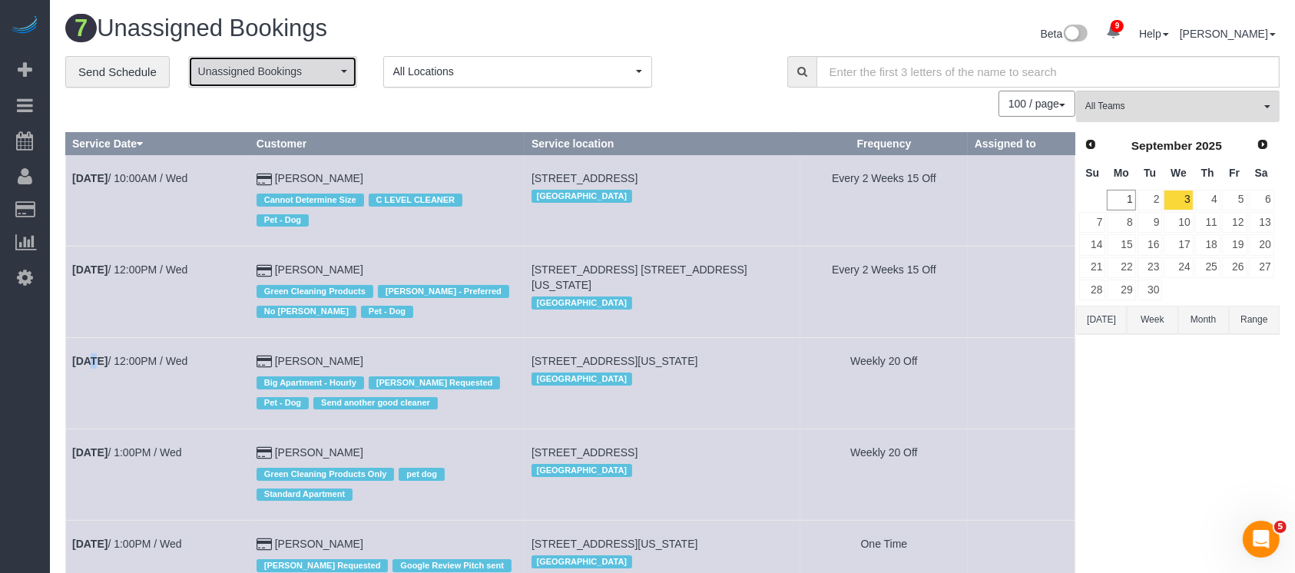
click at [330, 72] on span "Unassigned Bookings" at bounding box center [267, 71] width 139 height 15
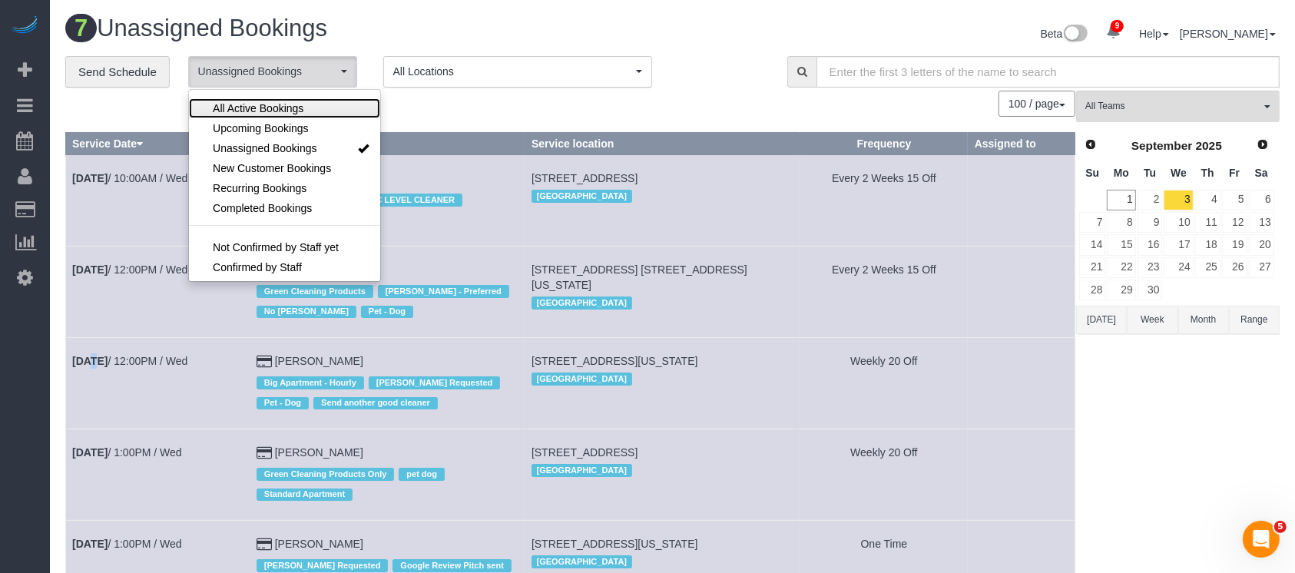
drag, startPoint x: 303, startPoint y: 111, endPoint x: 398, endPoint y: 106, distance: 95.3
click at [304, 111] on link "All Active Bookings" at bounding box center [284, 108] width 191 height 20
select select "***"
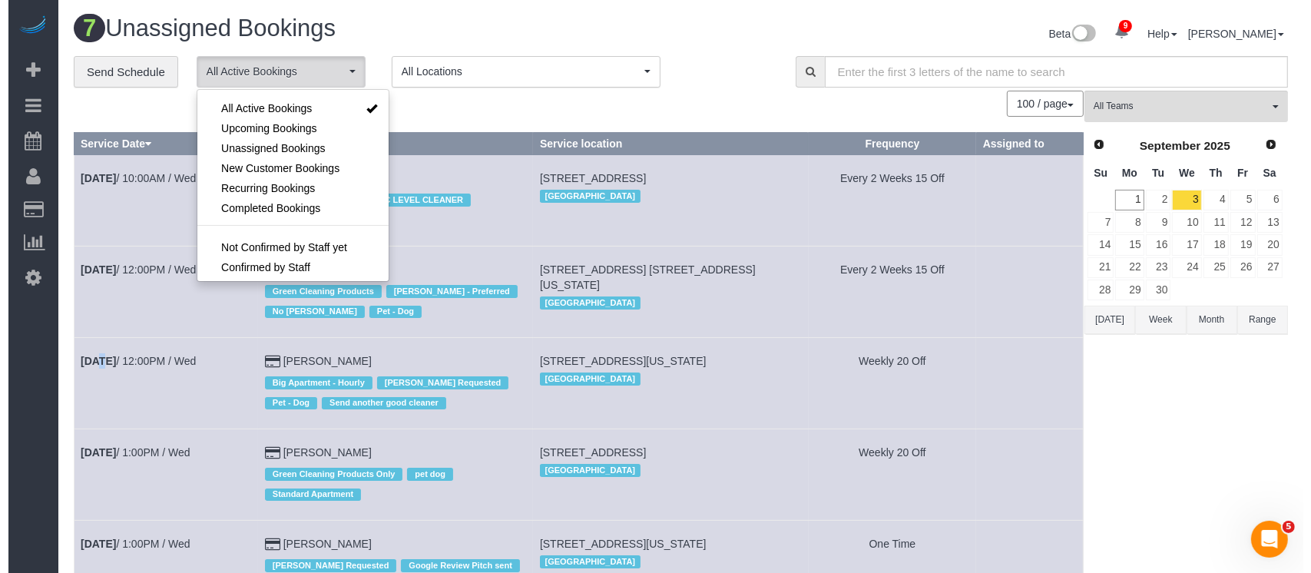
scroll to position [21, 0]
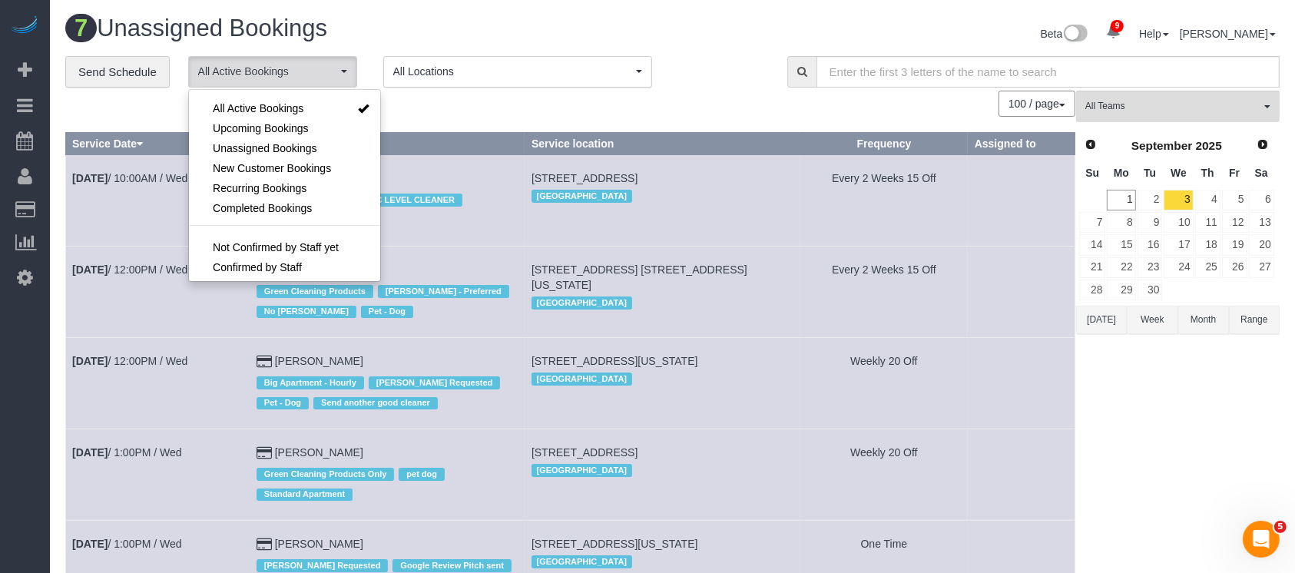
click at [467, 95] on div "100 / page 10 / page 20 / page 30 / page 40 / page 50 / page 100 / page" at bounding box center [570, 104] width 1010 height 26
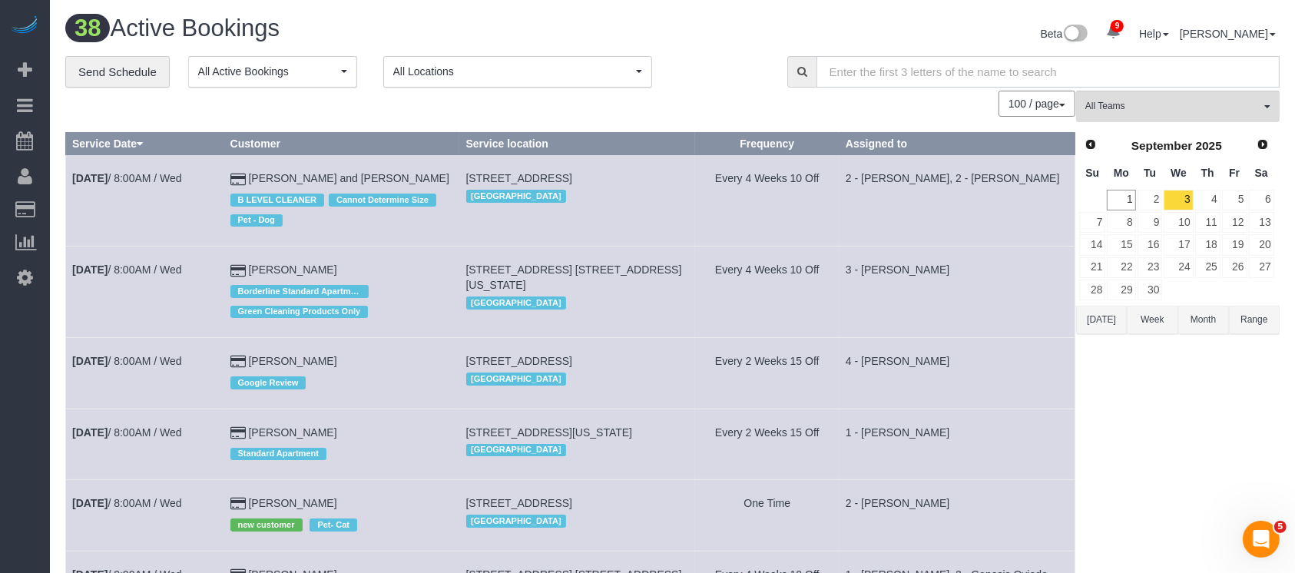
click at [911, 68] on input "text" at bounding box center [1047, 71] width 463 height 31
click at [911, 68] on input "jennifer" at bounding box center [1047, 71] width 463 height 31
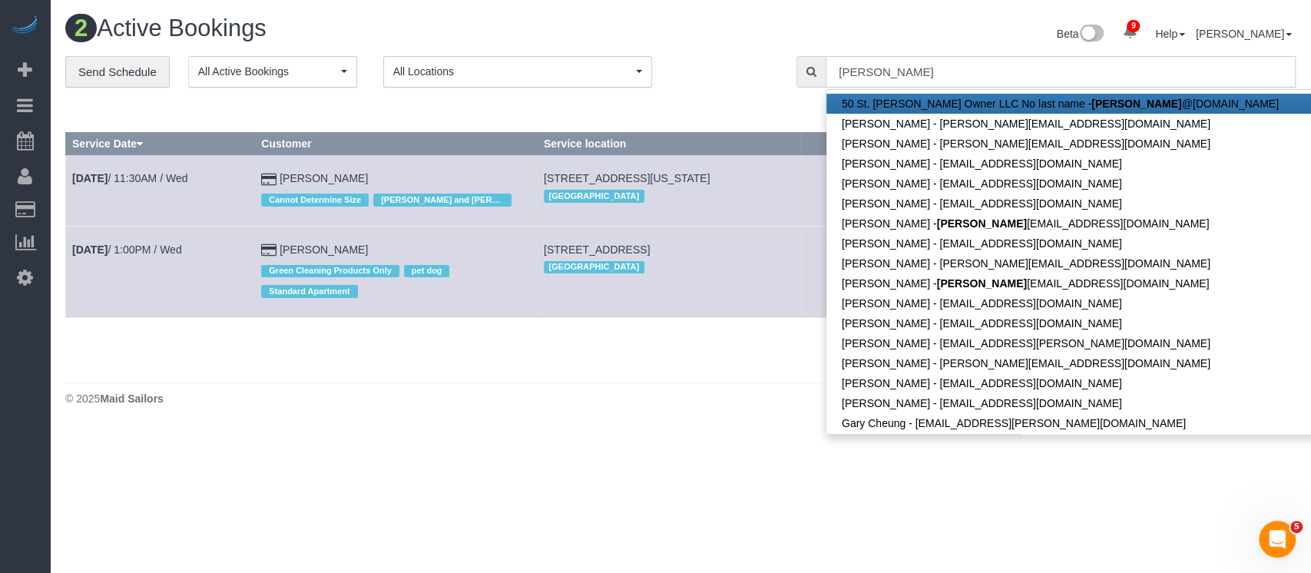
type input "jennifer"
click at [369, 203] on span "Cannot Determine Size" at bounding box center [315, 200] width 108 height 12
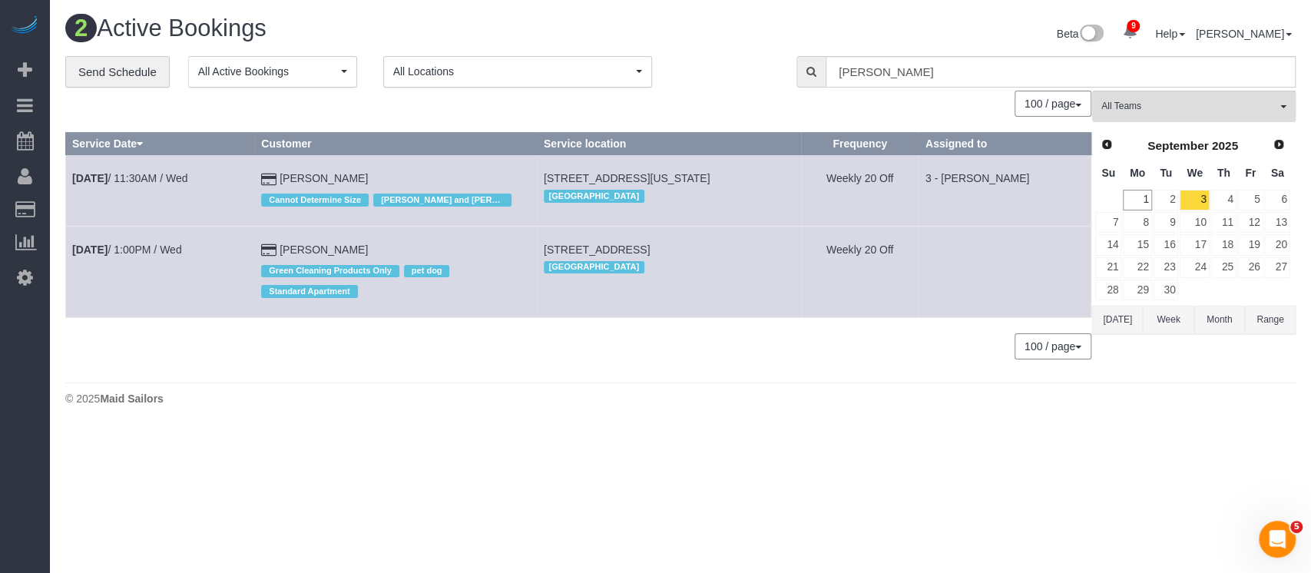
drag, startPoint x: 589, startPoint y: 174, endPoint x: 805, endPoint y: 174, distance: 215.8
click at [800, 174] on td "215 East 96th Street, Apt 10r, New York, NY 10128 Manhattan" at bounding box center [668, 190] width 263 height 71
copy span "[STREET_ADDRESS][US_STATE]"
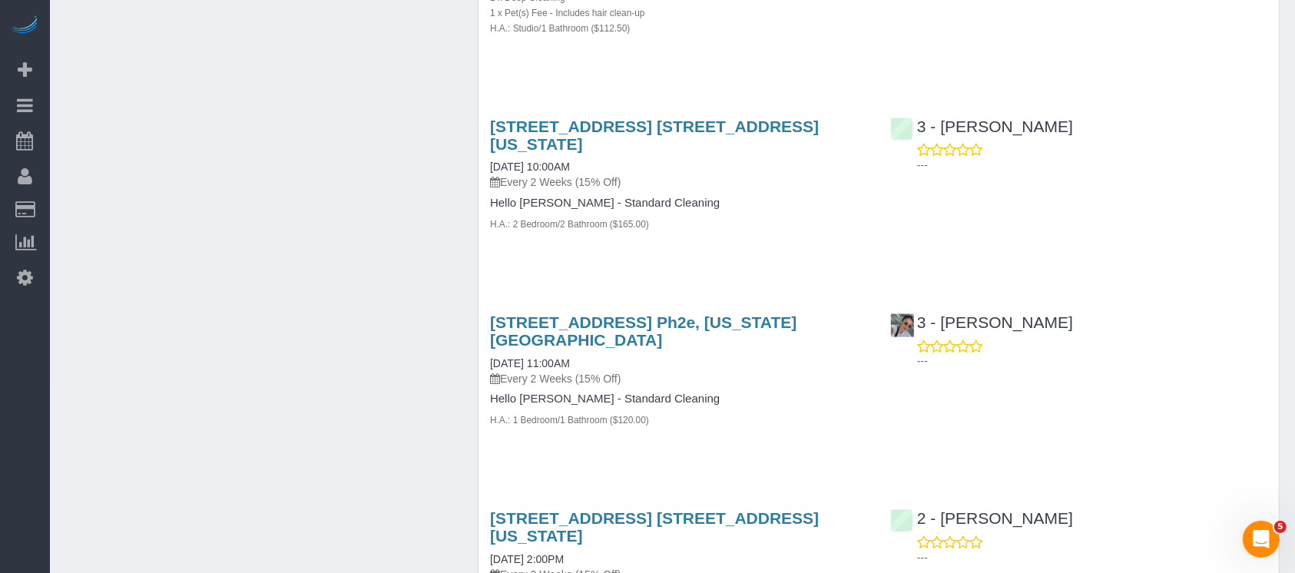
scroll to position [3319, 0]
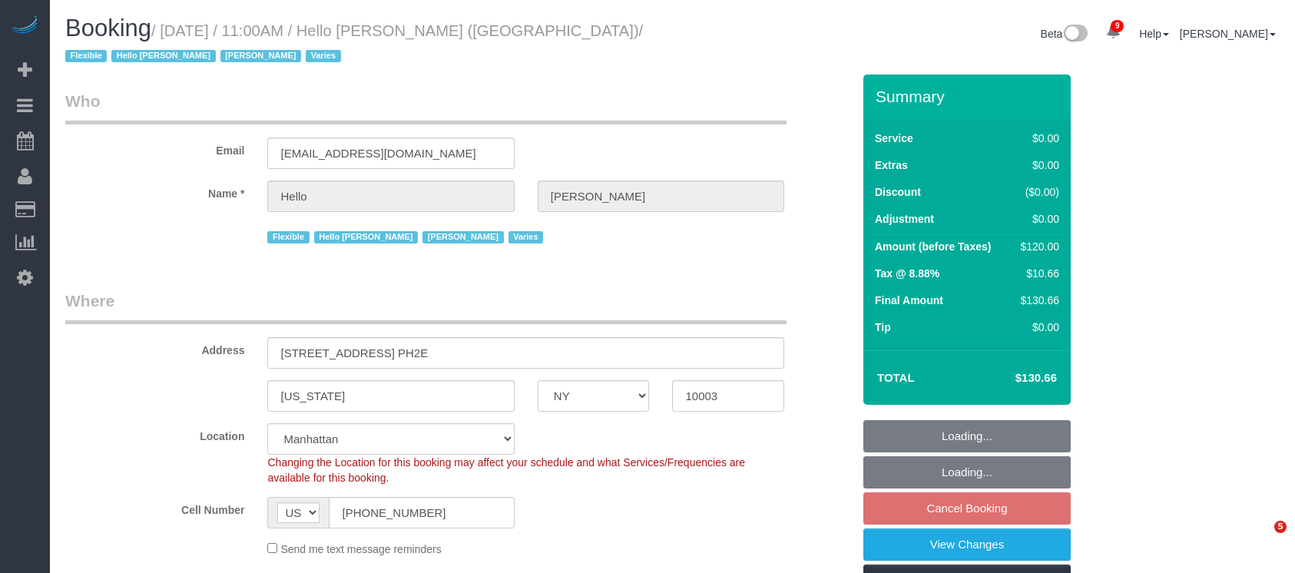
select select "NY"
select select "1"
select select "spot4"
select select "number:89"
select select "number:90"
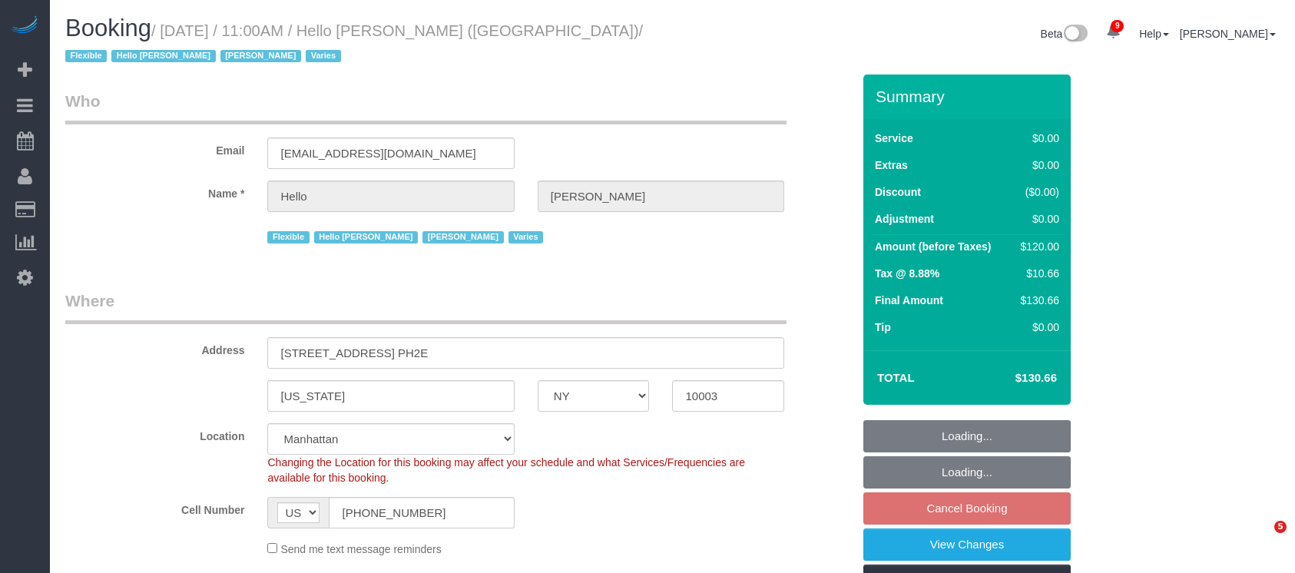
select select "number:15"
select select "number:6"
select select "number:21"
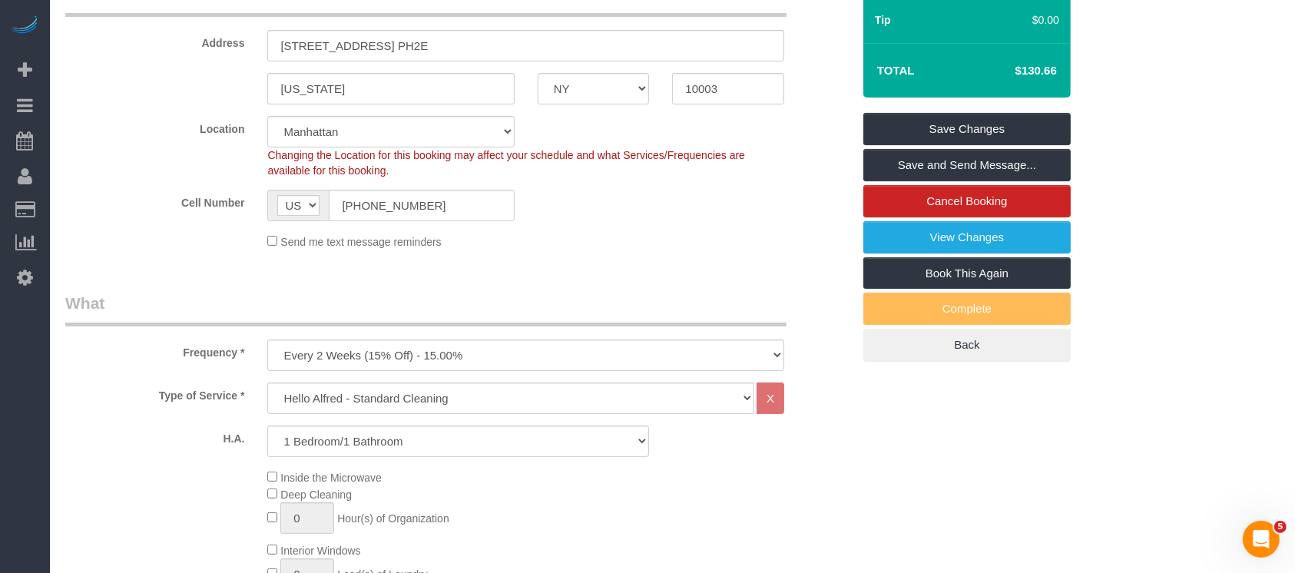
scroll to position [102, 0]
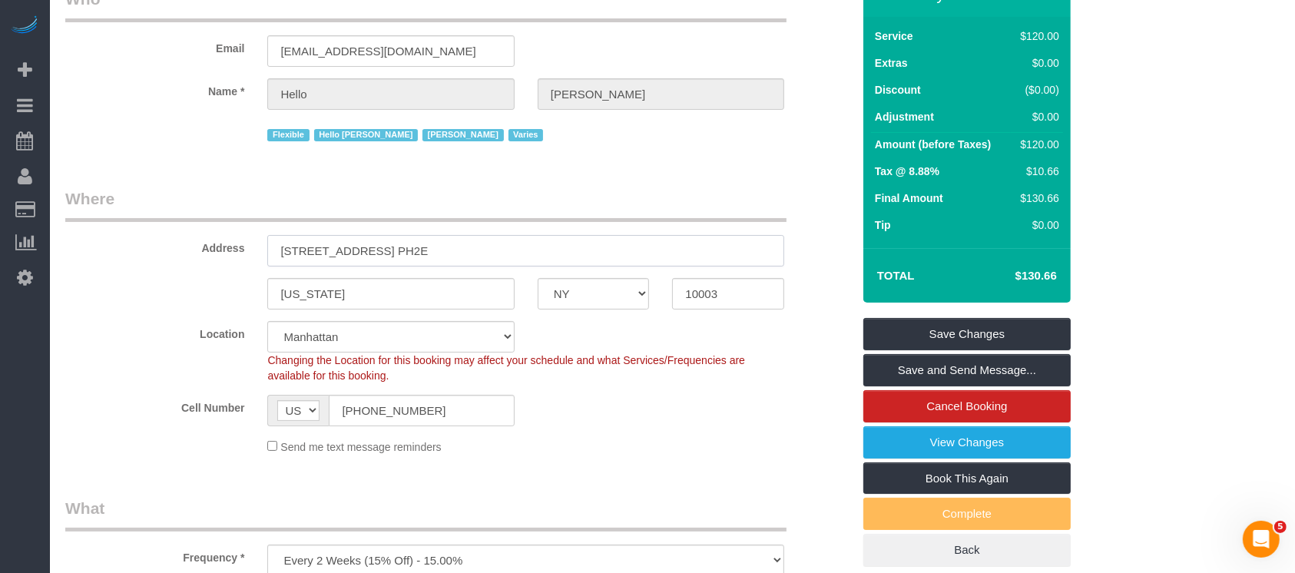
drag, startPoint x: 276, startPoint y: 249, endPoint x: 396, endPoint y: 257, distance: 120.1
click at [397, 246] on input "1 Union Square South, Apt. PH2E" at bounding box center [525, 250] width 517 height 31
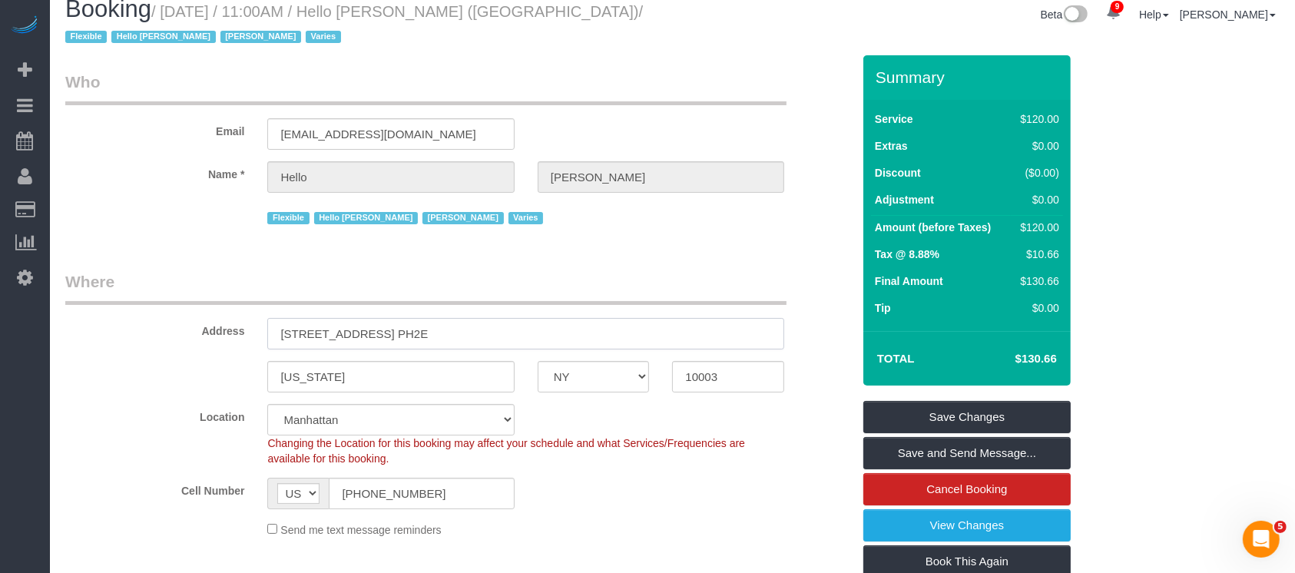
scroll to position [0, 0]
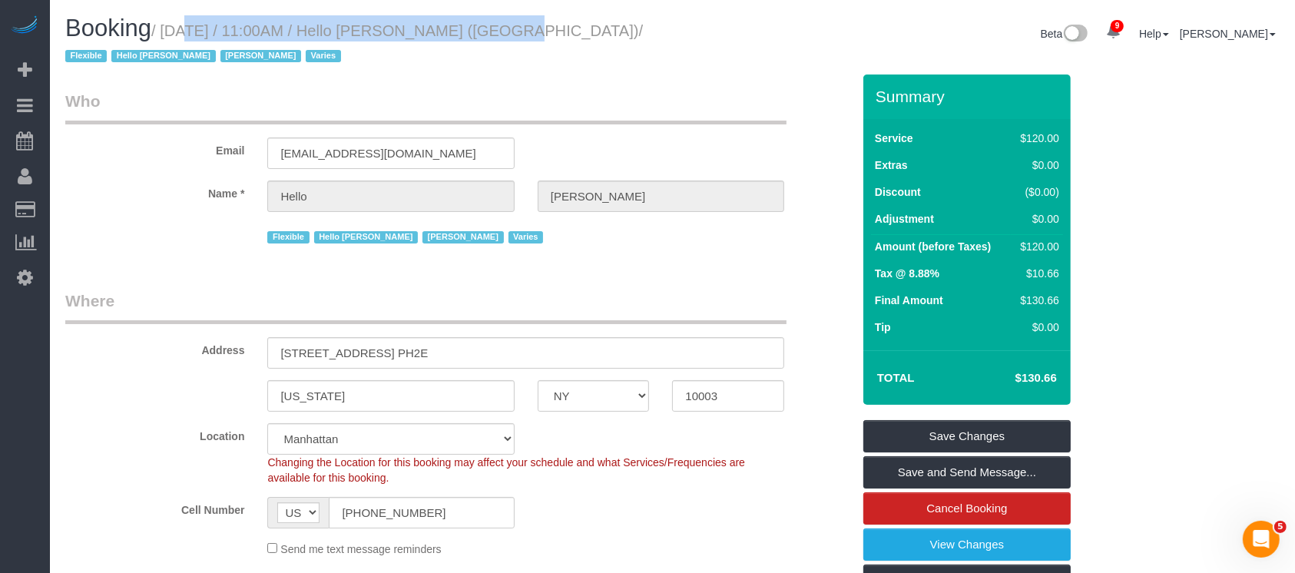
drag, startPoint x: 162, startPoint y: 28, endPoint x: 472, endPoint y: 30, distance: 310.2
click at [472, 30] on small "/ September 03, 2025 / 11:00AM / Hello Alfred (NYC) / Flexible Hello Alfred Jac…" at bounding box center [353, 43] width 577 height 43
copy small "September 03, 2025 / 11:00AM / Hello Alfred"
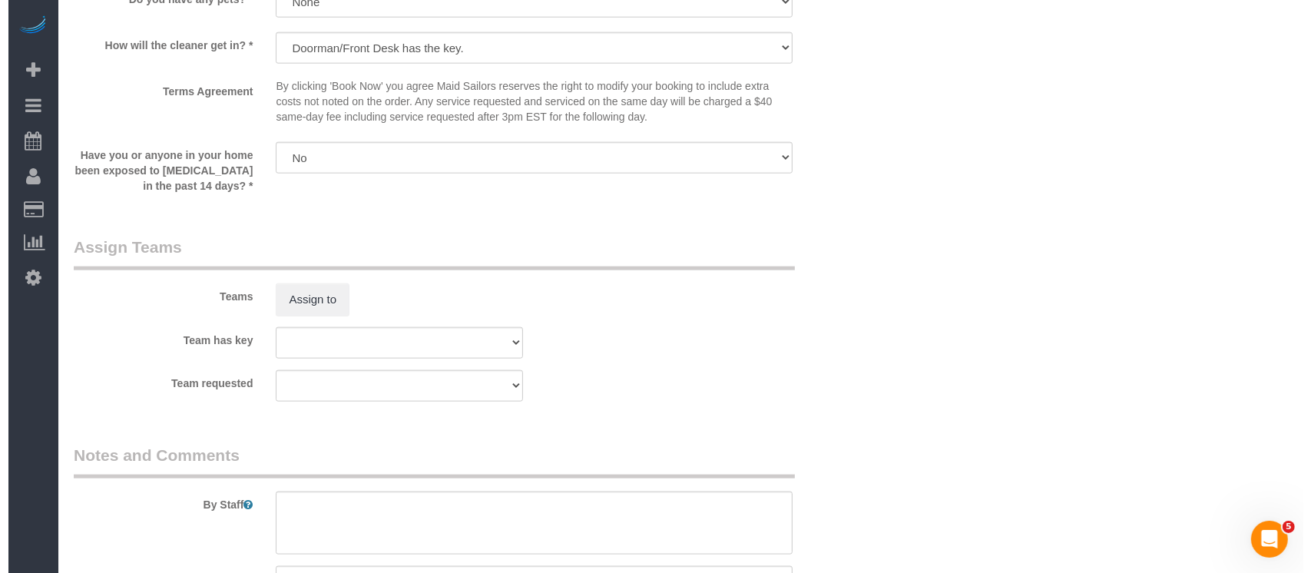
scroll to position [1843, 0]
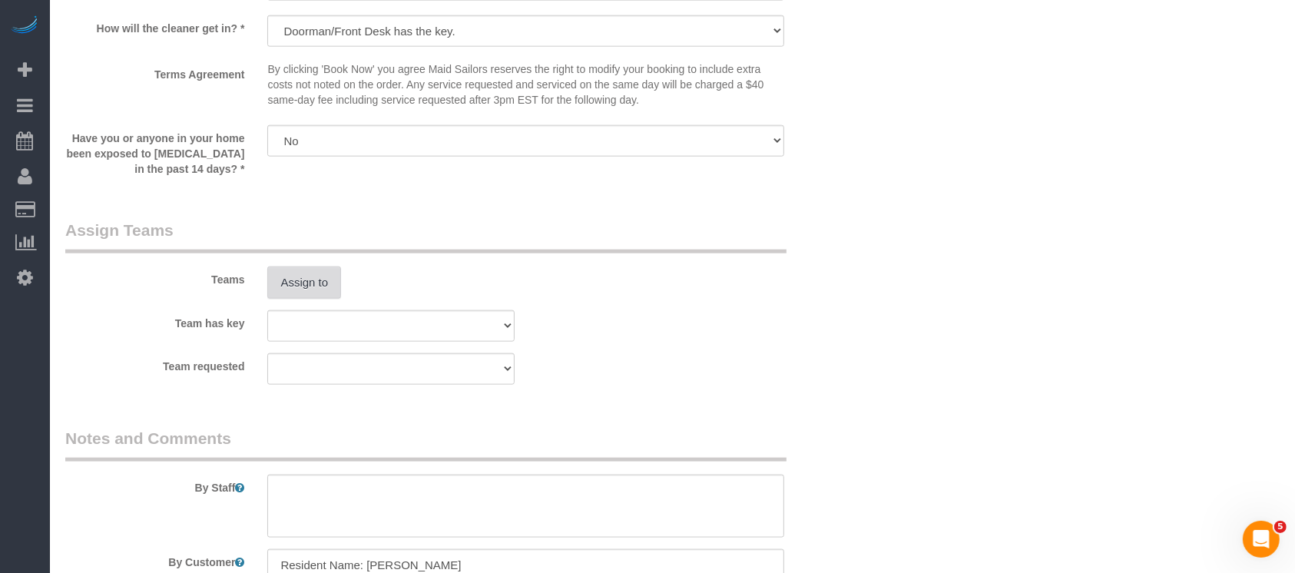
click at [309, 289] on button "Assign to" at bounding box center [304, 282] width 74 height 32
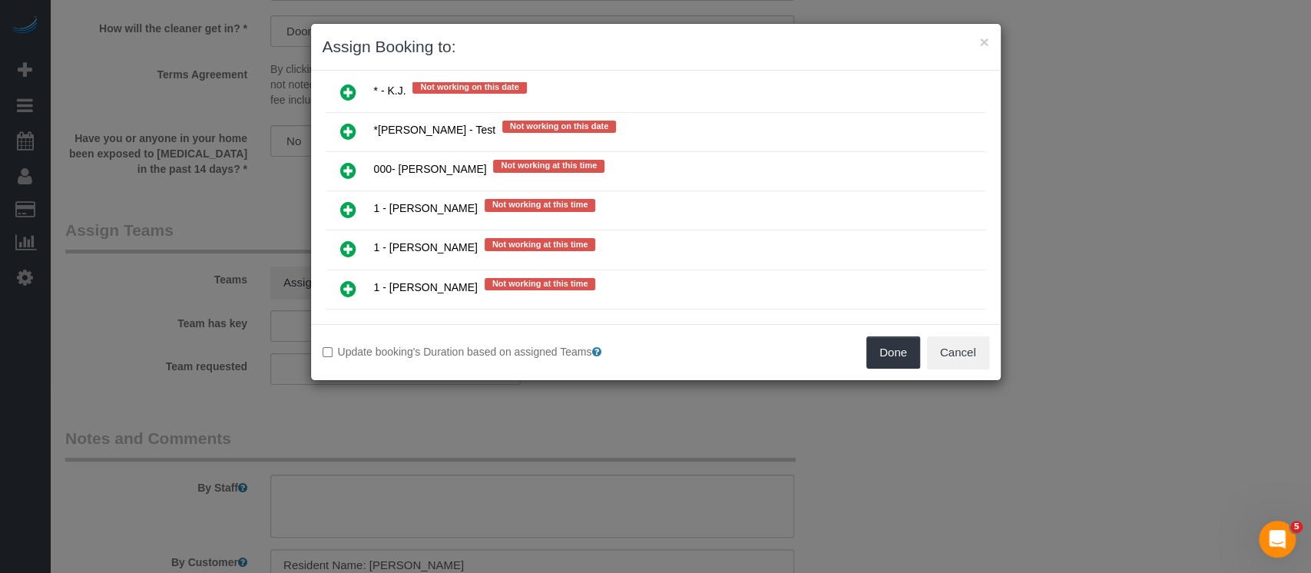
scroll to position [1229, 0]
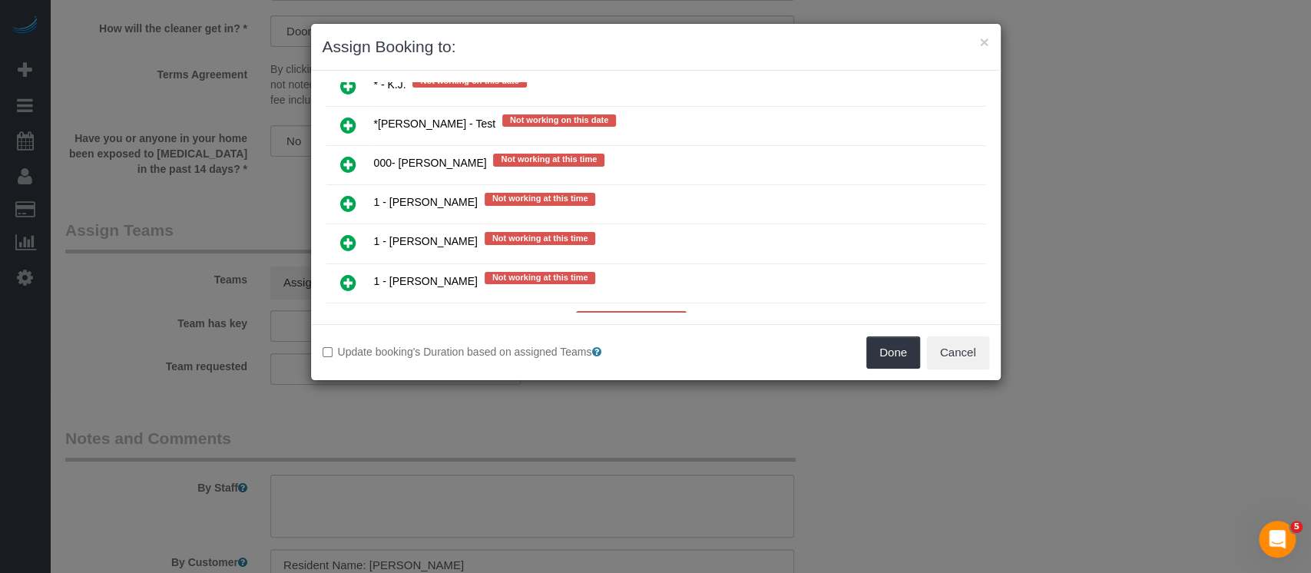
drag, startPoint x: 350, startPoint y: 140, endPoint x: 1008, endPoint y: 275, distance: 671.8
click at [350, 155] on icon at bounding box center [348, 164] width 16 height 18
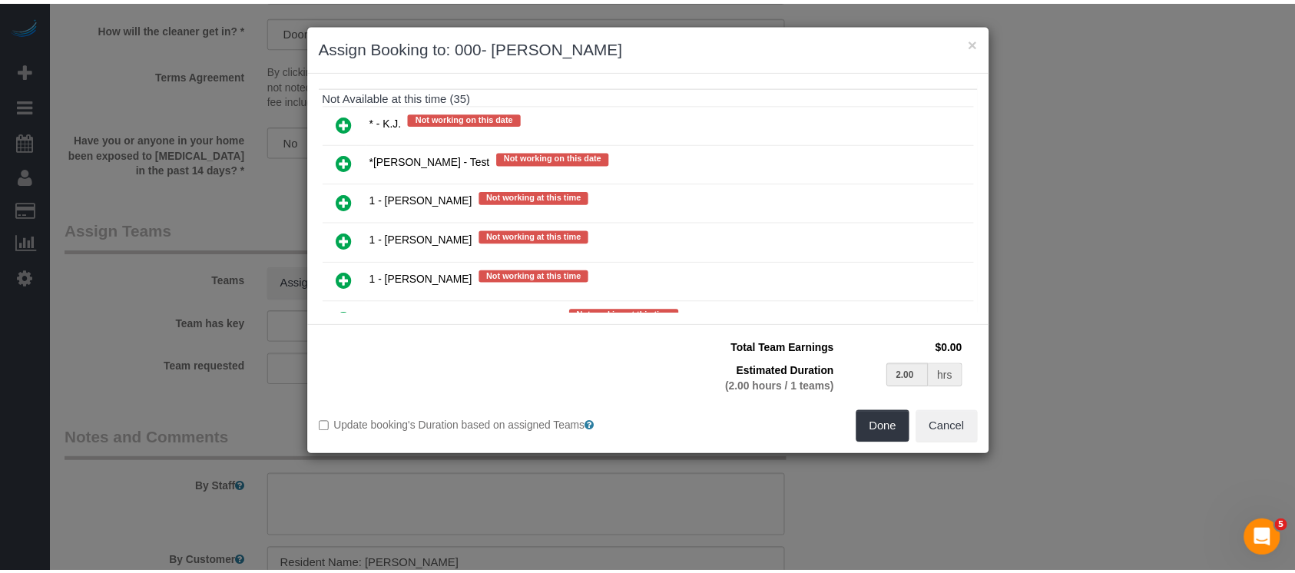
scroll to position [1264, 0]
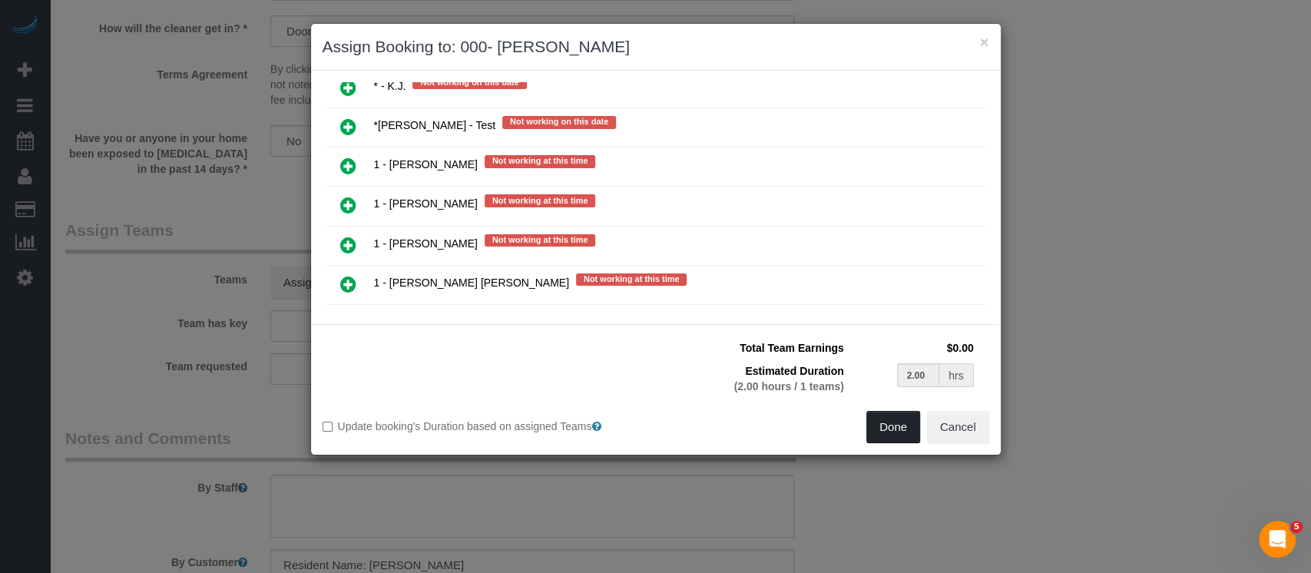
click at [891, 426] on button "Done" at bounding box center [893, 427] width 54 height 32
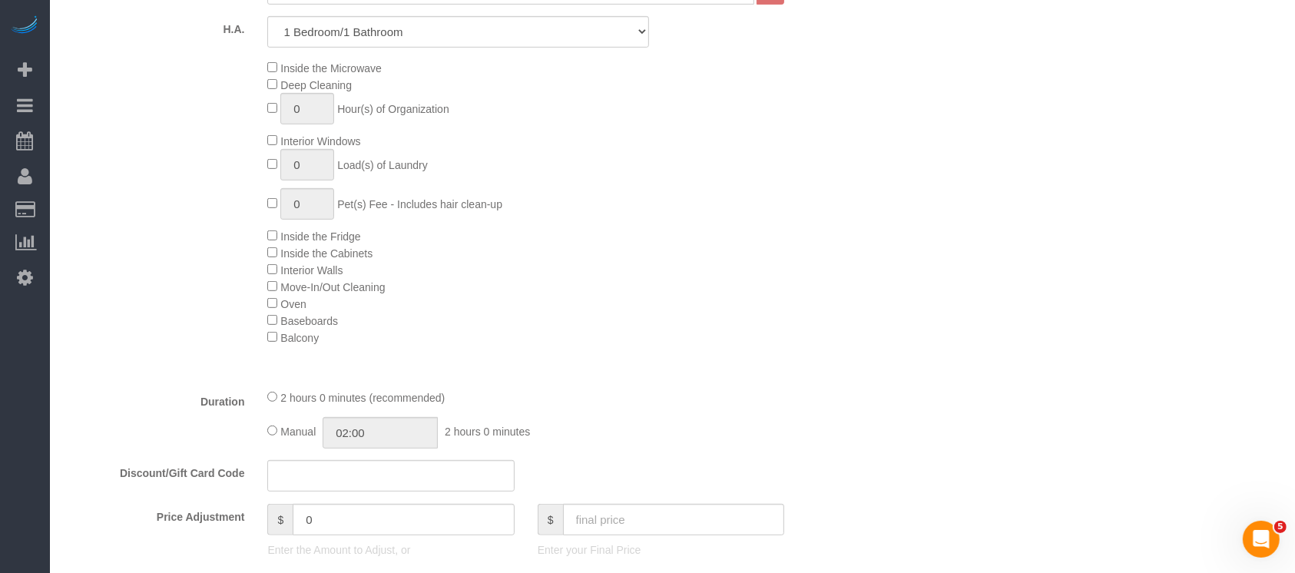
scroll to position [102, 0]
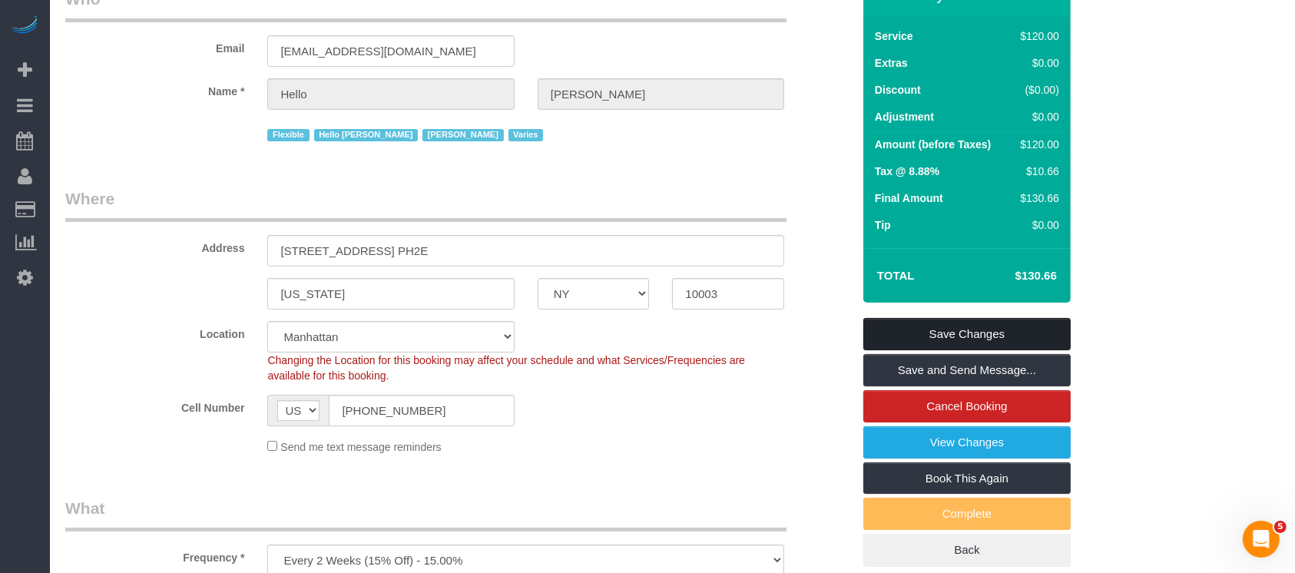
click at [1007, 332] on link "Save Changes" at bounding box center [966, 334] width 207 height 32
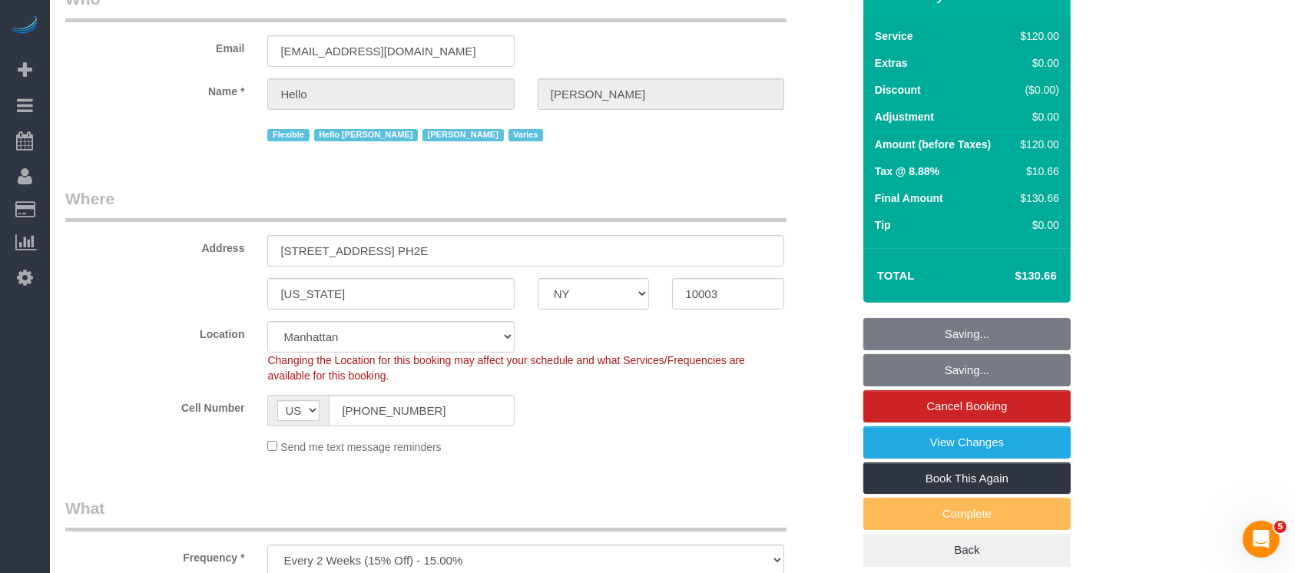
scroll to position [0, 0]
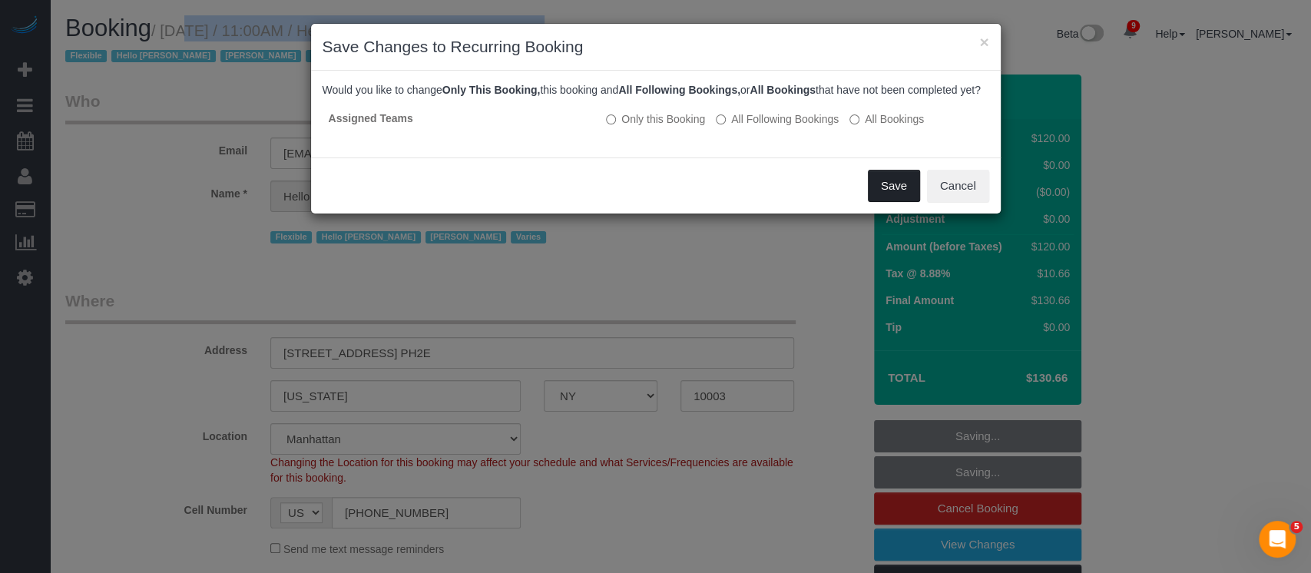
click at [895, 200] on button "Save" at bounding box center [894, 186] width 52 height 32
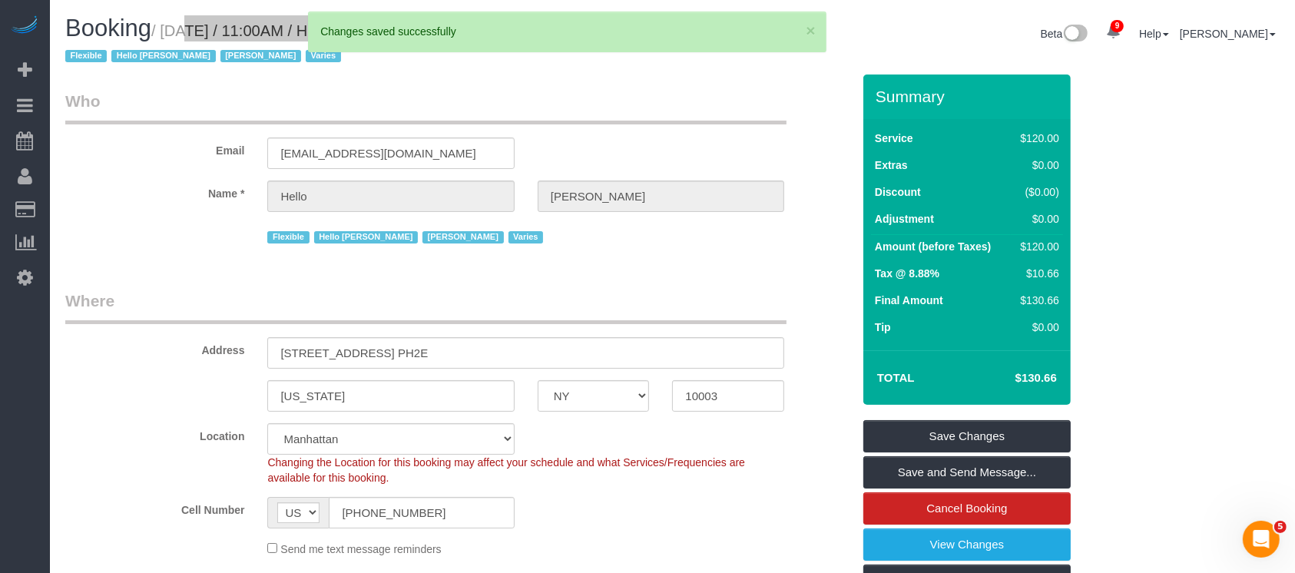
select select "**********"
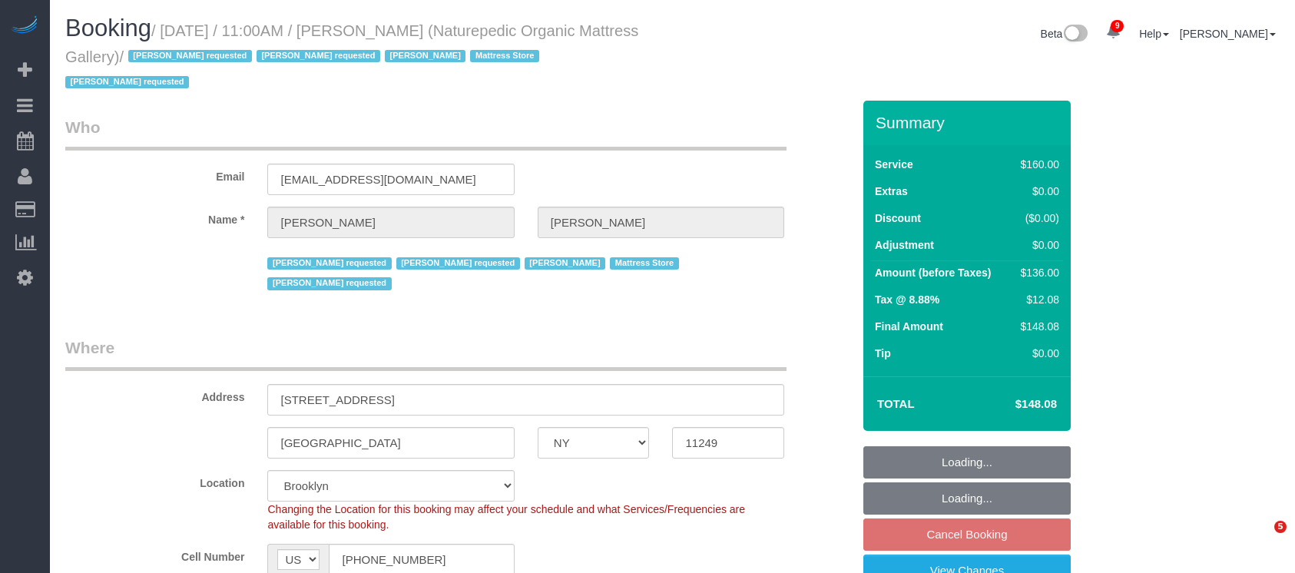
select select "NY"
select select "spot4"
select select "number:89"
select select "number:90"
select select "number:15"
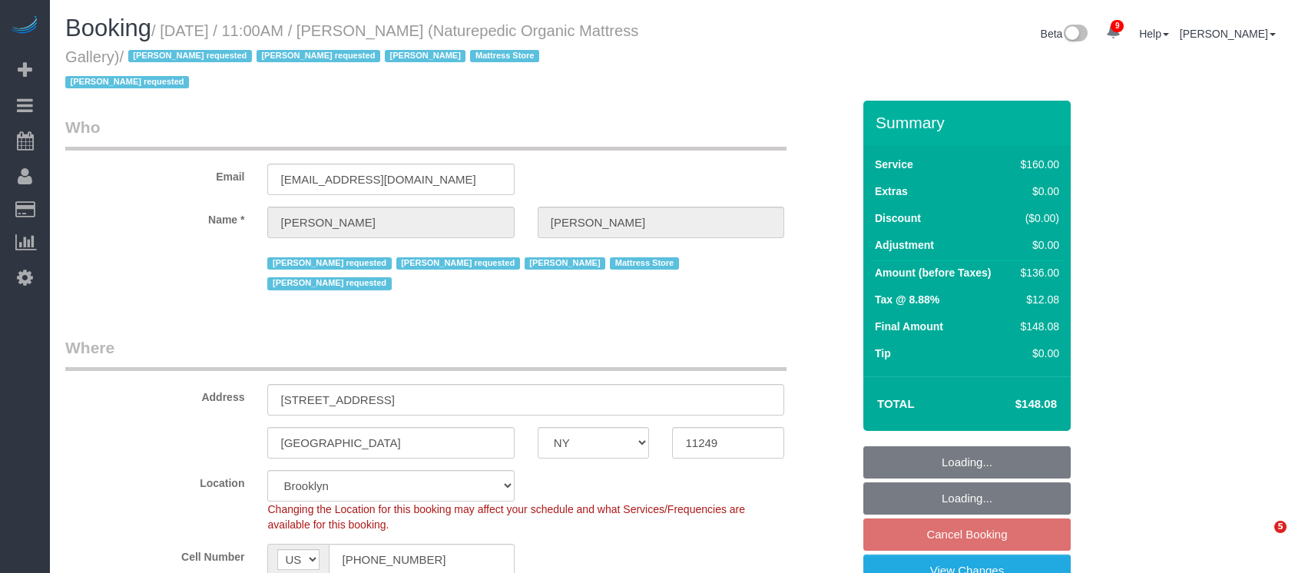
select select "number:5"
select select "object:1322"
select select "spot63"
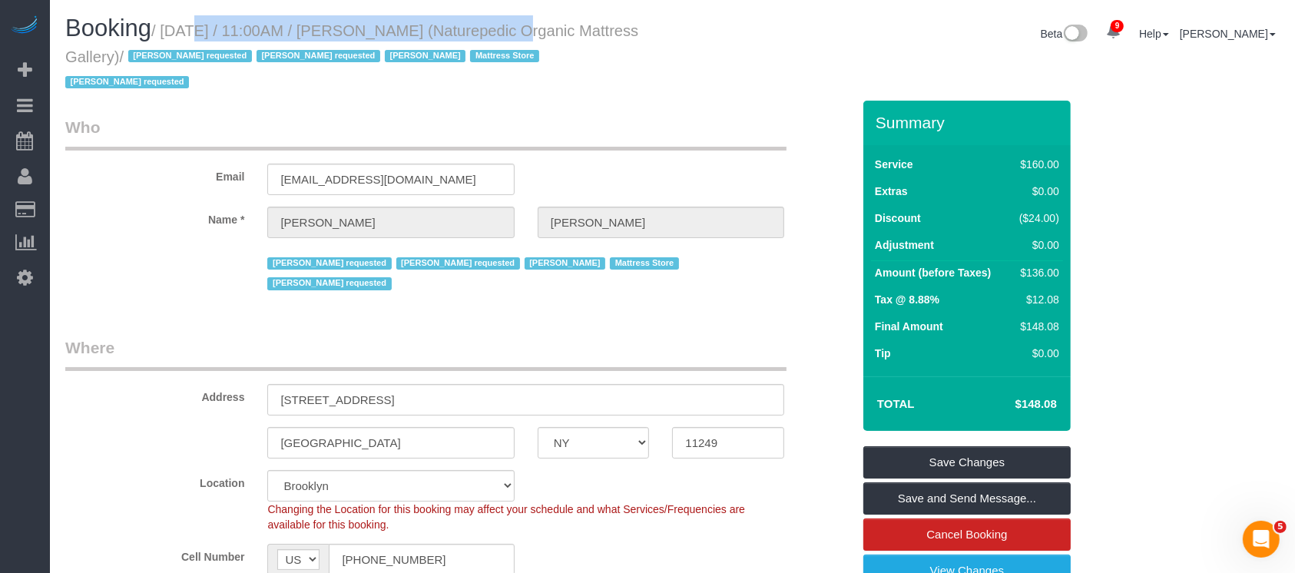
drag, startPoint x: 195, startPoint y: 28, endPoint x: 483, endPoint y: 31, distance: 288.0
click at [483, 31] on small "/ [DATE] / 11:00AM / [PERSON_NAME] (Naturepedic Organic Mattress Gallery) / [PE…" at bounding box center [351, 56] width 573 height 69
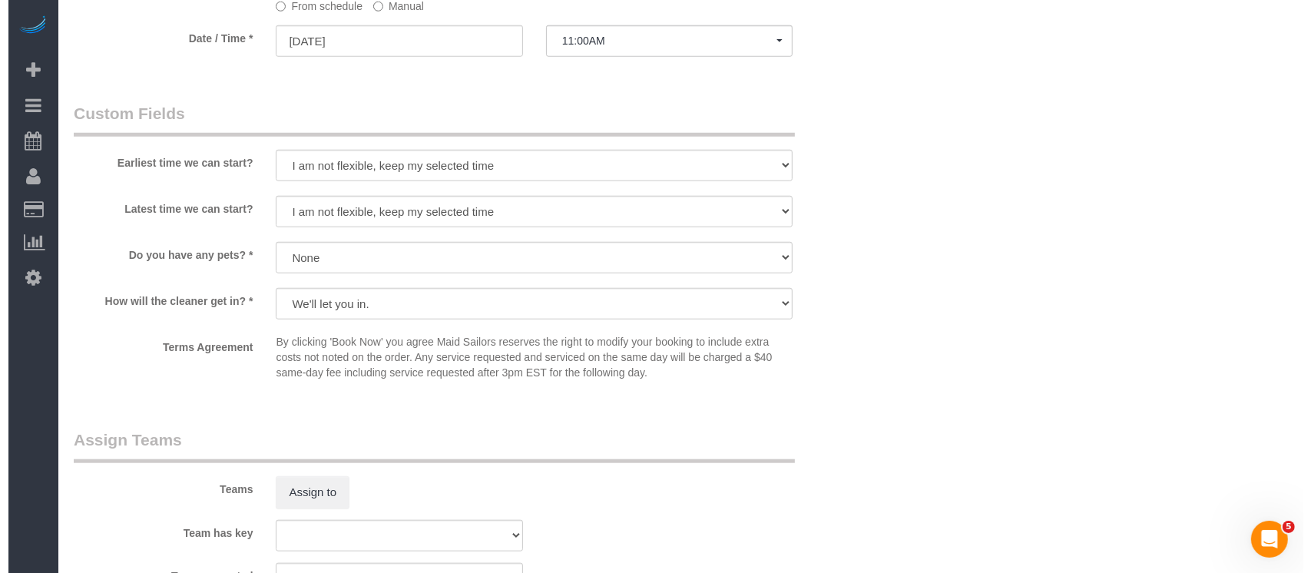
scroll to position [1536, 0]
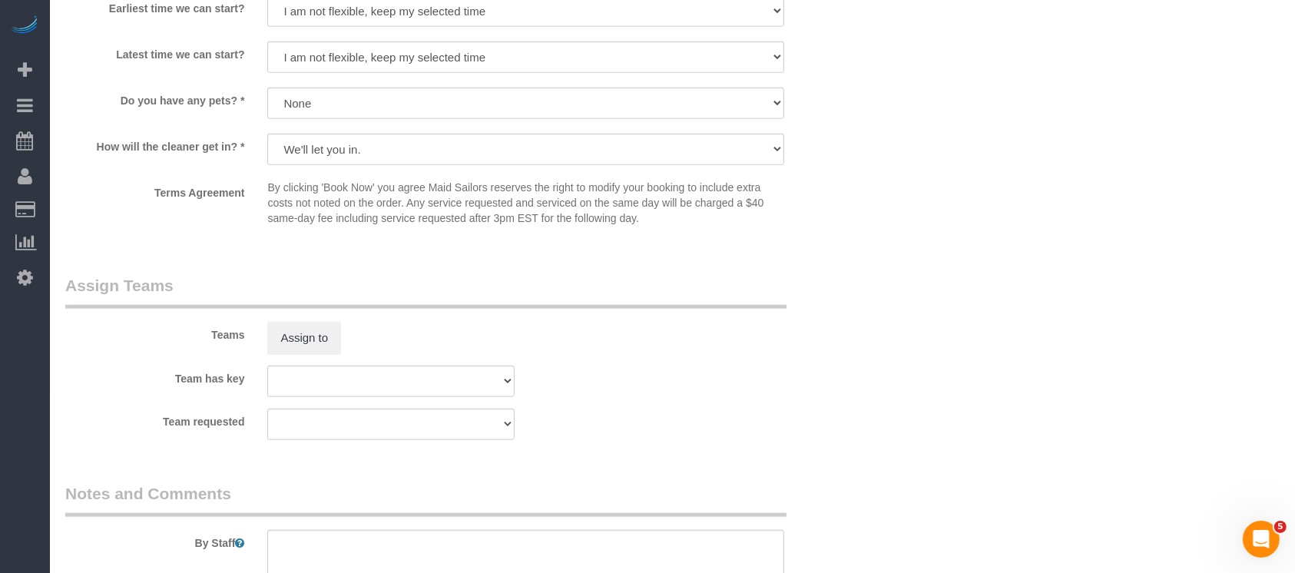
click at [291, 313] on sui-booking-teams "Teams Assign to Team has key 000- [PERSON_NAME] 000 - Partnerships 000 - TEAM J…" at bounding box center [458, 357] width 786 height 166
click at [303, 322] on button "Assign to" at bounding box center [304, 338] width 74 height 32
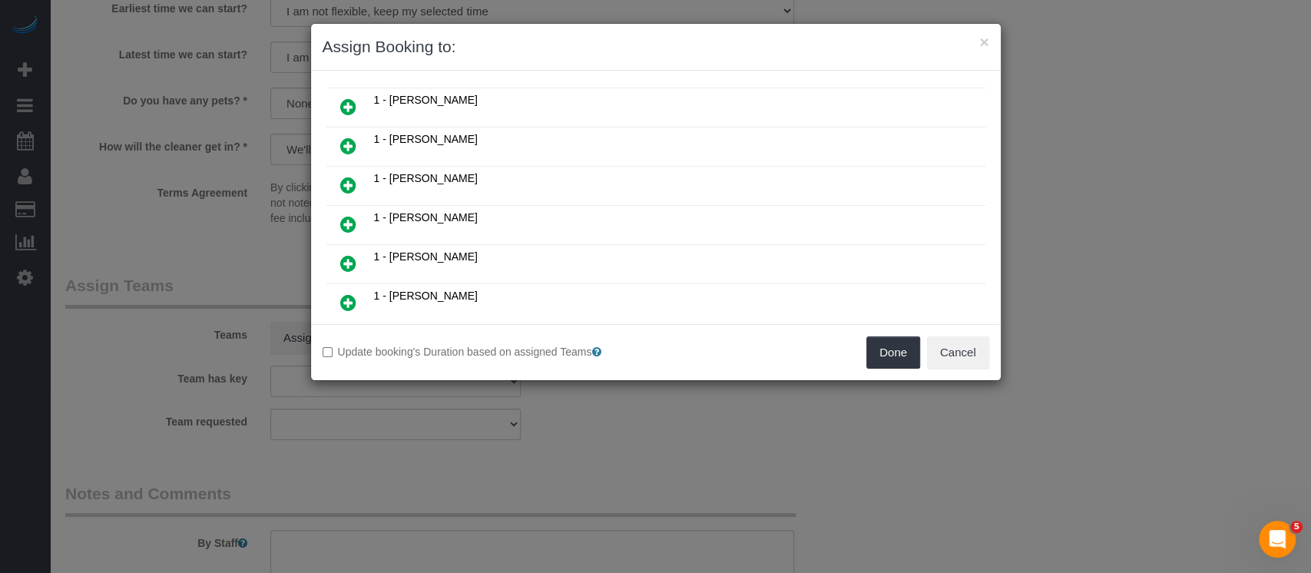
scroll to position [307, 0]
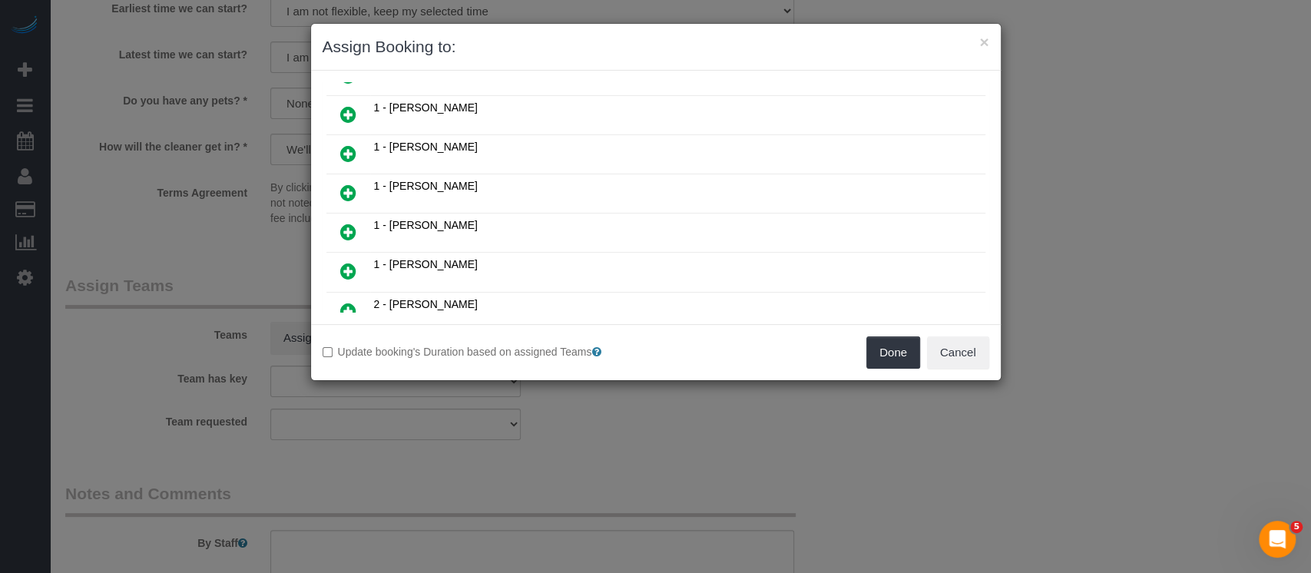
click at [347, 262] on icon at bounding box center [348, 271] width 16 height 18
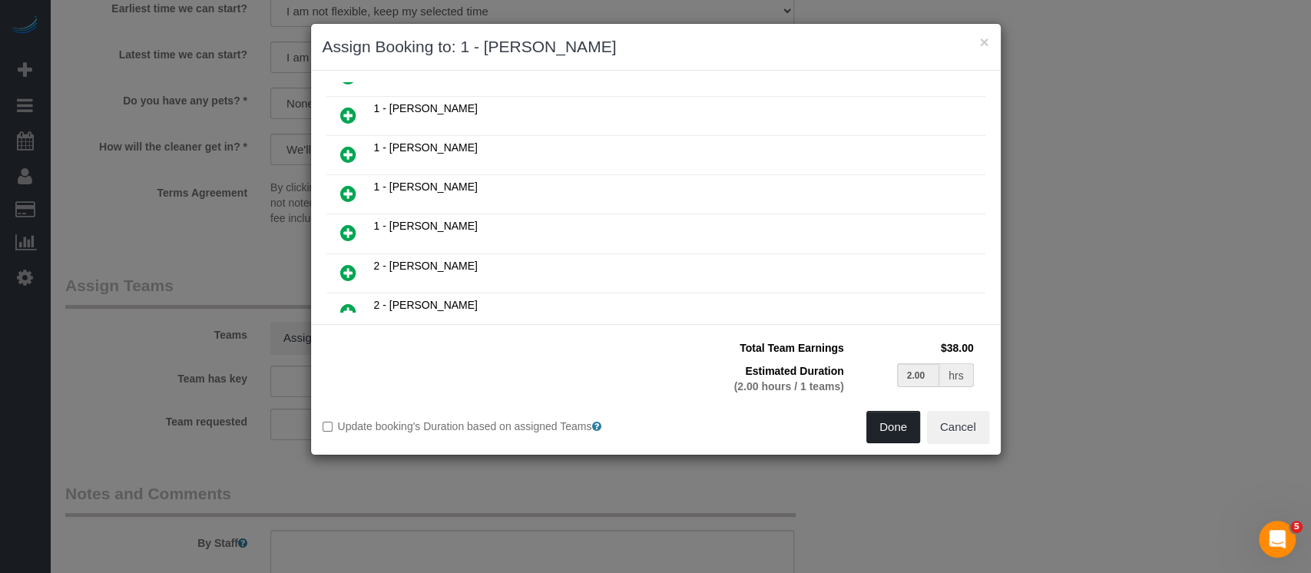
click at [881, 428] on button "Done" at bounding box center [893, 427] width 54 height 32
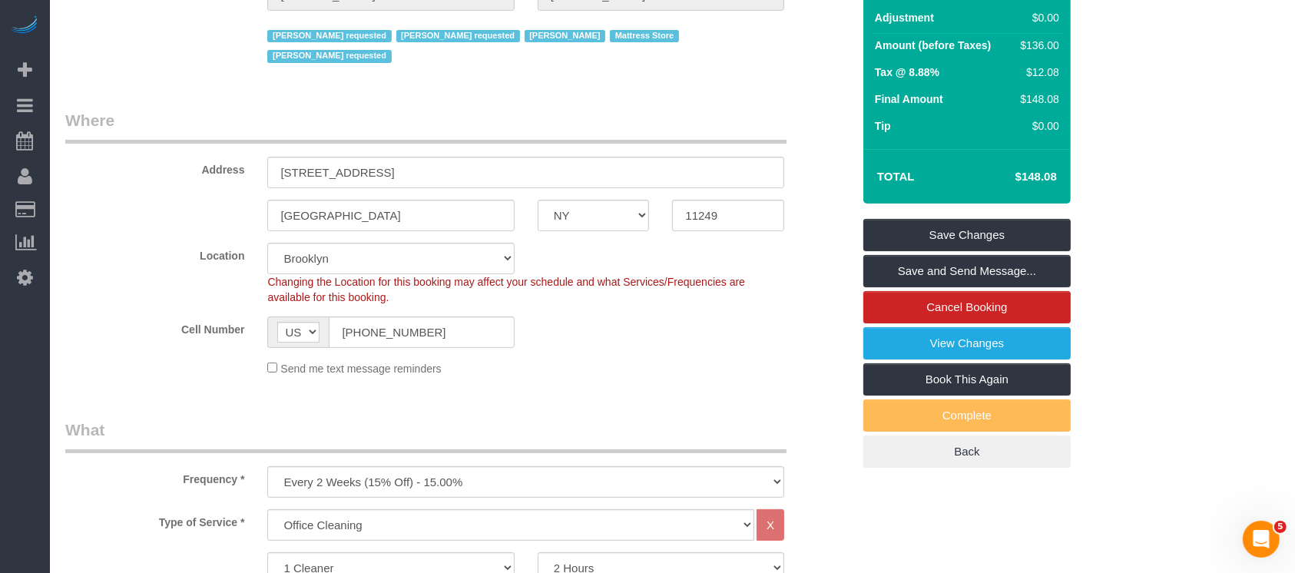
scroll to position [0, 0]
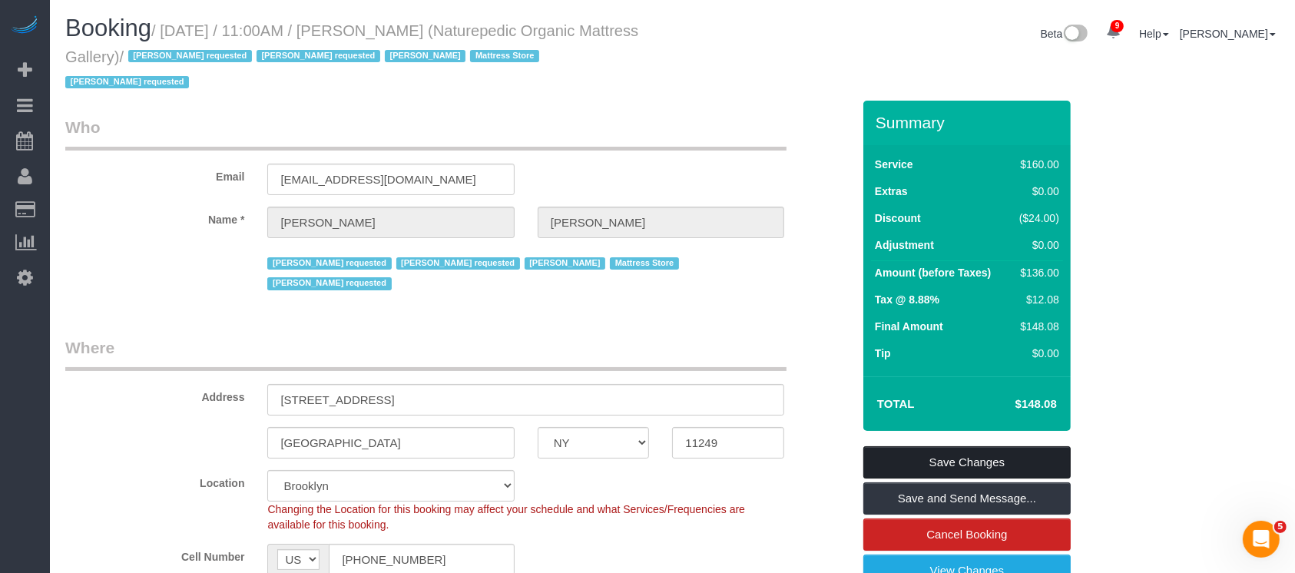
click at [997, 446] on link "Save Changes" at bounding box center [966, 462] width 207 height 32
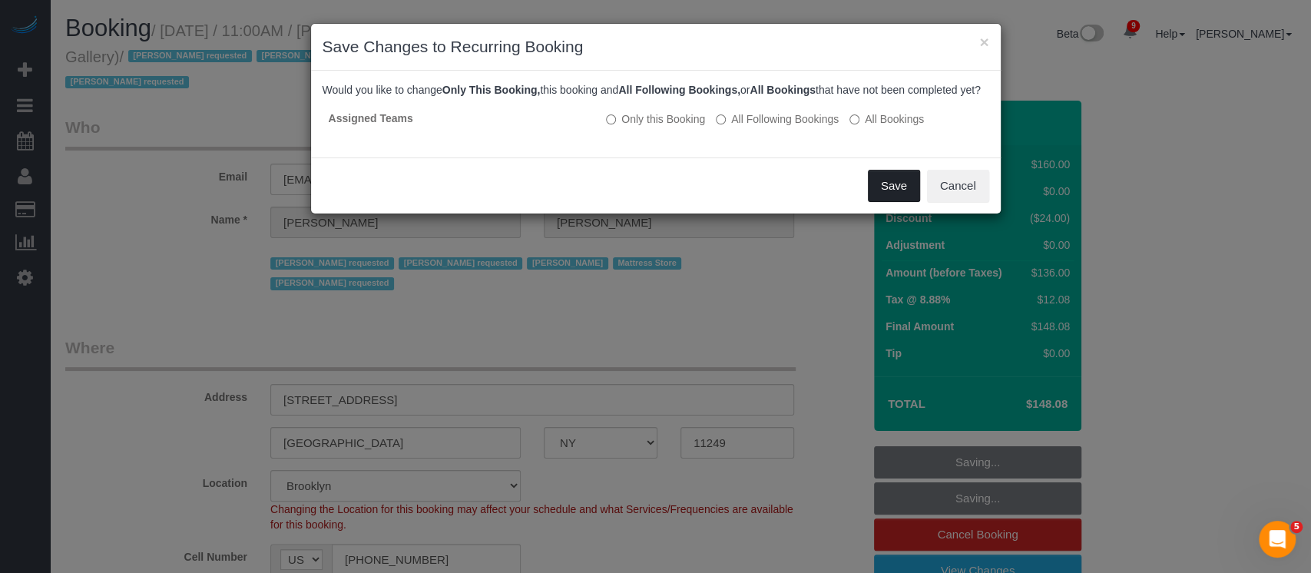
click at [883, 194] on button "Save" at bounding box center [894, 186] width 52 height 32
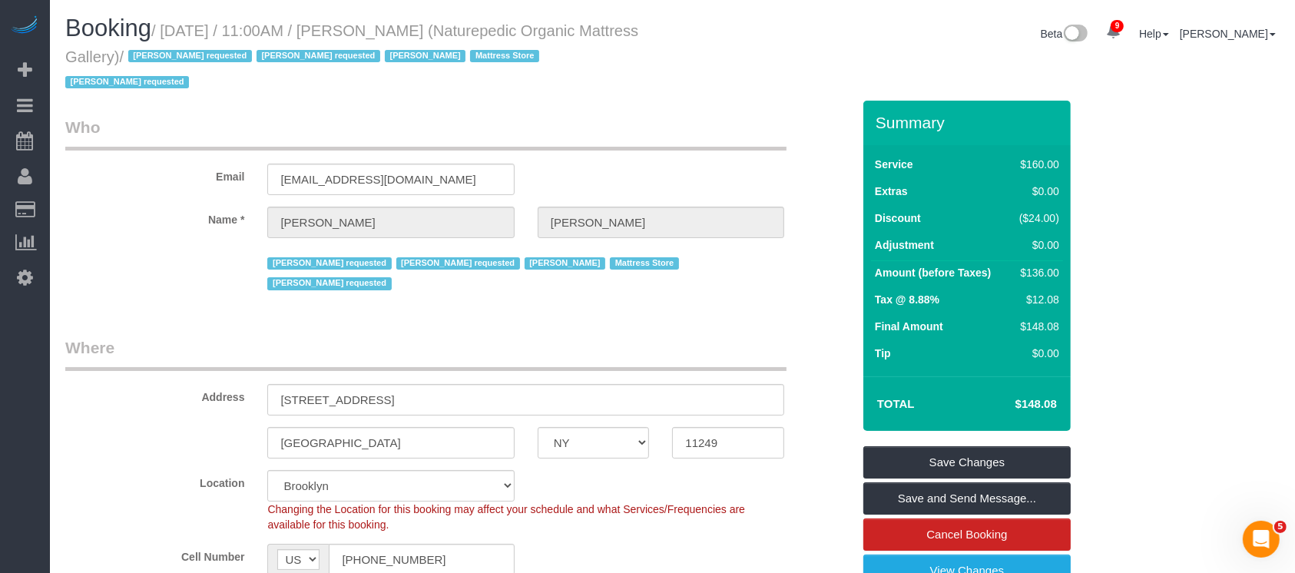
select select "**********"
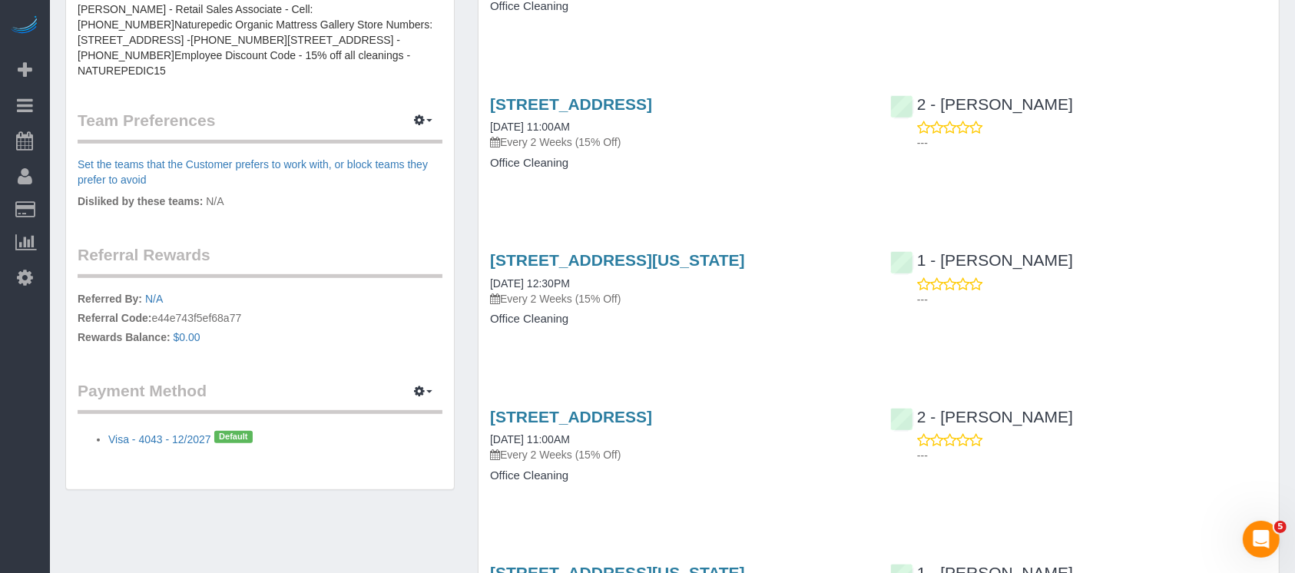
scroll to position [819, 0]
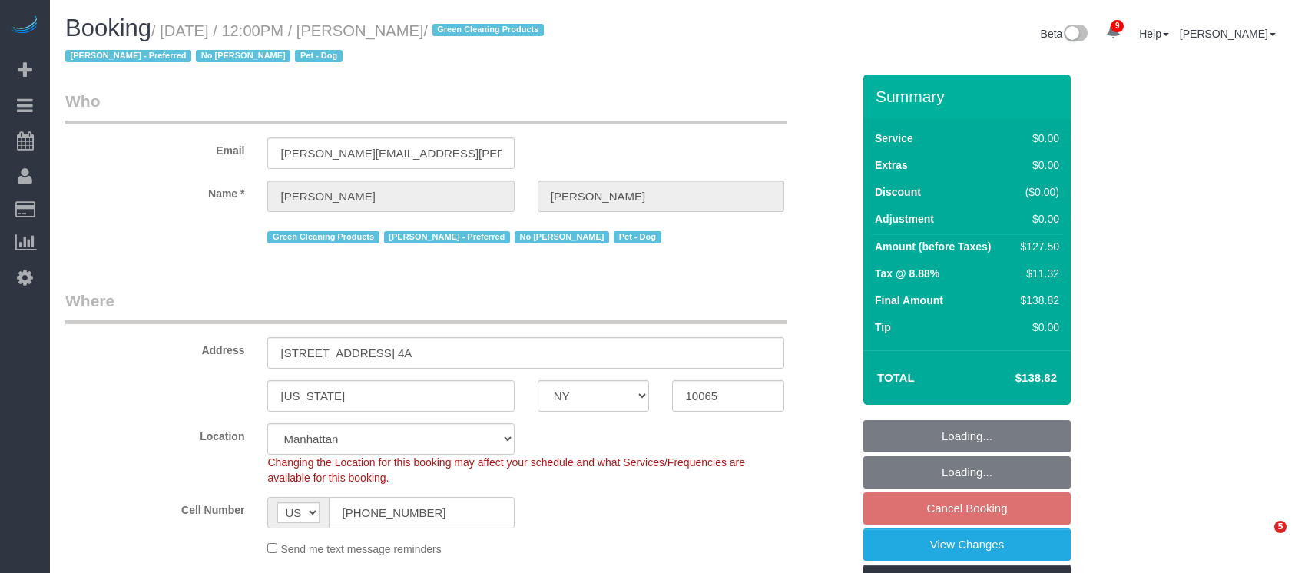
select select "NY"
select select "spot5"
select select "number:89"
select select "number:90"
select select "number:13"
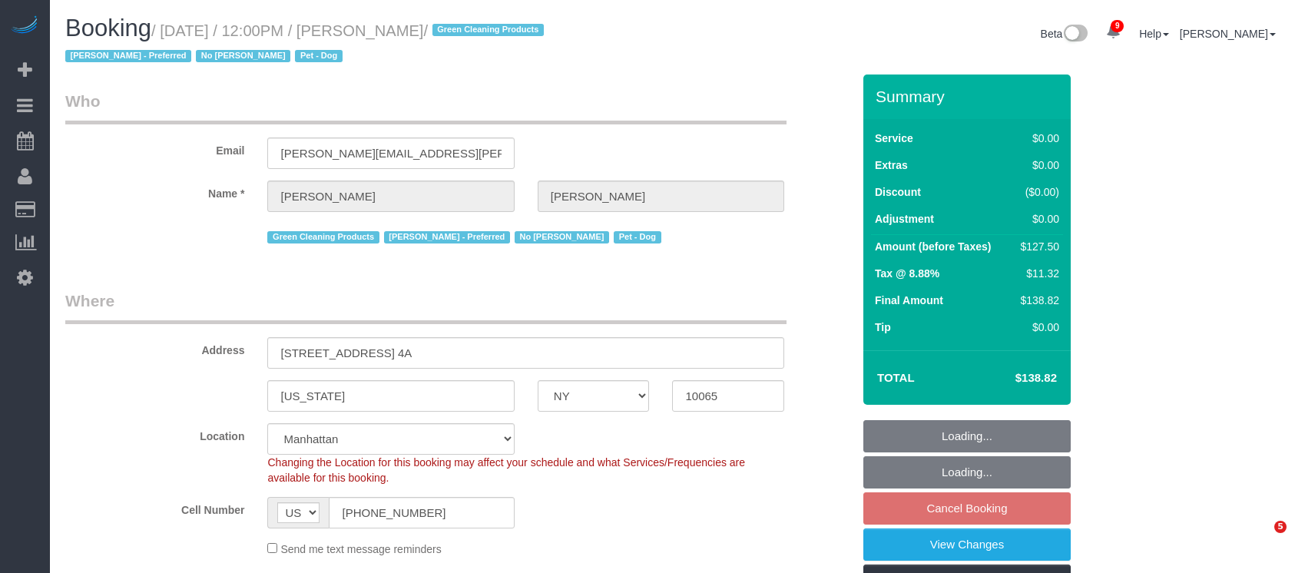
select select "number:7"
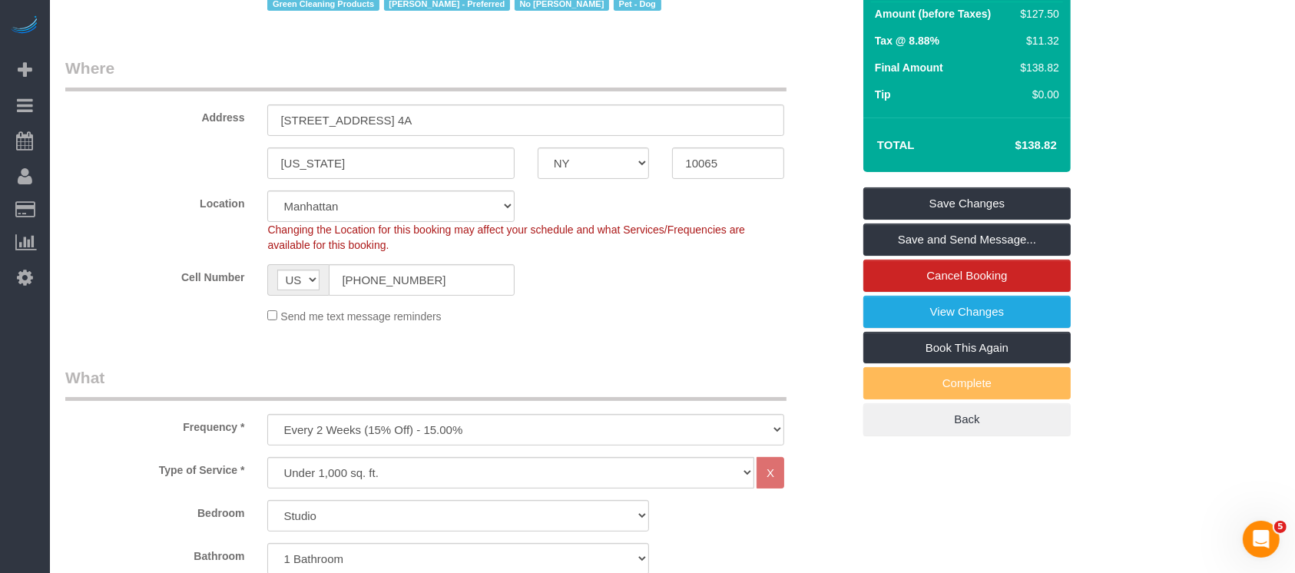
scroll to position [204, 0]
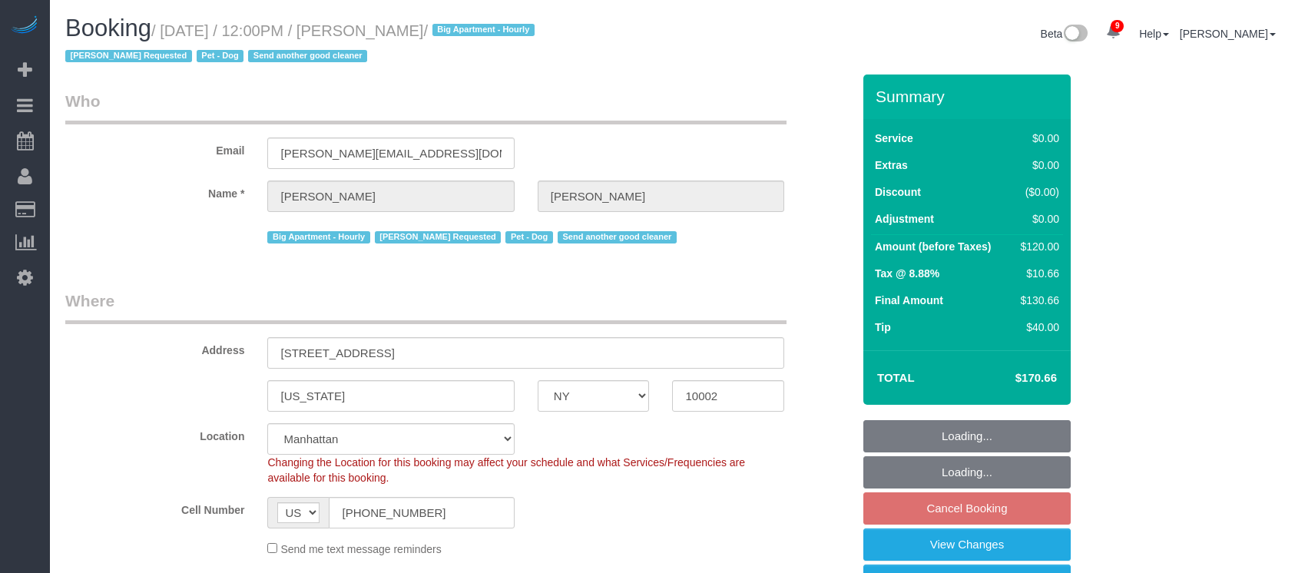
select select "NY"
select select "spot5"
select select "number:59"
select select "number:75"
select select "number:13"
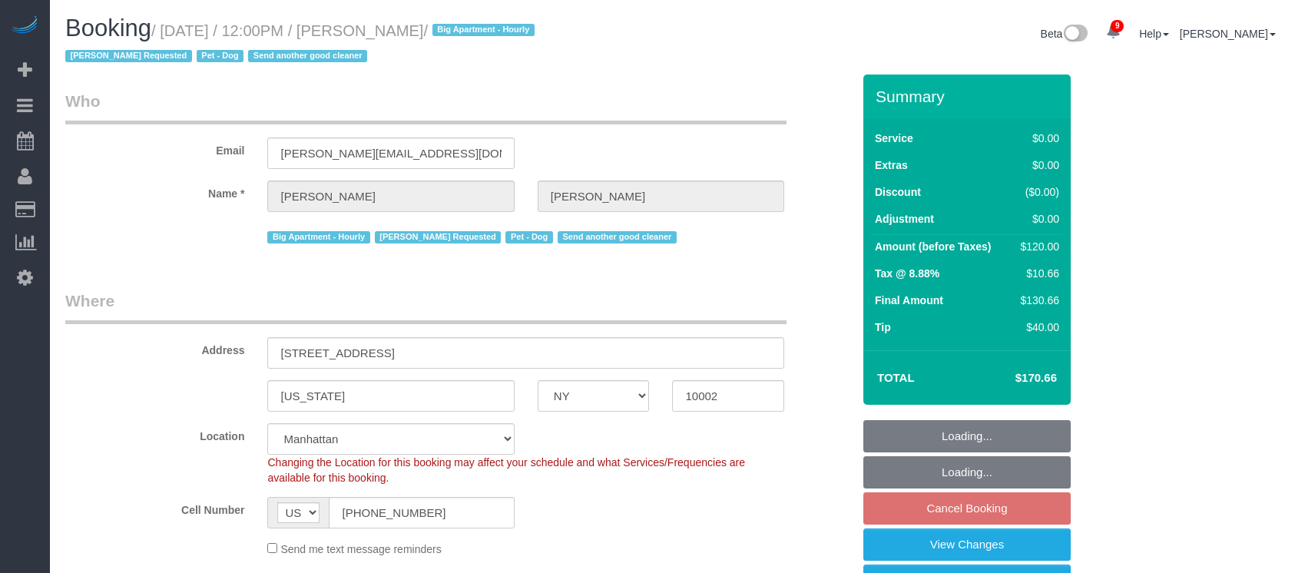
select select "number:5"
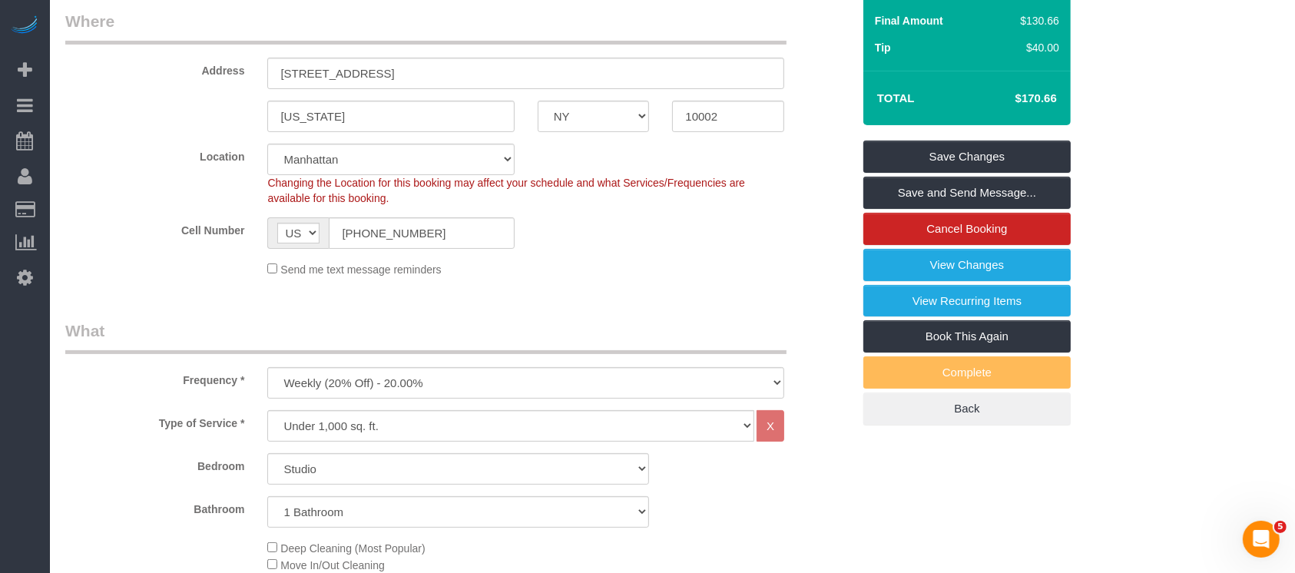
scroll to position [511, 0]
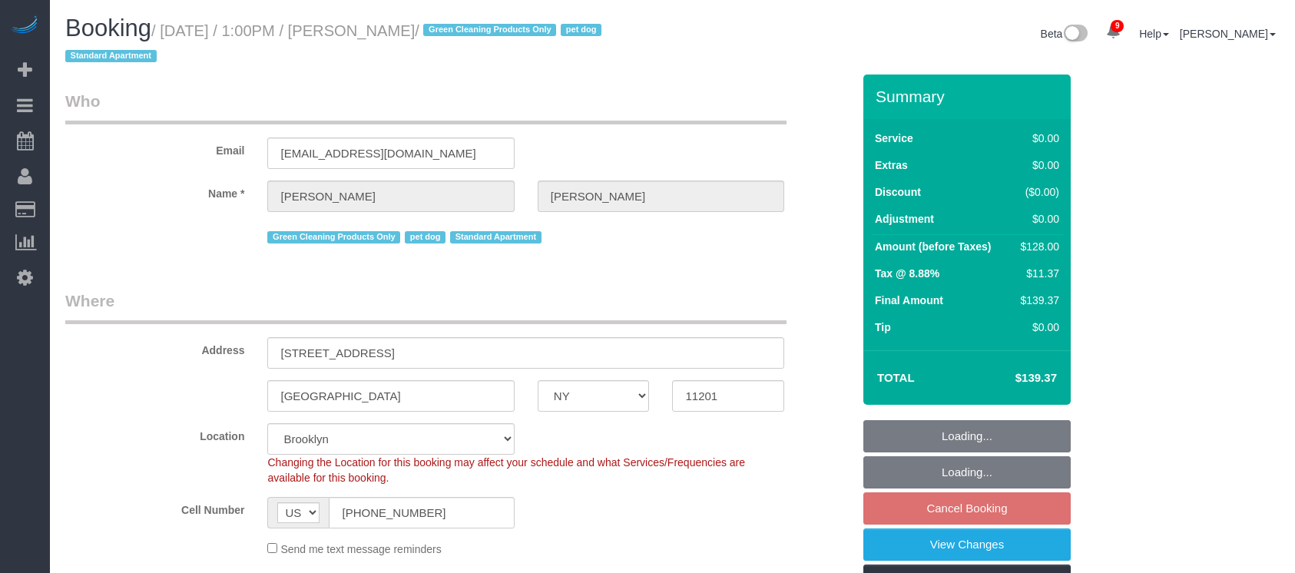
select select "NY"
select select "1"
select select "spot65"
select select "number:57"
select select "number:74"
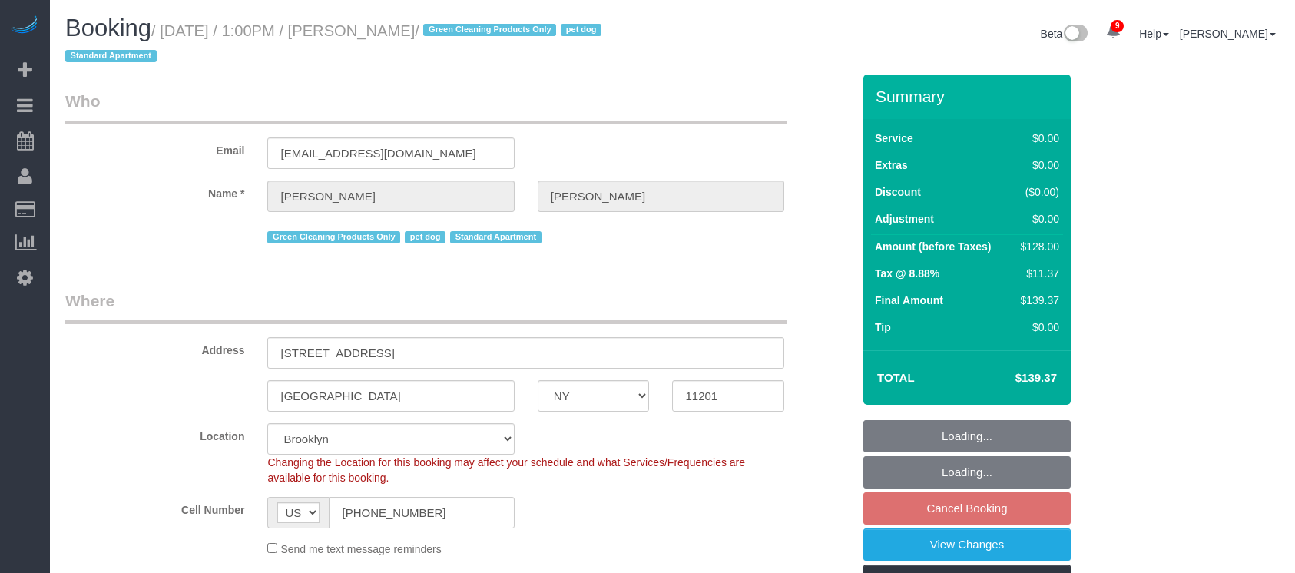
select select "number:13"
select select "number:7"
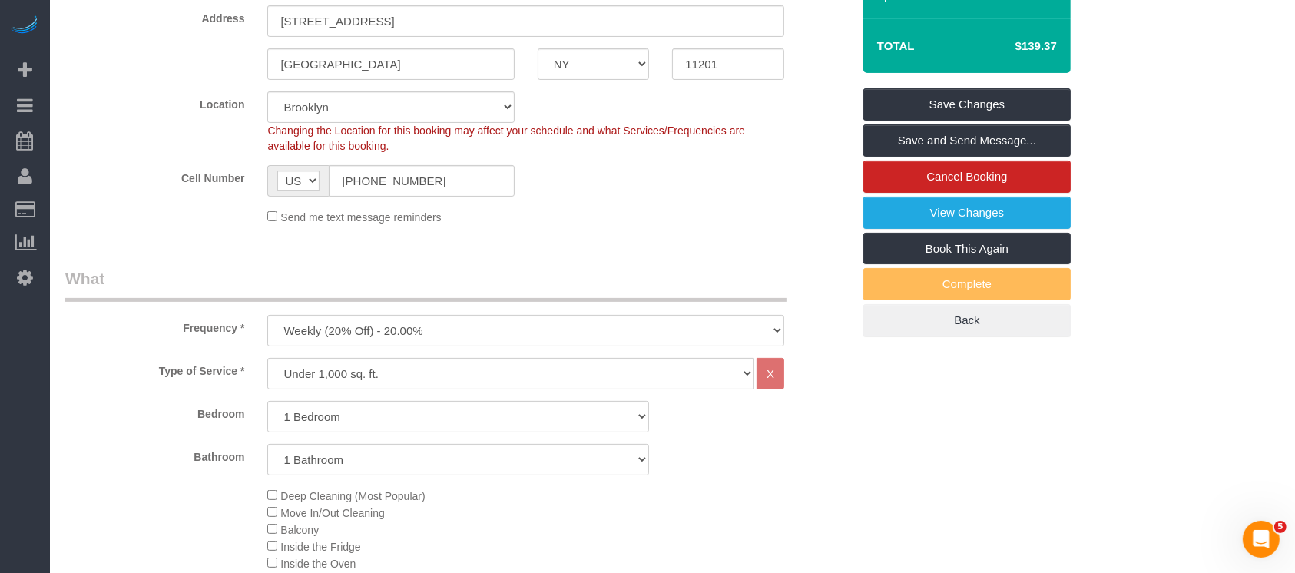
scroll to position [511, 0]
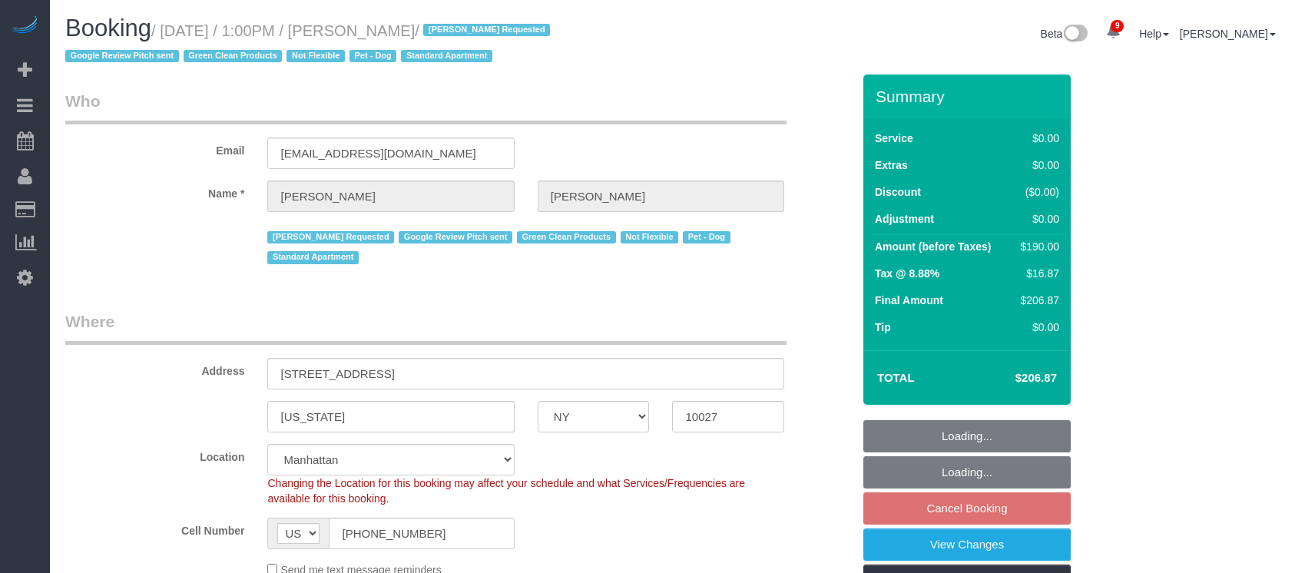
select select "NY"
select select "2"
select select "spot6"
select select "number:59"
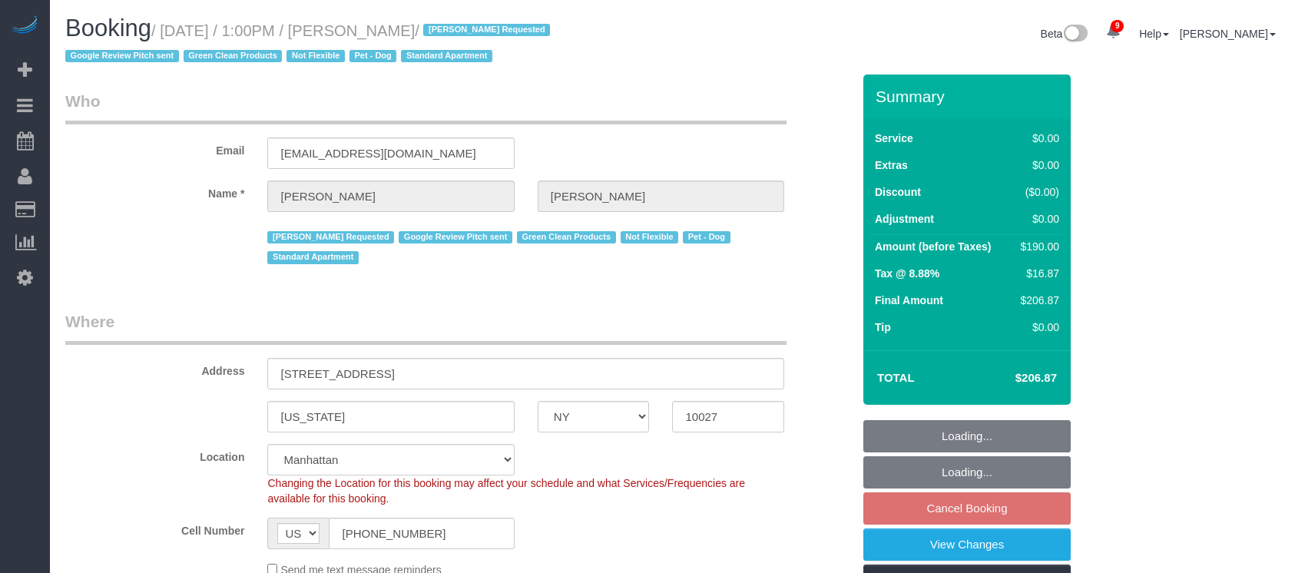
select select "number:74"
select select "number:13"
select select "number:5"
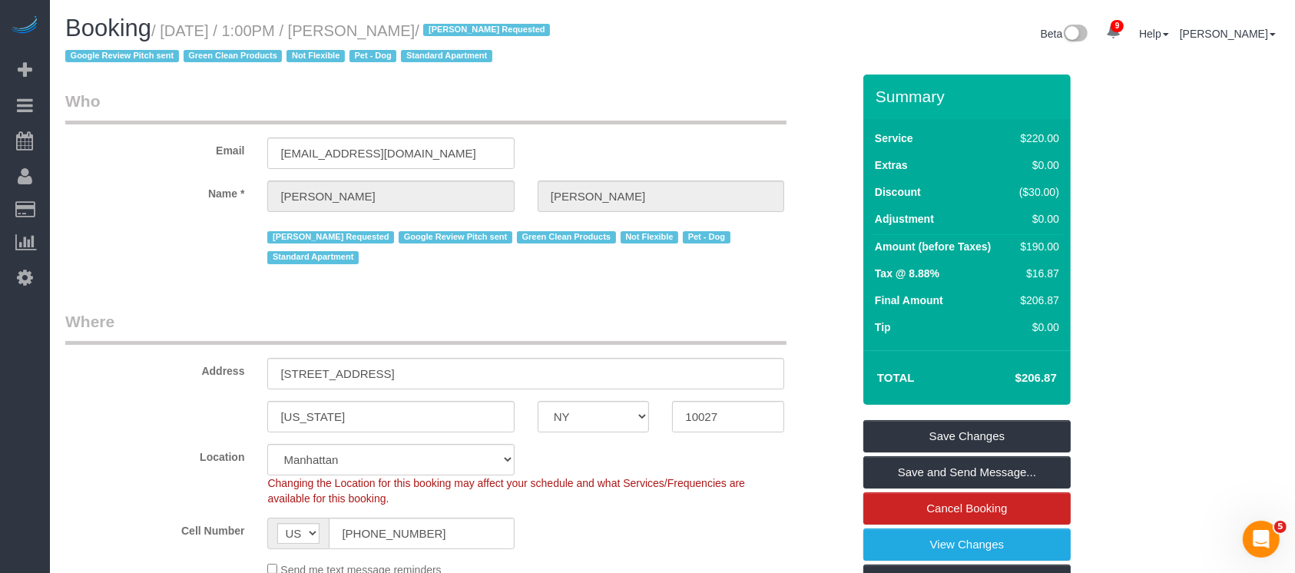
drag, startPoint x: 160, startPoint y: 33, endPoint x: 475, endPoint y: 15, distance: 314.6
click at [471, 20] on h1 "Booking / September 03, 2025 / 1:00PM / Daniel Rizzo / Daniela Silva Requested …" at bounding box center [363, 41] width 596 height 52
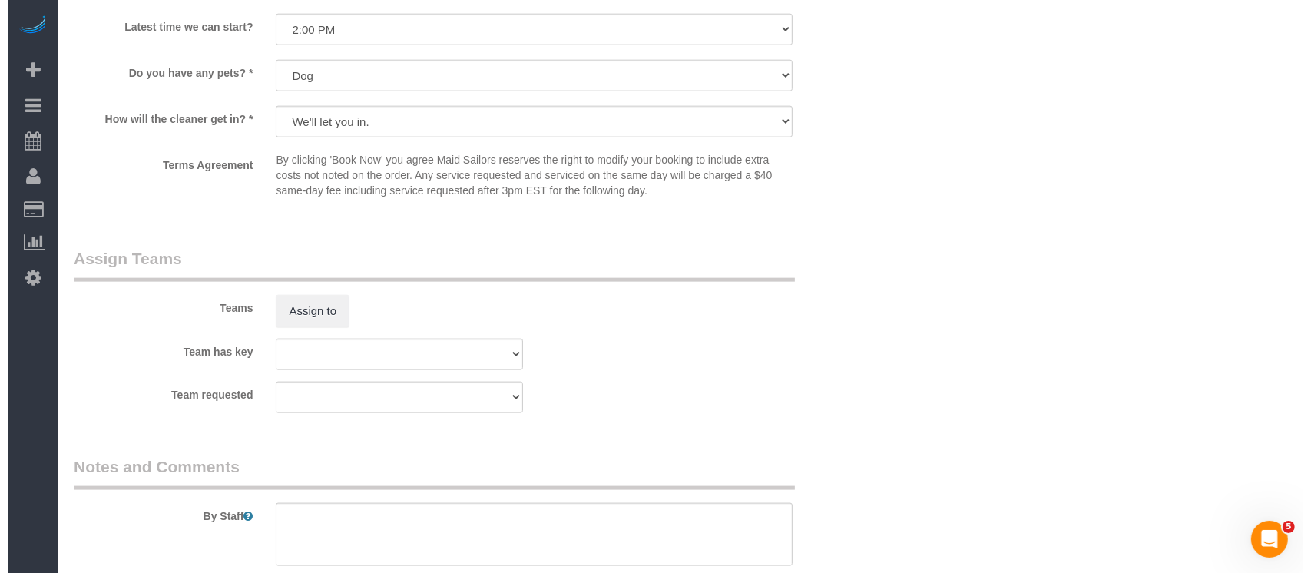
scroll to position [2047, 0]
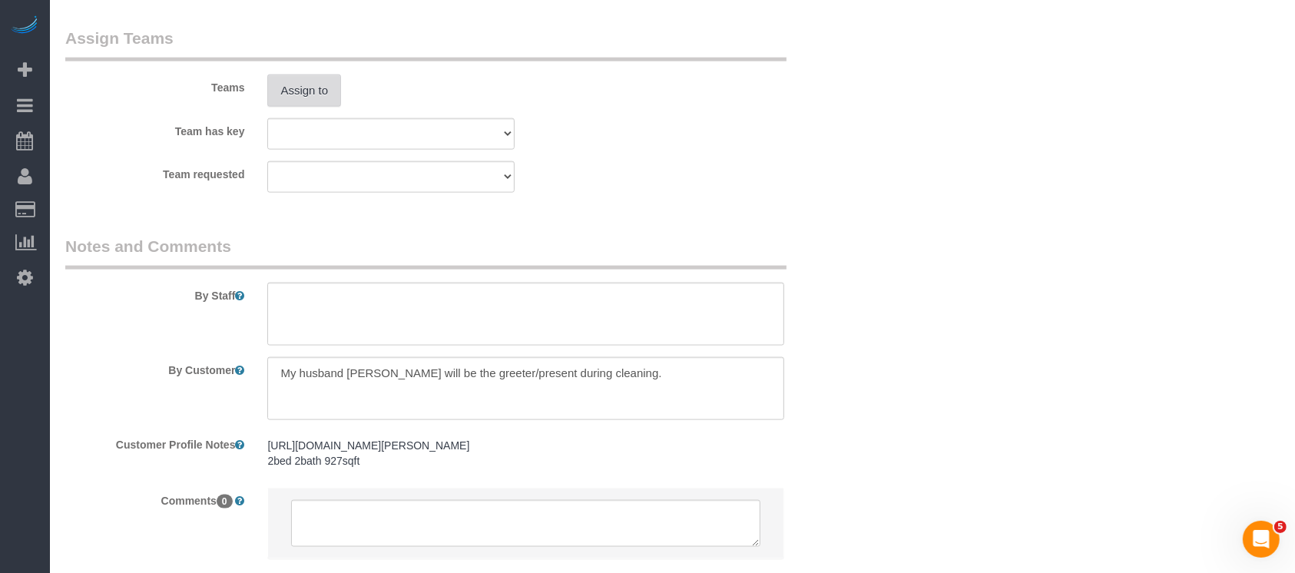
click at [326, 97] on button "Assign to" at bounding box center [304, 90] width 74 height 32
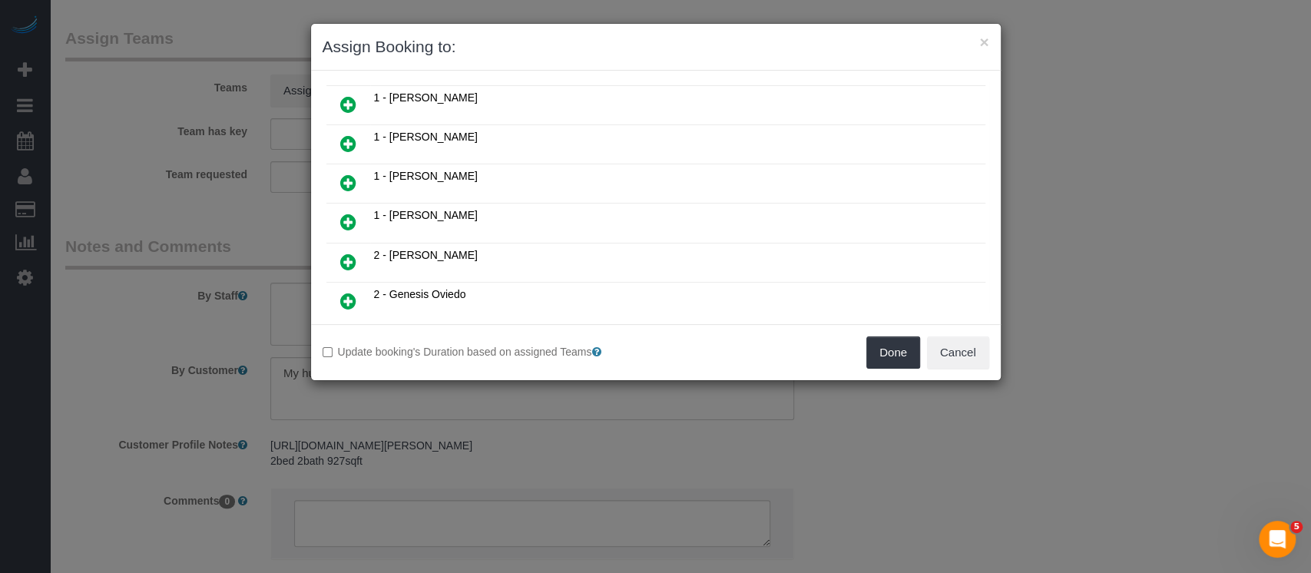
scroll to position [819, 0]
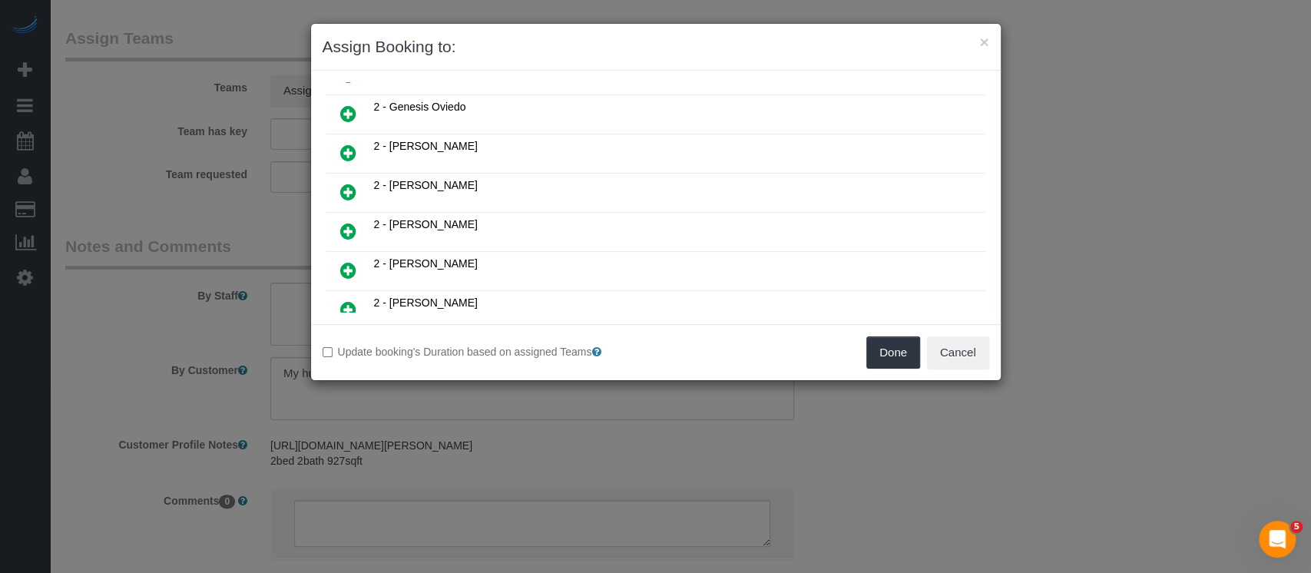
click at [350, 104] on icon at bounding box center [348, 113] width 16 height 18
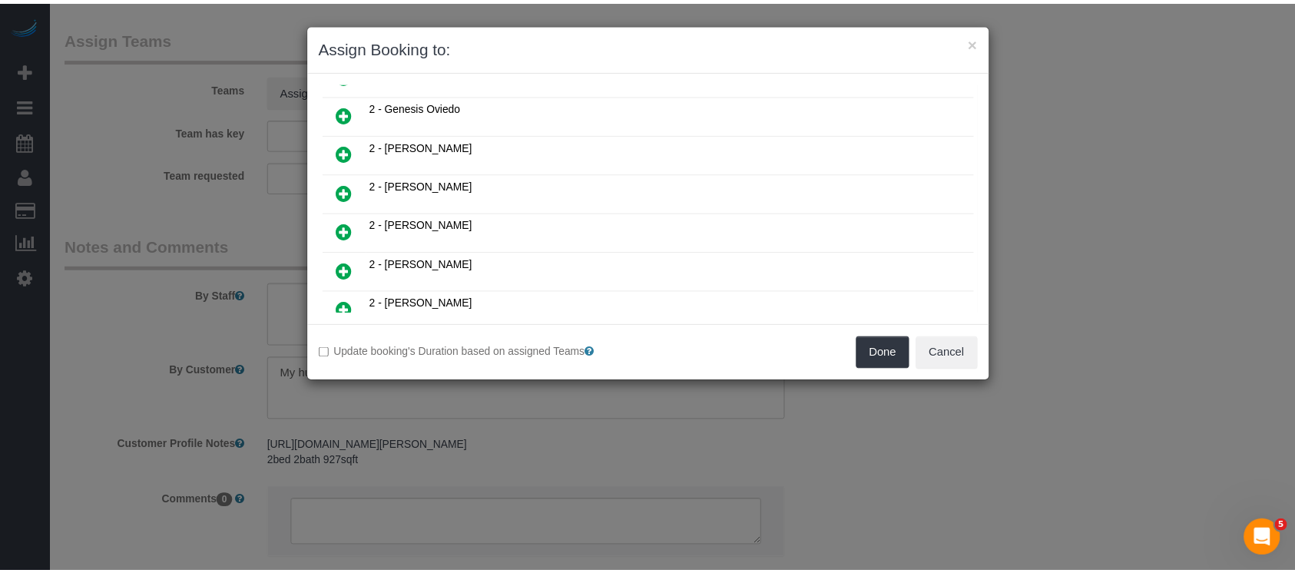
scroll to position [817, 0]
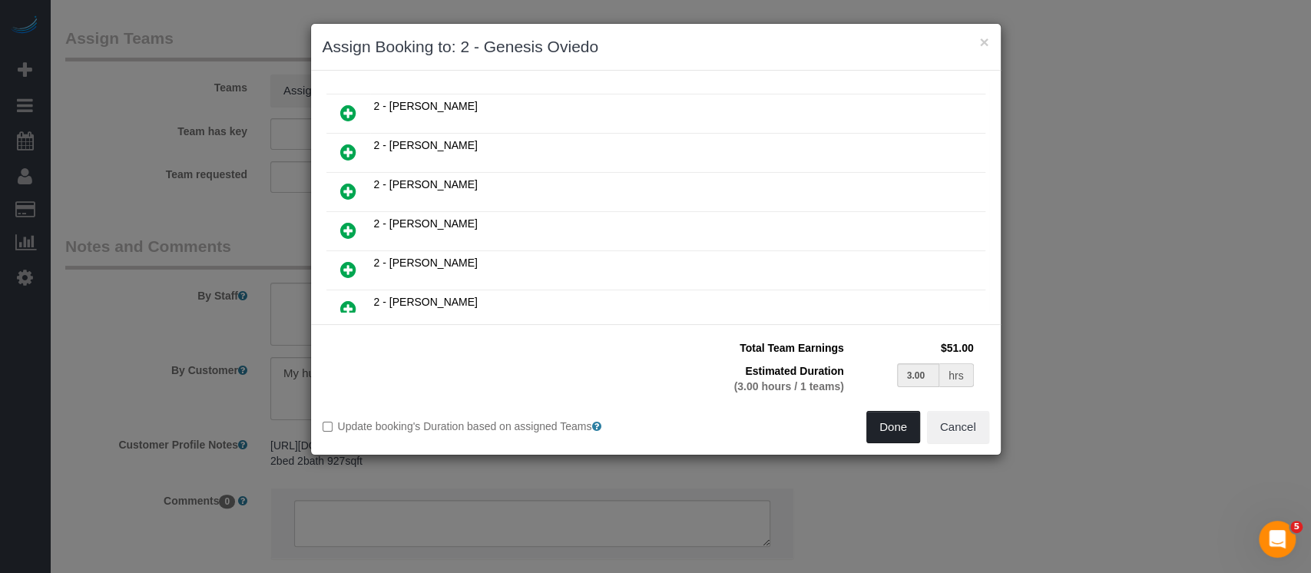
click at [882, 419] on button "Done" at bounding box center [893, 427] width 54 height 32
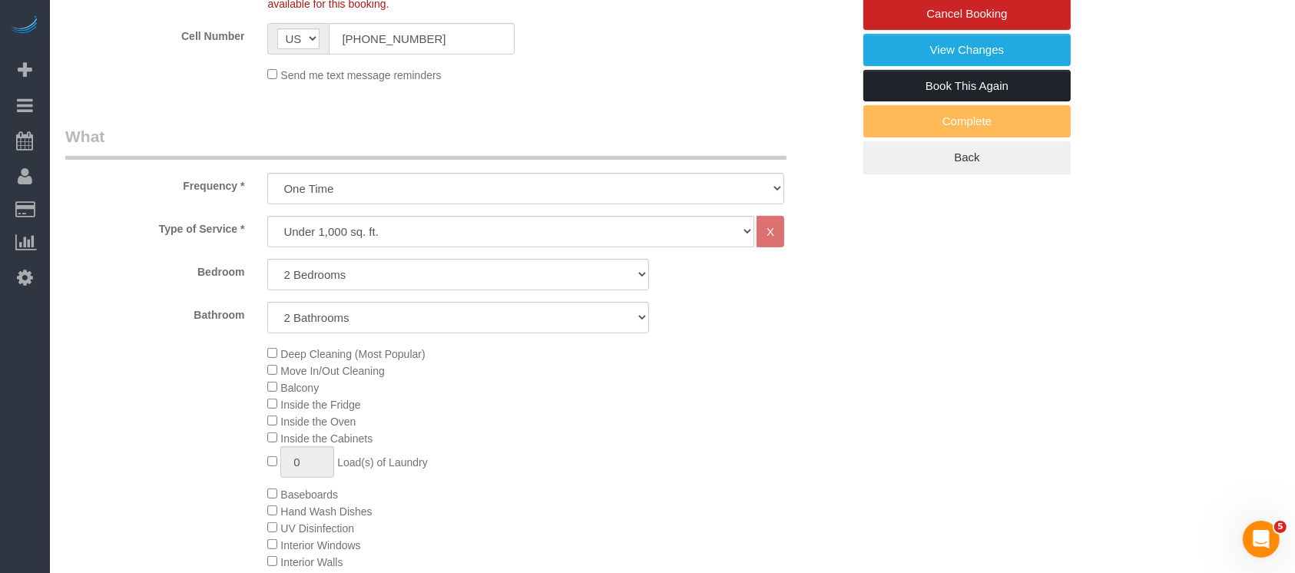
scroll to position [307, 0]
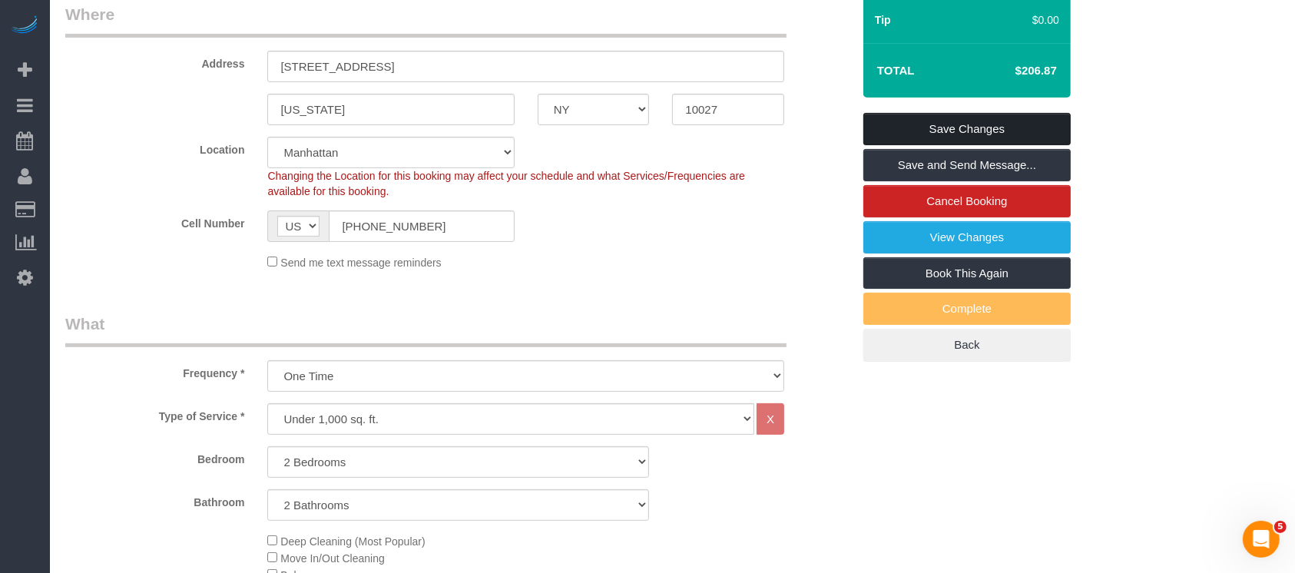
click at [1001, 117] on link "Save Changes" at bounding box center [966, 129] width 207 height 32
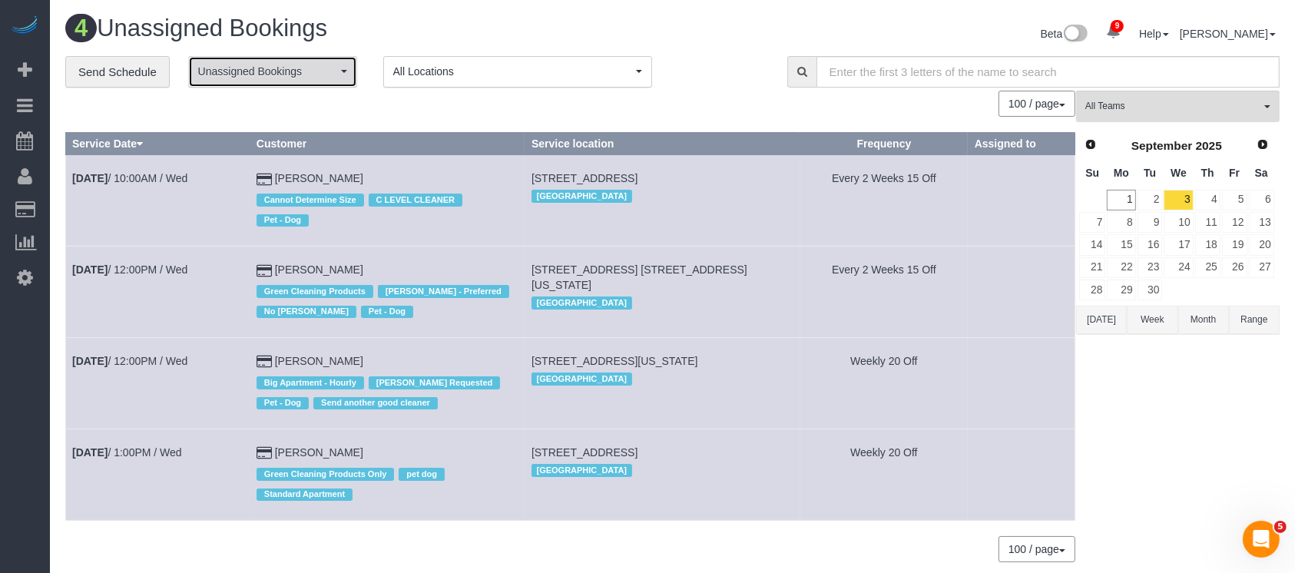
click at [319, 71] on span "Unassigned Bookings" at bounding box center [267, 71] width 139 height 15
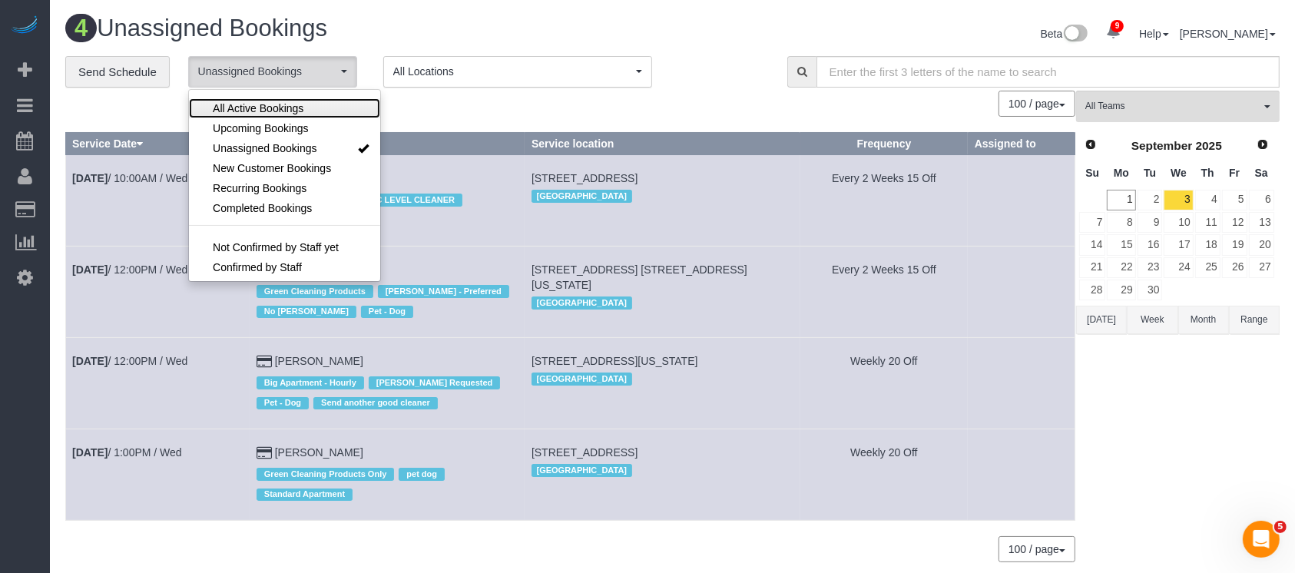
click at [264, 108] on span "All Active Bookings" at bounding box center [258, 108] width 91 height 15
select select "***"
click at [1155, 197] on link "2" at bounding box center [1149, 200] width 25 height 21
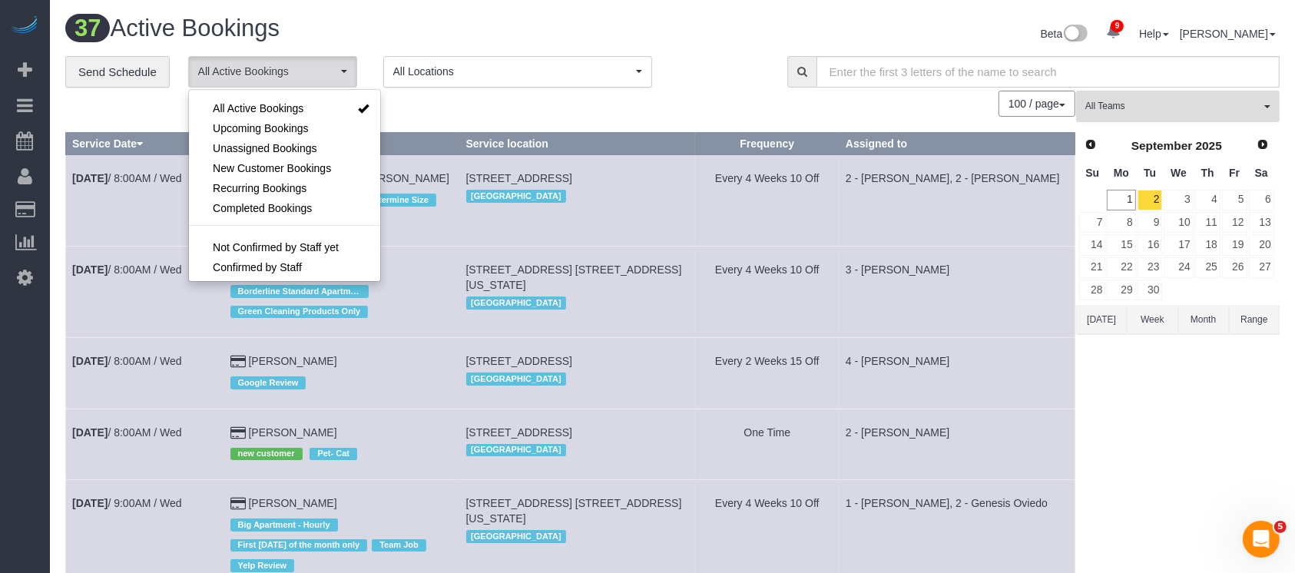
click at [1259, 98] on button "All Teams" at bounding box center [1177, 106] width 203 height 31
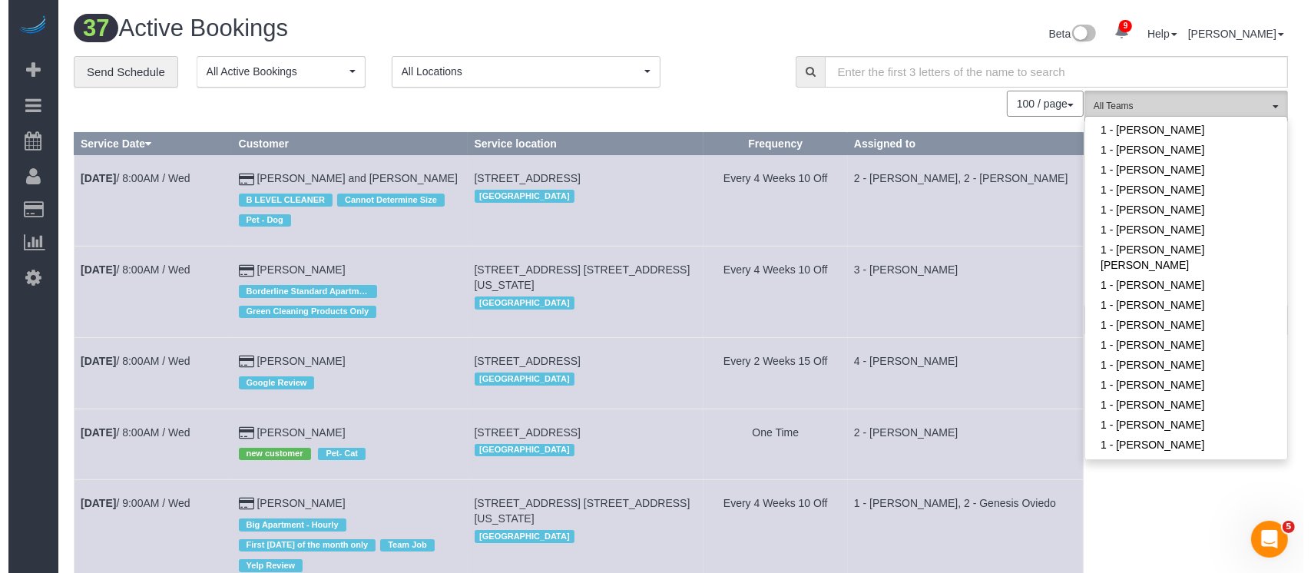
scroll to position [511, 0]
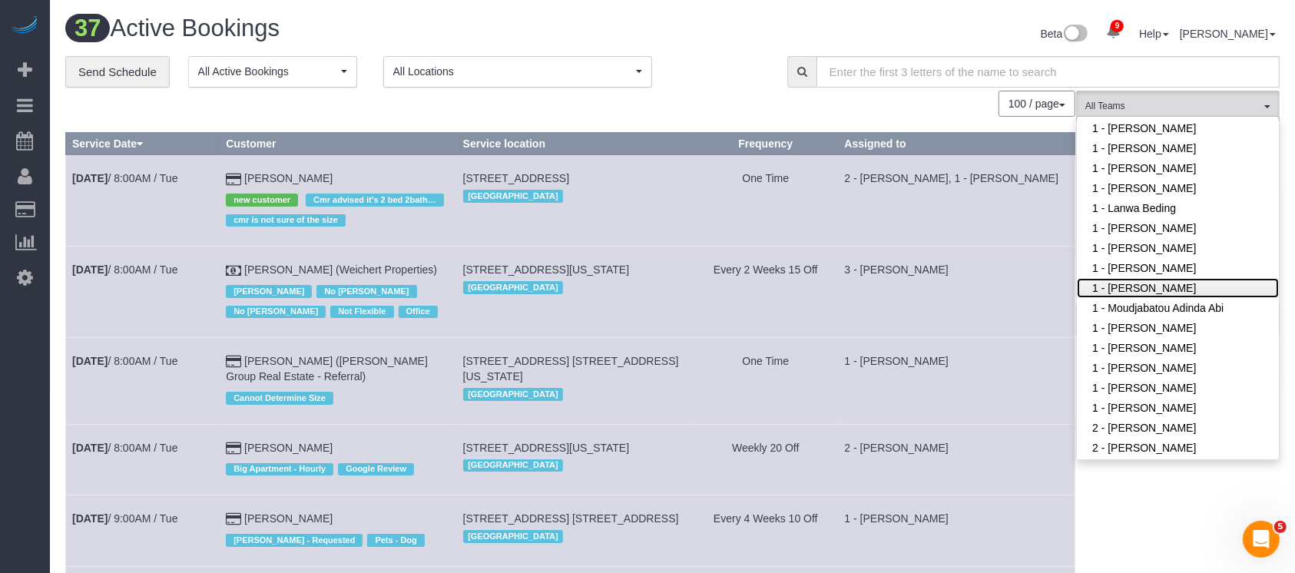
click at [1159, 291] on link "1 - [PERSON_NAME]" at bounding box center [1178, 288] width 202 height 20
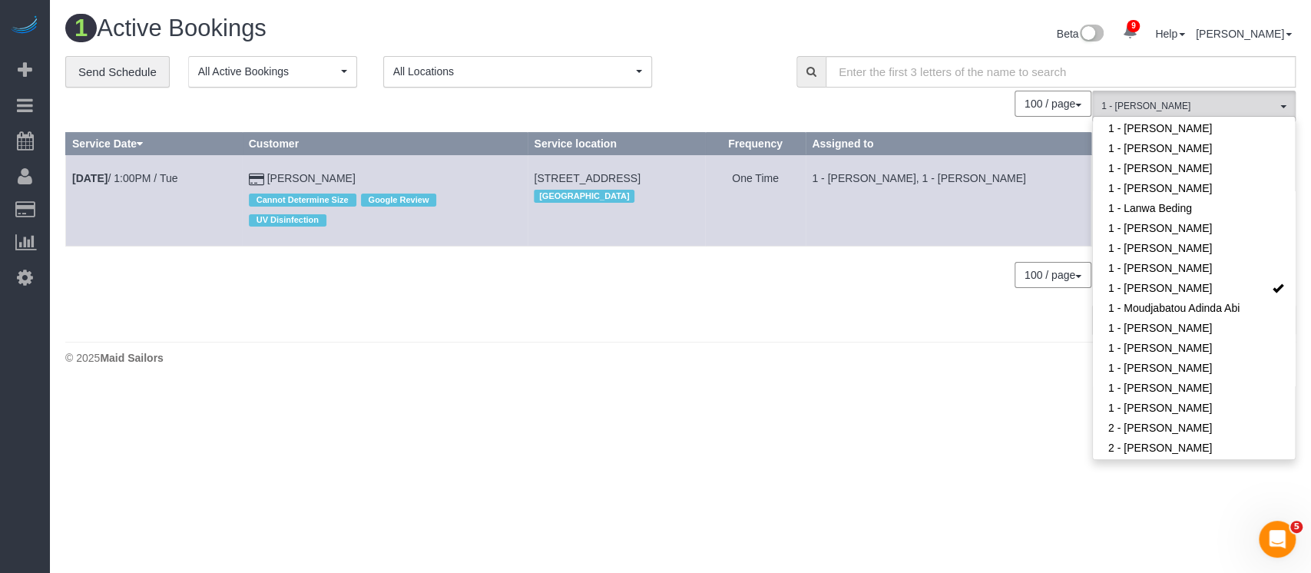
click at [775, 356] on div "© 2025 Maid Sailors" at bounding box center [680, 357] width 1230 height 15
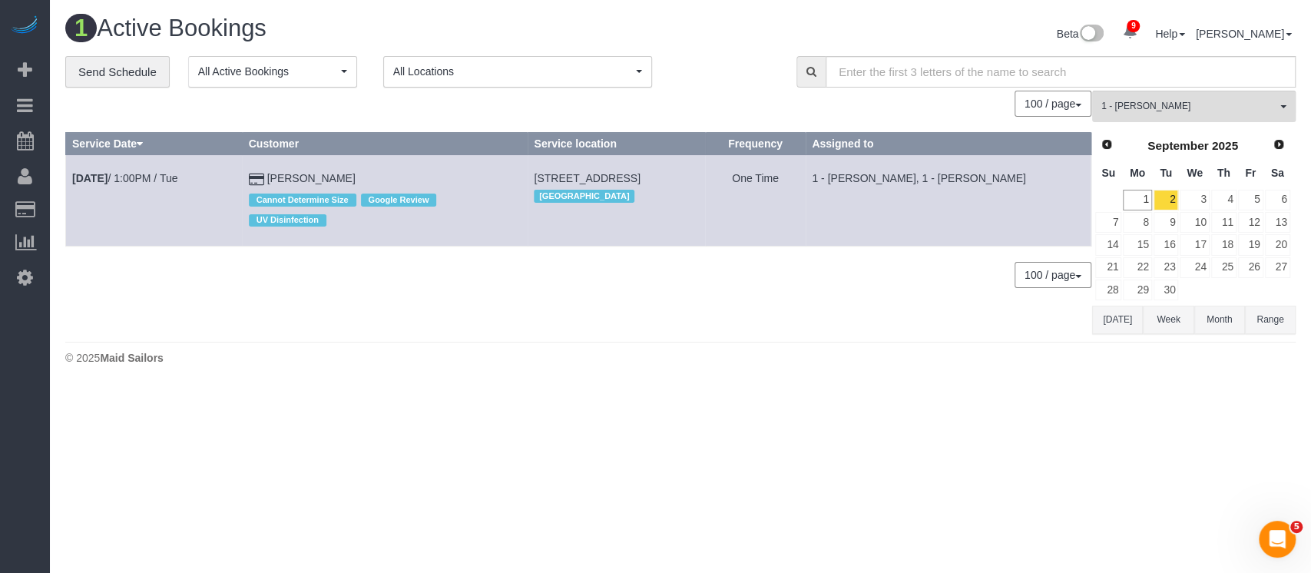
drag, startPoint x: 496, startPoint y: 177, endPoint x: 756, endPoint y: 195, distance: 260.2
click at [705, 181] on td "1 Boerum Place, Apt 10b, Brooklyn, NY 11201 Brooklyn" at bounding box center [616, 200] width 177 height 91
copy span "[STREET_ADDRESS]"
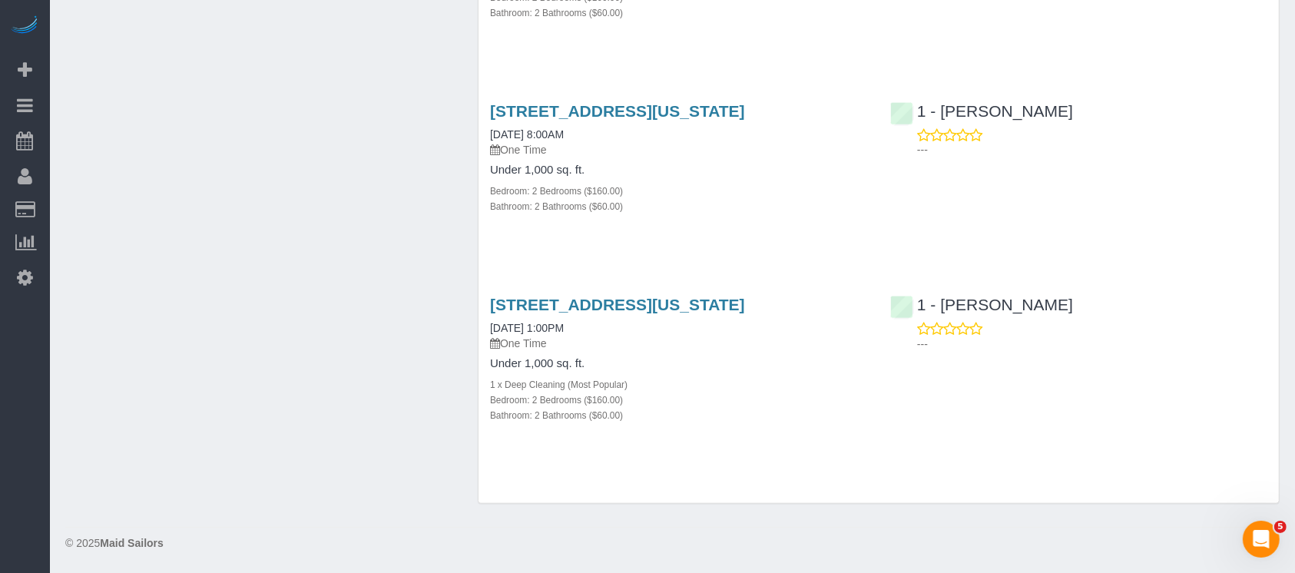
scroll to position [1578, 0]
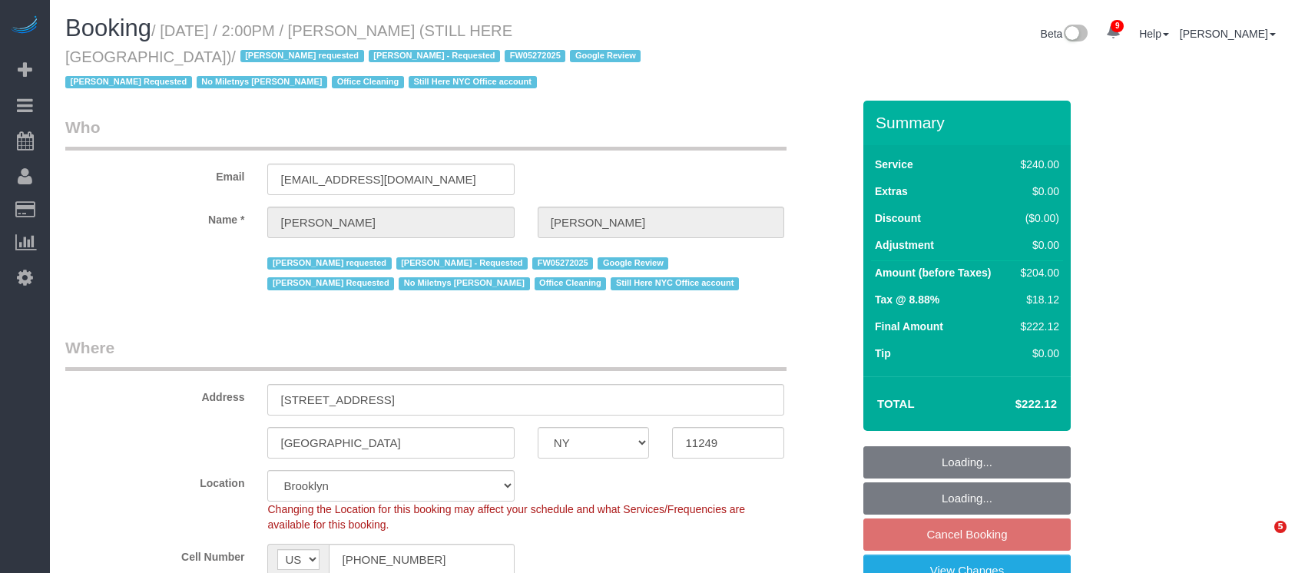
select select "NY"
select select "180"
select select "spot7"
select select "number:89"
select select "number:90"
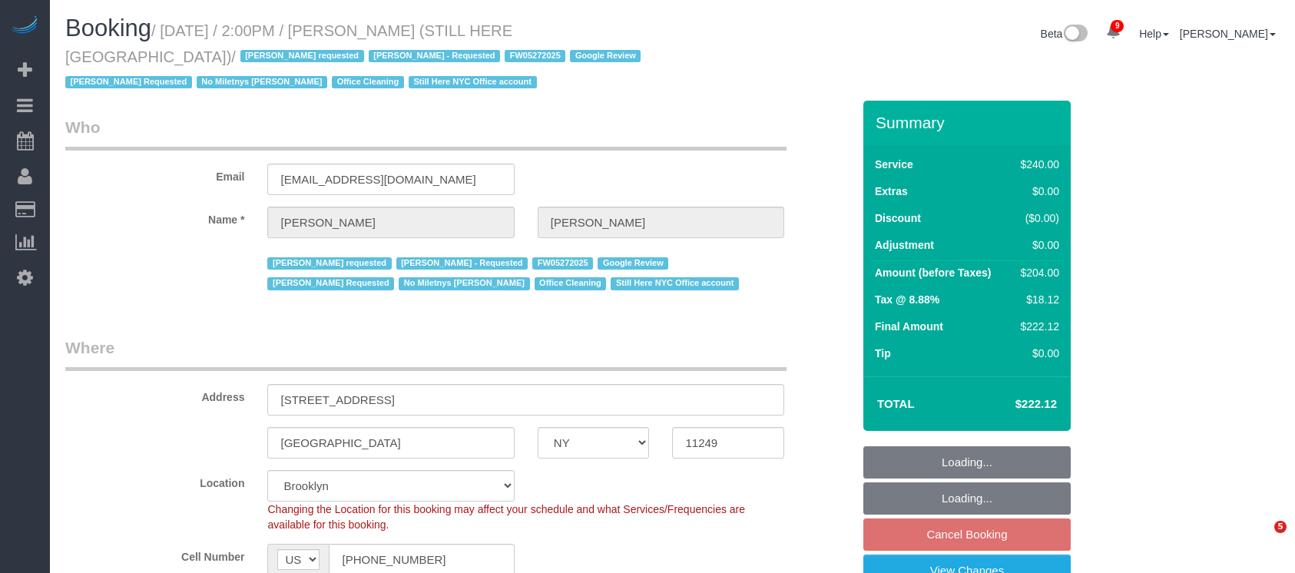
select select "number:15"
select select "number:5"
select select "object:1029"
select select "spot66"
drag, startPoint x: 281, startPoint y: 396, endPoint x: 405, endPoint y: 389, distance: 124.6
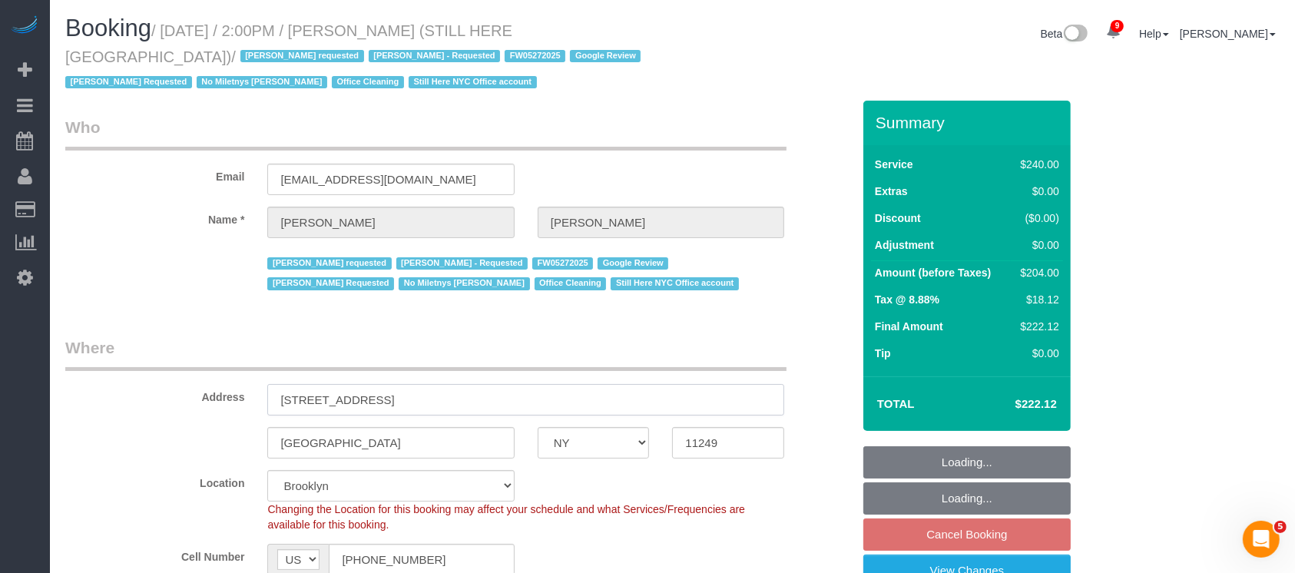
click at [405, 389] on input "170 Wythe Ave" at bounding box center [525, 399] width 517 height 31
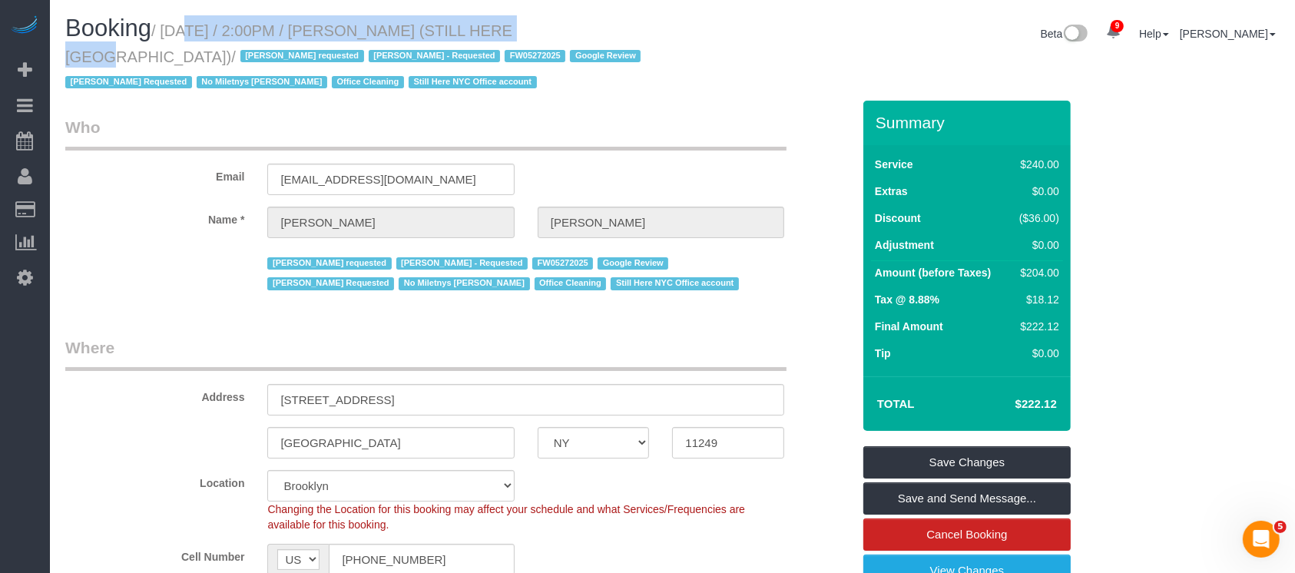
drag, startPoint x: 198, startPoint y: 23, endPoint x: 495, endPoint y: 54, distance: 298.7
click at [494, 35] on small "/ September 03, 2025 / 2:00PM / William Jewkes (STILL HERE NYC) / Ana Araujo re…" at bounding box center [355, 56] width 580 height 69
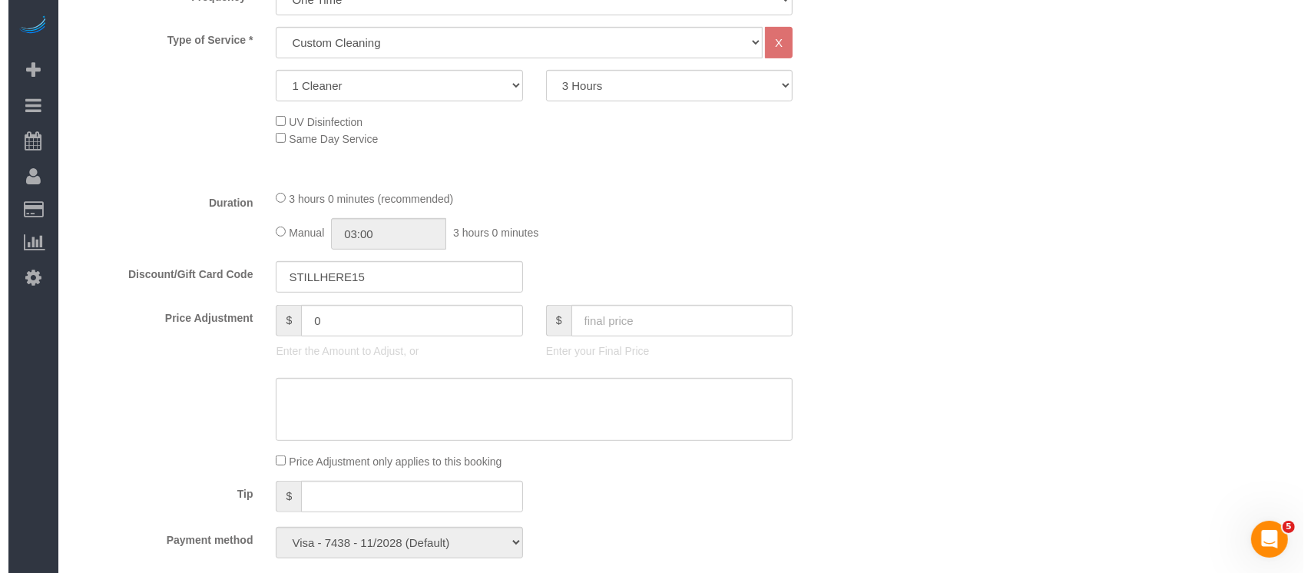
scroll to position [409, 0]
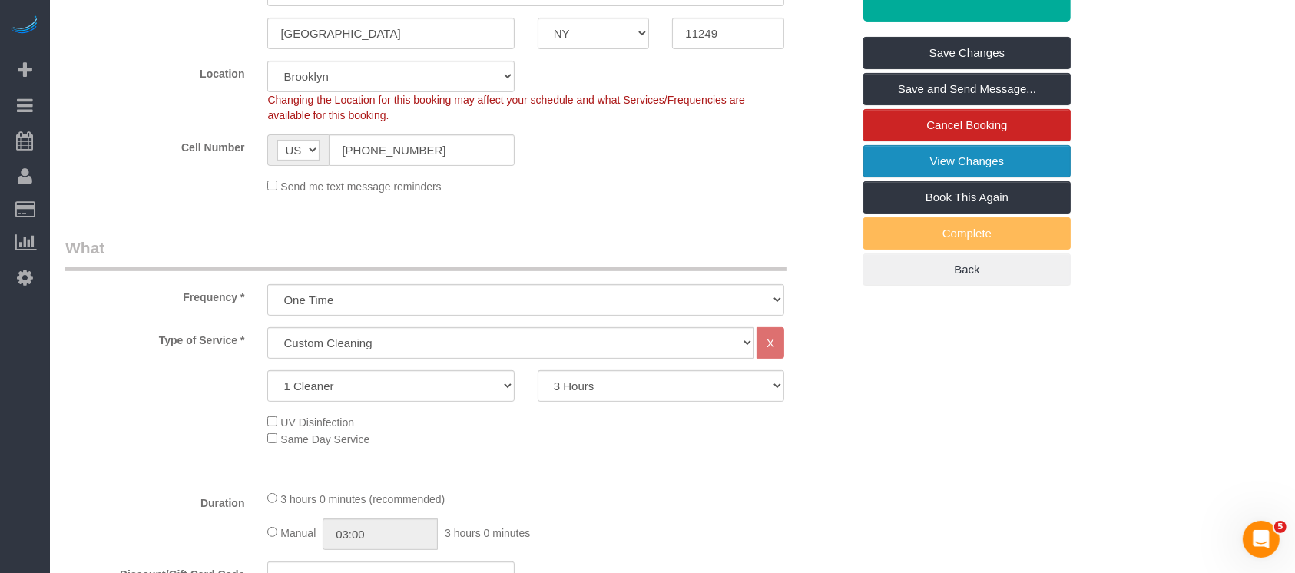
click at [995, 153] on link "View Changes" at bounding box center [966, 161] width 207 height 32
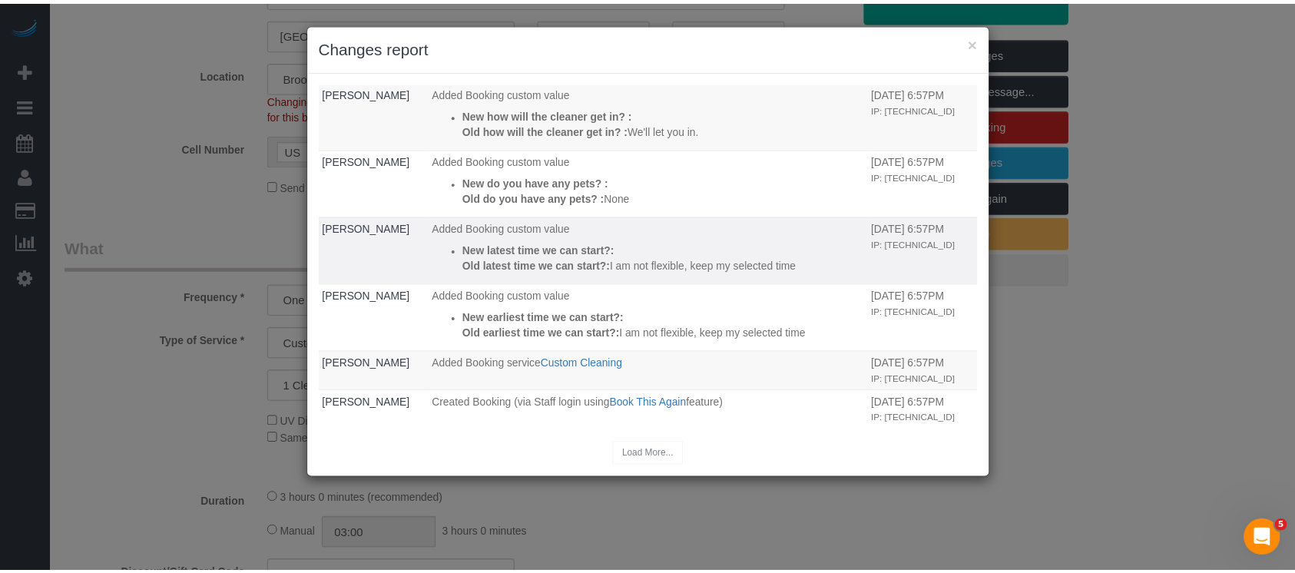
scroll to position [442, 0]
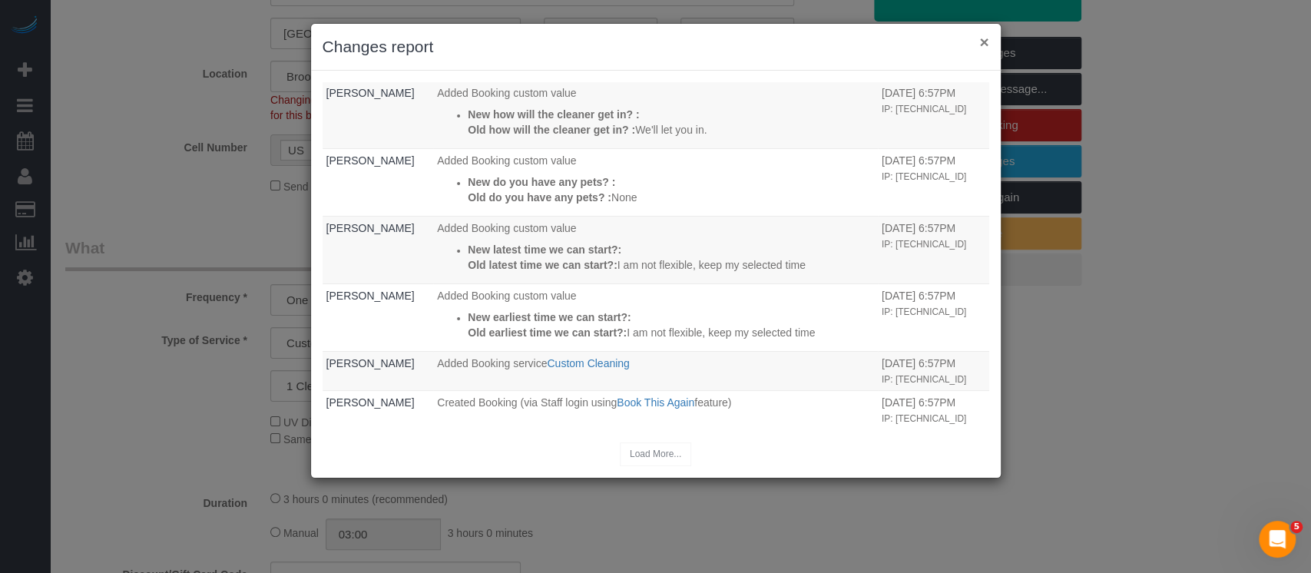
drag, startPoint x: 983, startPoint y: 42, endPoint x: 972, endPoint y: 48, distance: 12.4
click at [983, 41] on button "×" at bounding box center [983, 42] width 9 height 16
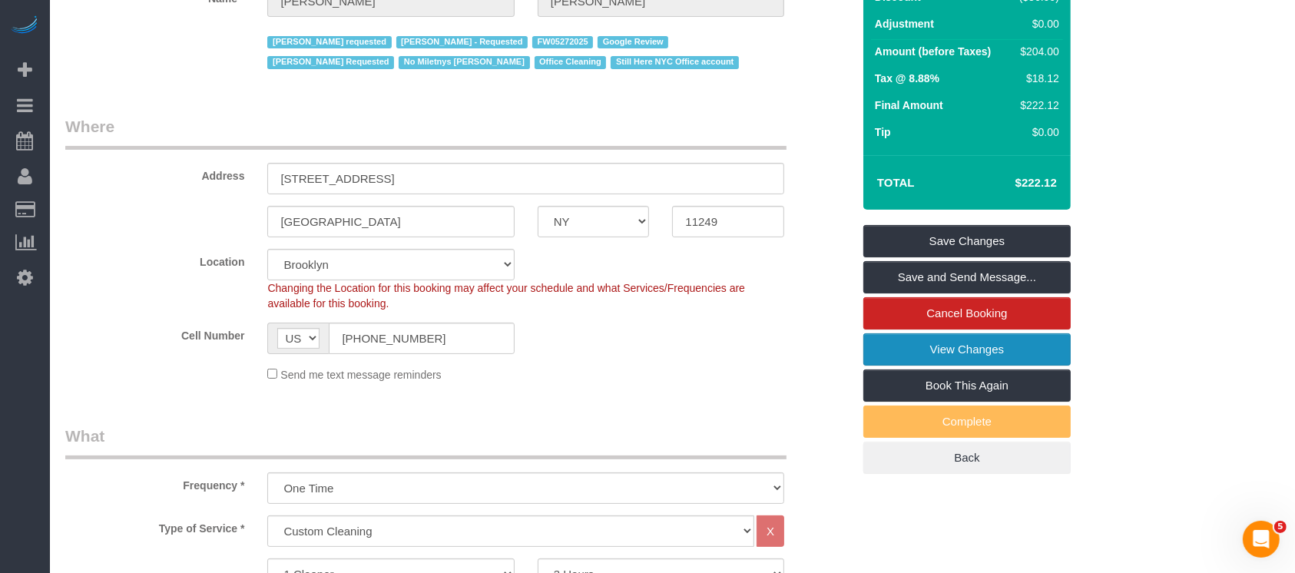
scroll to position [0, 0]
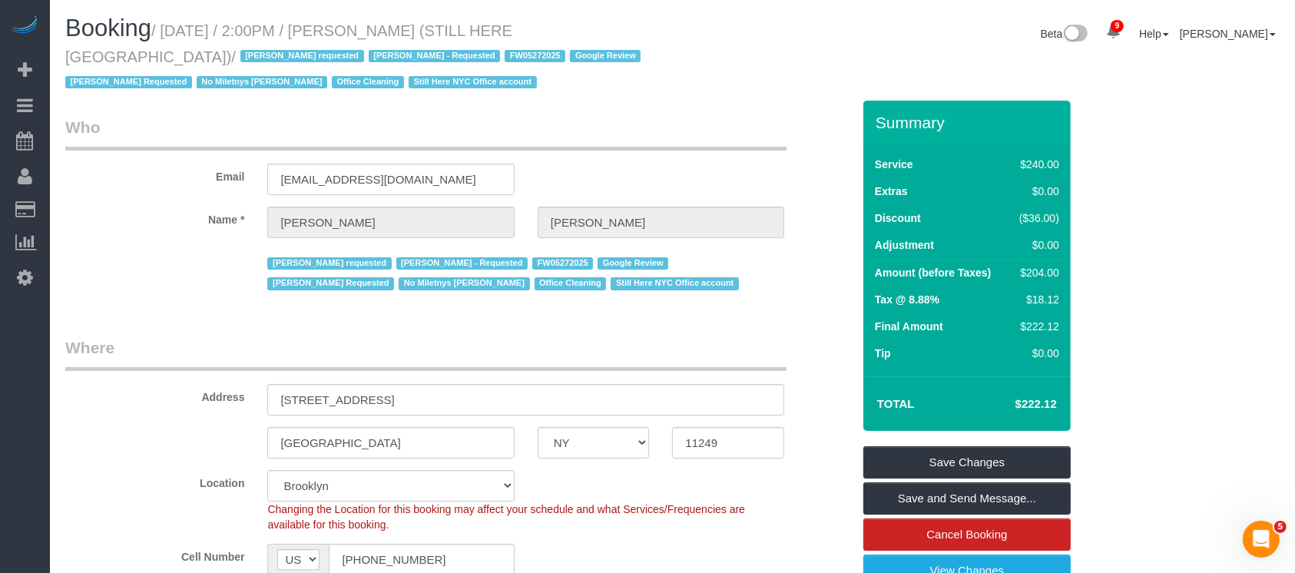
click at [624, 88] on h1 "Booking / September 03, 2025 / 2:00PM / William Jewkes (STILL HERE NYC) / Ana A…" at bounding box center [363, 54] width 596 height 78
drag, startPoint x: 381, startPoint y: 24, endPoint x: 545, endPoint y: 109, distance: 185.1
click at [491, 28] on small "/ September 03, 2025 / 2:00PM / William Jewkes (STILL HERE NYC) / Ana Araujo re…" at bounding box center [355, 56] width 580 height 69
copy small "William Jewkes"
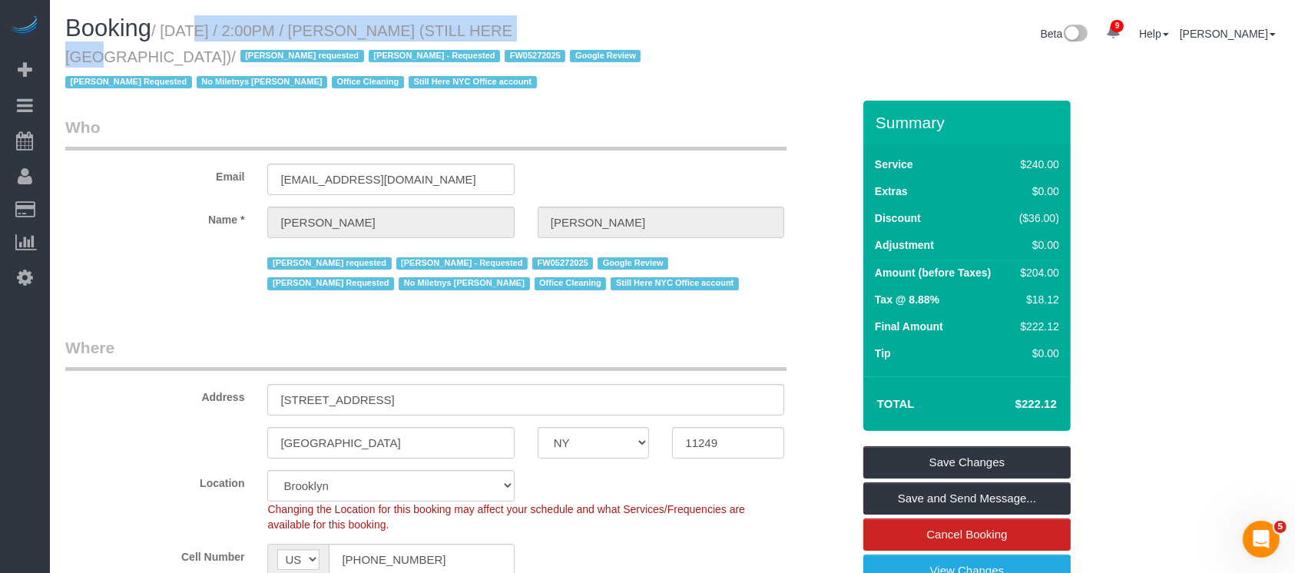
drag, startPoint x: 164, startPoint y: 29, endPoint x: 522, endPoint y: 52, distance: 358.6
click at [499, 31] on small "/ September 03, 2025 / 2:00PM / William Jewkes (STILL HERE NYC) / Ana Araujo re…" at bounding box center [355, 56] width 580 height 69
copy small "September 03, 2025 / 2:00PM / William Jewkes"
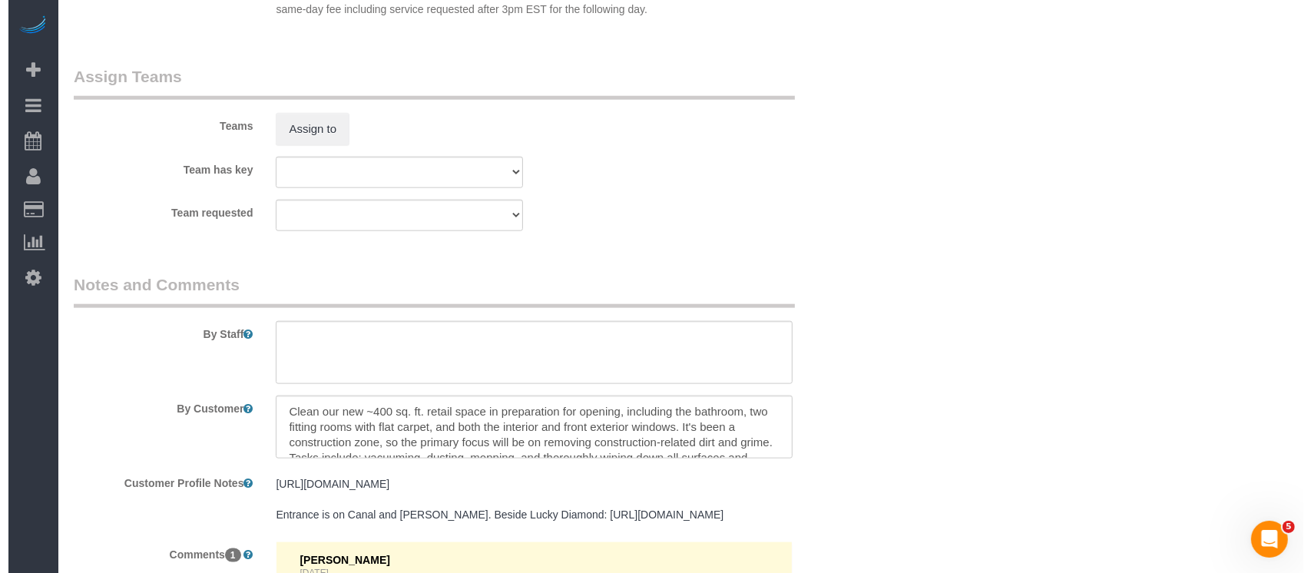
scroll to position [1740, 0]
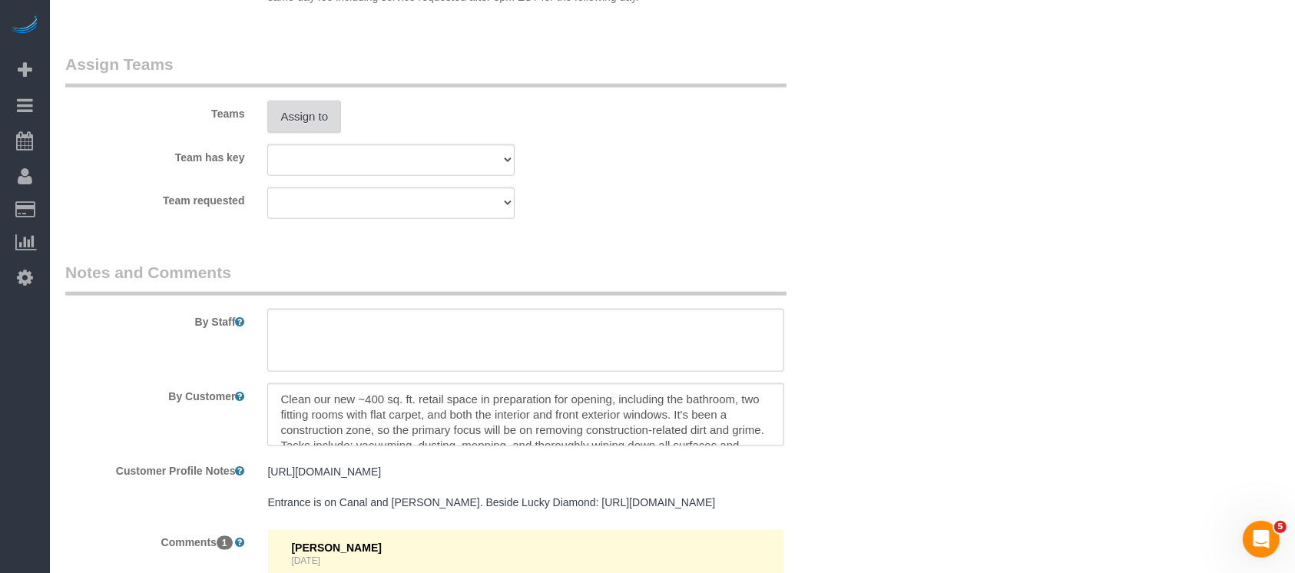
click at [292, 120] on button "Assign to" at bounding box center [304, 117] width 74 height 32
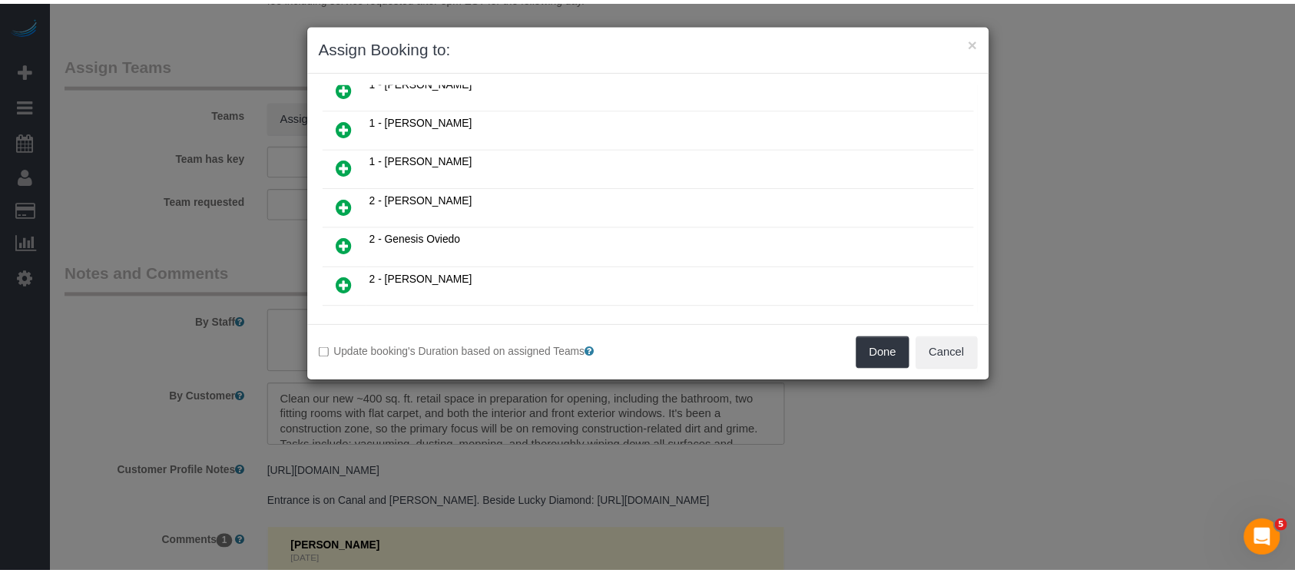
scroll to position [614, 0]
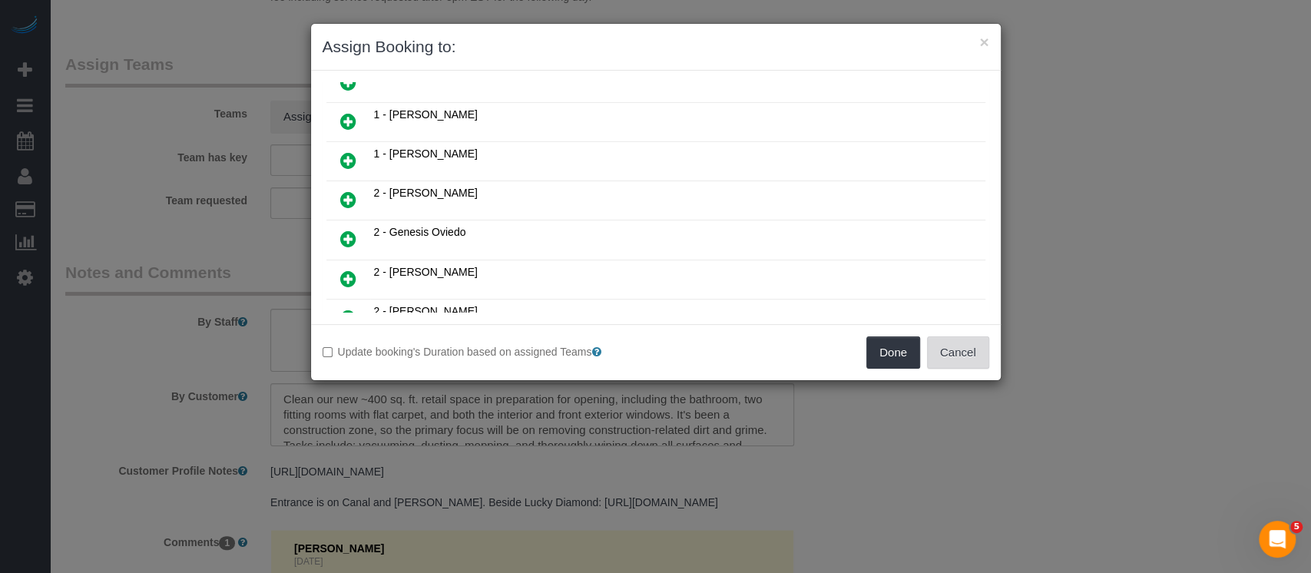
drag, startPoint x: 955, startPoint y: 341, endPoint x: 910, endPoint y: 325, distance: 48.1
click at [956, 341] on button "Cancel" at bounding box center [958, 352] width 62 height 32
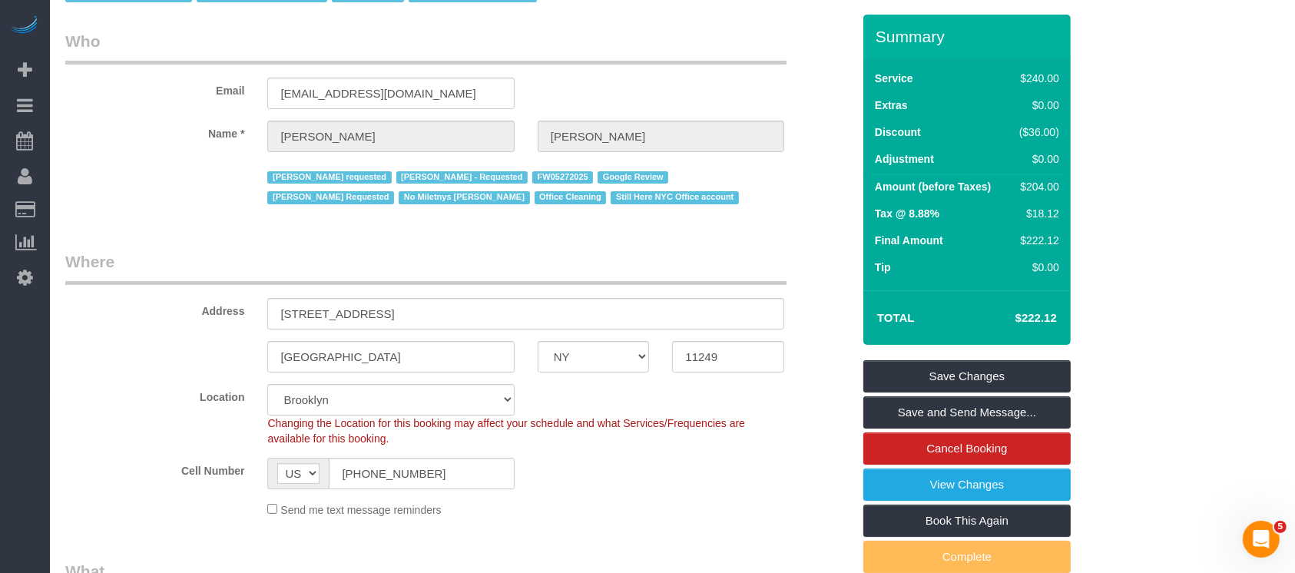
scroll to position [0, 0]
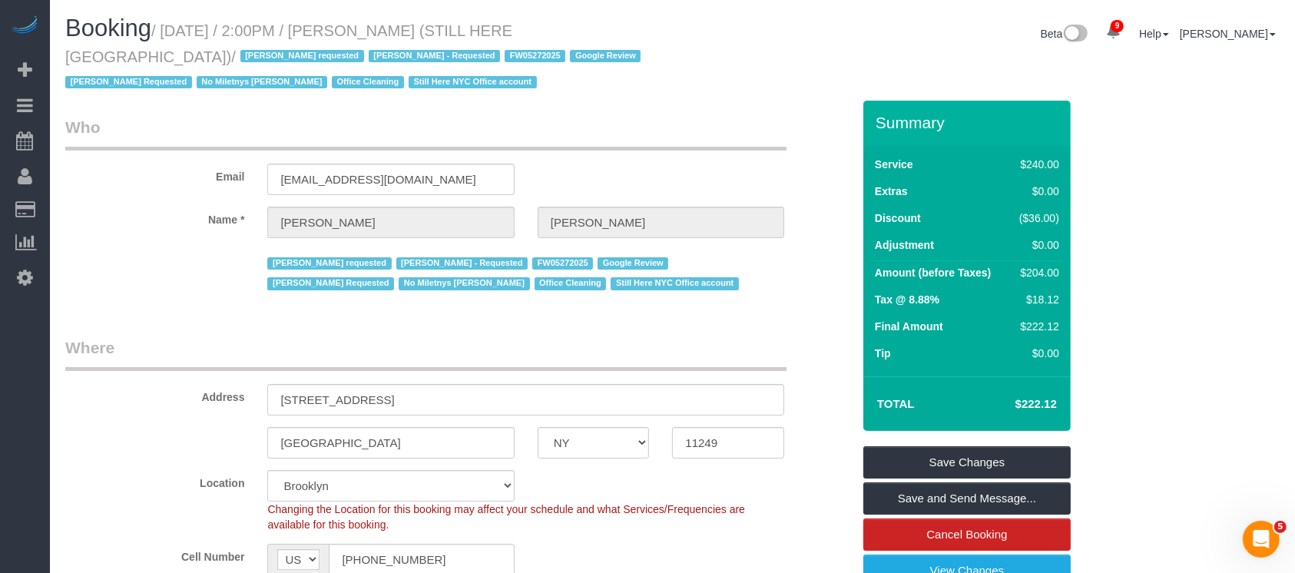
click at [728, 123] on legend "Who" at bounding box center [425, 133] width 721 height 35
drag, startPoint x: 274, startPoint y: 396, endPoint x: 370, endPoint y: 397, distance: 96.0
click at [362, 399] on input "170 Wythe Ave" at bounding box center [525, 399] width 517 height 31
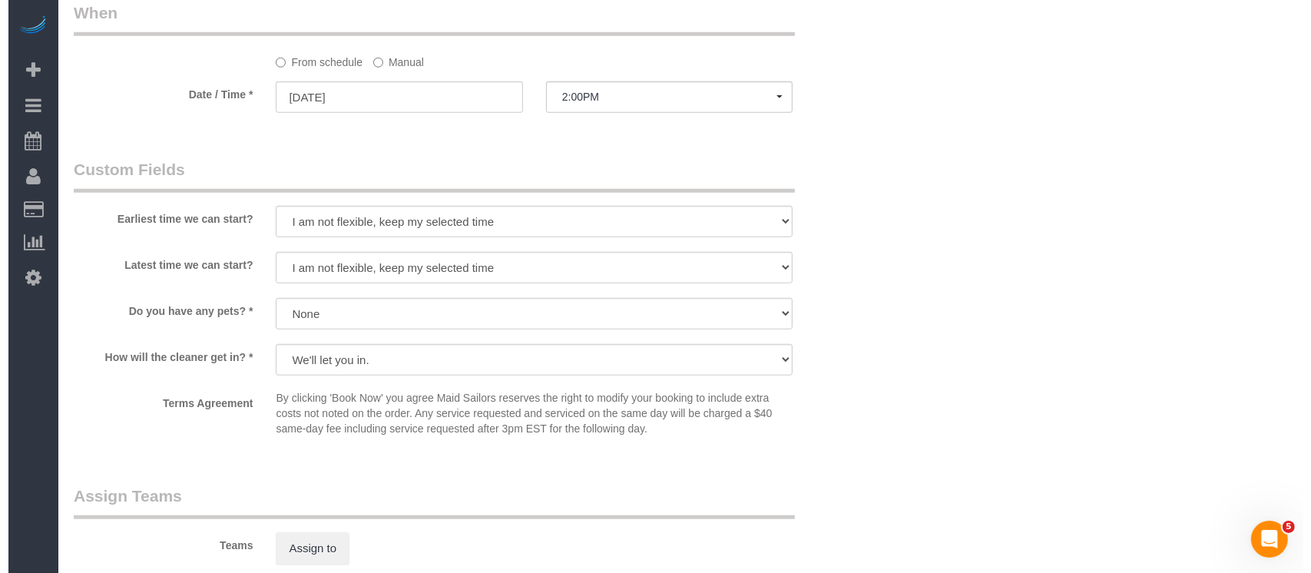
scroll to position [1740, 0]
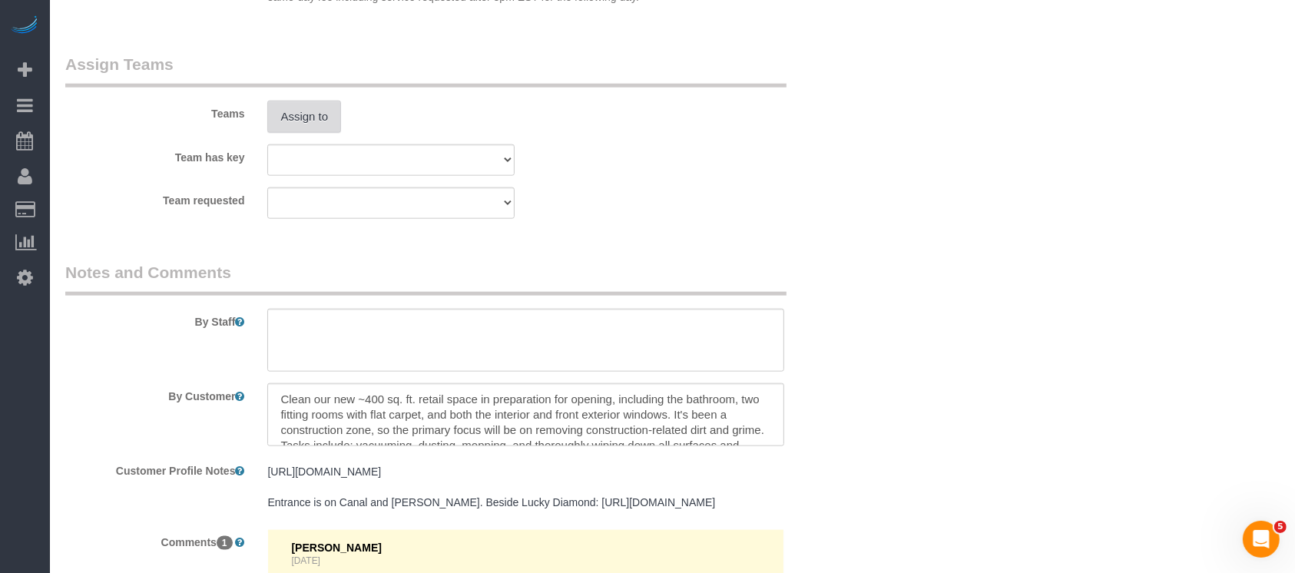
click at [317, 124] on button "Assign to" at bounding box center [304, 117] width 74 height 32
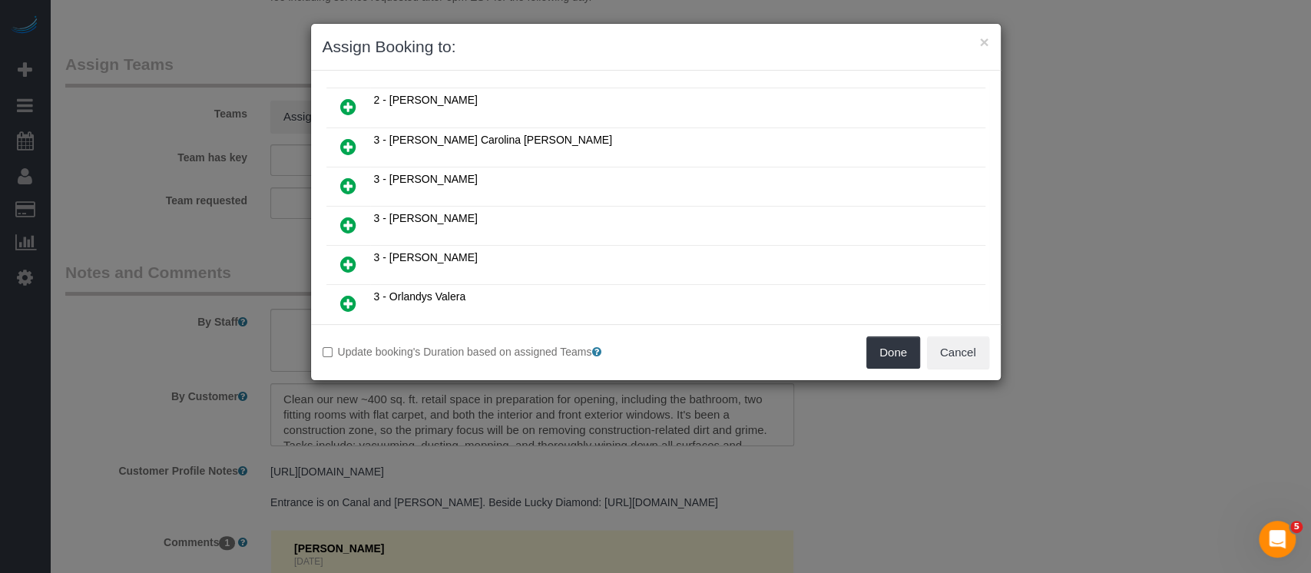
scroll to position [1024, 0]
click at [345, 213] on icon at bounding box center [348, 222] width 16 height 18
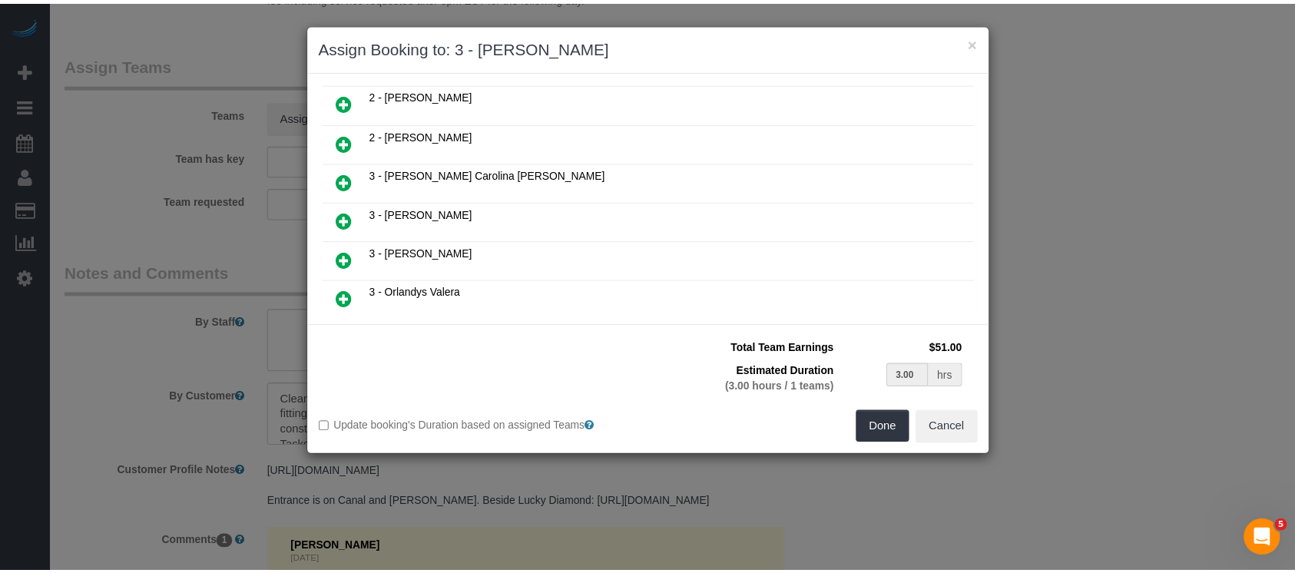
scroll to position [1059, 0]
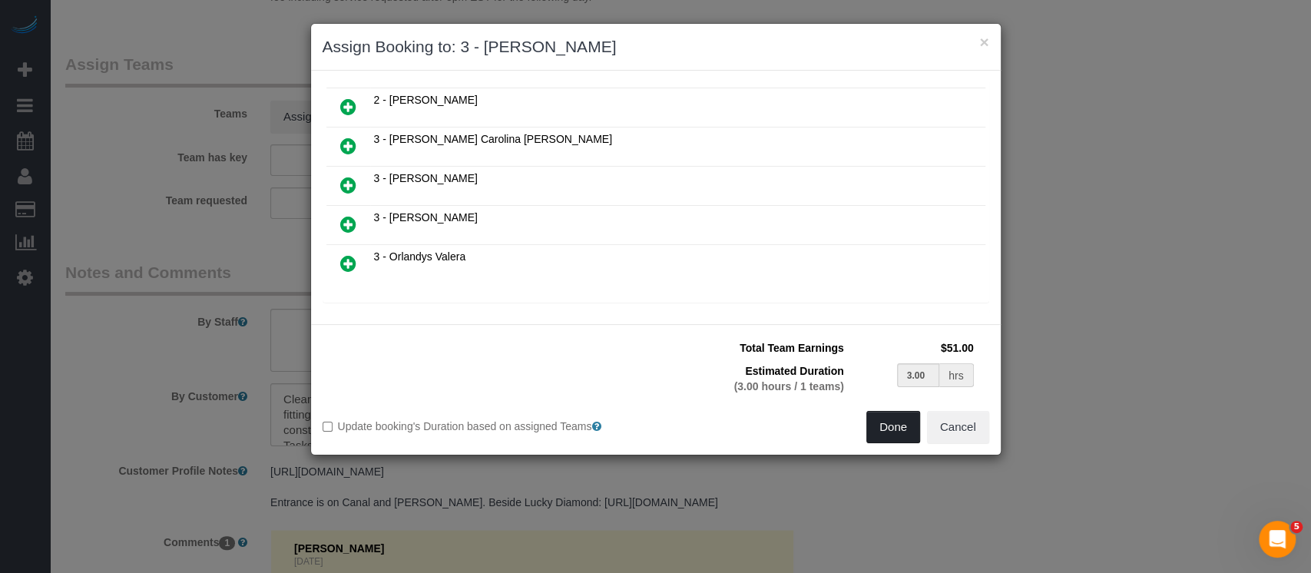
click at [885, 422] on button "Done" at bounding box center [893, 427] width 54 height 32
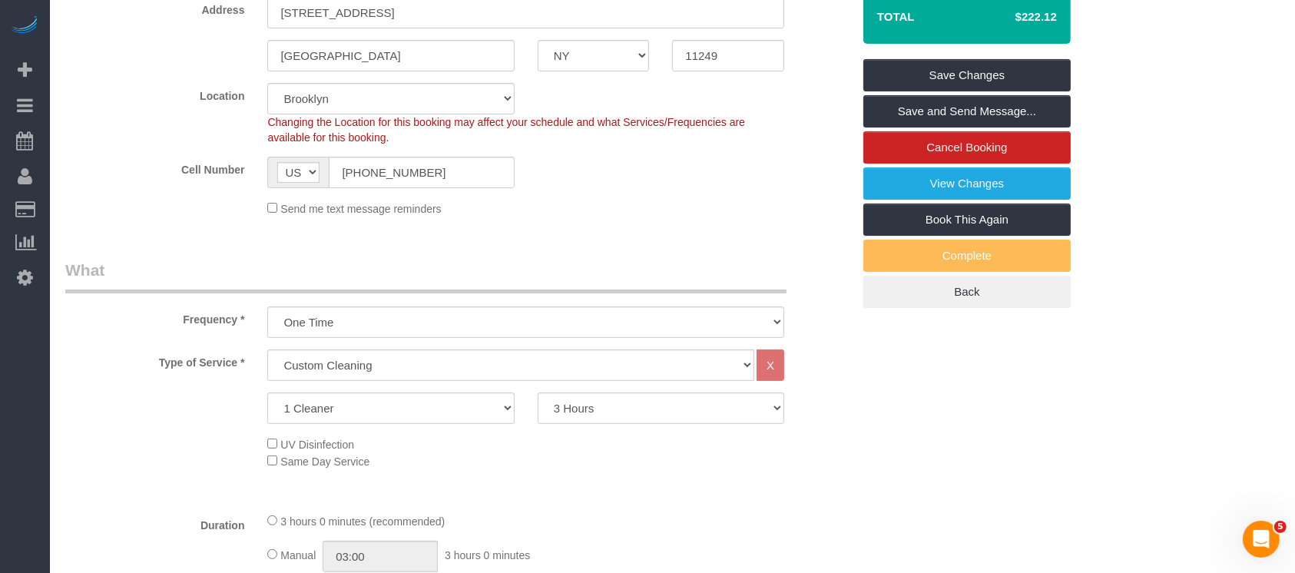
scroll to position [102, 0]
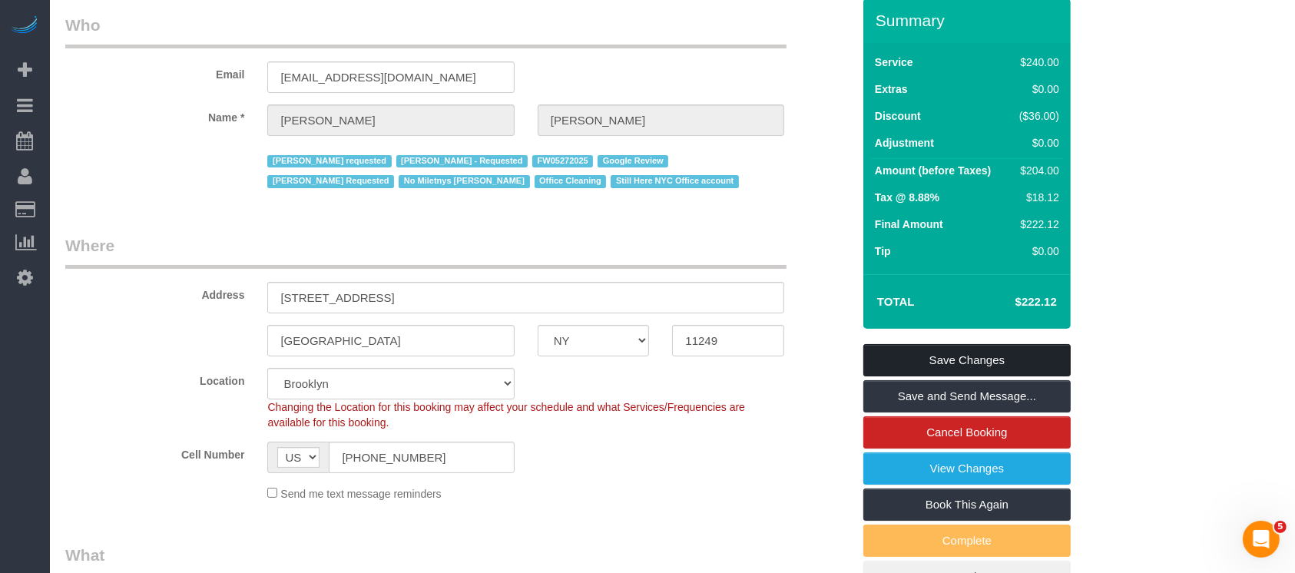
click at [996, 350] on link "Save Changes" at bounding box center [966, 360] width 207 height 32
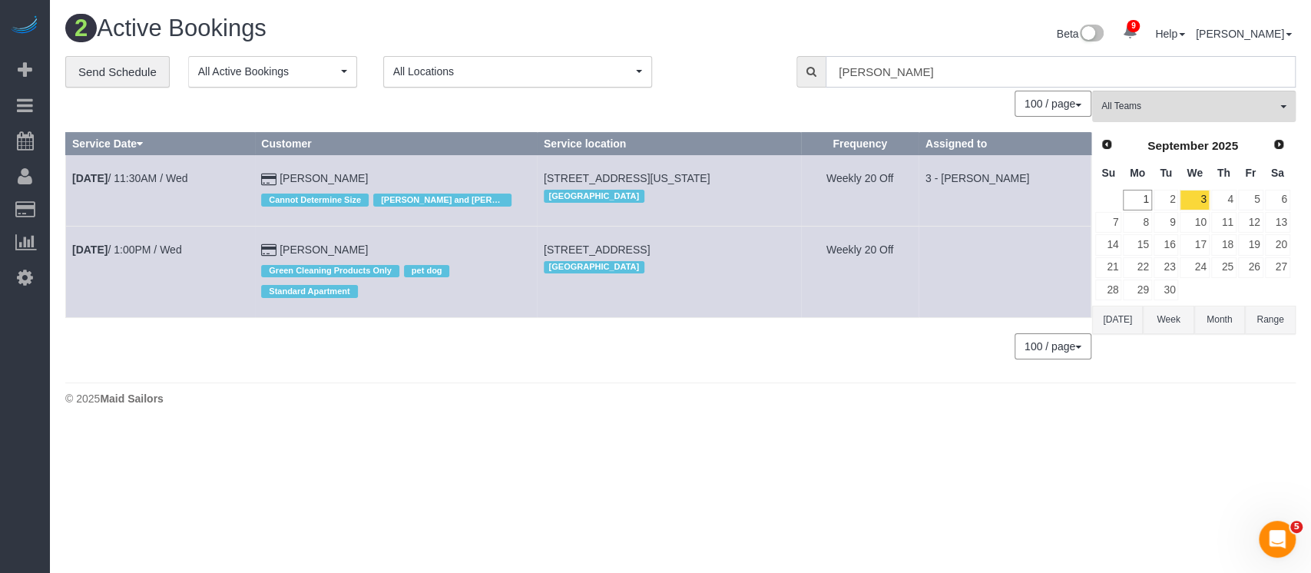
click at [898, 61] on input "jennifer" at bounding box center [1060, 71] width 470 height 31
type input "j"
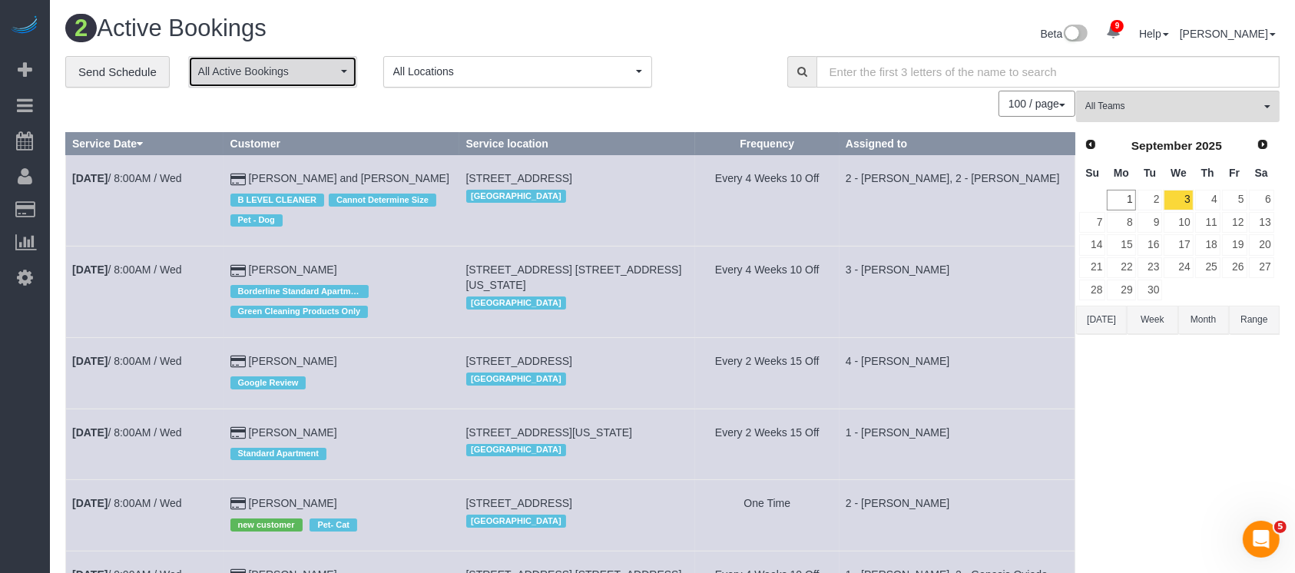
click at [341, 79] on button "All Active Bookings" at bounding box center [272, 71] width 169 height 31
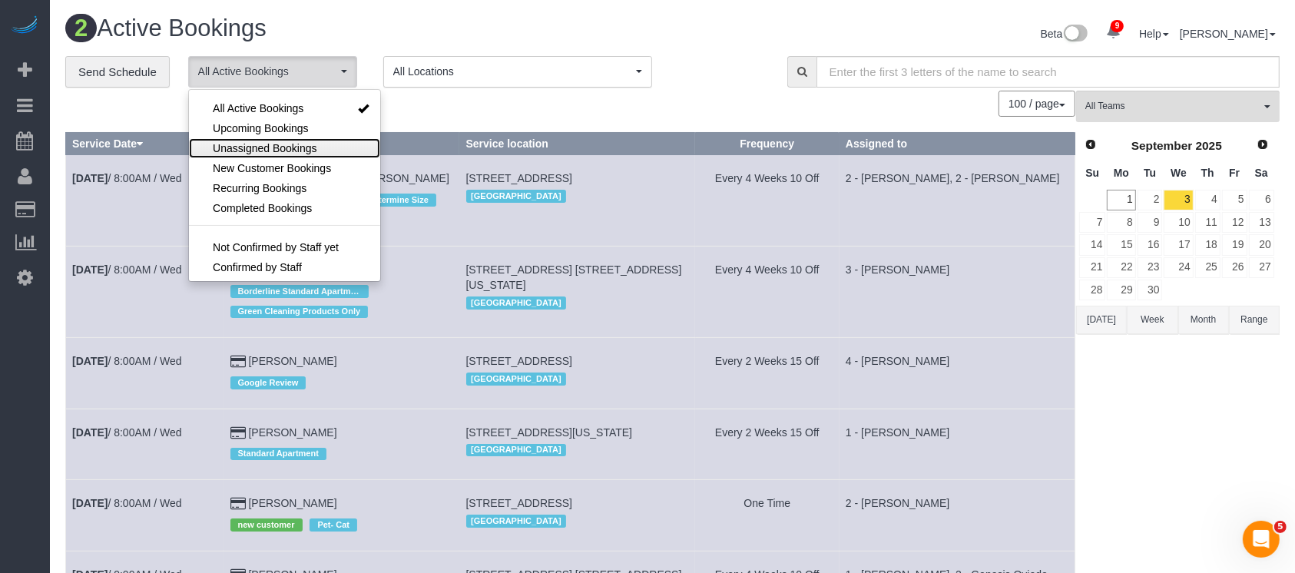
click at [268, 144] on span "Unassigned Bookings" at bounding box center [265, 148] width 104 height 15
select select "**********"
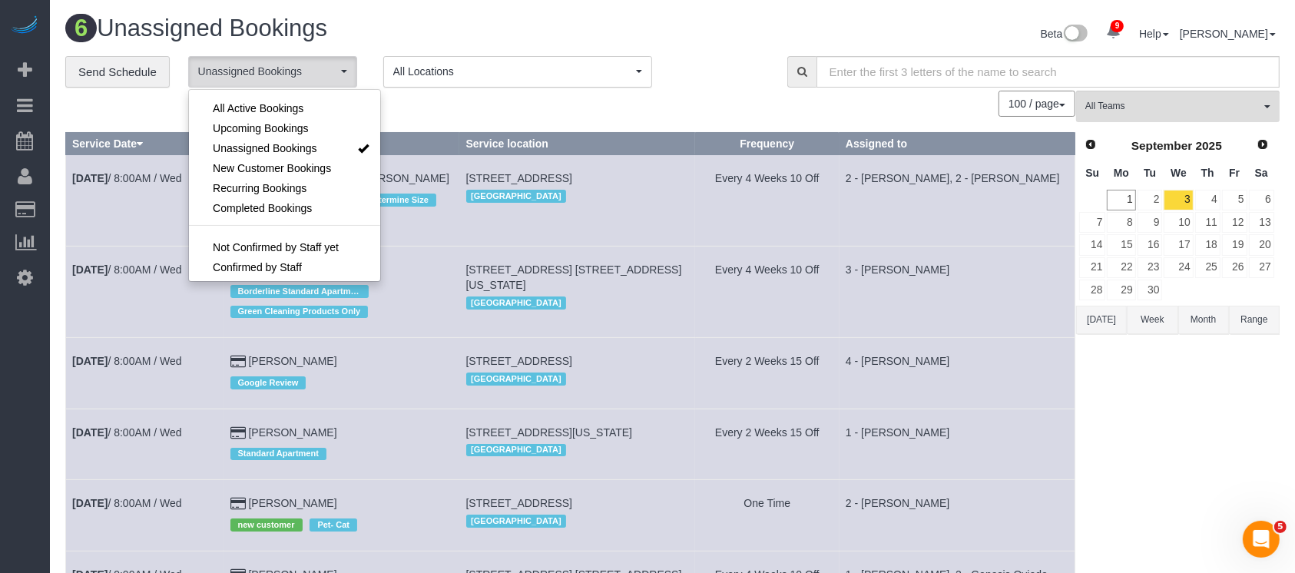
click at [468, 101] on div "100 / page 10 / page 20 / page 30 / page 40 / page 50 / page 100 / page" at bounding box center [570, 104] width 1010 height 26
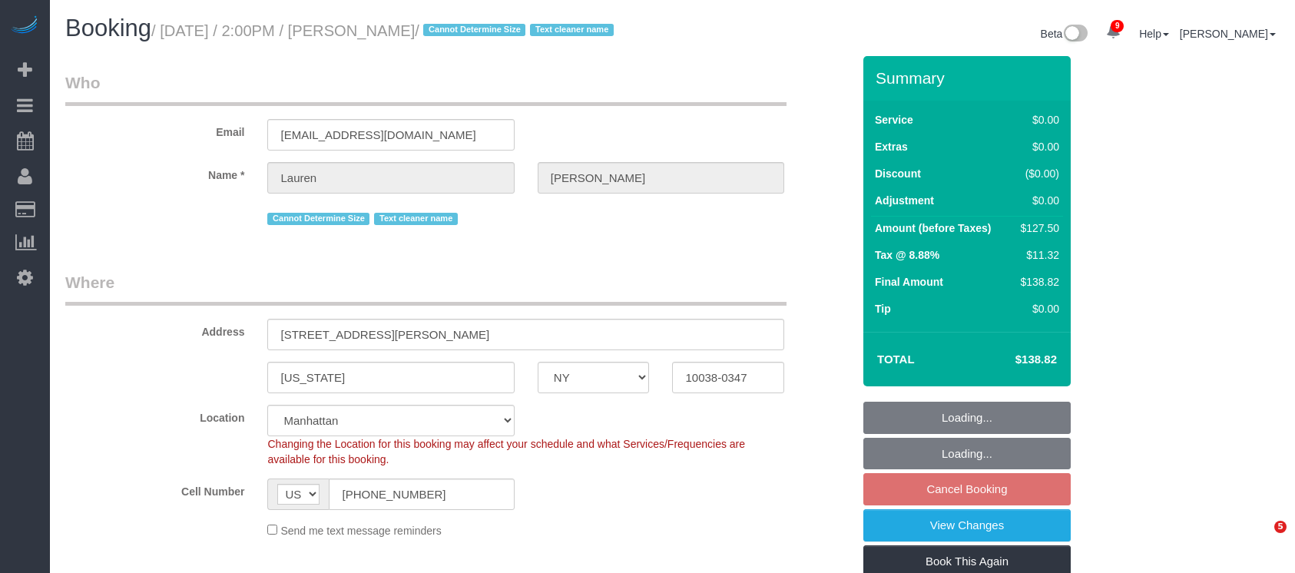
select select "NY"
select select "spot7"
select select "number:89"
select select "number:90"
select select "number:15"
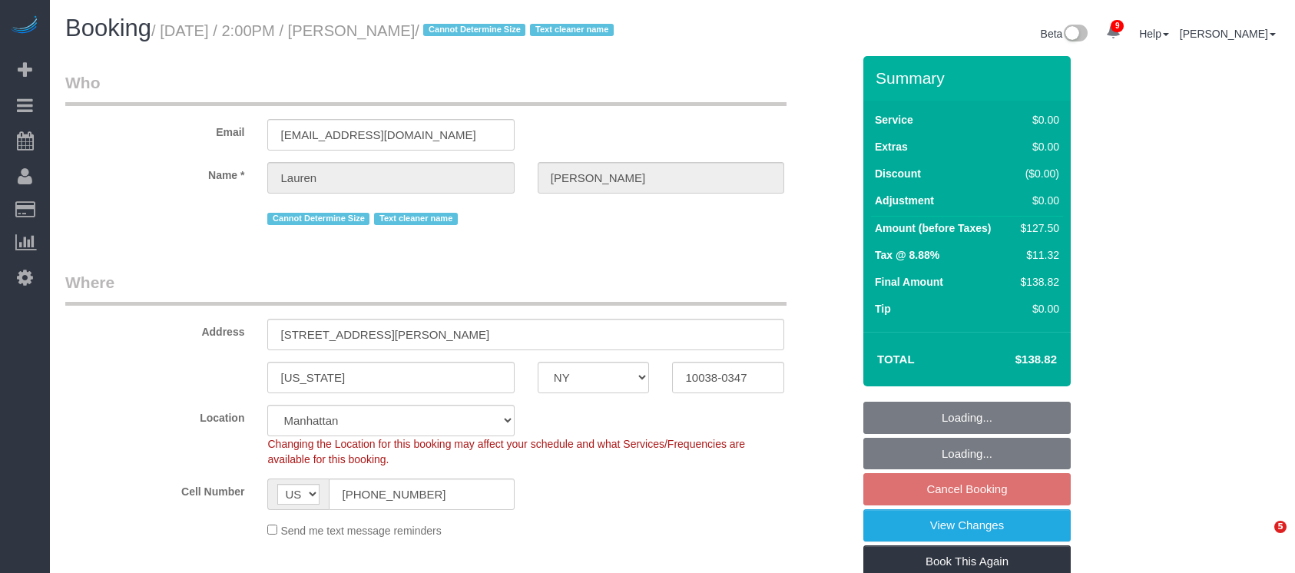
select select "number:5"
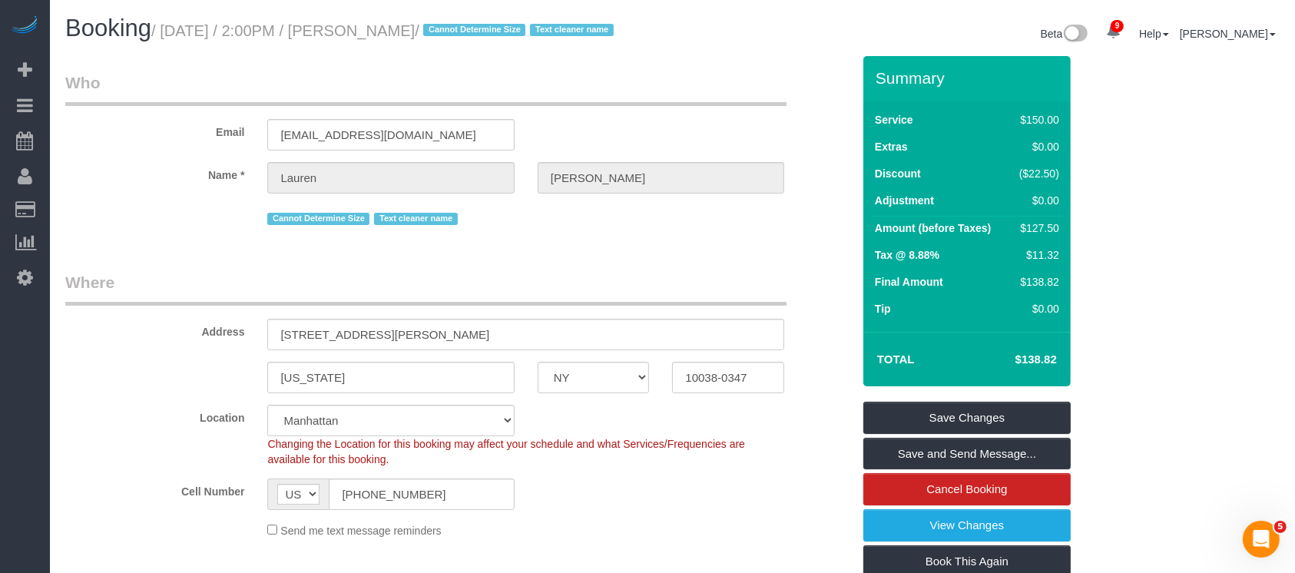
drag, startPoint x: 162, startPoint y: 31, endPoint x: 478, endPoint y: 34, distance: 315.6
click at [478, 34] on small "/ September 03, 2025 / 2:00PM / Lauren Dana / Cannot Determine Size Text cleane…" at bounding box center [384, 30] width 467 height 17
copy small "September 03, 2025 / 2:00PM / Lauren Dana"
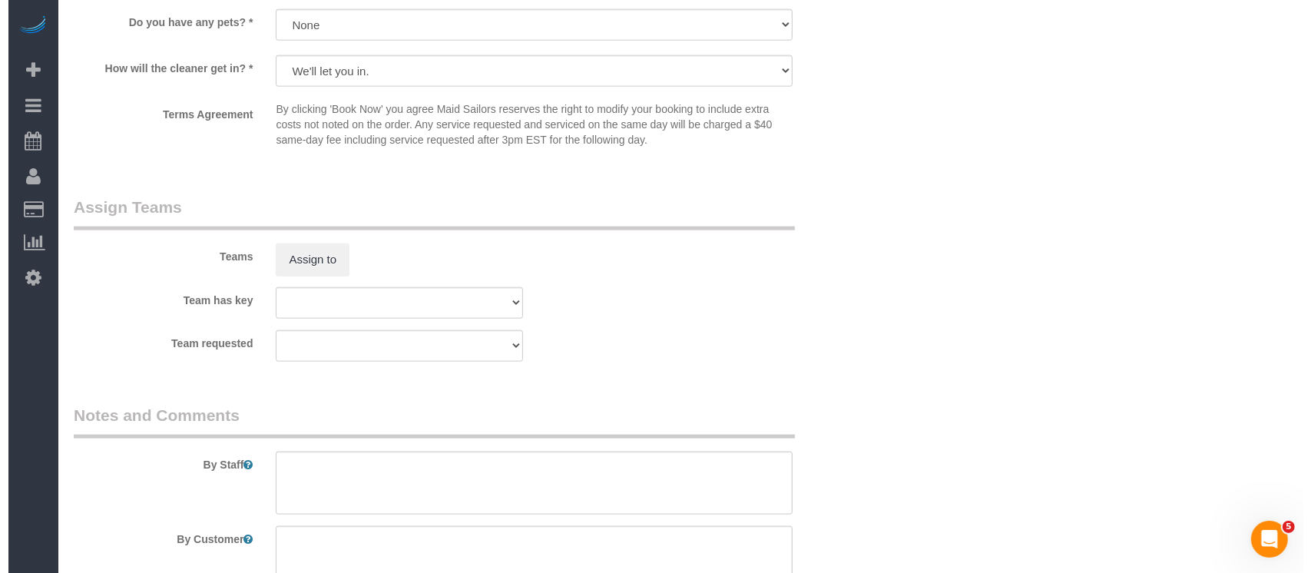
scroll to position [1945, 0]
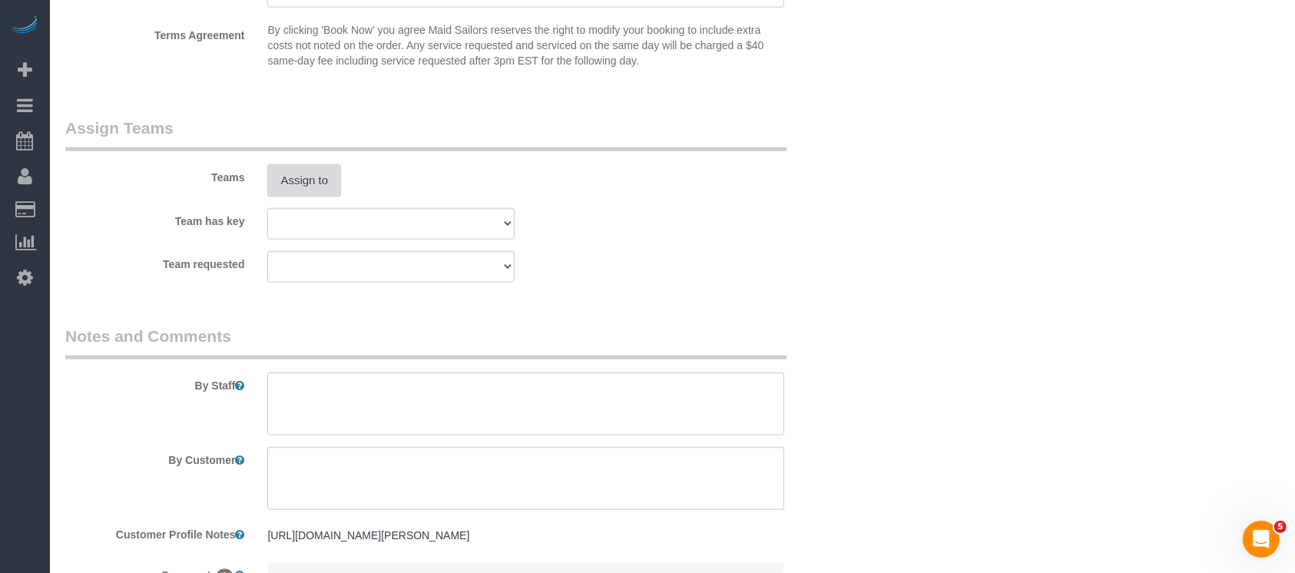
click at [281, 197] on button "Assign to" at bounding box center [304, 180] width 74 height 32
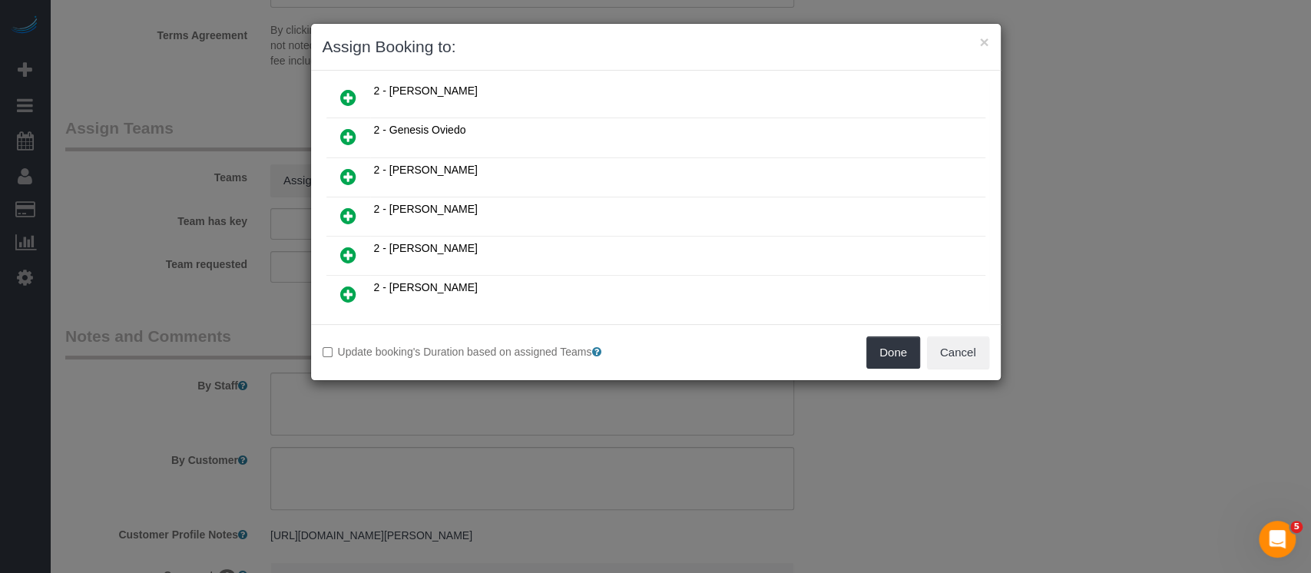
scroll to position [819, 0]
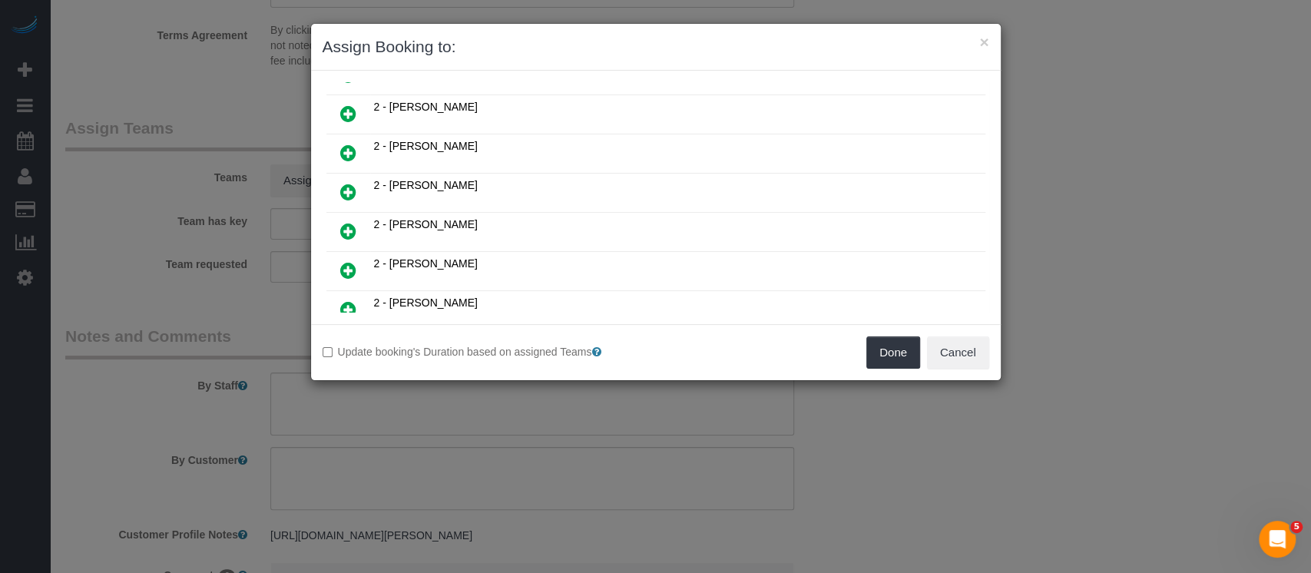
click at [354, 261] on icon at bounding box center [348, 270] width 16 height 18
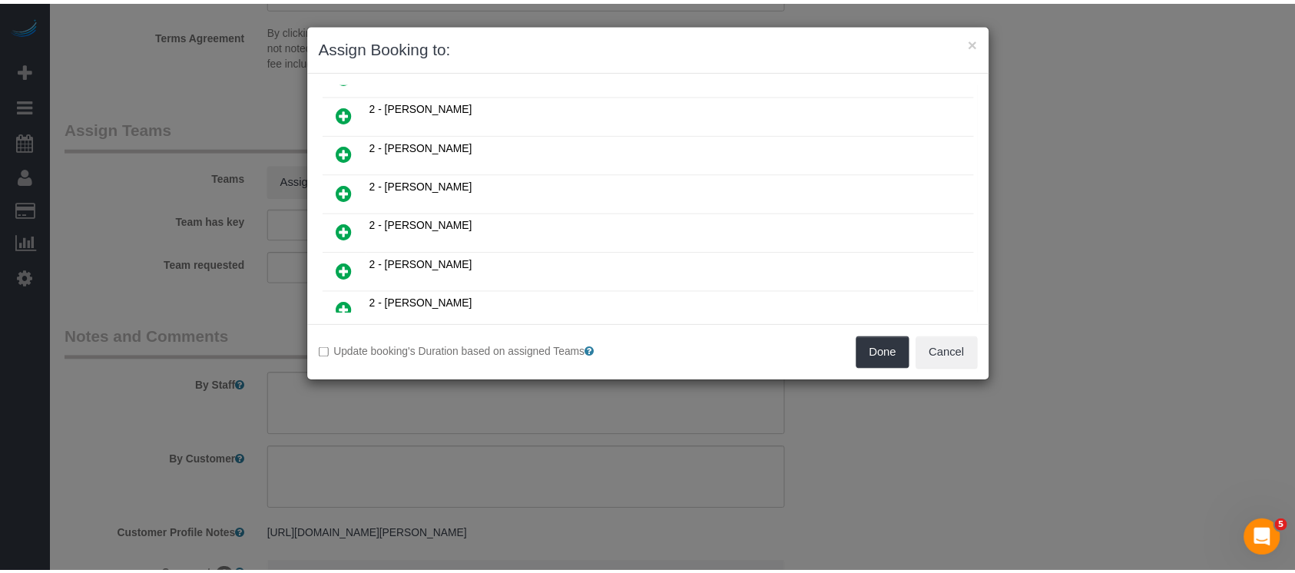
scroll to position [855, 0]
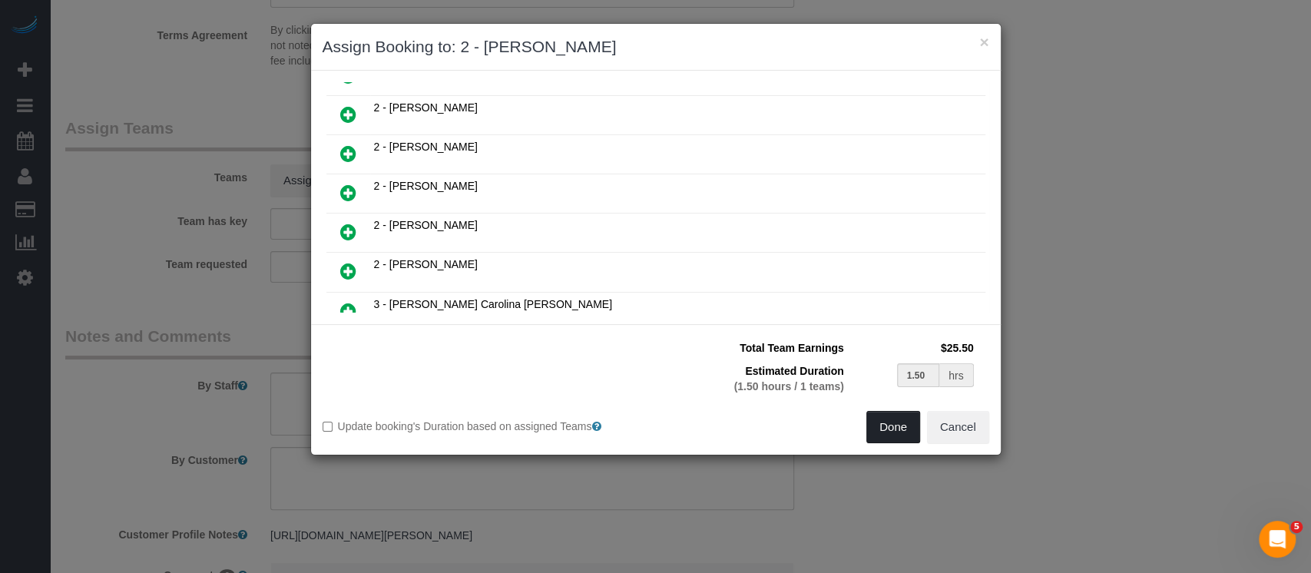
click at [881, 421] on button "Done" at bounding box center [893, 427] width 54 height 32
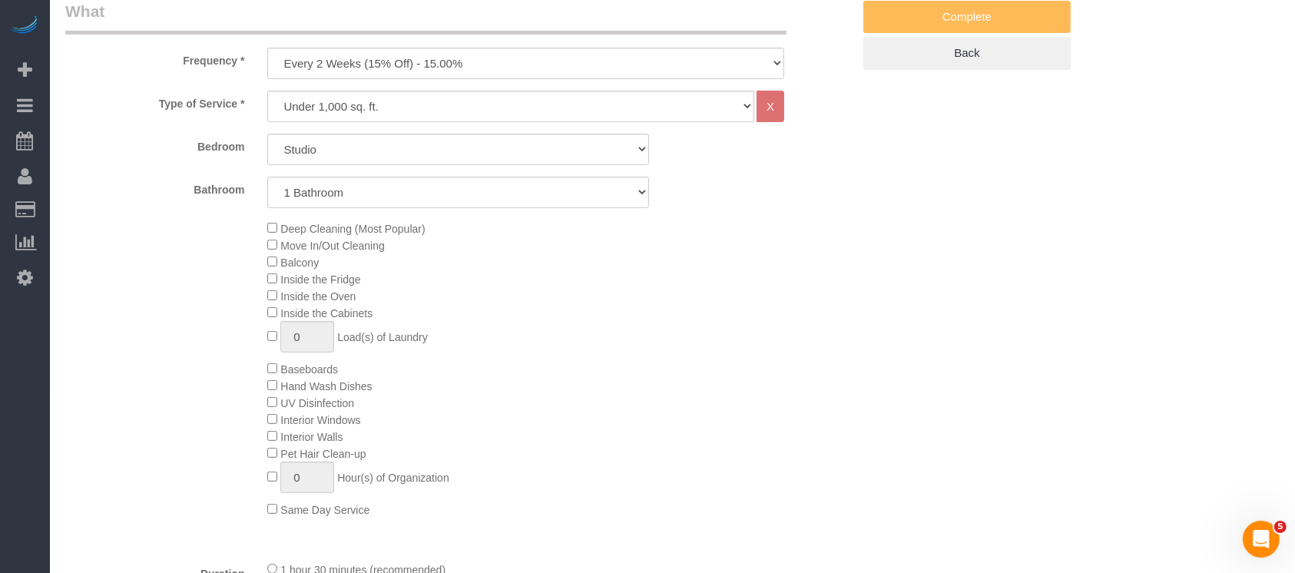
scroll to position [204, 0]
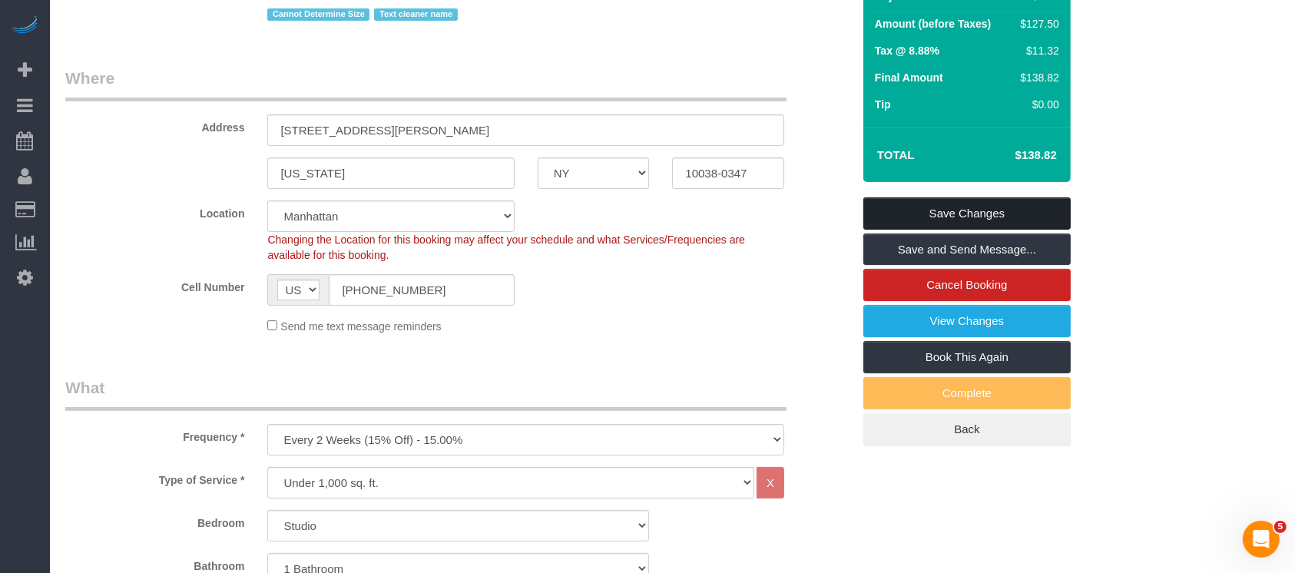
click at [1001, 222] on link "Save Changes" at bounding box center [966, 213] width 207 height 32
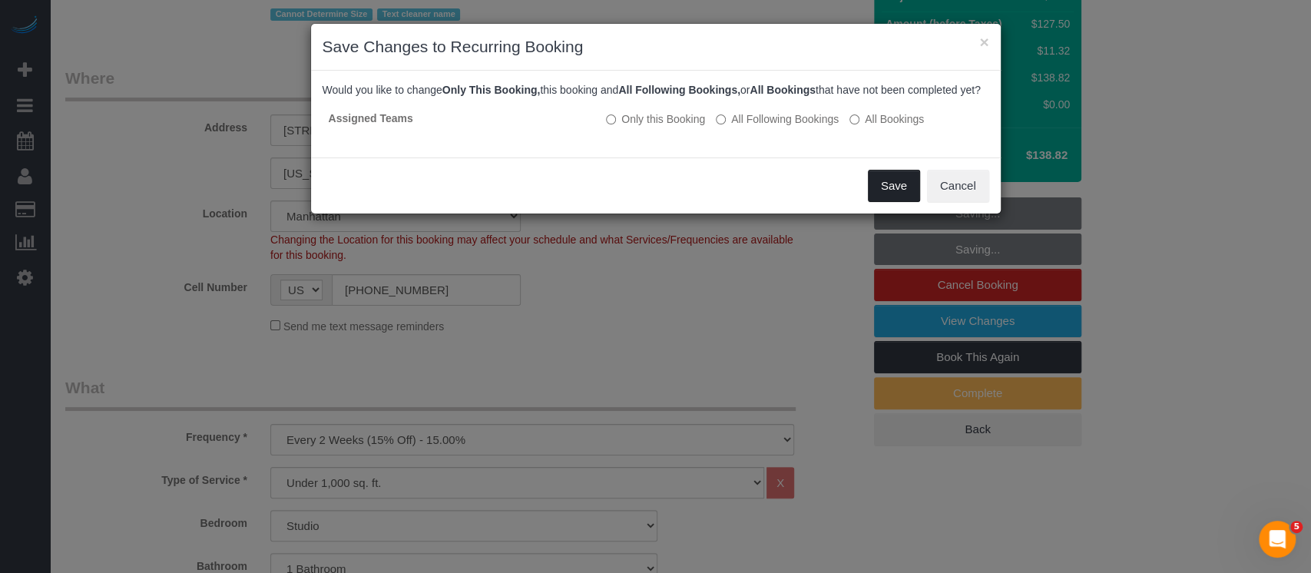
click at [891, 197] on button "Save" at bounding box center [894, 186] width 52 height 32
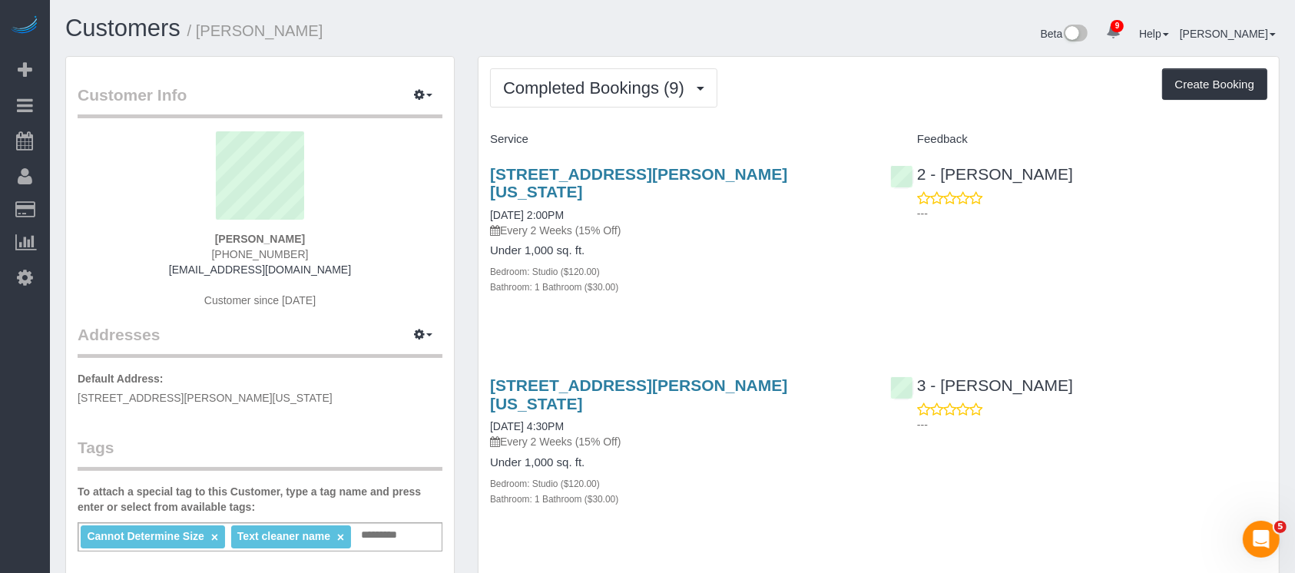
scroll to position [102, 0]
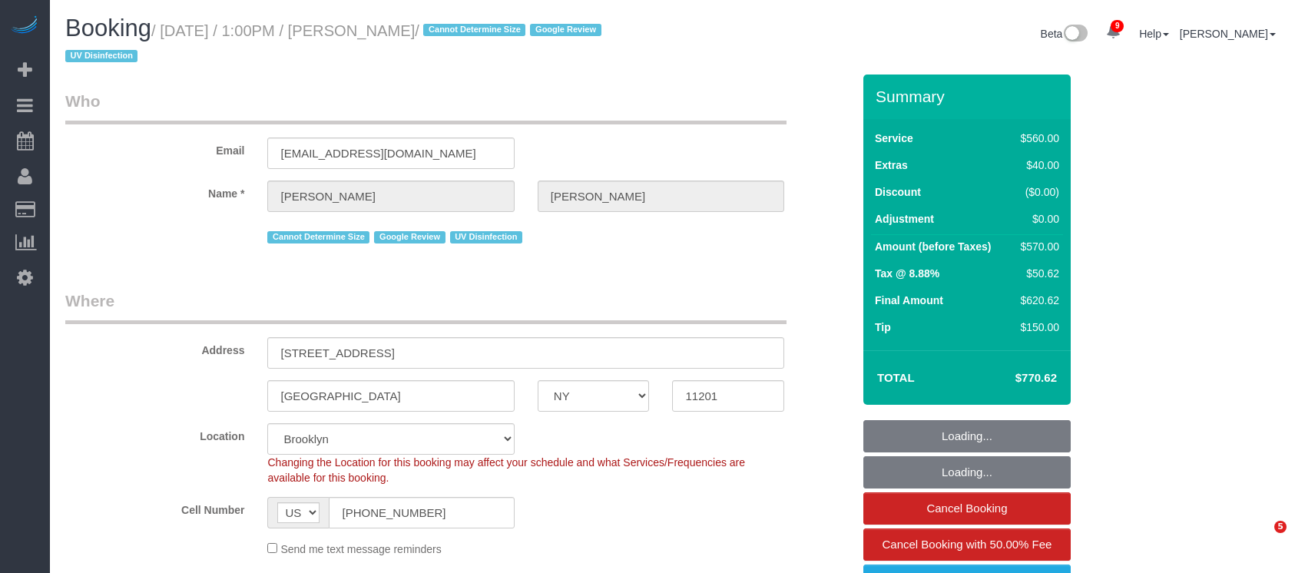
select select "NY"
select select "2"
select select "210"
select select "spot1"
select select "number:58"
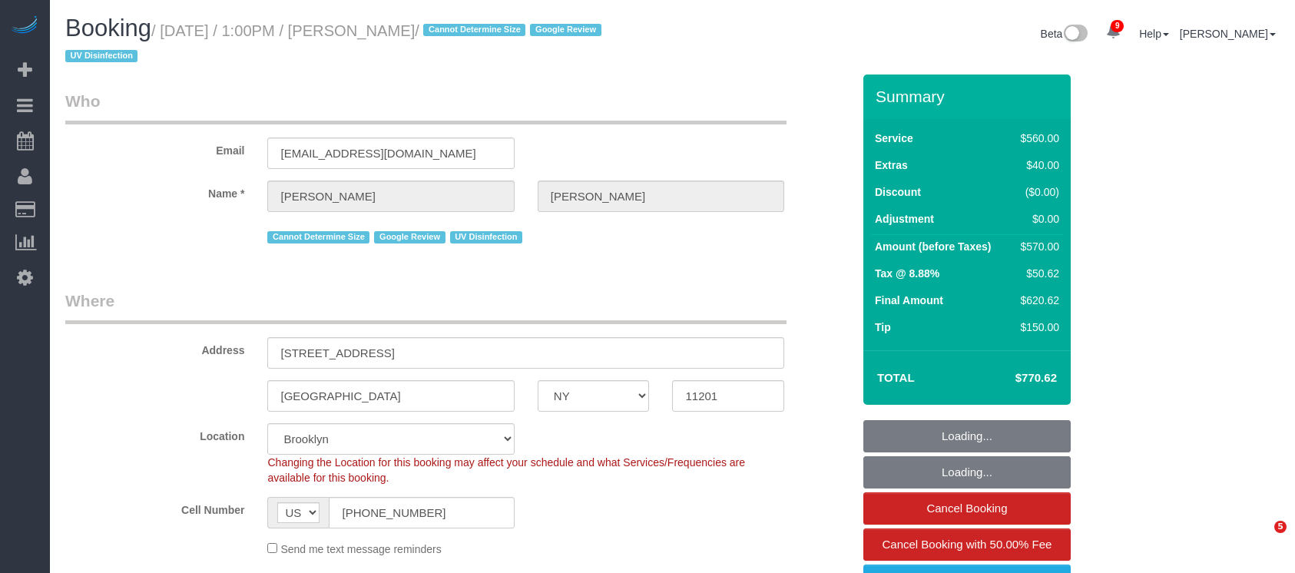
select select "number:73"
select select "number:15"
select select "number:6"
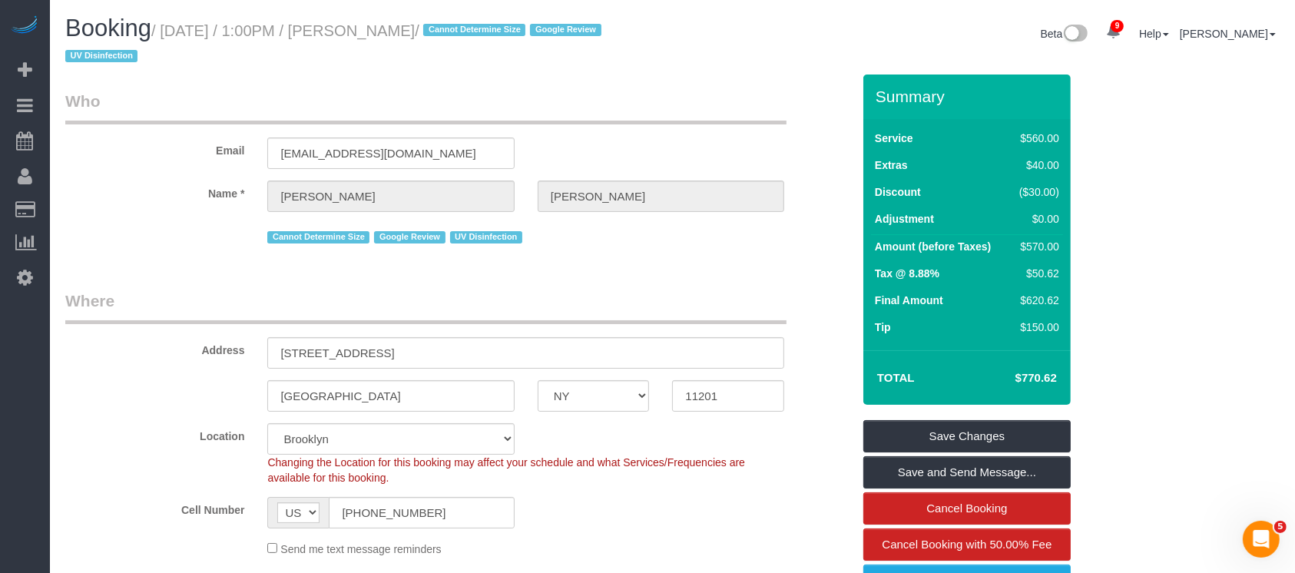
drag, startPoint x: 163, startPoint y: 31, endPoint x: 488, endPoint y: 38, distance: 325.6
click at [489, 33] on small "/ [DATE] / 1:00PM / [PERSON_NAME] / Cannot Determine Size Google Review UV Disi…" at bounding box center [335, 43] width 541 height 43
copy small "[DATE] / 1:00PM / [PERSON_NAME]"
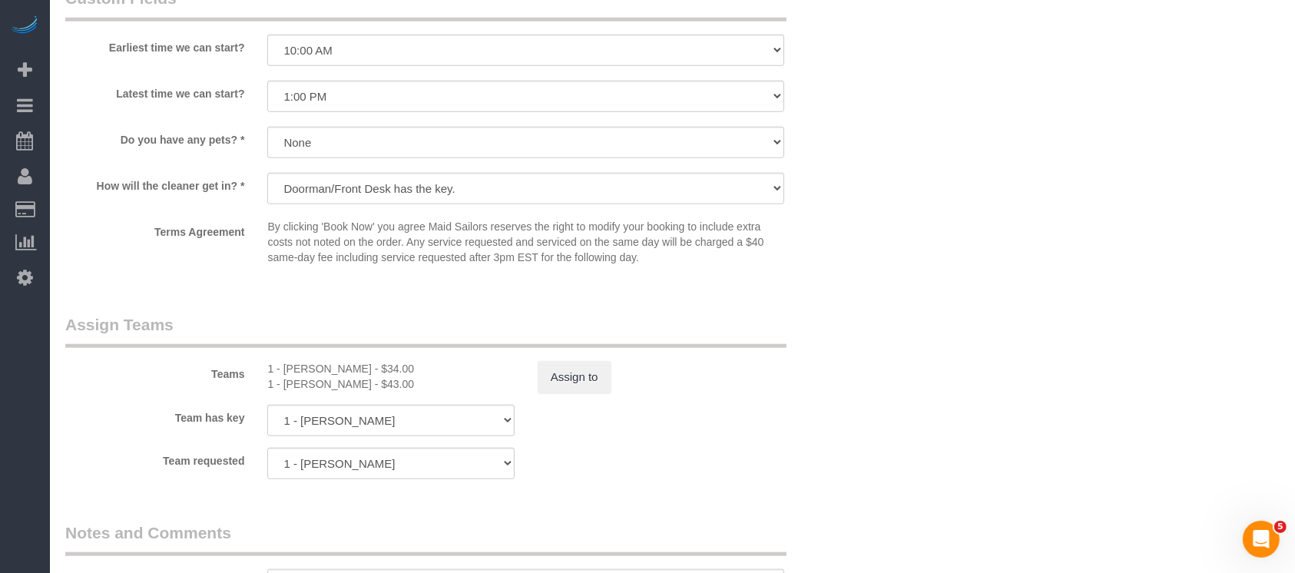
scroll to position [1740, 0]
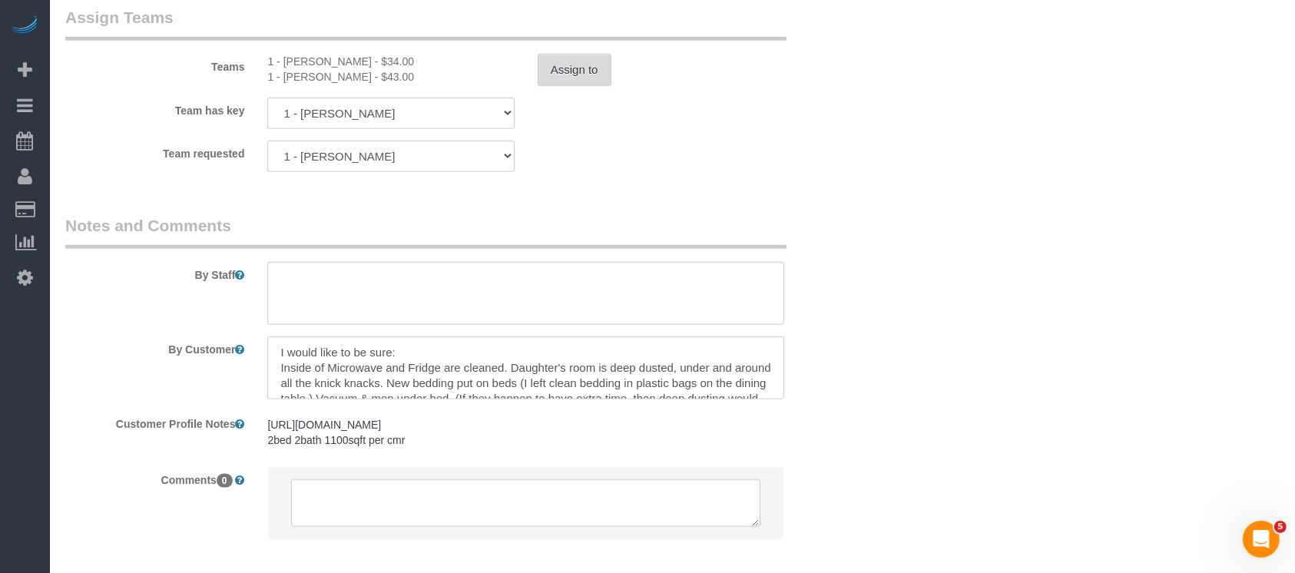
click at [581, 70] on button "Assign to" at bounding box center [575, 70] width 74 height 32
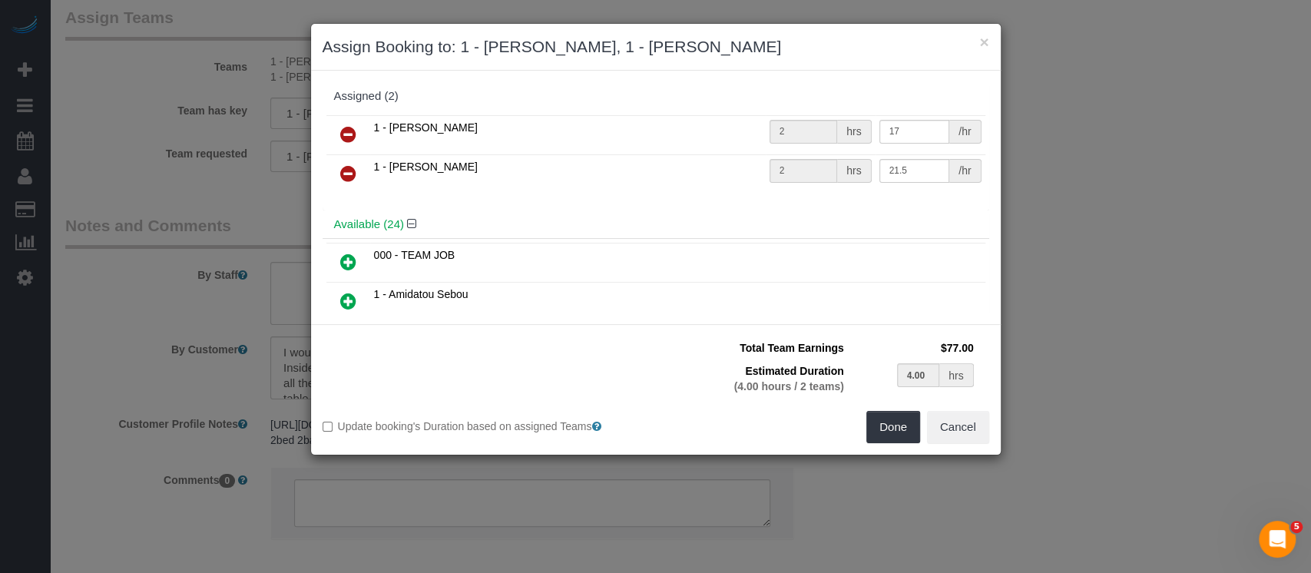
click at [344, 165] on icon at bounding box center [348, 173] width 16 height 18
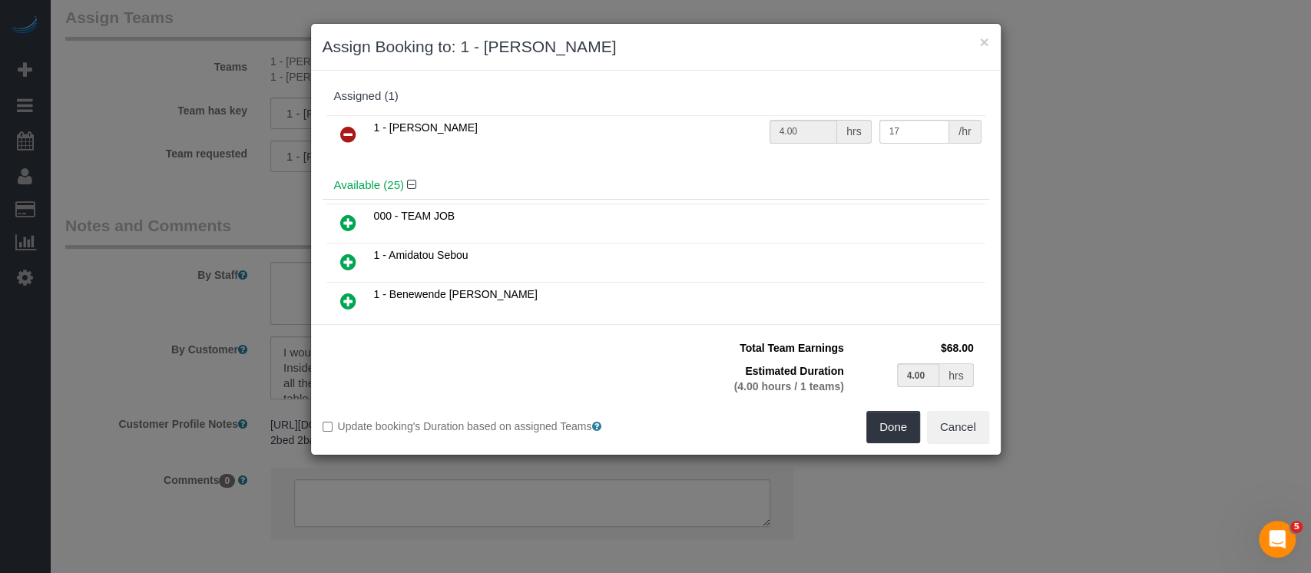
drag, startPoint x: 344, startPoint y: 218, endPoint x: 381, endPoint y: 218, distance: 36.9
click at [345, 218] on icon at bounding box center [348, 222] width 16 height 18
type input "2.00"
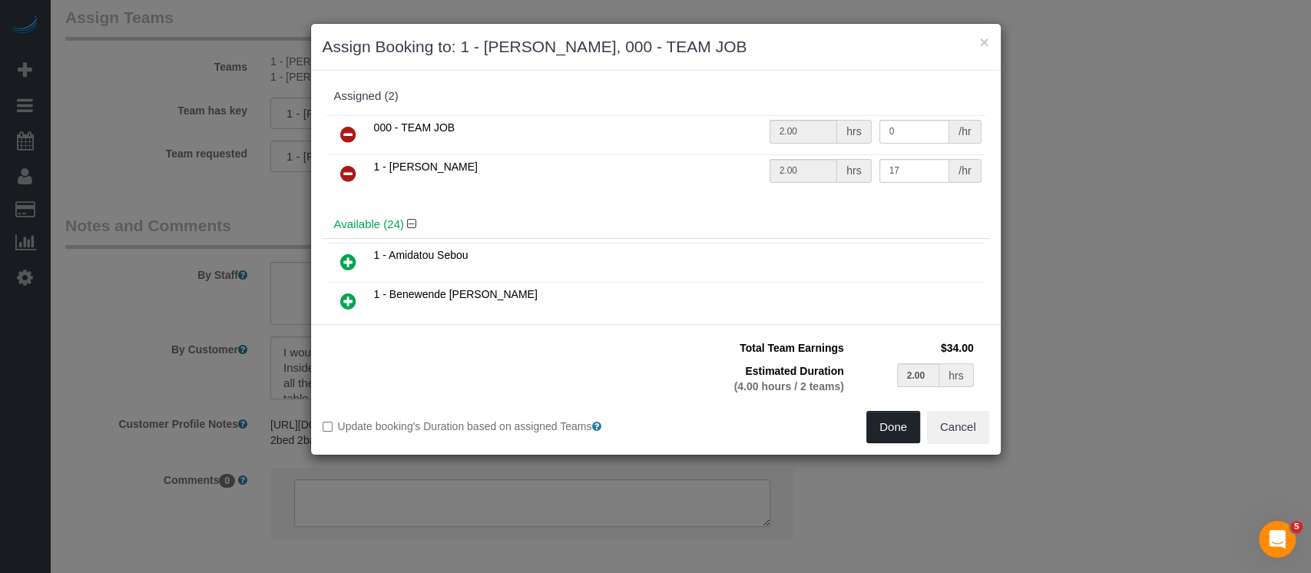
click at [889, 436] on button "Done" at bounding box center [893, 427] width 54 height 32
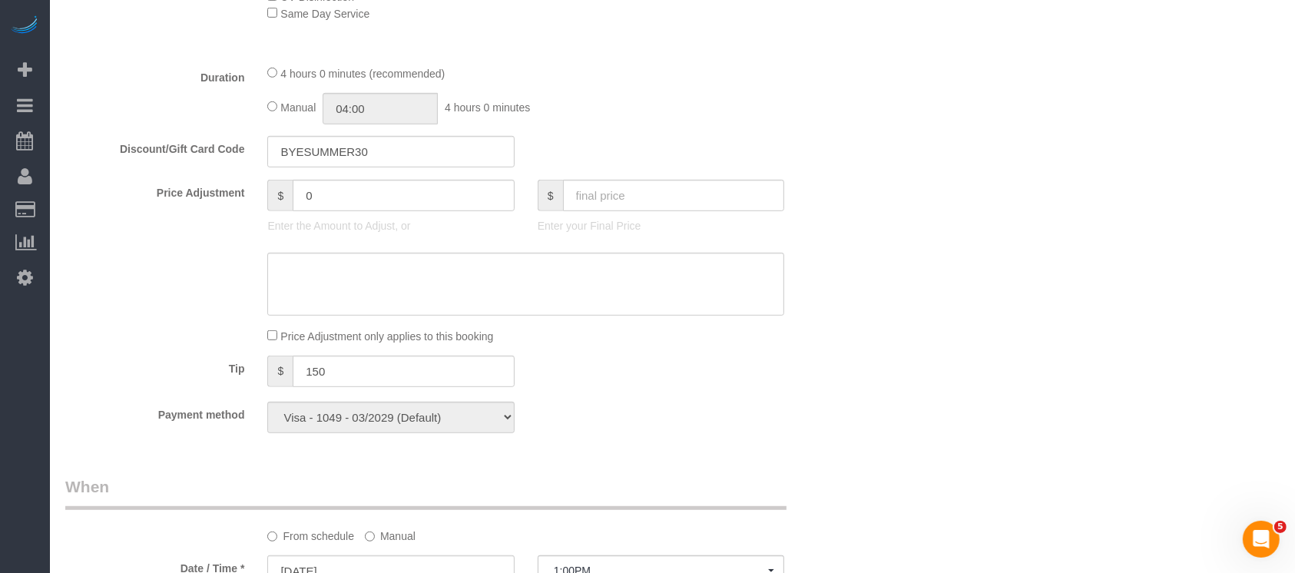
scroll to position [614, 0]
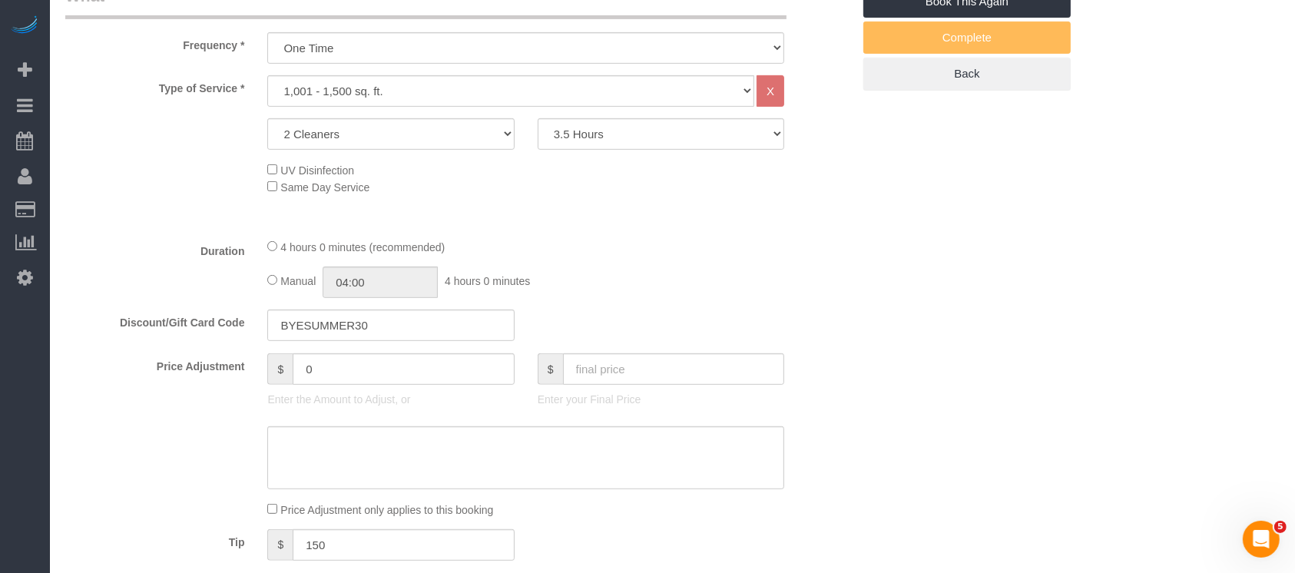
select select "spot53"
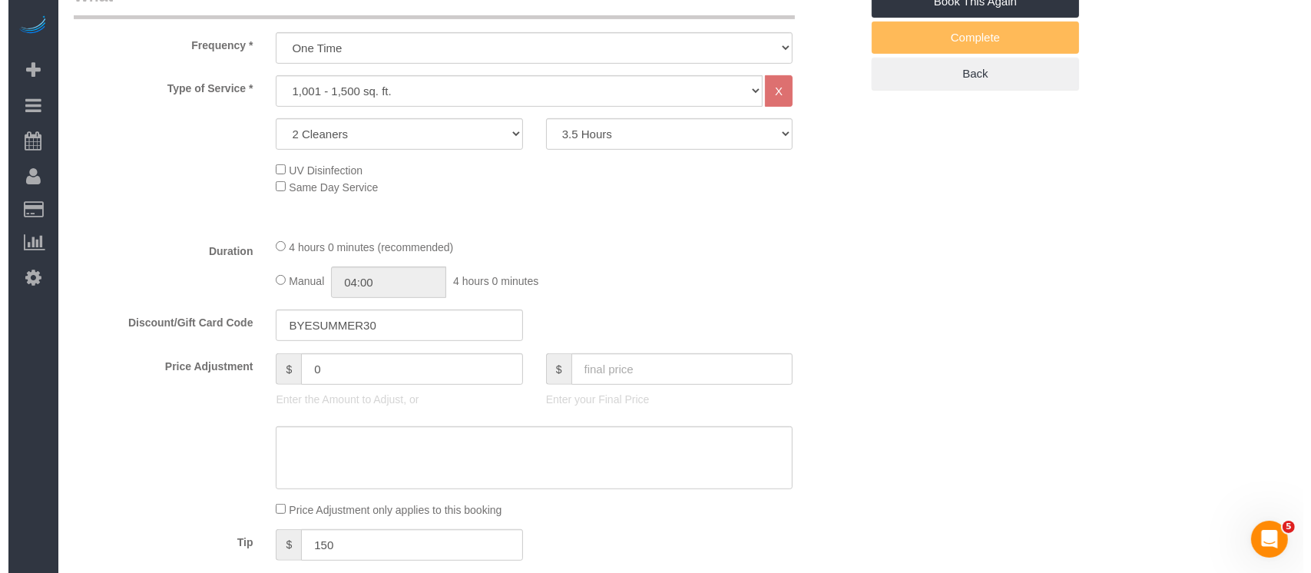
scroll to position [0, 0]
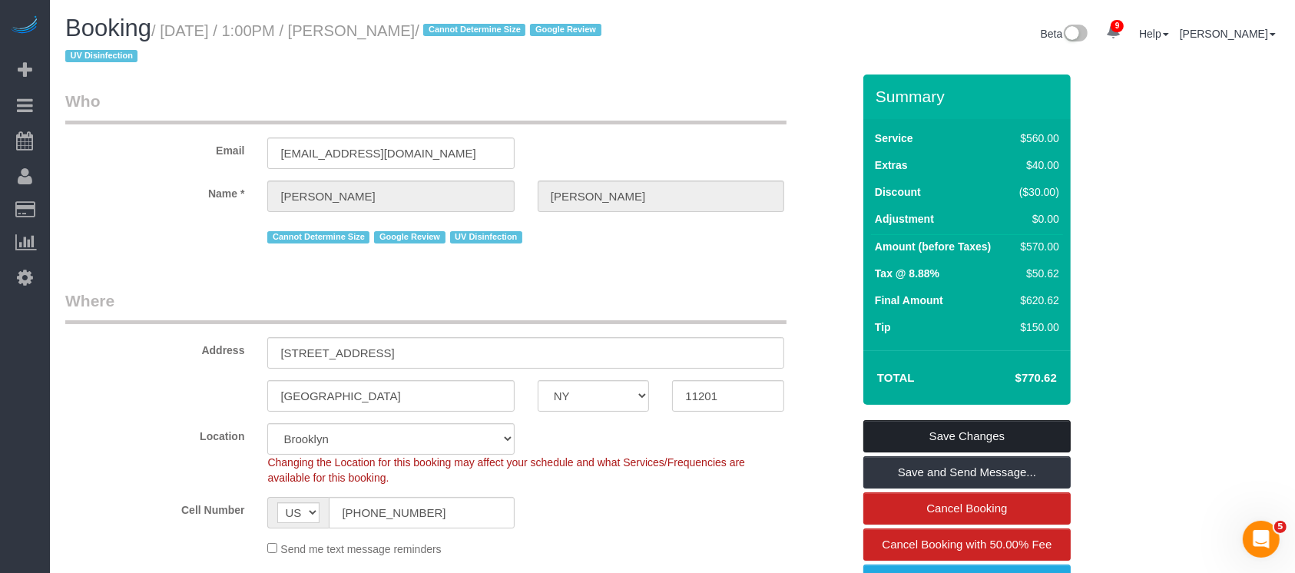
click at [1014, 437] on link "Save Changes" at bounding box center [966, 436] width 207 height 32
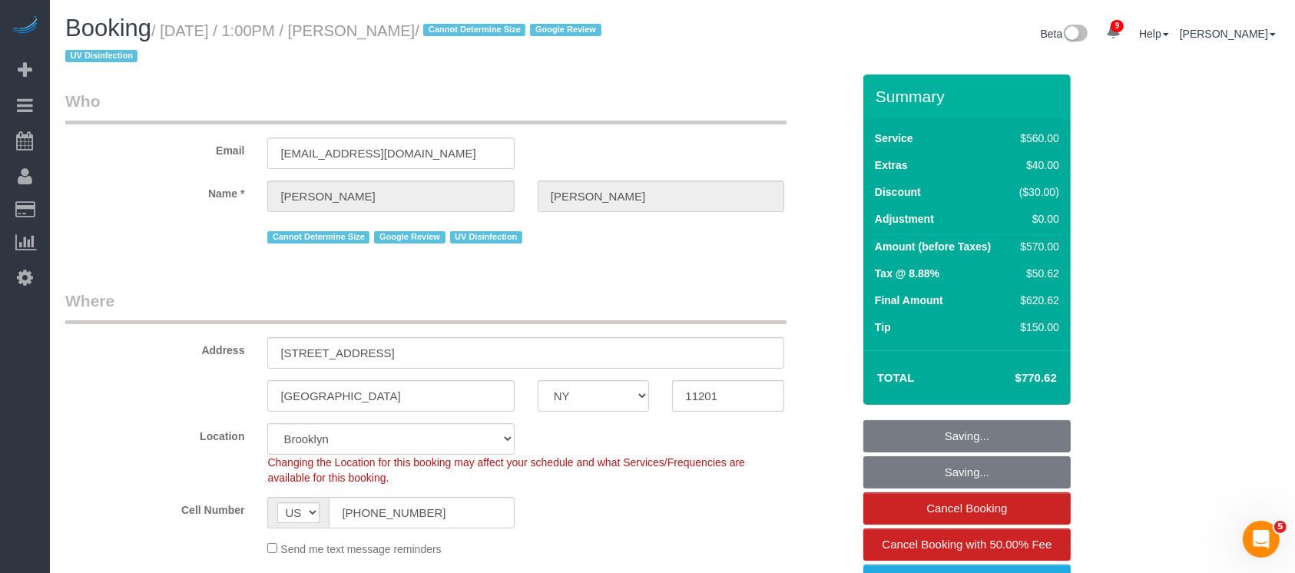
select select "spot105"
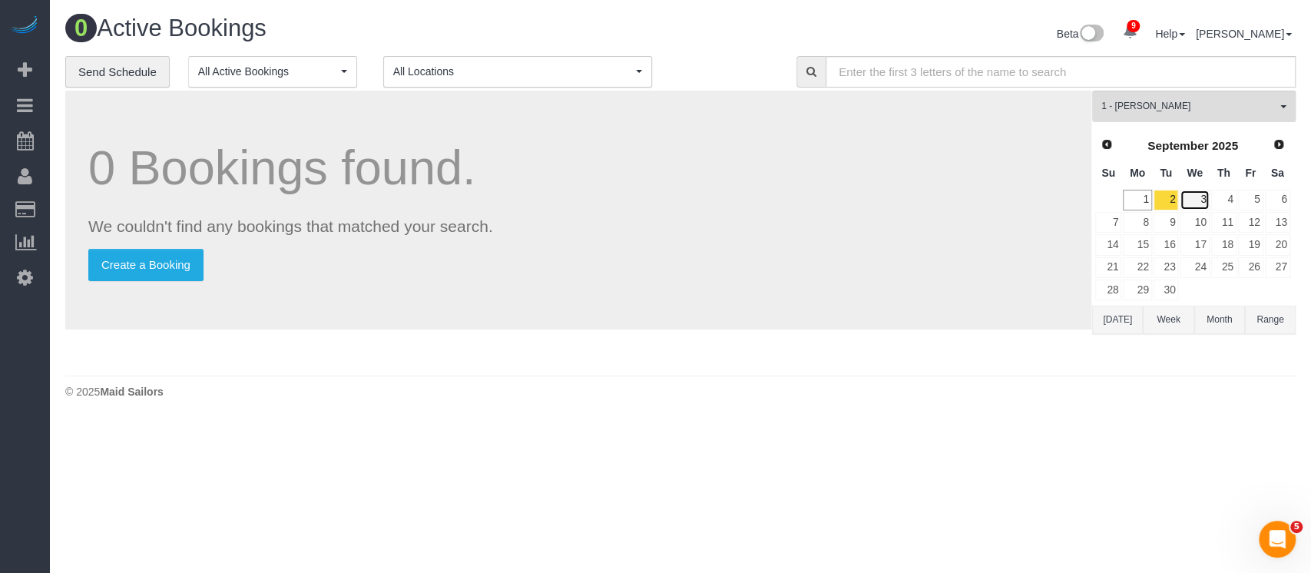
click at [1190, 198] on link "3" at bounding box center [1193, 200] width 29 height 21
click at [1253, 110] on span "1 - [PERSON_NAME]" at bounding box center [1188, 106] width 175 height 13
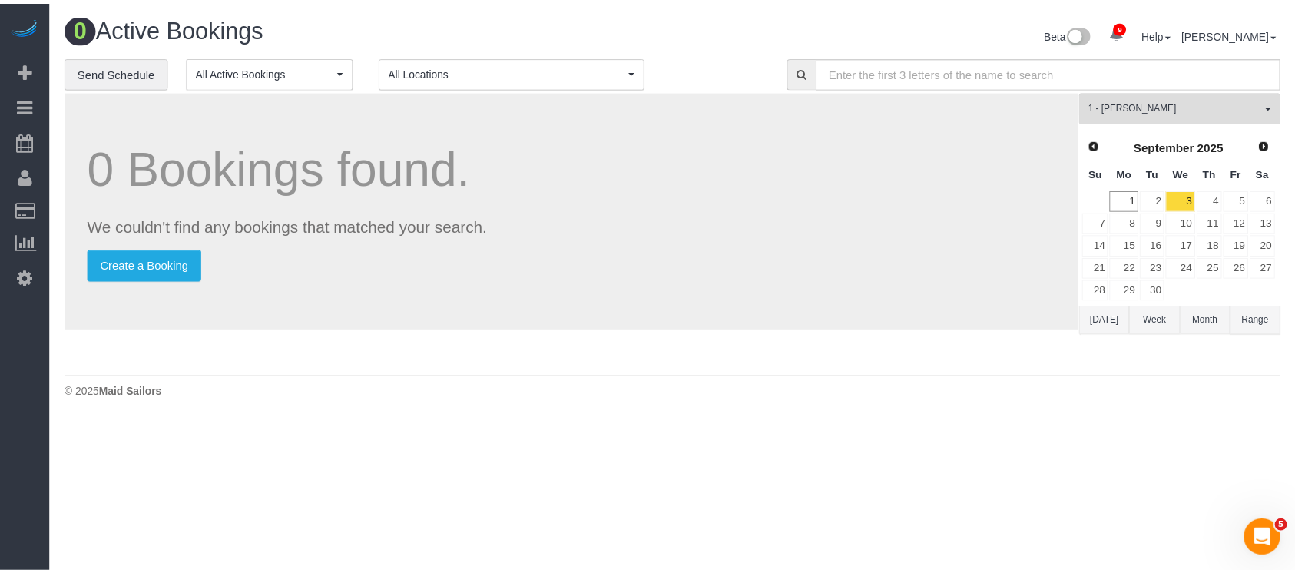
scroll to position [511, 0]
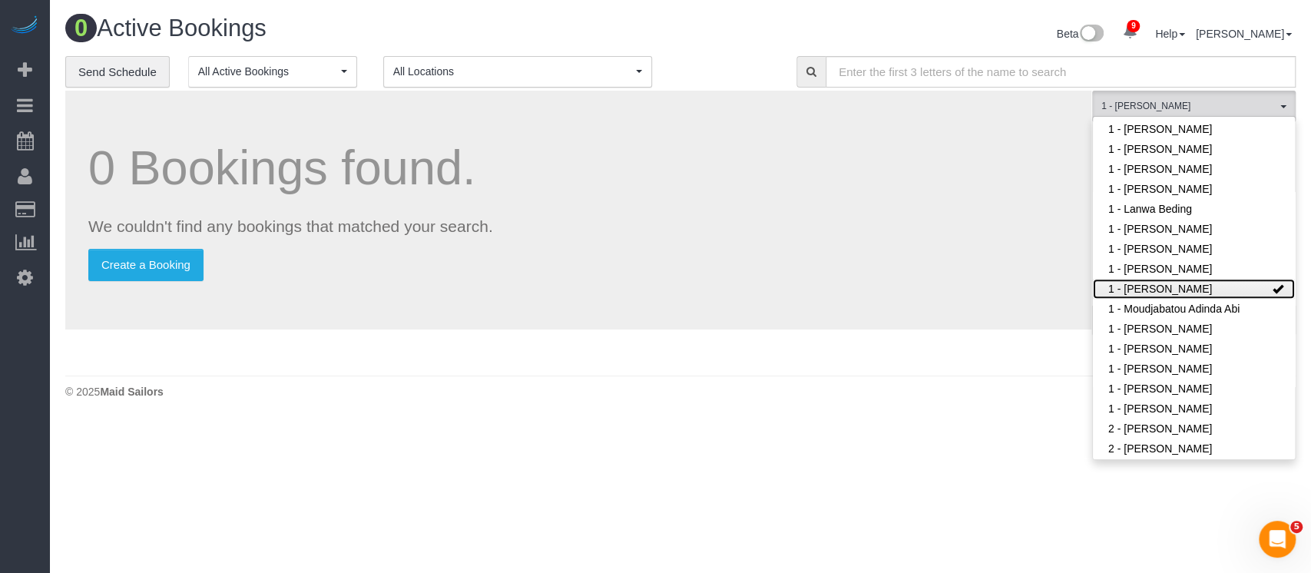
click at [1164, 285] on link "1 - [PERSON_NAME]" at bounding box center [1194, 289] width 202 height 20
click at [826, 239] on div "0 Bookings found. We couldn't find any bookings that matched your search. Creat…" at bounding box center [578, 210] width 1026 height 239
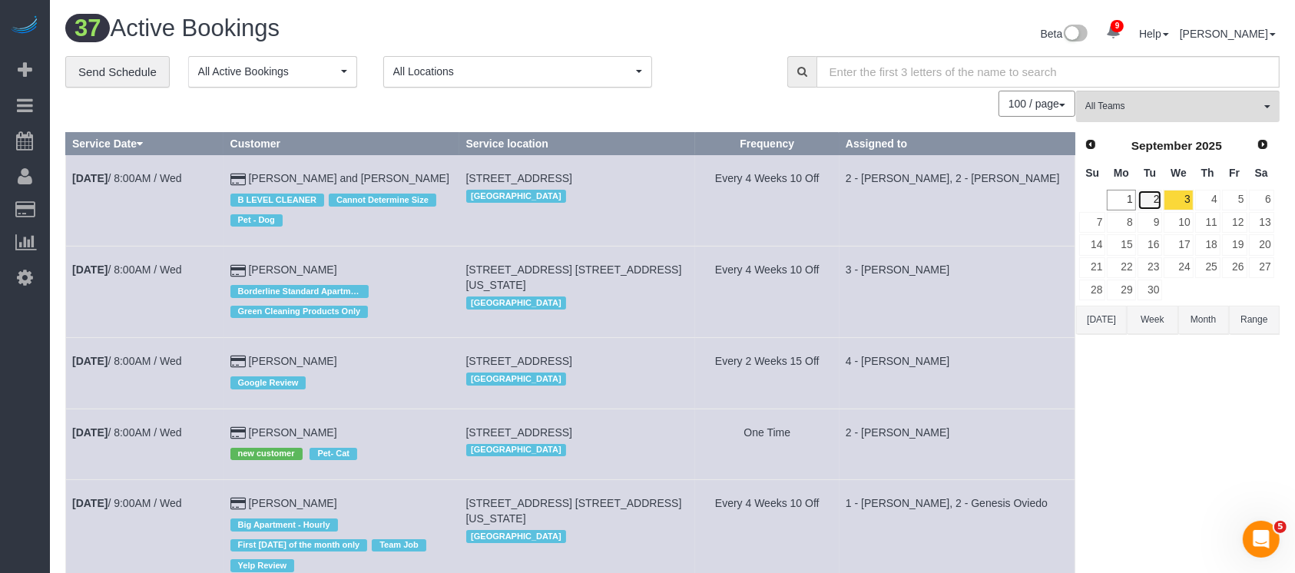
click at [1146, 197] on link "2" at bounding box center [1149, 200] width 25 height 21
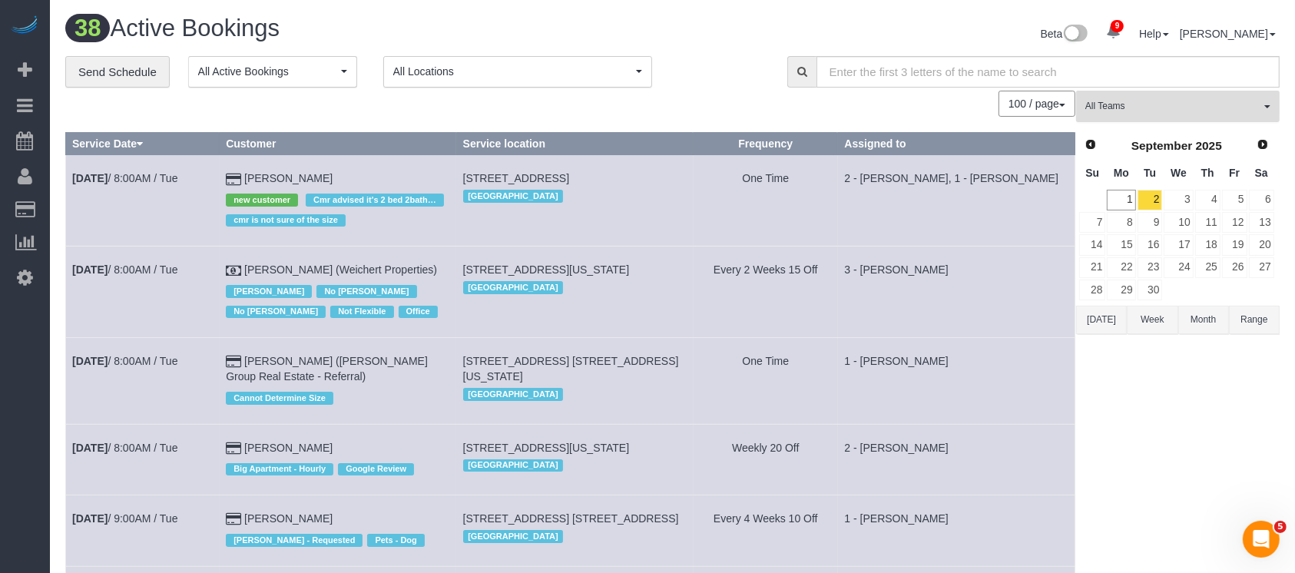
click at [1255, 115] on button "All Teams" at bounding box center [1177, 106] width 203 height 31
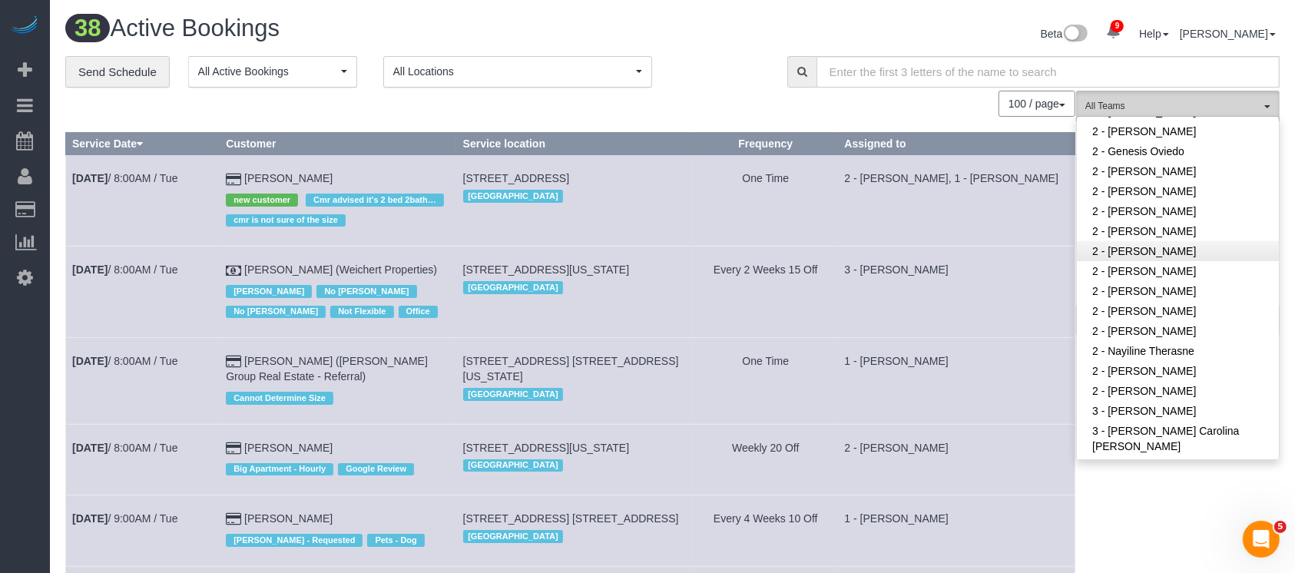
scroll to position [1023, 0]
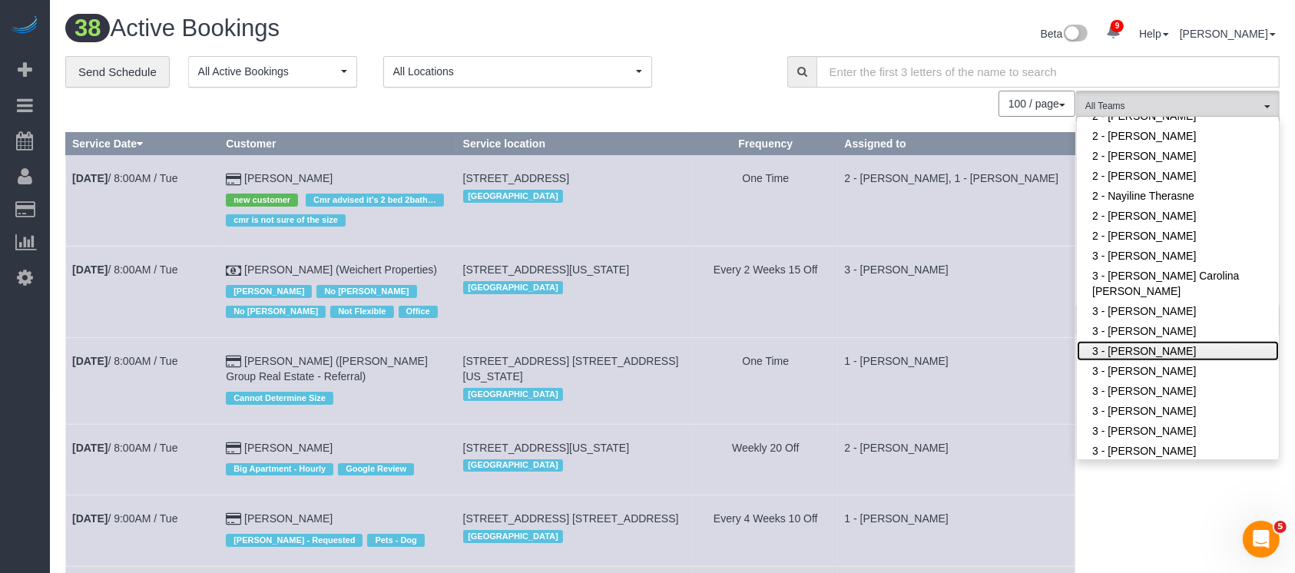
click at [1193, 342] on link "3 - [PERSON_NAME]" at bounding box center [1178, 351] width 202 height 20
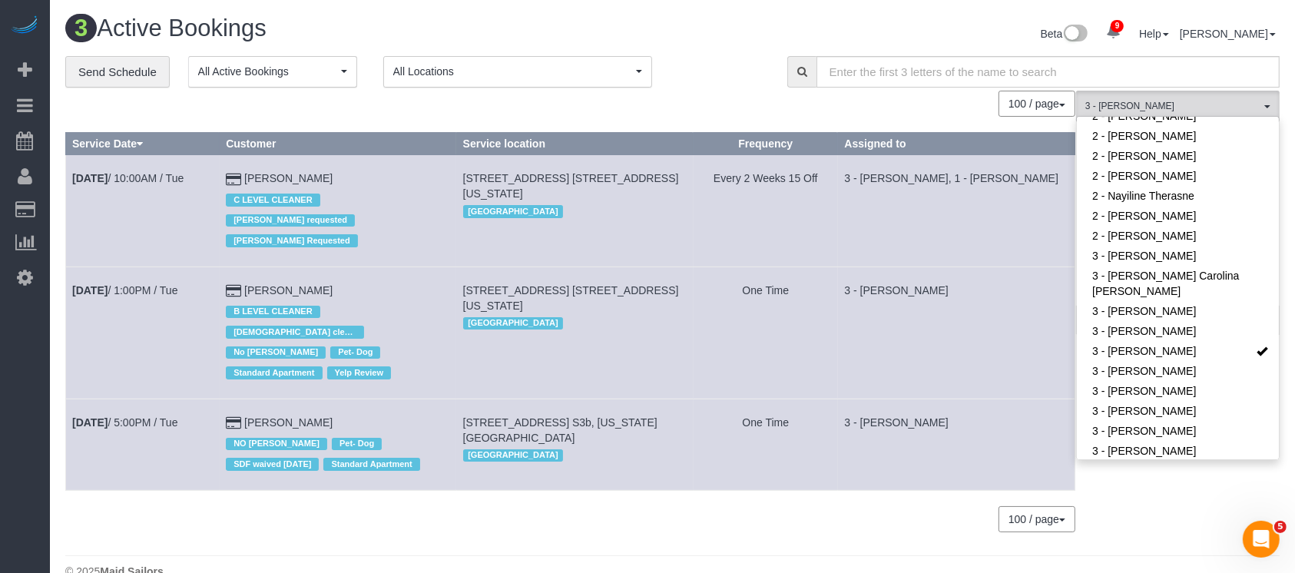
drag, startPoint x: 465, startPoint y: 283, endPoint x: 515, endPoint y: 303, distance: 54.0
click at [515, 303] on td "300 East 95th Street, Apt. 5b, New York, NY 10128 Manhattan" at bounding box center [574, 332] width 237 height 132
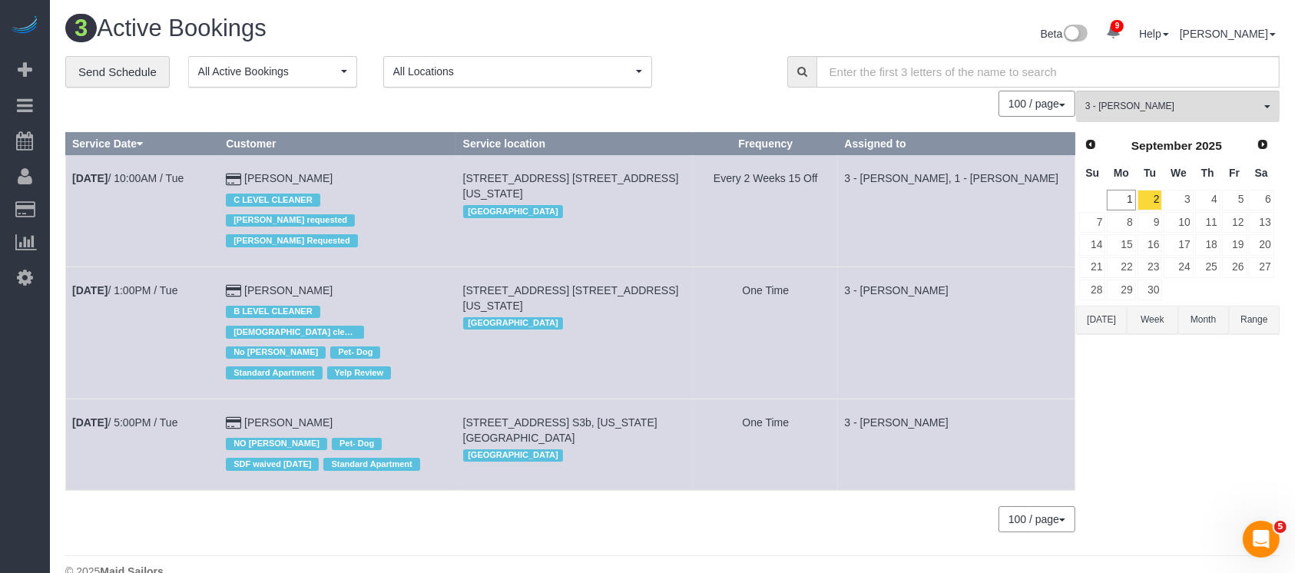
copy span "300 East 95th Street, Apt. 5b, New York, NY 10128"
click at [1259, 101] on span "3 - Geraldin Bastidas" at bounding box center [1172, 106] width 175 height 13
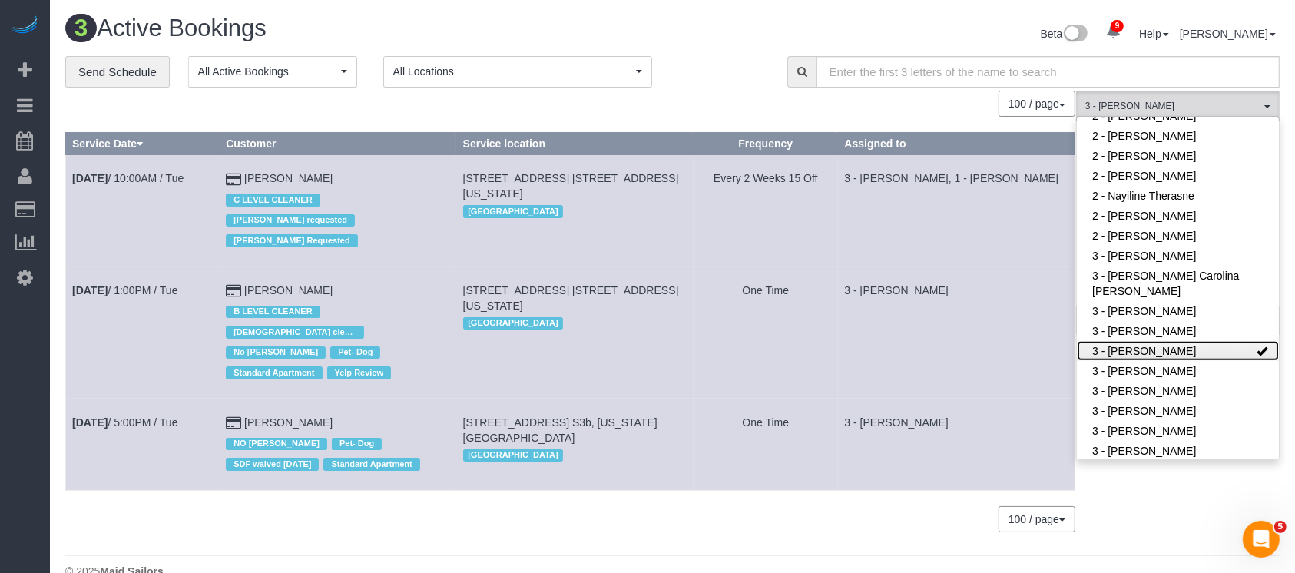
click at [1179, 354] on link "3 - Geraldin Bastidas" at bounding box center [1178, 351] width 202 height 20
click at [922, 309] on td "3 - Geraldin Bastidas" at bounding box center [956, 332] width 237 height 132
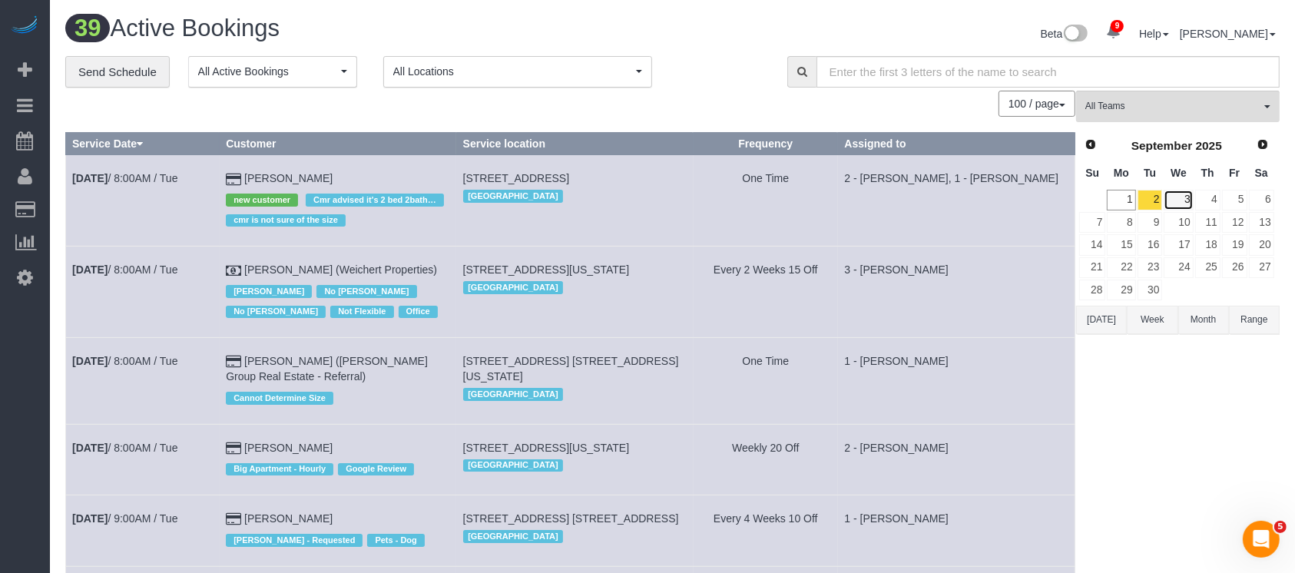
click at [1186, 197] on link "3" at bounding box center [1177, 200] width 29 height 21
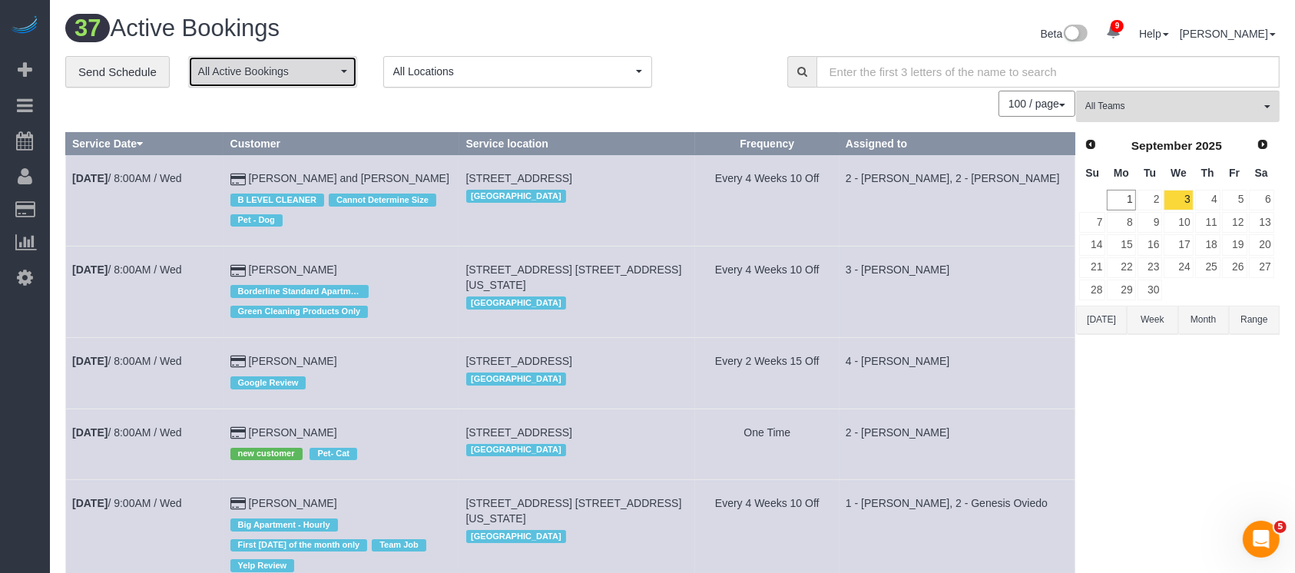
click at [324, 61] on button "All Active Bookings" at bounding box center [272, 71] width 169 height 31
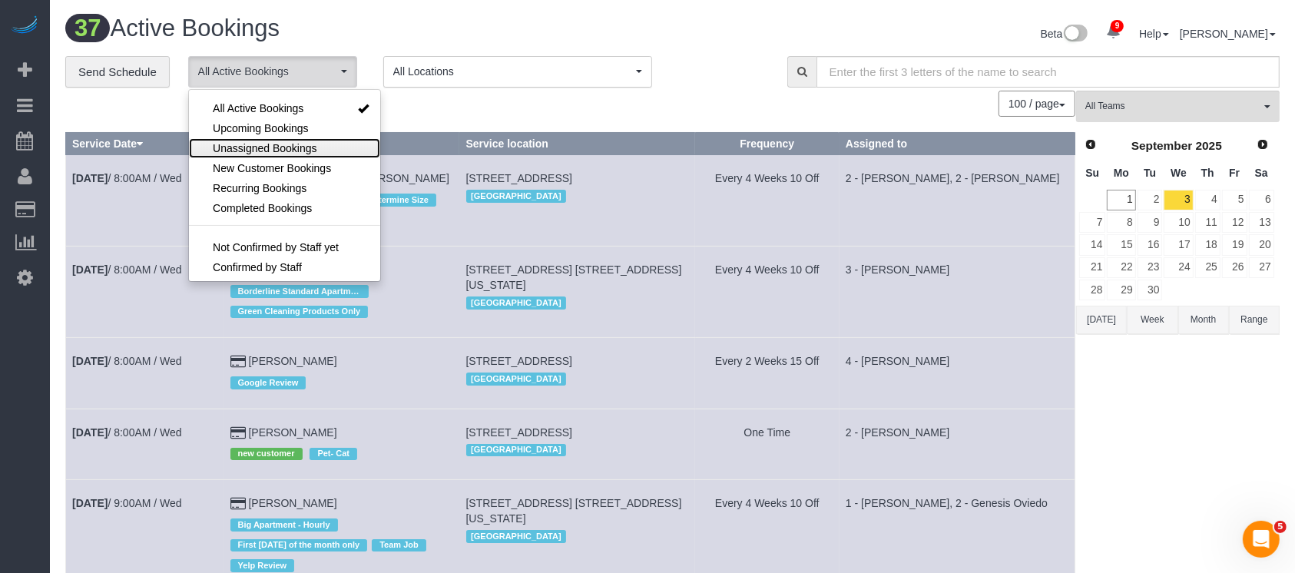
click at [294, 144] on span "Unassigned Bookings" at bounding box center [265, 148] width 104 height 15
select select "**********"
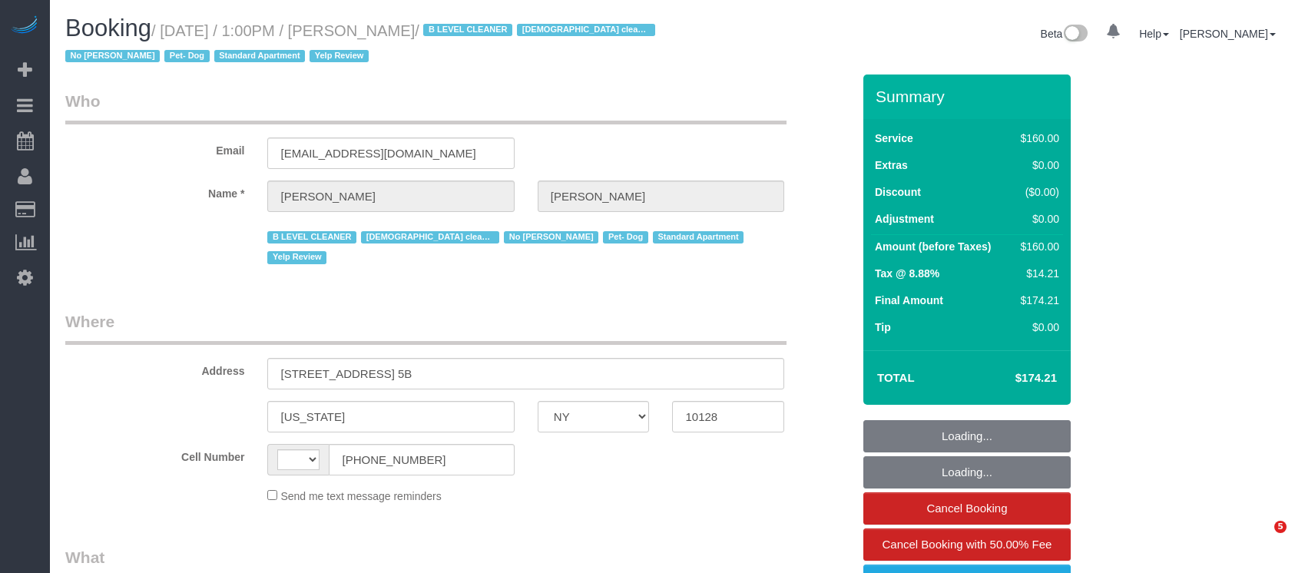
select select "NY"
select select "string:[GEOGRAPHIC_DATA]"
select select "object:856"
select select "string:stripe-pm_1RjheQ4VGloSiKo7tm9rNbR6"
select select "spot1"
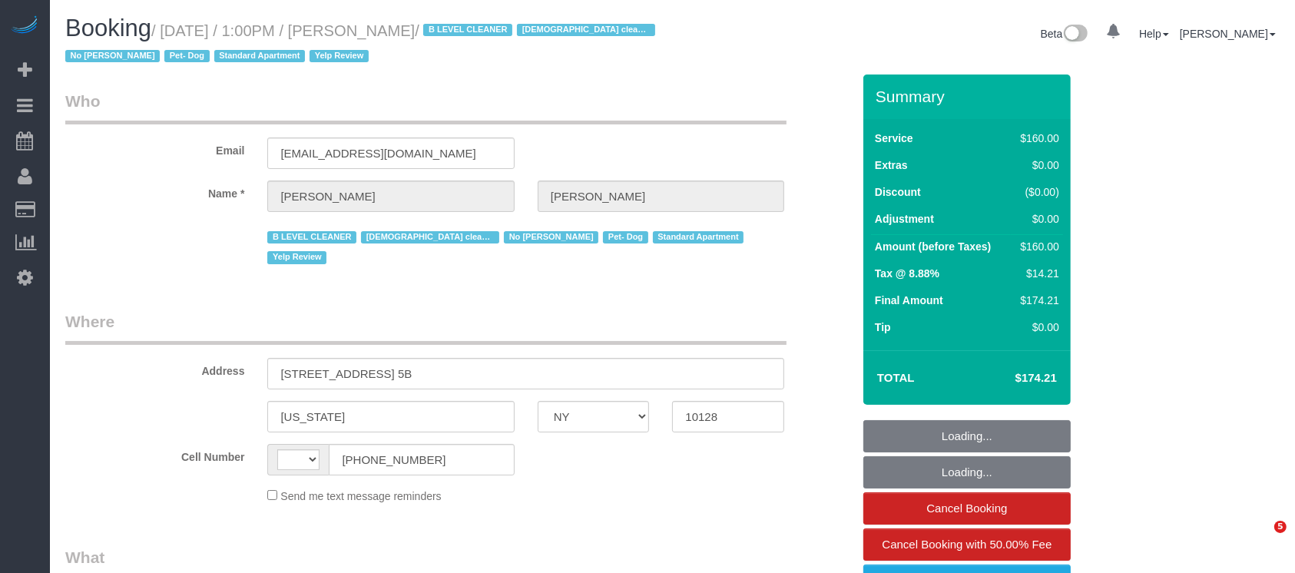
select select "number:57"
select select "number:77"
select select "number:13"
select select "number:5"
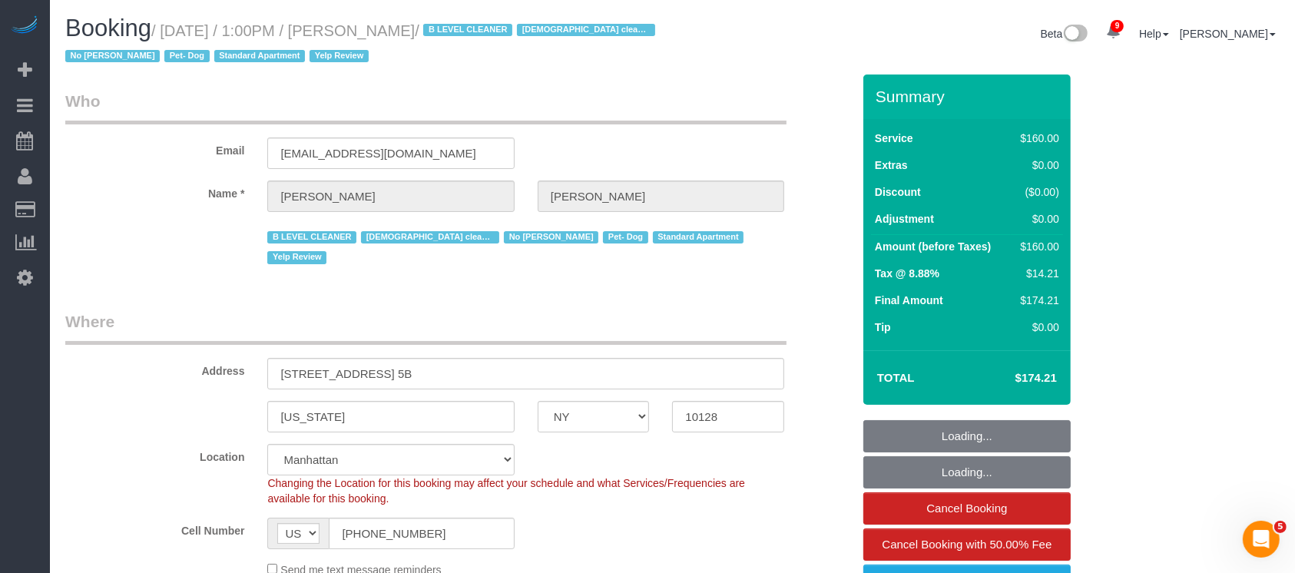
click at [455, 30] on small "/ [DATE] / 1:00PM / [PERSON_NAME] / B LEVEL CLEANER [DEMOGRAPHIC_DATA] cleaner …" at bounding box center [362, 43] width 594 height 43
select select "object:1010"
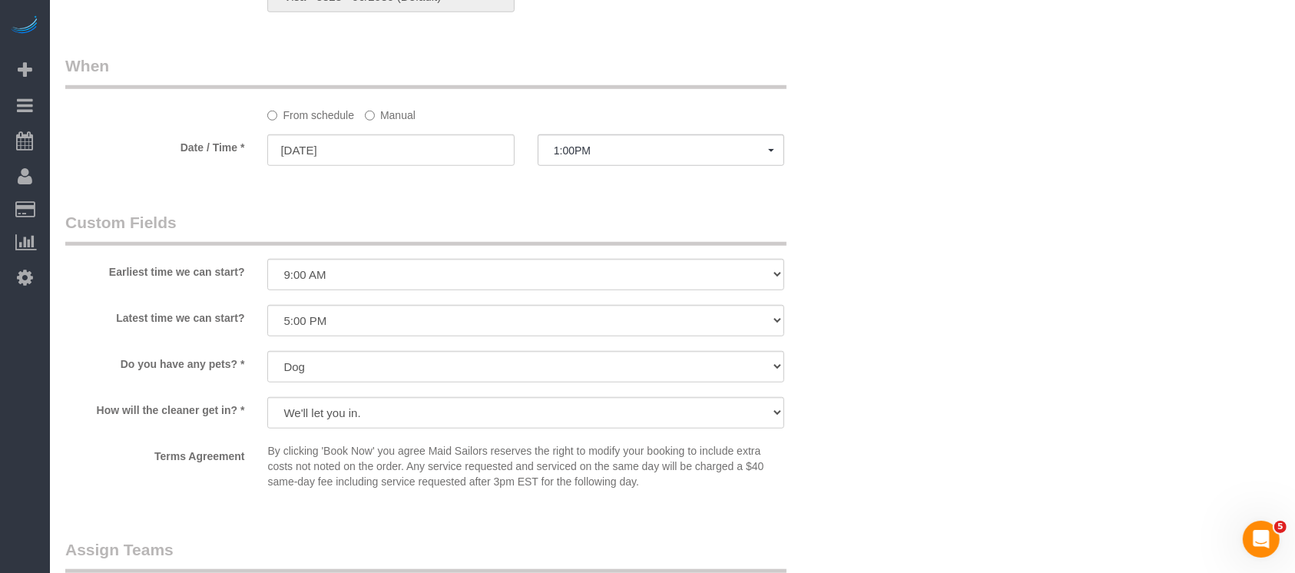
scroll to position [1536, 0]
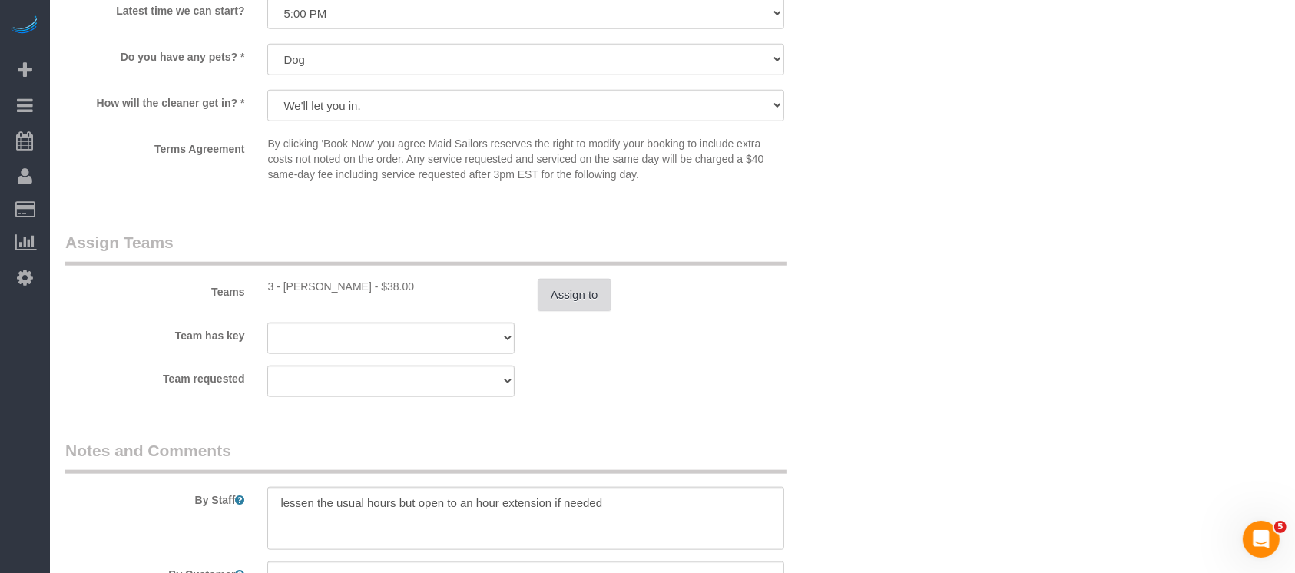
click at [571, 279] on button "Assign to" at bounding box center [575, 295] width 74 height 32
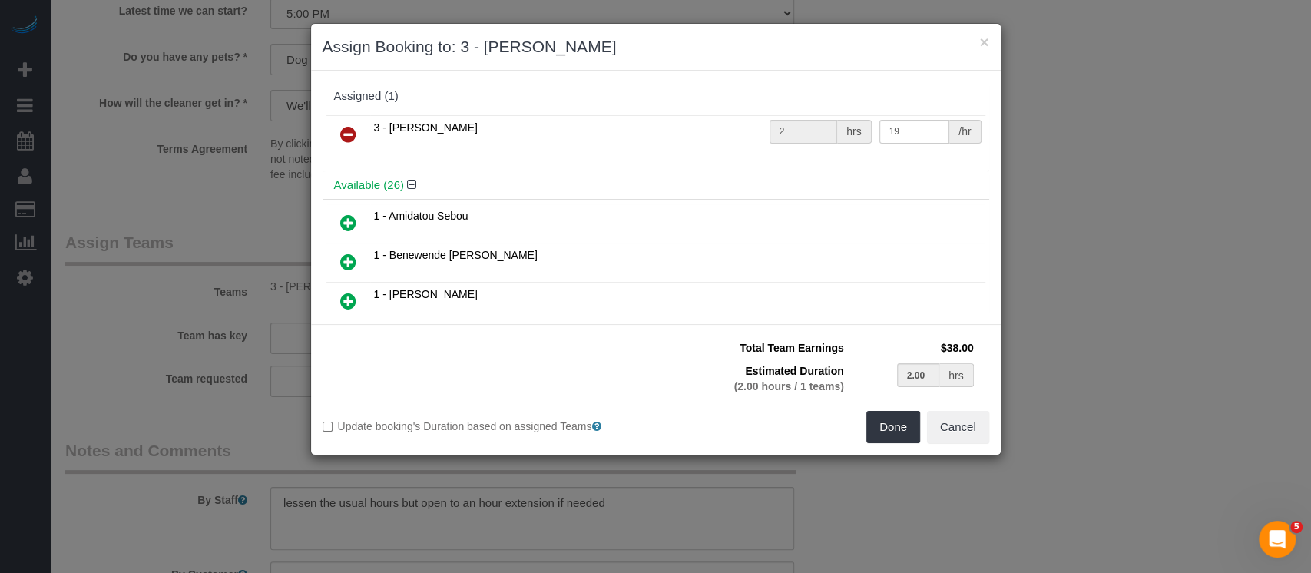
click at [346, 131] on icon at bounding box center [348, 134] width 16 height 18
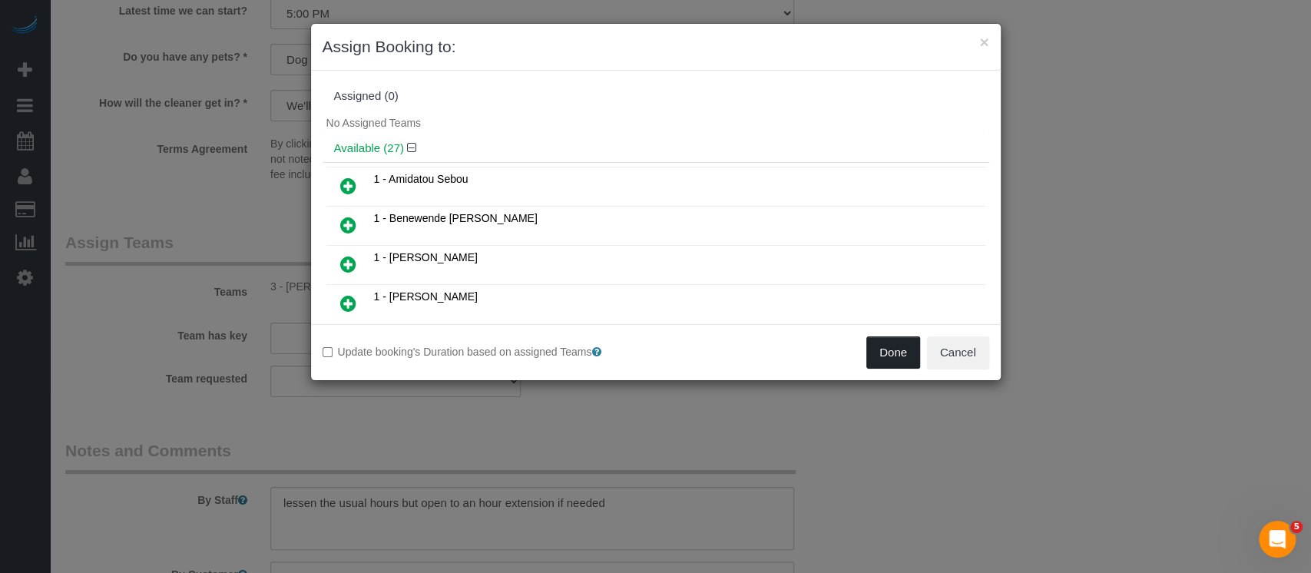
click at [890, 339] on button "Done" at bounding box center [893, 352] width 54 height 32
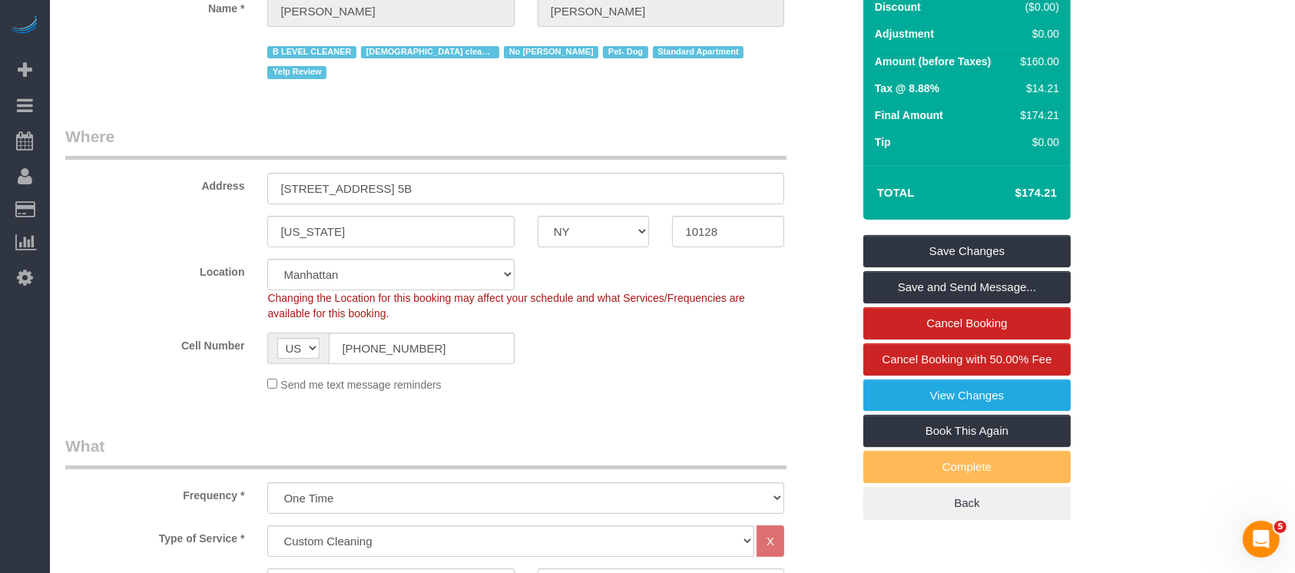
scroll to position [0, 0]
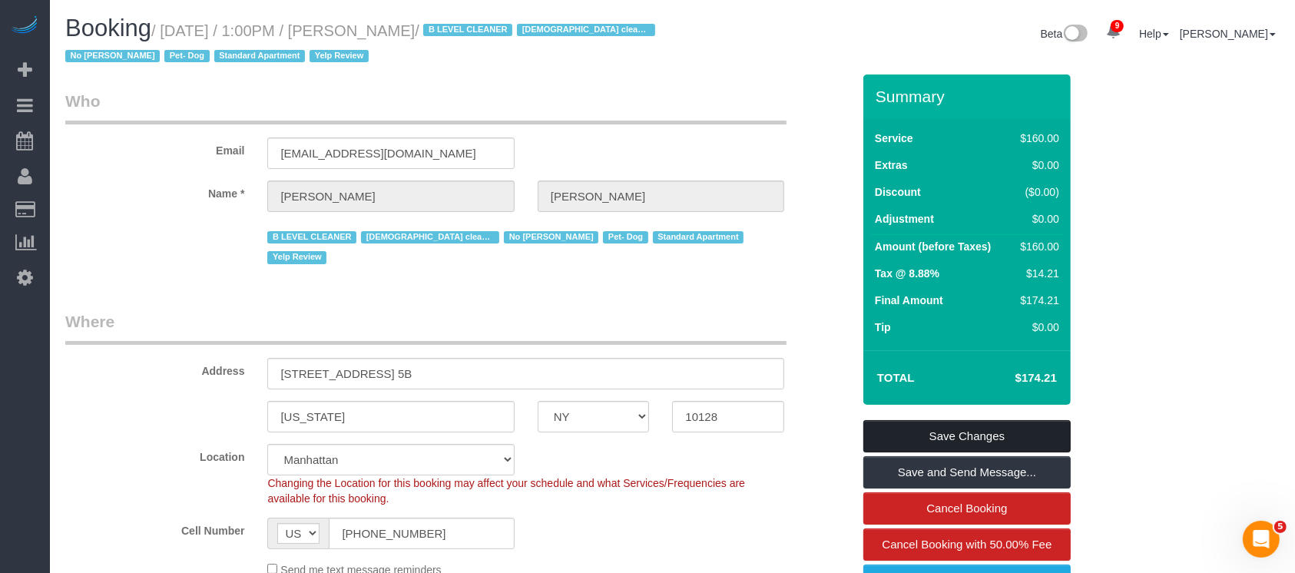
click at [1014, 426] on link "Save Changes" at bounding box center [966, 436] width 207 height 32
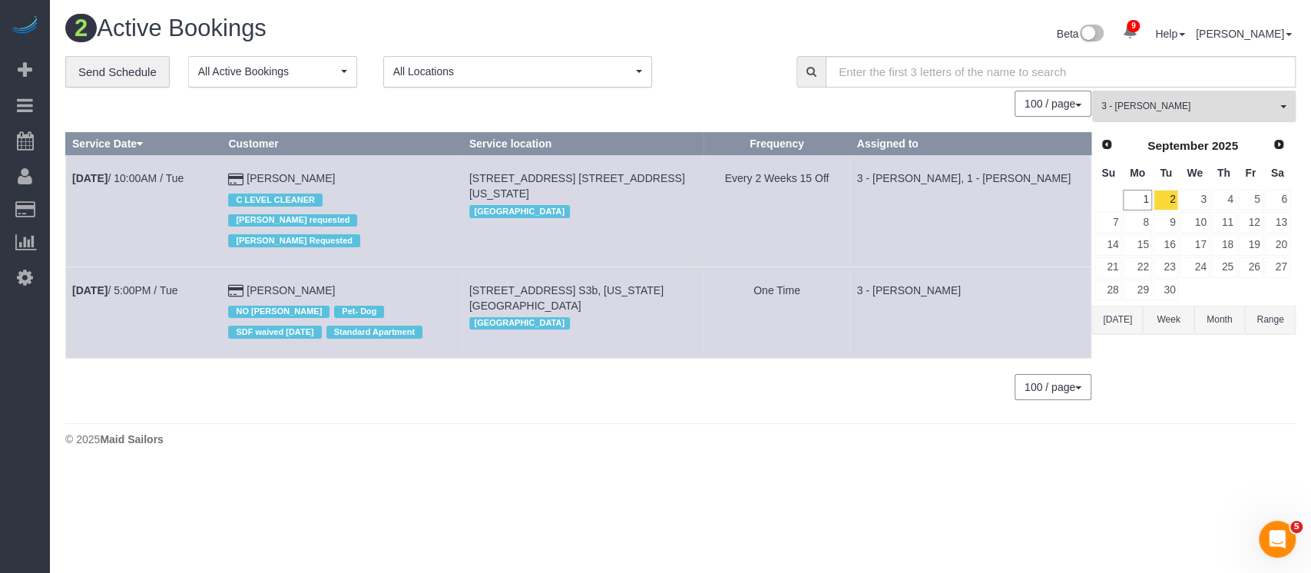
click at [1279, 106] on button "3 - Geraldin Bastidas All Teams" at bounding box center [1193, 106] width 203 height 31
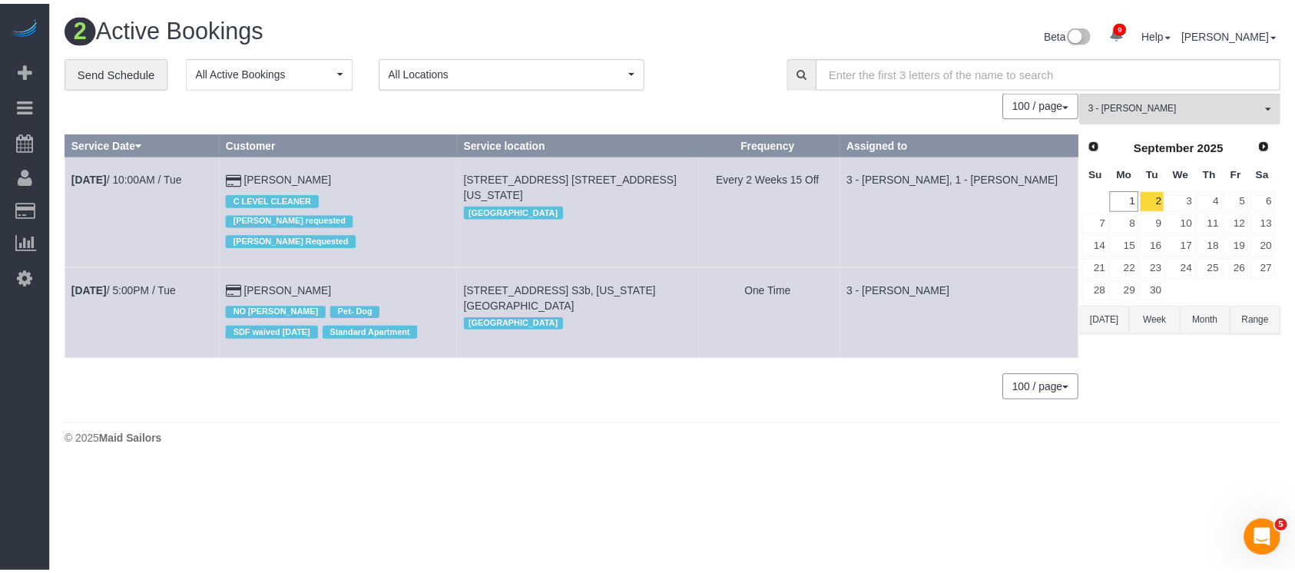
scroll to position [1086, 0]
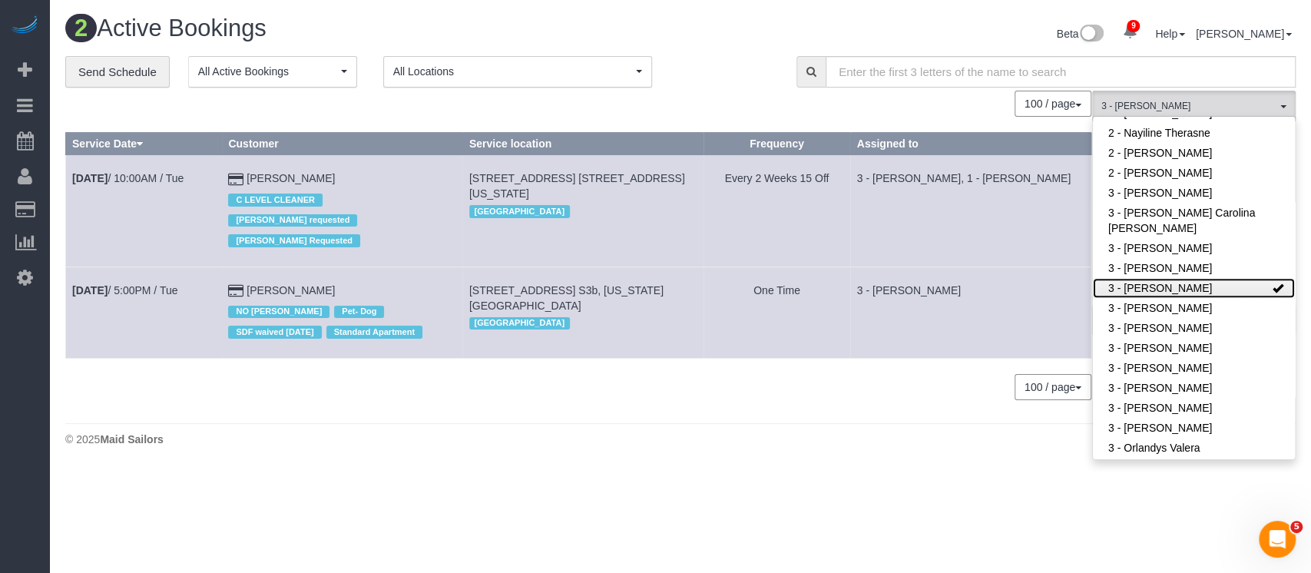
click at [1228, 280] on link "3 - [PERSON_NAME]" at bounding box center [1194, 288] width 202 height 20
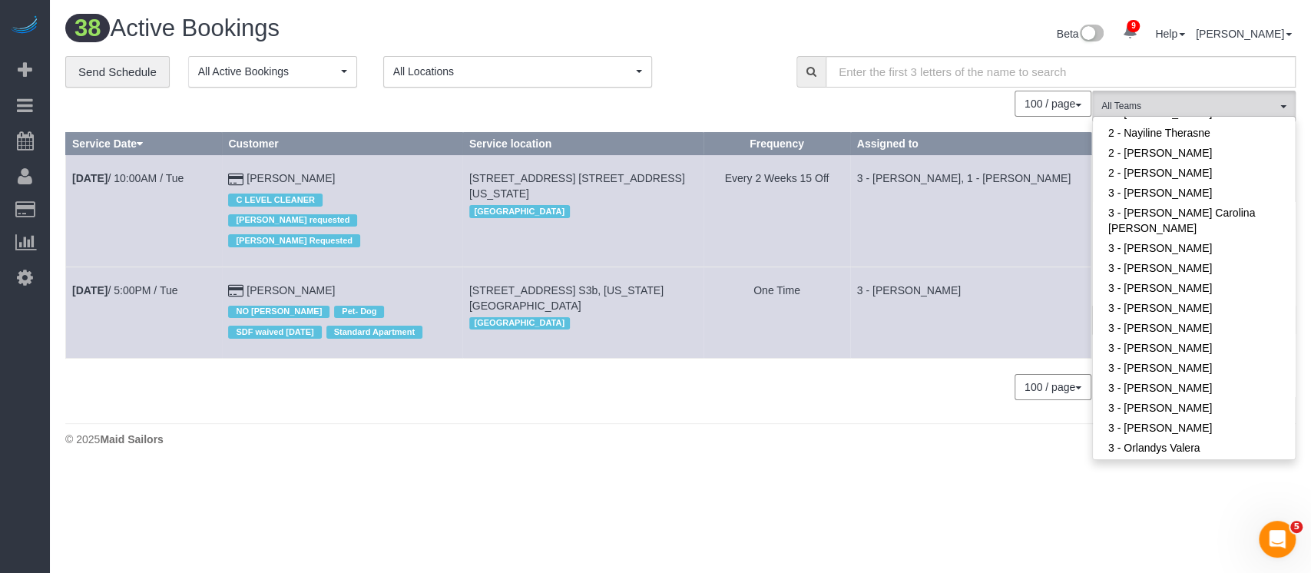
click at [698, 389] on div "100 / page 10 / page 20 / page 30 / page 40 / page 50 / page 100 / page" at bounding box center [578, 387] width 1026 height 26
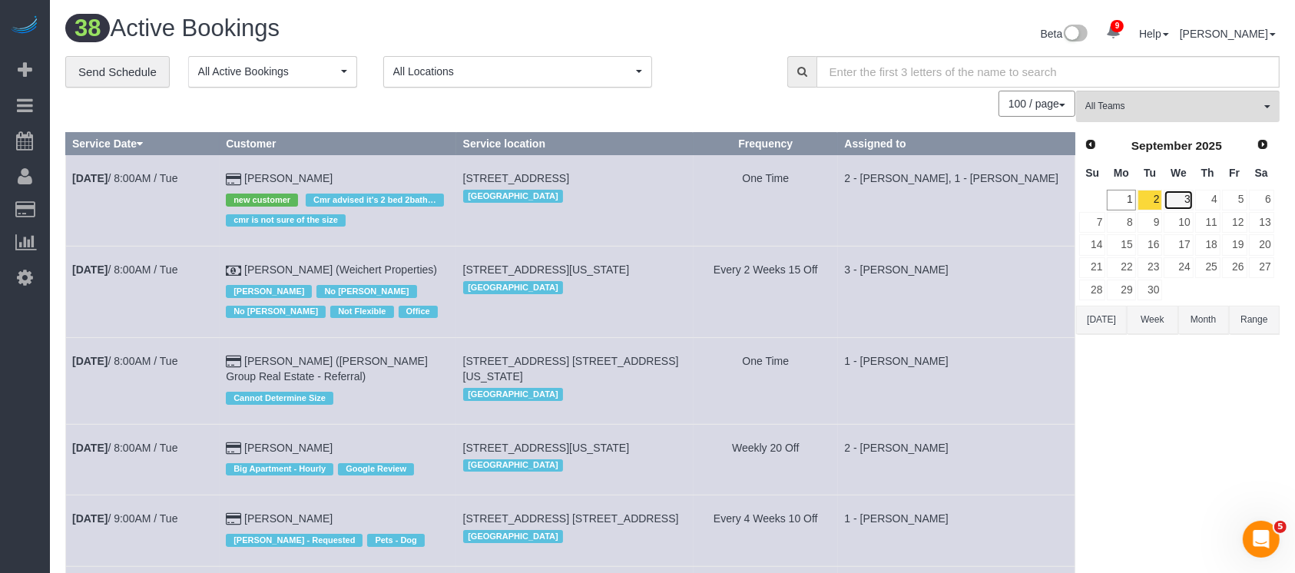
click at [1183, 200] on link "3" at bounding box center [1177, 200] width 29 height 21
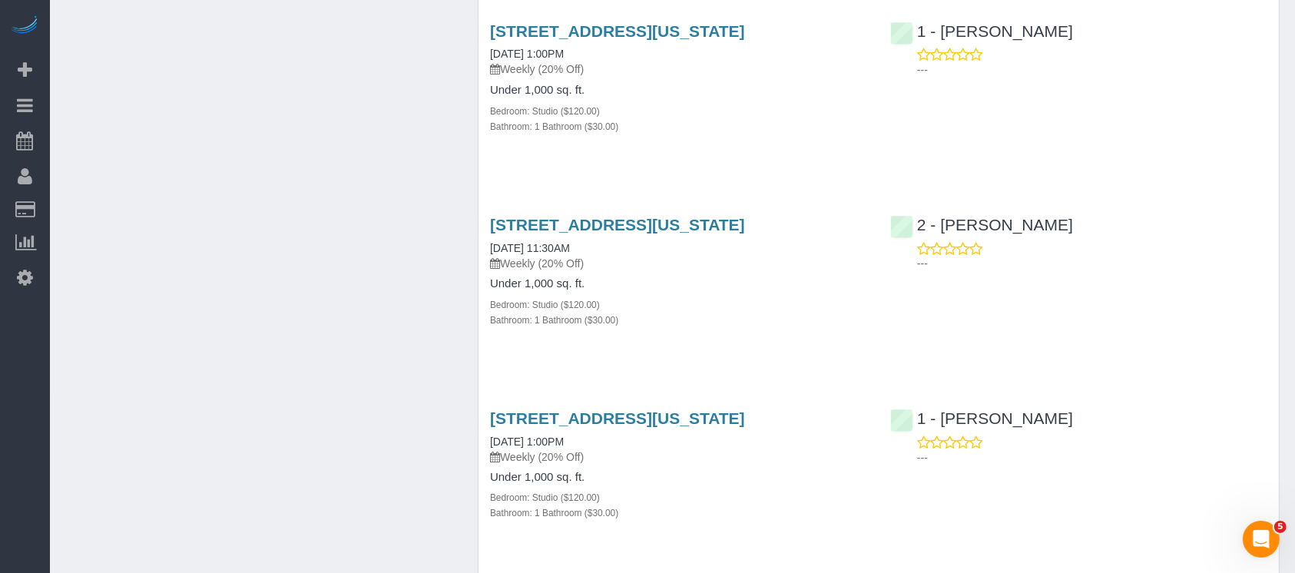
scroll to position [2604, 0]
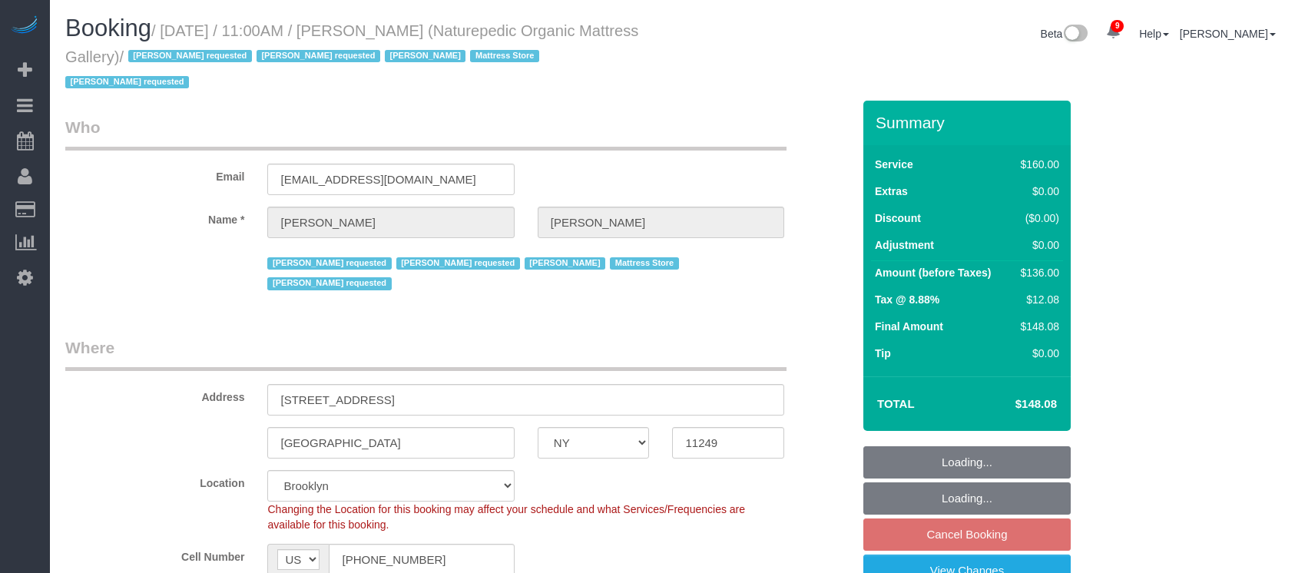
select select "NY"
select select "object:811"
select select "string:stripe-pm_1NflzN4VGloSiKo7kgpKxF8o"
select select "spot4"
select select "number:89"
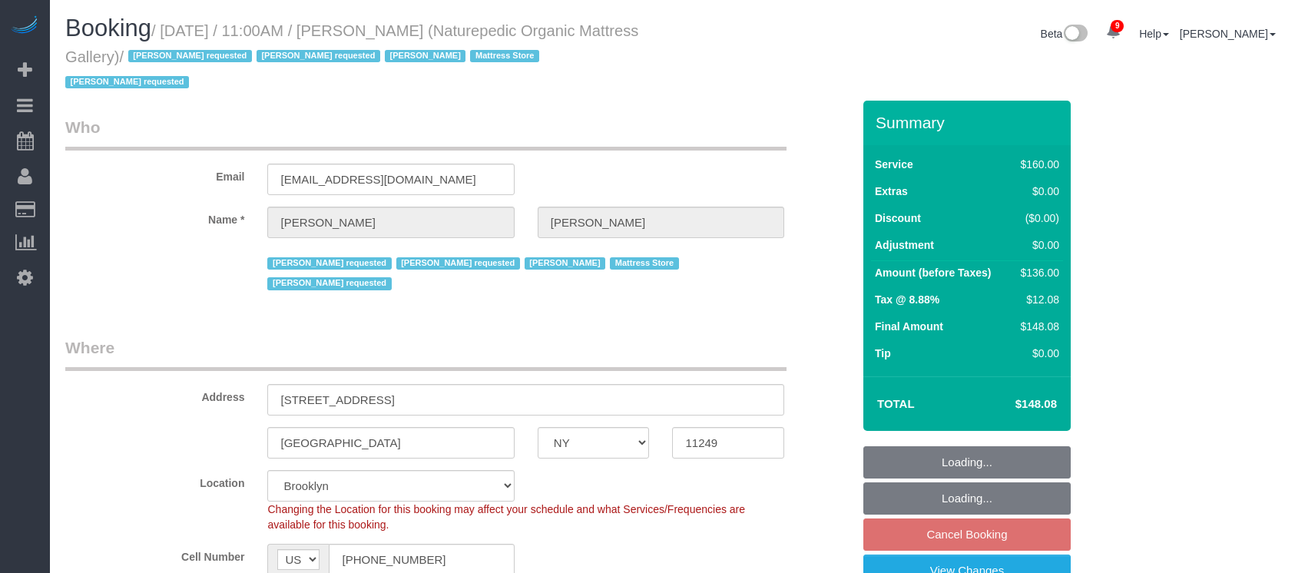
select select "number:90"
select select "number:15"
select select "number:5"
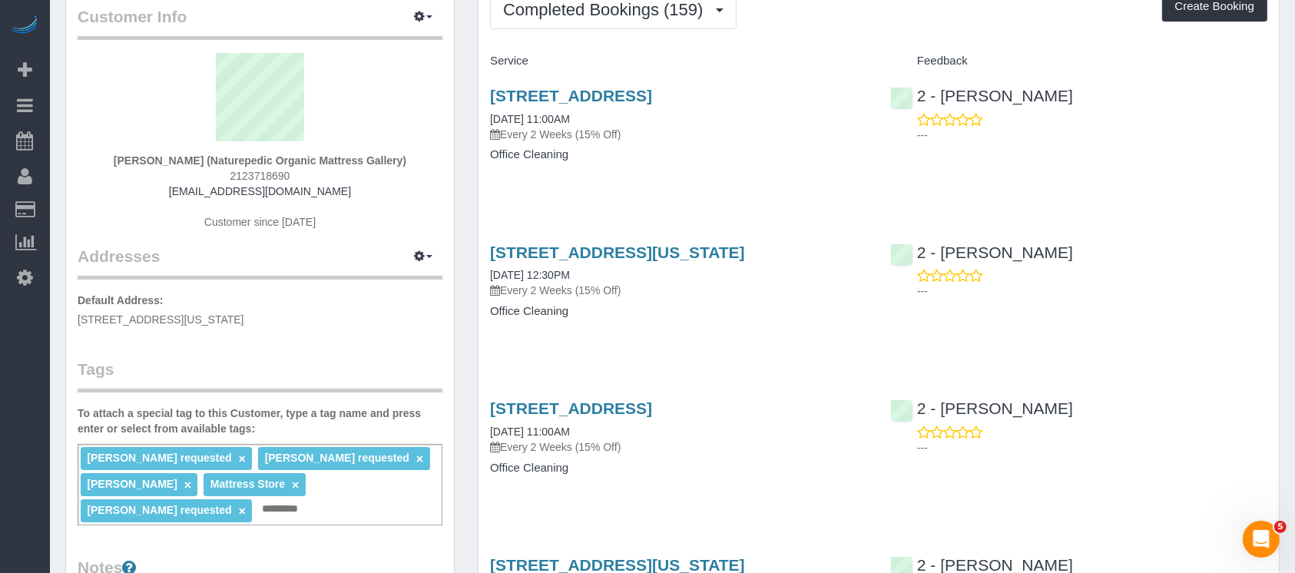
scroll to position [204, 0]
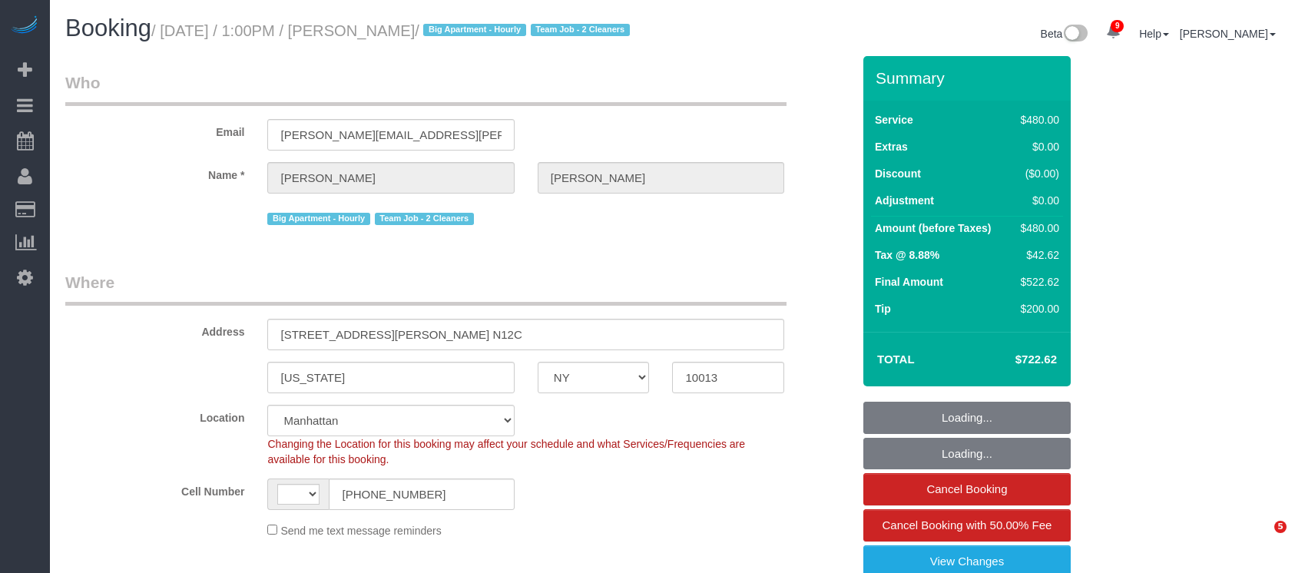
select select "NY"
select select "number:60"
select select "number:79"
select select "number:13"
select select "number:6"
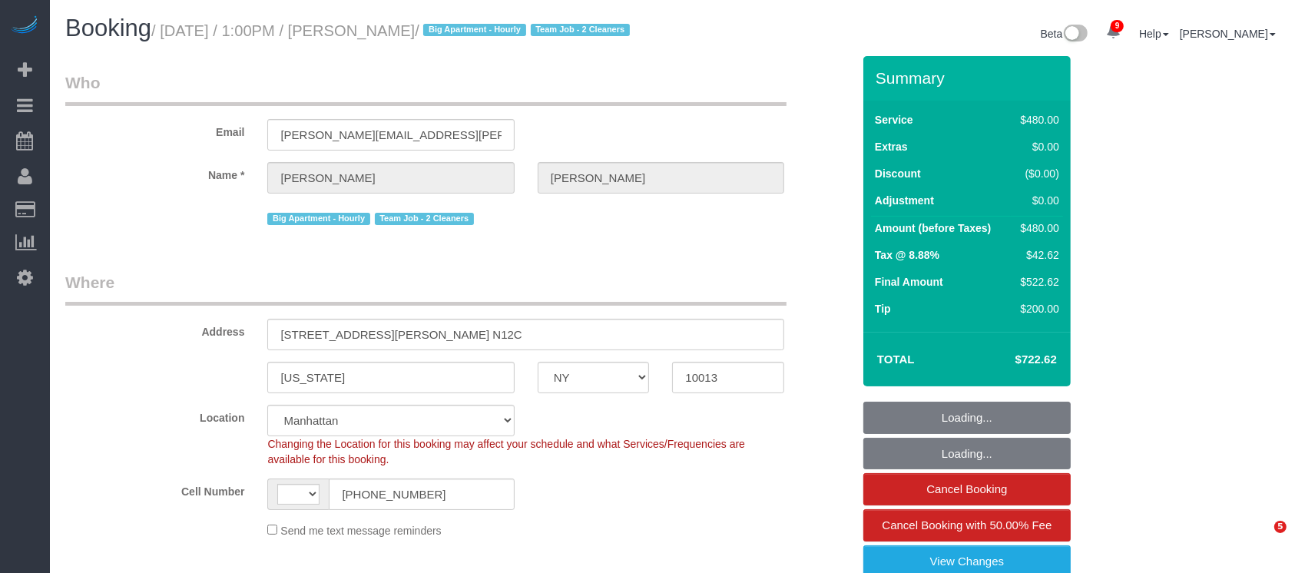
select select "object:1259"
select select "string:US"
select select "spot1"
select select "string:stripe-pm_1Rilyw4VGloSiKo7mbP2uOmn"
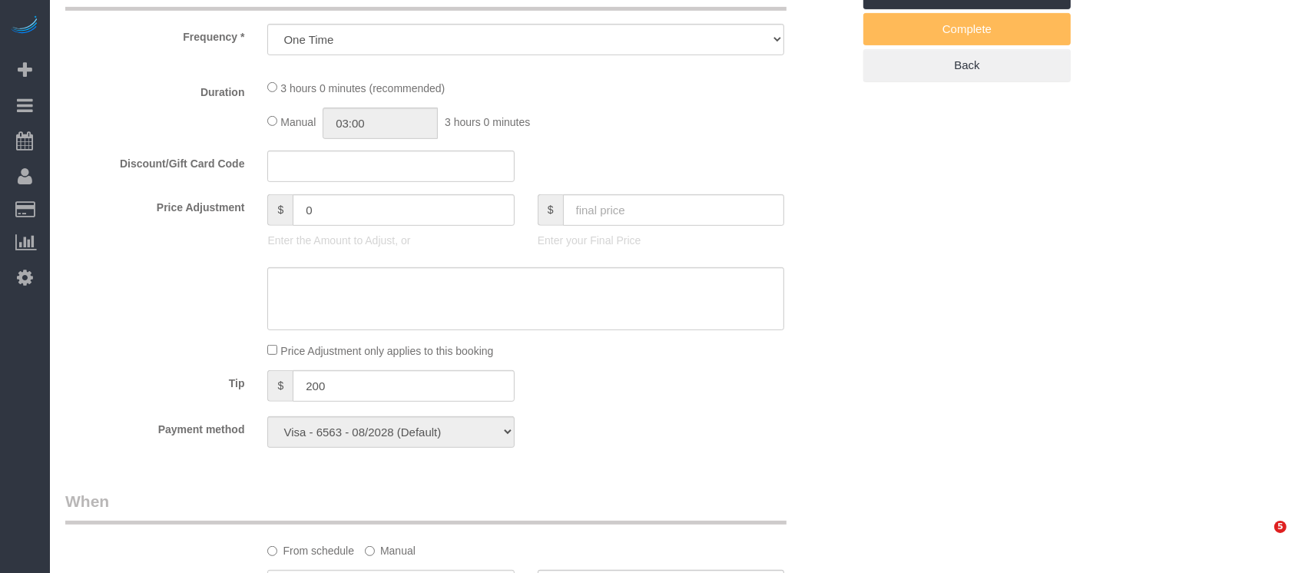
select select "180"
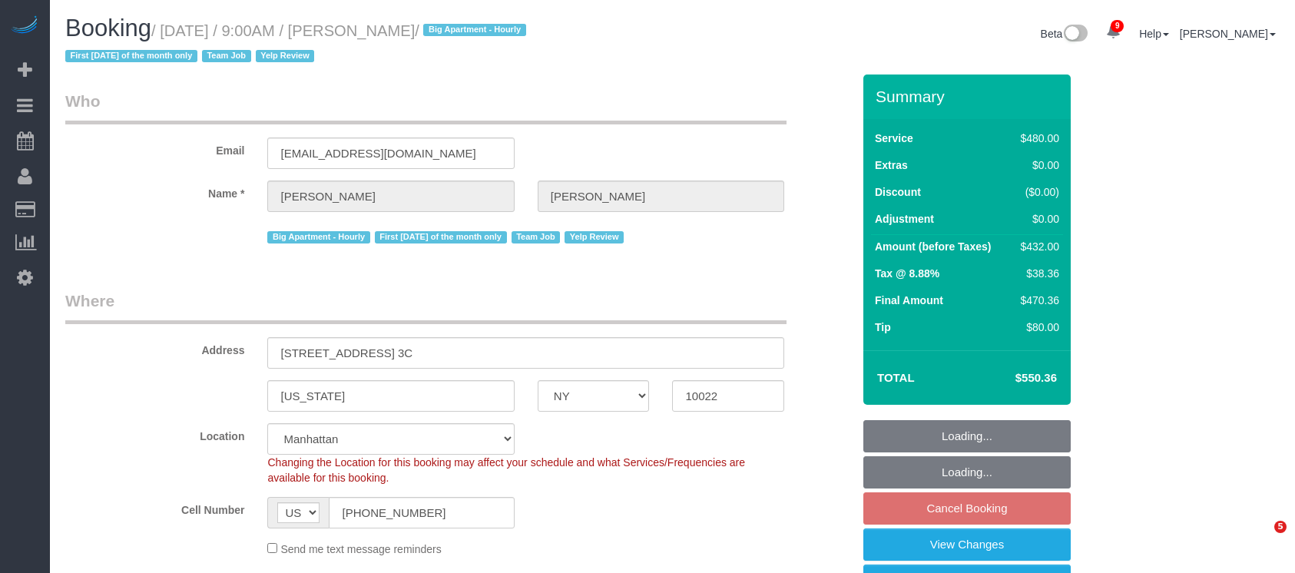
select select "NY"
select select "180"
select select "number:89"
select select "number:90"
select select "number:15"
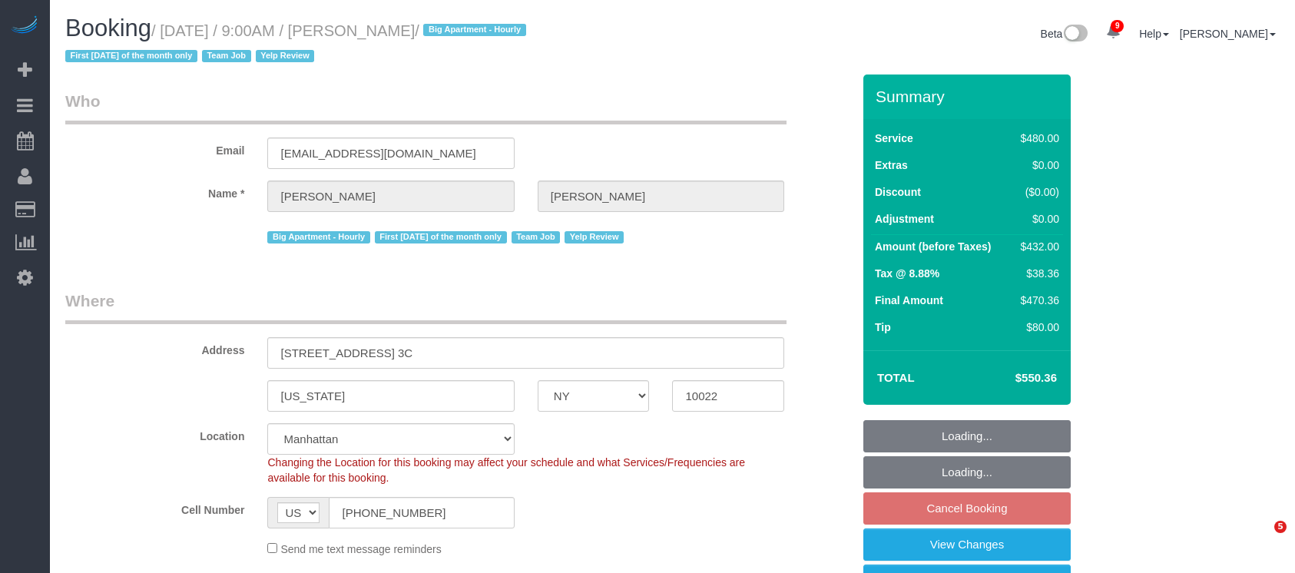
select select "number:6"
select select "object:1364"
select select "spot2"
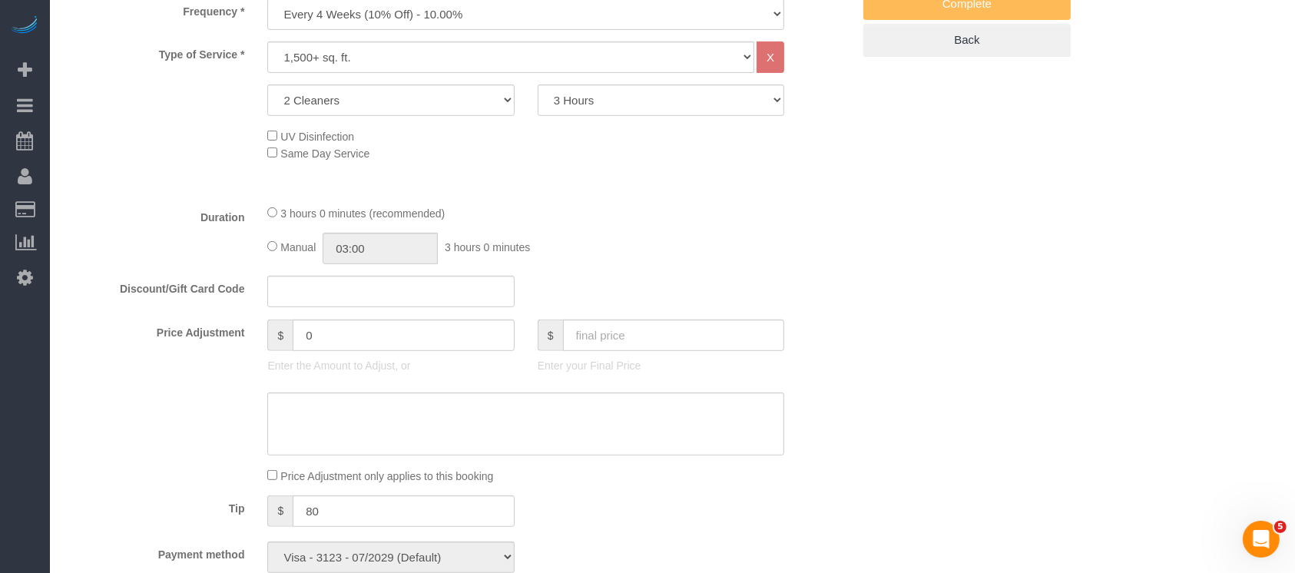
scroll to position [716, 0]
